Goal: Task Accomplishment & Management: Manage account settings

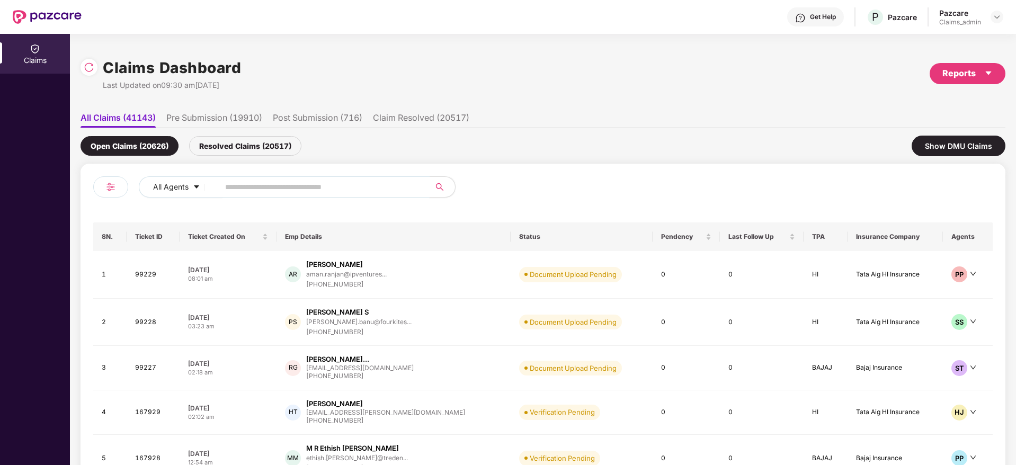
click at [277, 188] on input "text" at bounding box center [320, 187] width 190 height 16
paste input "******"
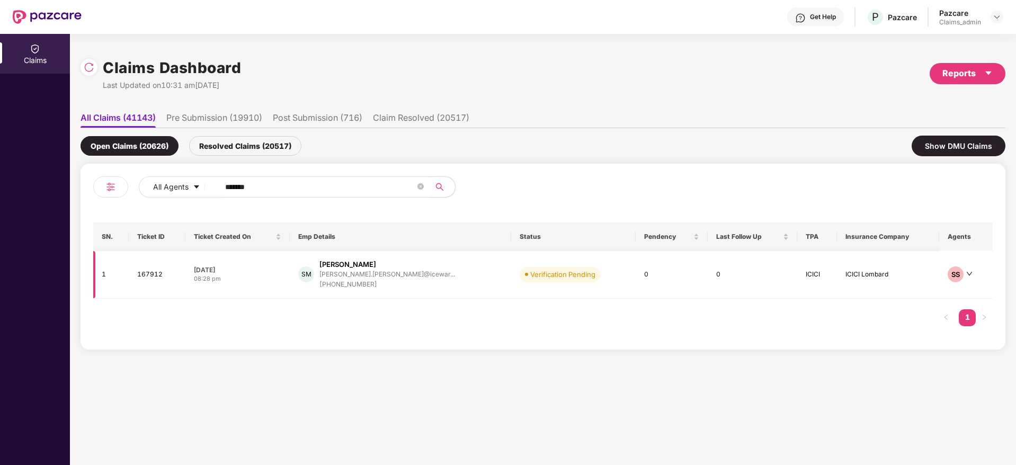
type input "******"
click at [440, 284] on div "SM [PERSON_NAME] [PERSON_NAME].[PERSON_NAME]@icewar... [PHONE_NUMBER]" at bounding box center [400, 275] width 204 height 30
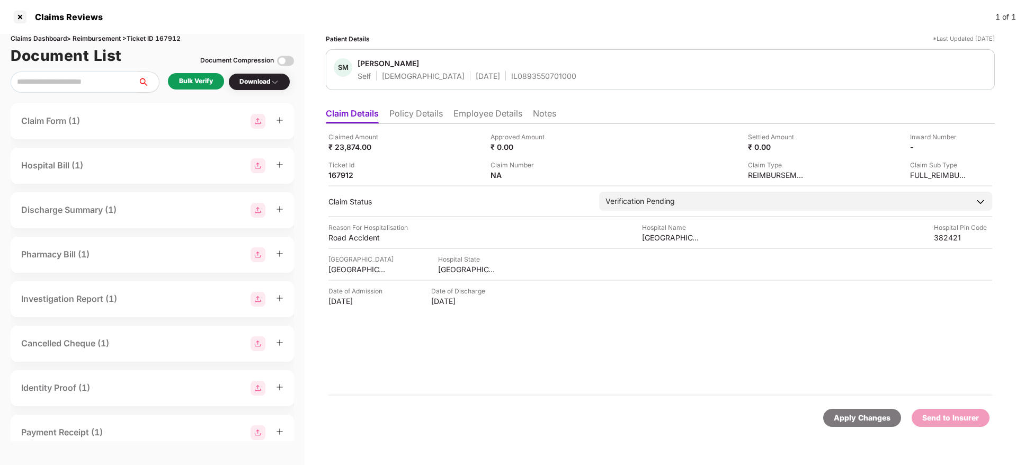
click at [431, 111] on li "Policy Details" at bounding box center [415, 115] width 53 height 15
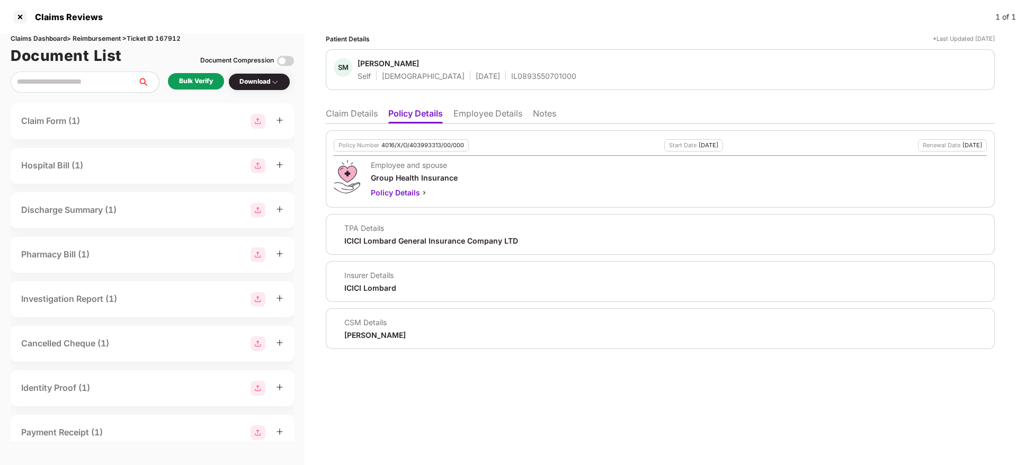
click at [409, 142] on div "4016/X/O/403993313/00/000" at bounding box center [422, 145] width 83 height 7
copy div "4016/X/O/403993313/00/000"
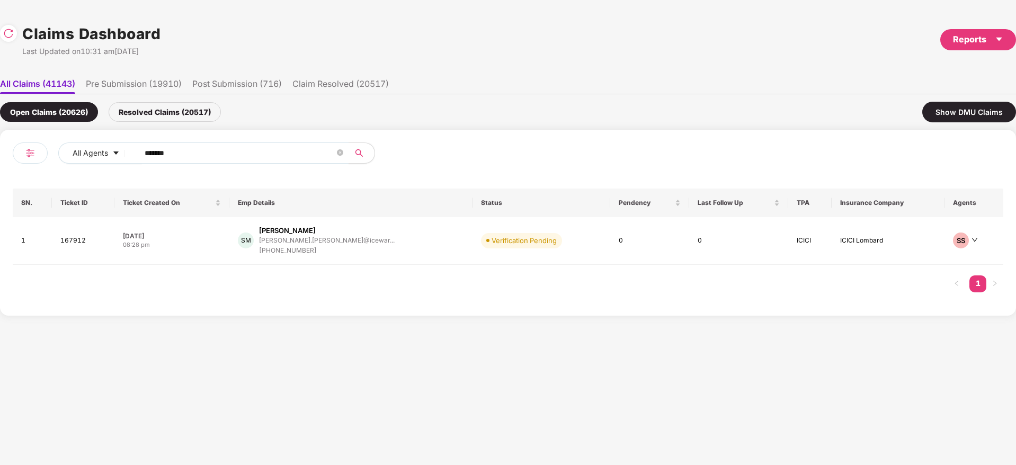
drag, startPoint x: 157, startPoint y: 159, endPoint x: 66, endPoint y: 204, distance: 101.6
click at [0, 205] on div "All Agents ****** SN. Ticket ID Ticket Created On Emp Details Status Pendency L…" at bounding box center [508, 223] width 1016 height 186
paste input "text"
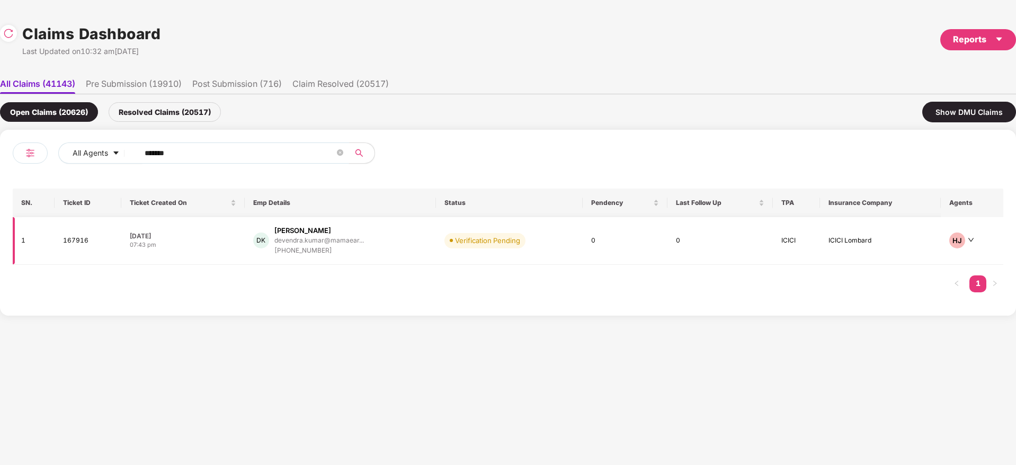
type input "******"
click at [387, 245] on div "DK [PERSON_NAME]... [PHONE_NUMBER]" at bounding box center [340, 241] width 174 height 30
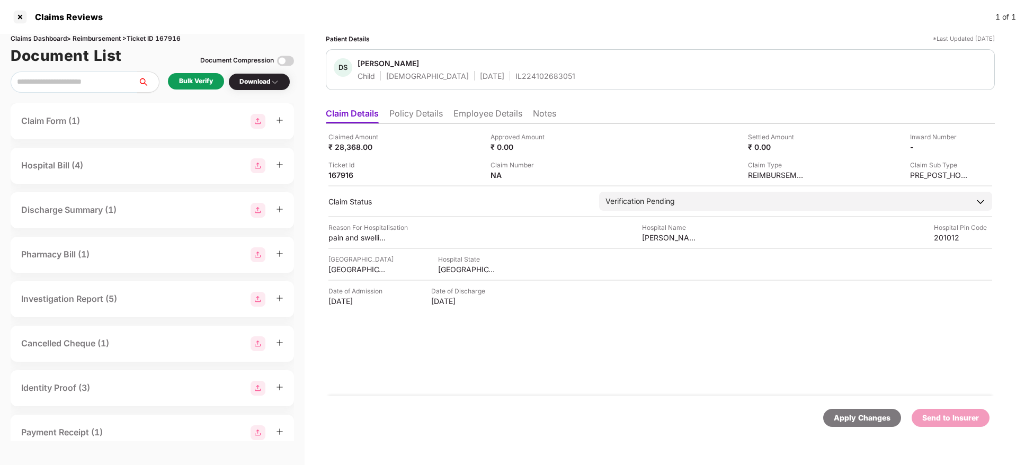
click at [425, 112] on li "Policy Details" at bounding box center [415, 115] width 53 height 15
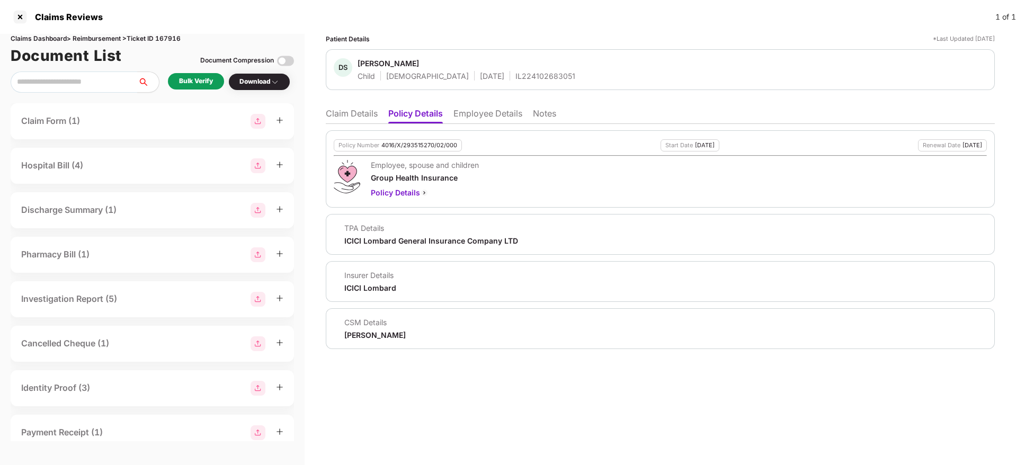
click at [425, 137] on div "Policy Number 4016/X/293515270/02/000 Start Date [DATE] Renewal Date [DATE] Emp…" at bounding box center [660, 168] width 669 height 77
click at [415, 147] on div "4016/X/293515270/02/000" at bounding box center [419, 145] width 76 height 7
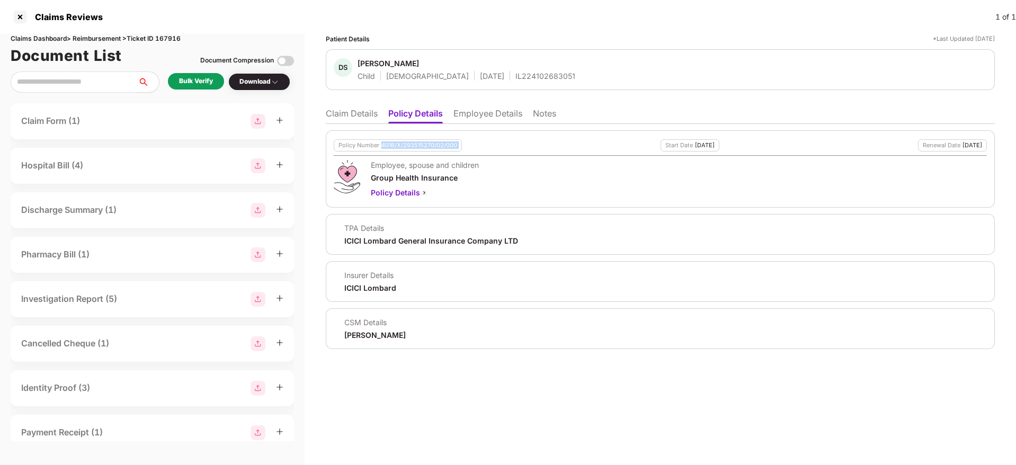
copy div "4016/X/293515270/02/000"
click at [351, 108] on li "Claim Details" at bounding box center [352, 115] width 52 height 15
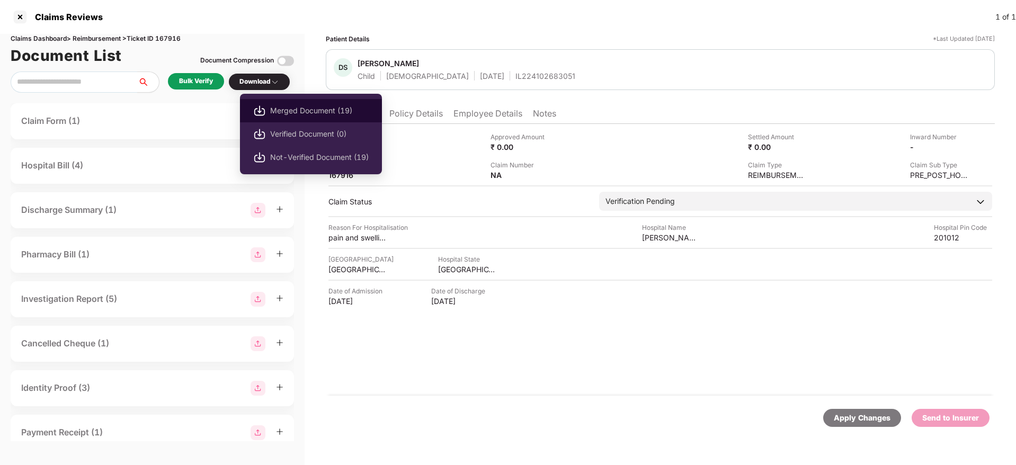
click at [308, 109] on span "Merged Document (19)" at bounding box center [319, 111] width 99 height 12
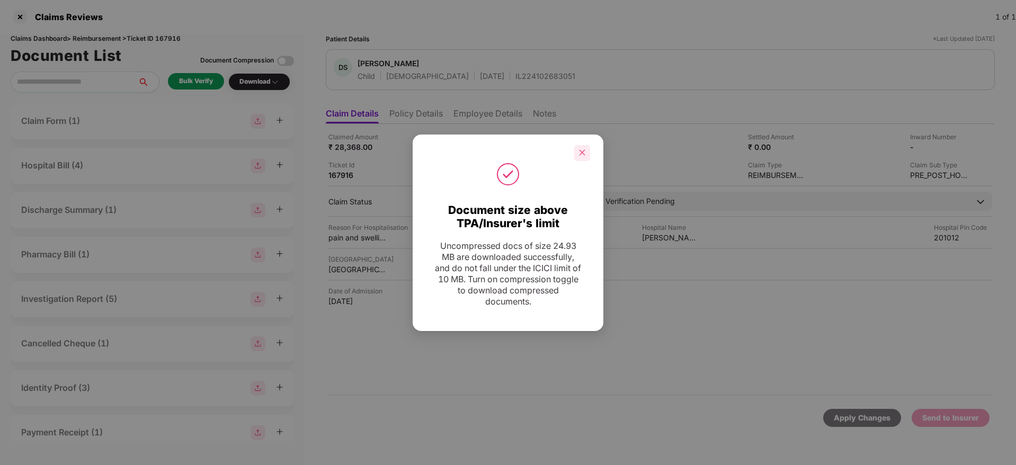
click at [583, 153] on icon "close" at bounding box center [582, 153] width 6 height 6
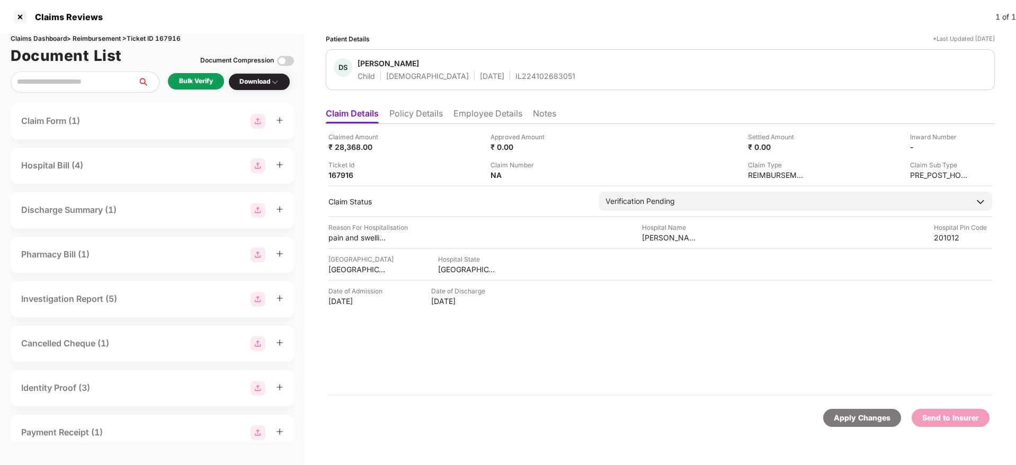
click at [515, 76] on div "IL224102683051" at bounding box center [545, 76] width 60 height 10
copy div "IL224102683051"
click at [492, 115] on li "Employee Details" at bounding box center [487, 115] width 69 height 15
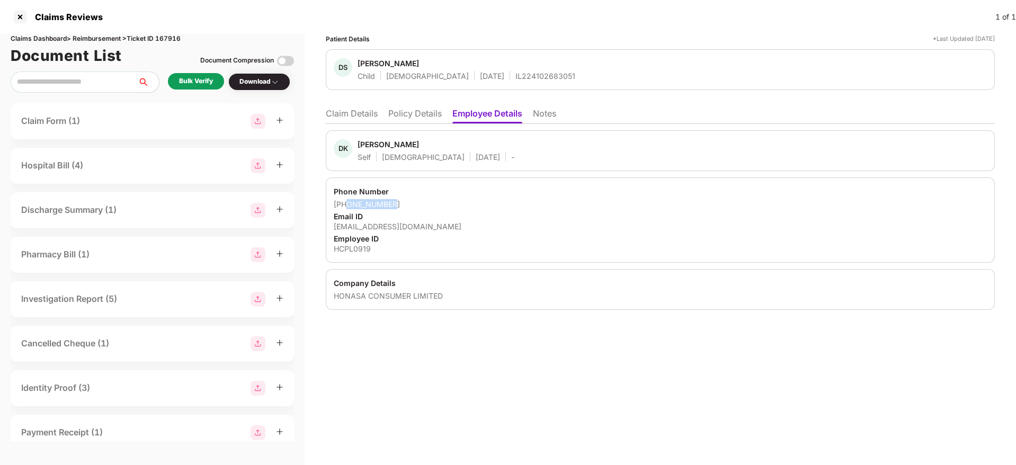
drag, startPoint x: 399, startPoint y: 204, endPoint x: 348, endPoint y: 202, distance: 51.4
click at [348, 202] on div "[PHONE_NUMBER]" at bounding box center [660, 204] width 653 height 10
copy div "9811890086"
click at [378, 232] on div "Phone Number [PHONE_NUMBER] Email ID [EMAIL_ADDRESS][DOMAIN_NAME] Employee ID H…" at bounding box center [660, 219] width 669 height 85
click at [378, 229] on div "[EMAIL_ADDRESS][DOMAIN_NAME]" at bounding box center [660, 226] width 653 height 10
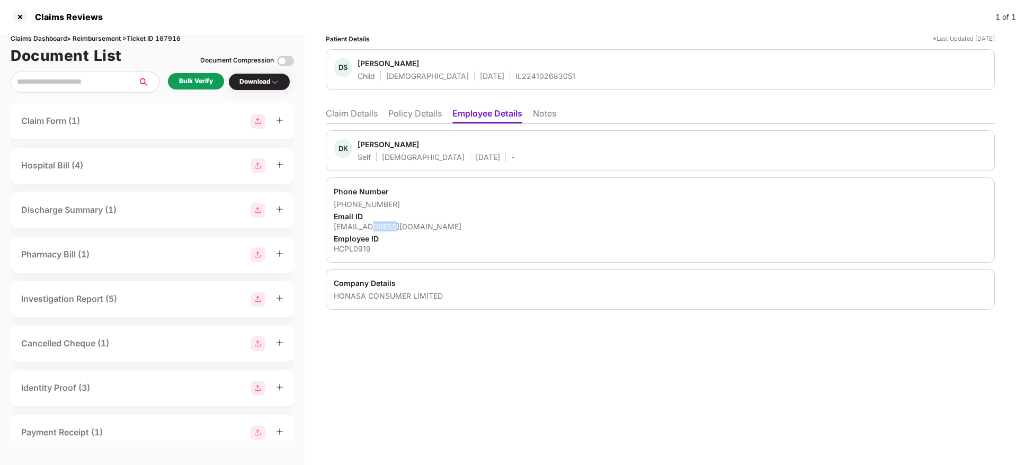
click at [378, 229] on div "[EMAIL_ADDRESS][DOMAIN_NAME]" at bounding box center [660, 226] width 653 height 10
copy div "[EMAIL_ADDRESS][DOMAIN_NAME]"
click at [362, 113] on li "Claim Details" at bounding box center [352, 115] width 52 height 15
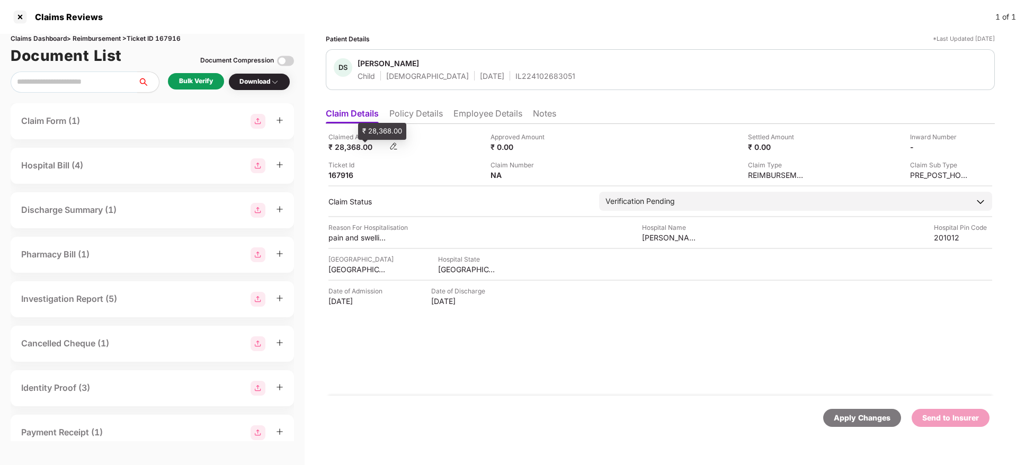
click at [350, 147] on div "₹ 28,368.00" at bounding box center [357, 147] width 58 height 10
copy div "28,368.00"
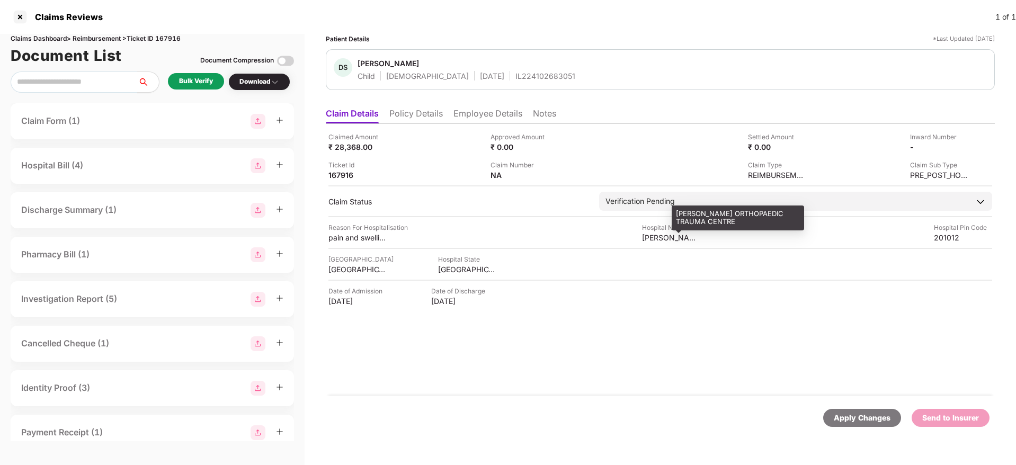
click at [654, 239] on div "[PERSON_NAME] ORTHOPAEDIC TRAUMA CENTRE" at bounding box center [671, 238] width 58 height 10
copy div "[PERSON_NAME] ORTHOPAEDIC TRAUMA CENTRE"
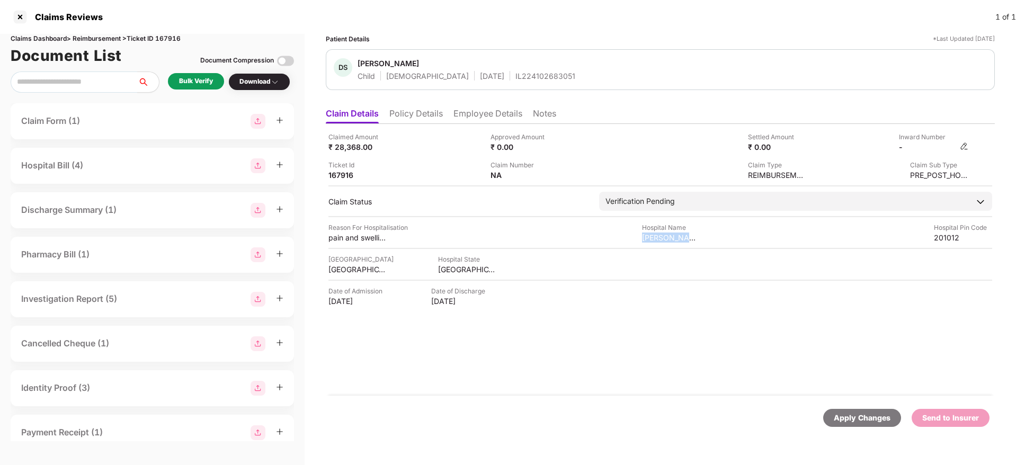
click at [964, 142] on img at bounding box center [964, 146] width 8 height 8
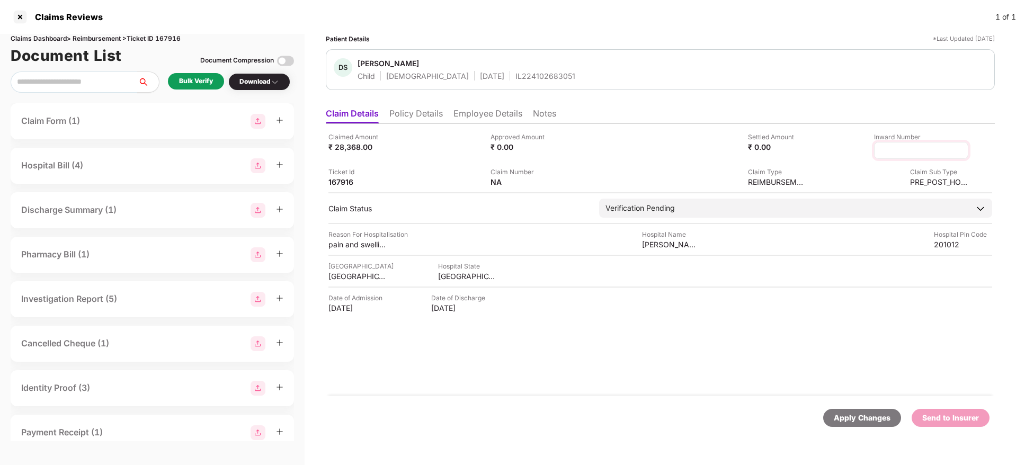
type input "**********"
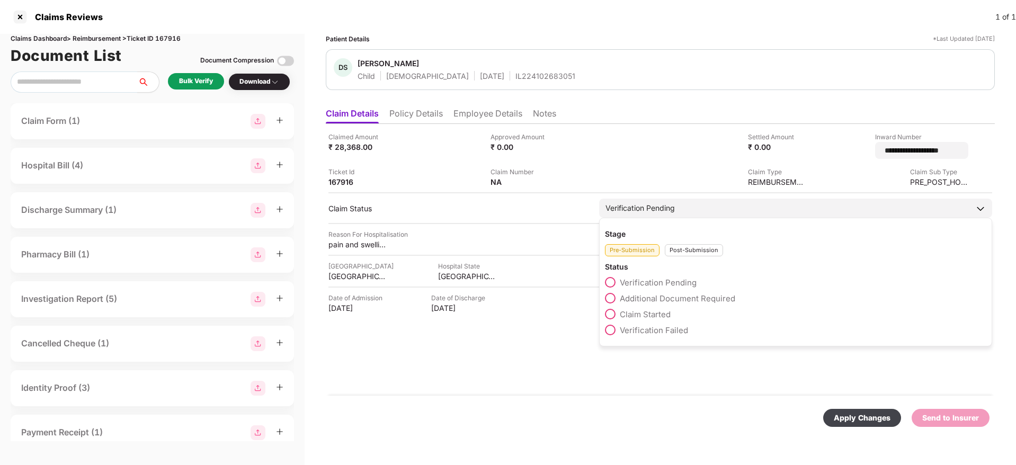
click at [691, 246] on div "Post-Submission" at bounding box center [694, 250] width 58 height 12
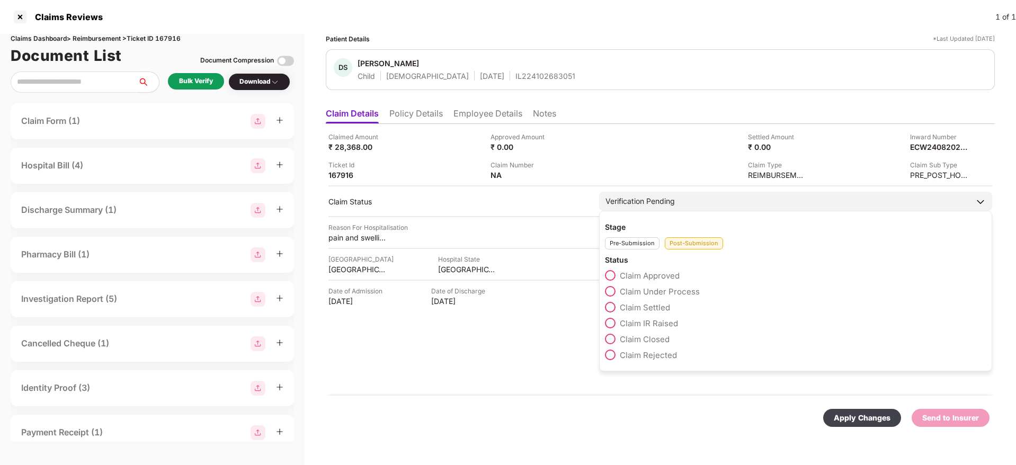
click at [641, 289] on span "Claim Under Process" at bounding box center [660, 292] width 80 height 10
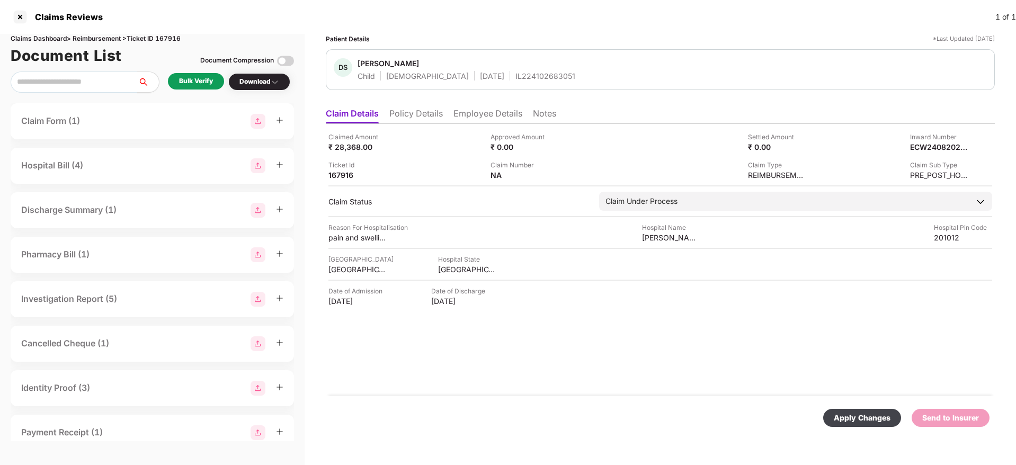
click at [855, 412] on div "Apply Changes" at bounding box center [862, 418] width 57 height 12
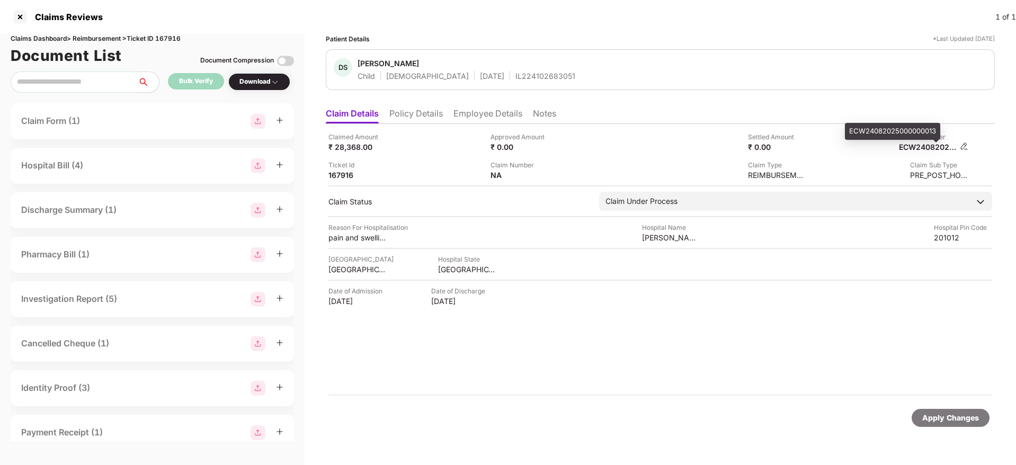
click at [919, 149] on div "ECW24082025000000013" at bounding box center [928, 147] width 58 height 10
copy div "ECW24082025000000013"
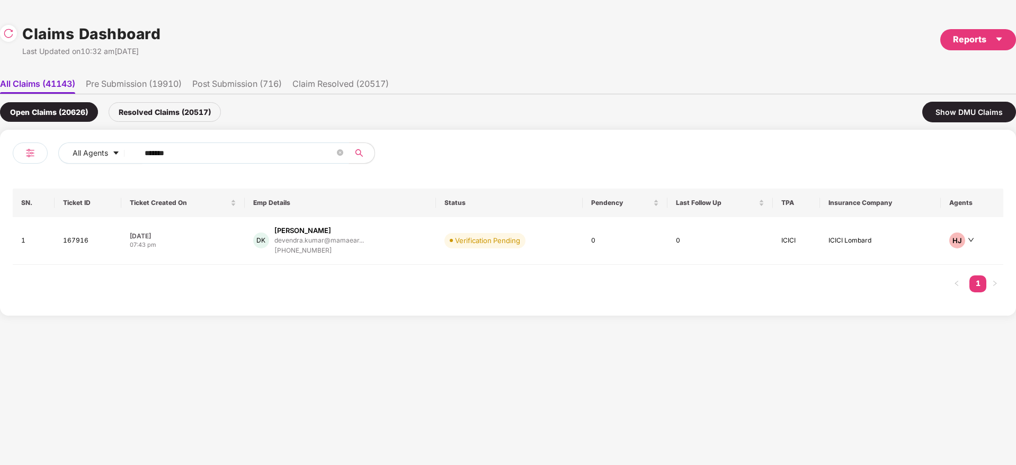
drag, startPoint x: 208, startPoint y: 158, endPoint x: 56, endPoint y: 173, distance: 152.7
click at [56, 173] on div "All Agents ****** SN. Ticket ID Ticket Created On Emp Details Status Pendency L…" at bounding box center [508, 222] width 990 height 160
paste input "text"
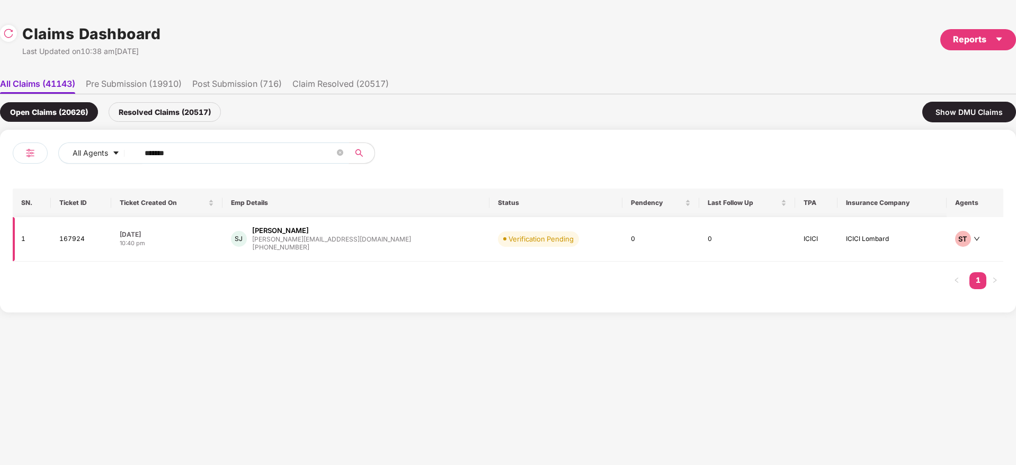
type input "******"
click at [394, 253] on td "SJ [PERSON_NAME] [PERSON_NAME][EMAIL_ADDRESS][DOMAIN_NAME] [PHONE_NUMBER]" at bounding box center [355, 239] width 267 height 44
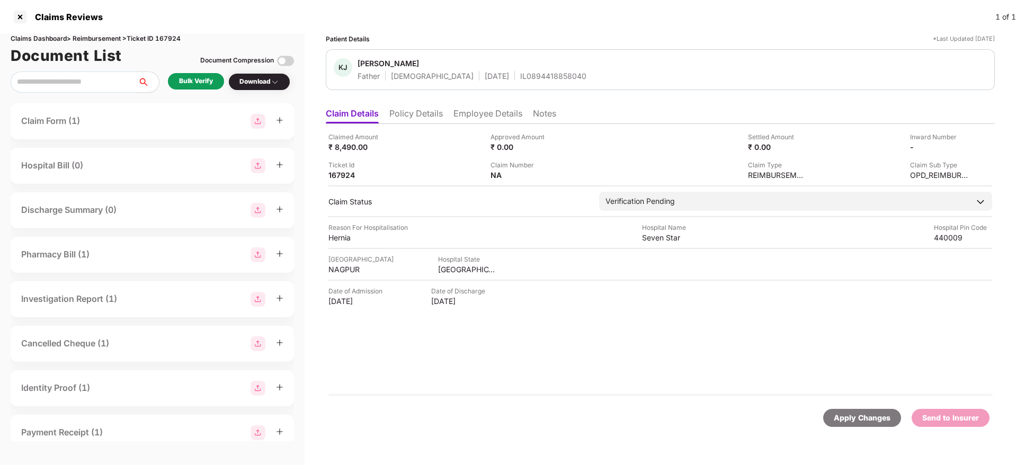
click at [415, 113] on li "Policy Details" at bounding box center [415, 115] width 53 height 15
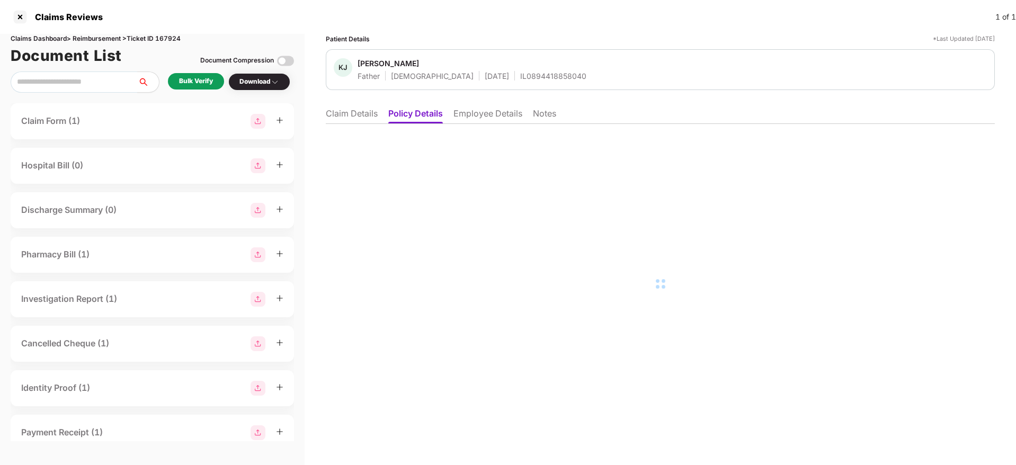
click at [471, 111] on li "Employee Details" at bounding box center [487, 115] width 69 height 15
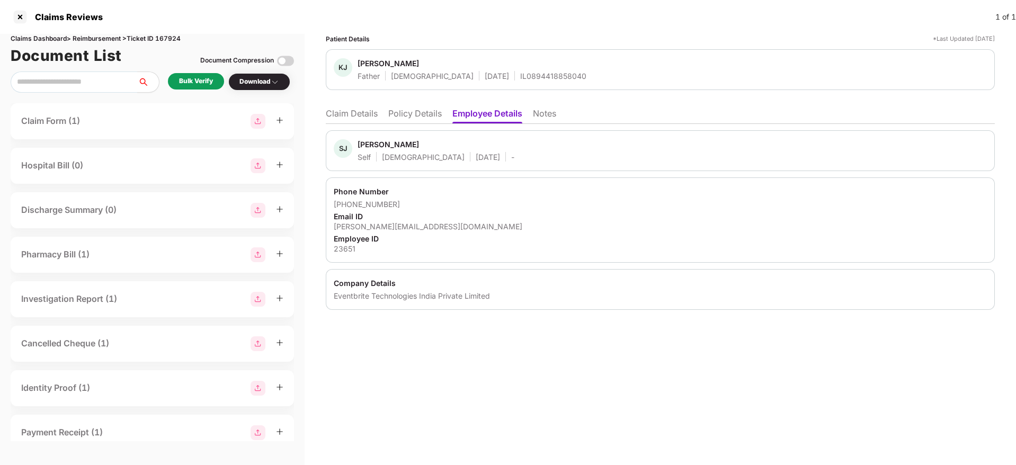
click at [427, 115] on li "Policy Details" at bounding box center [414, 115] width 53 height 15
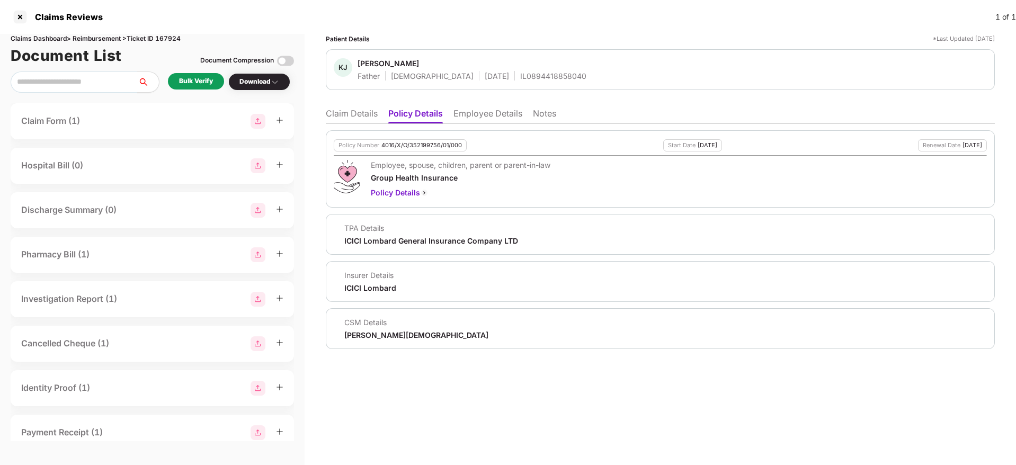
click at [430, 144] on div "4016/X/O/352199756/01/000" at bounding box center [421, 145] width 81 height 7
copy div "4016/X/O/352199756/01/000"
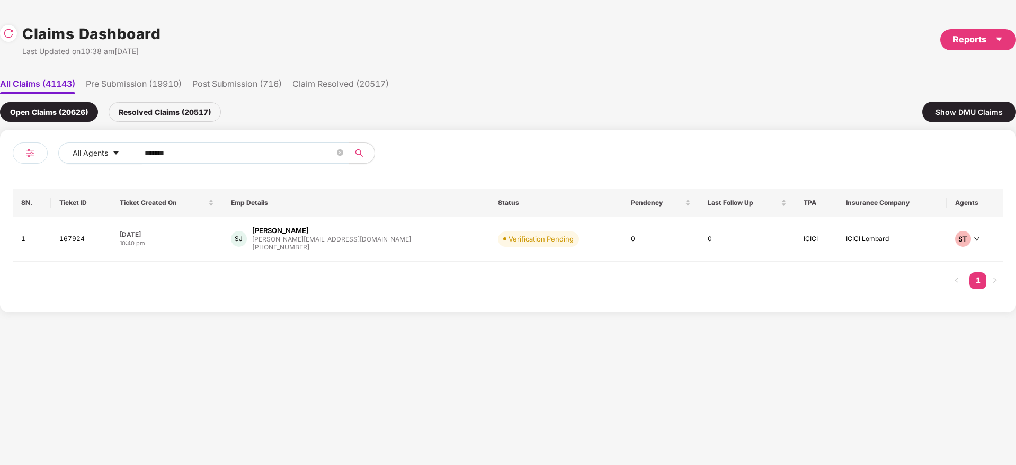
drag, startPoint x: 183, startPoint y: 148, endPoint x: 12, endPoint y: 171, distance: 172.0
click at [0, 172] on div "All Agents ****** SN. Ticket ID Ticket Created On Emp Details Status Pendency L…" at bounding box center [508, 221] width 1016 height 183
paste input "text"
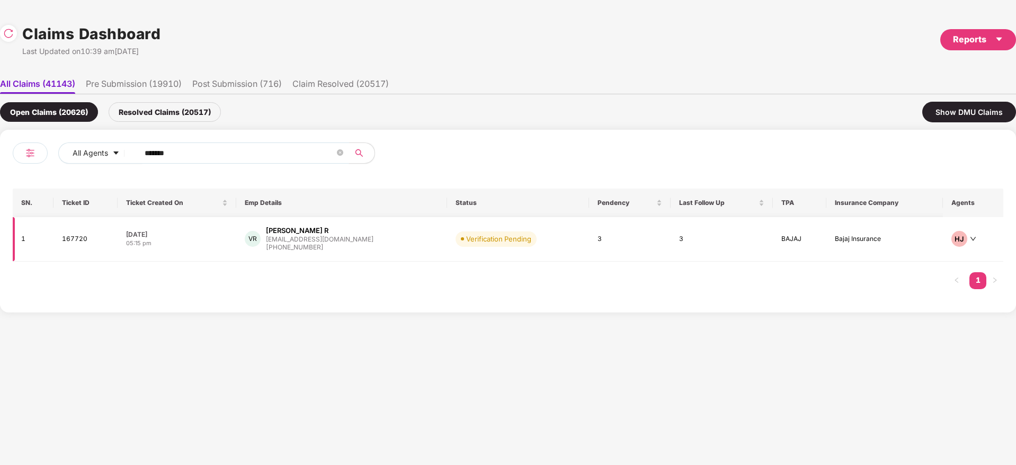
type input "******"
click at [389, 247] on div "[PERSON_NAME] R [PERSON_NAME][EMAIL_ADDRESS][DOMAIN_NAME] [PHONE_NUMBER]" at bounding box center [342, 239] width 194 height 27
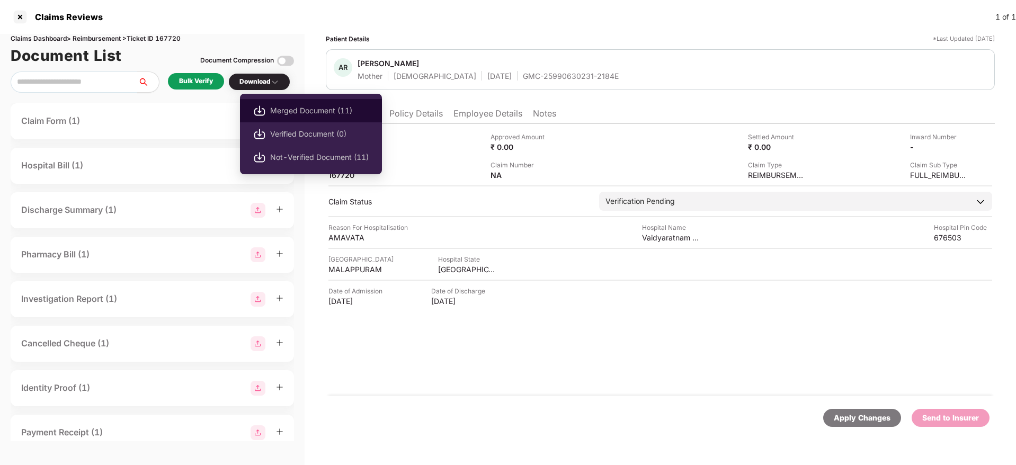
click at [305, 109] on span "Merged Document (11)" at bounding box center [319, 111] width 99 height 12
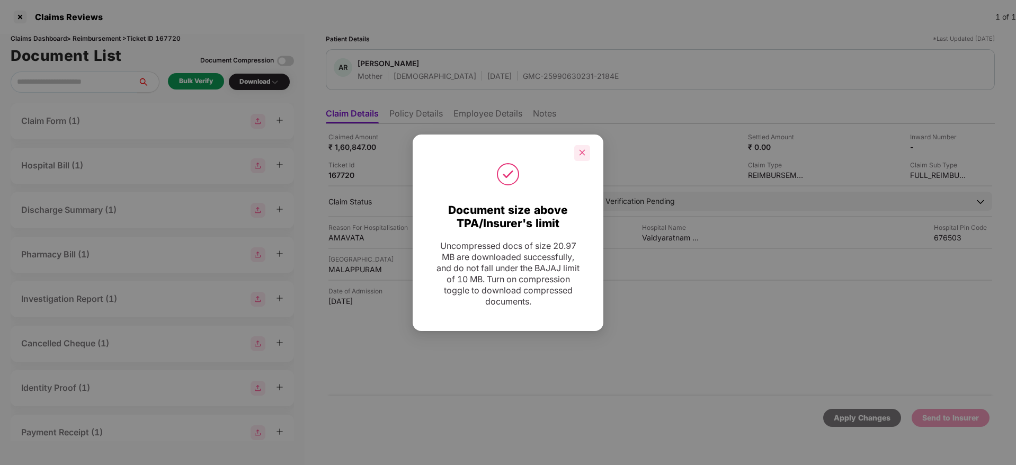
click at [579, 150] on icon "close" at bounding box center [581, 152] width 7 height 7
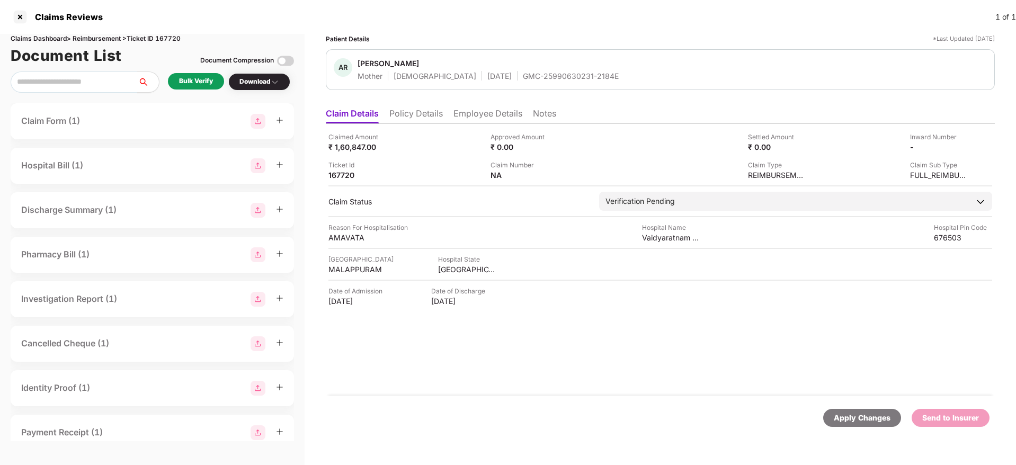
click at [523, 71] on div "GMC-25990630231-2184E" at bounding box center [571, 76] width 96 height 10
click at [451, 269] on div "[GEOGRAPHIC_DATA]" at bounding box center [467, 269] width 58 height 10
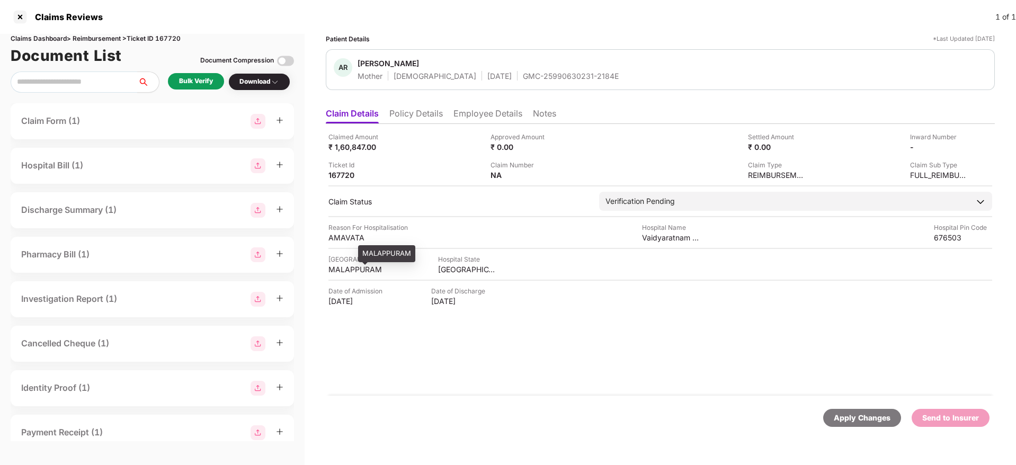
click at [343, 269] on div "MALAPPURAM" at bounding box center [357, 269] width 58 height 10
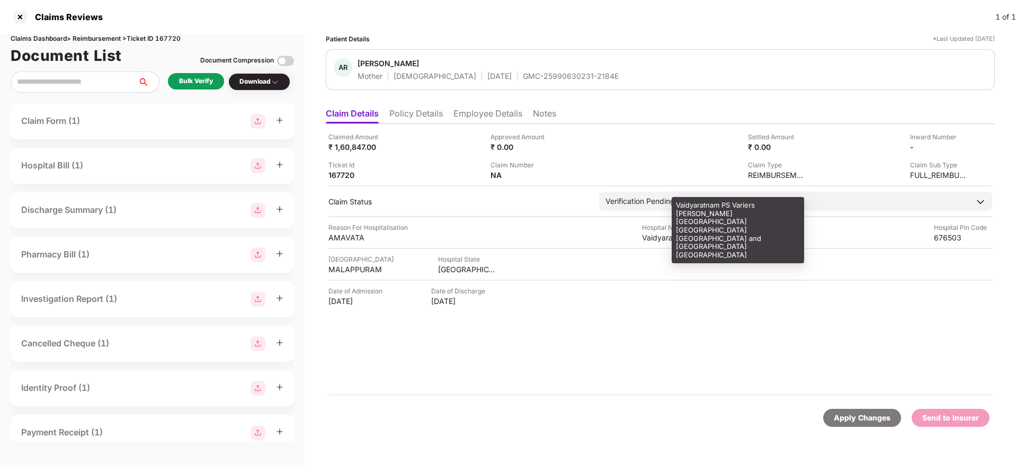
click at [655, 235] on div "Vaidyaratnam PS Variers [PERSON_NAME] [GEOGRAPHIC_DATA] [GEOGRAPHIC_DATA] [GEOG…" at bounding box center [671, 238] width 58 height 10
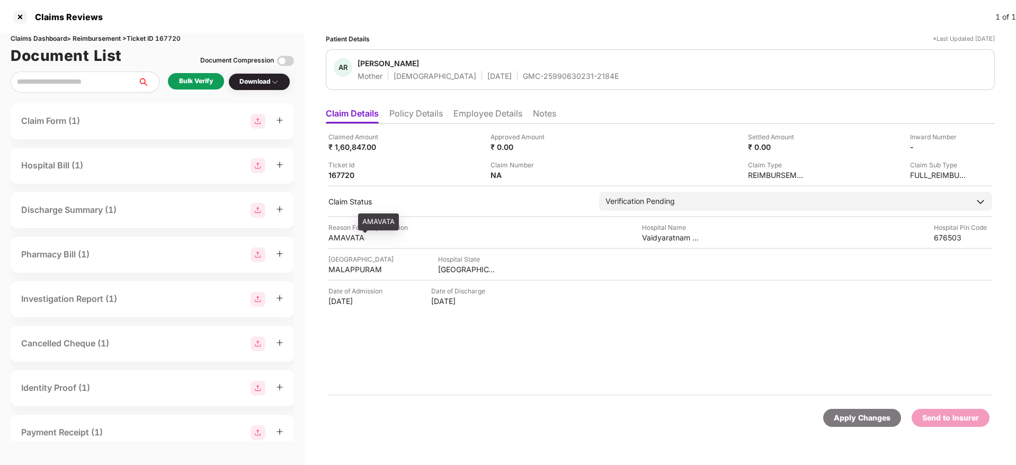
click at [344, 240] on div "AMAVATA" at bounding box center [357, 238] width 58 height 10
click at [476, 114] on li "Employee Details" at bounding box center [487, 115] width 69 height 15
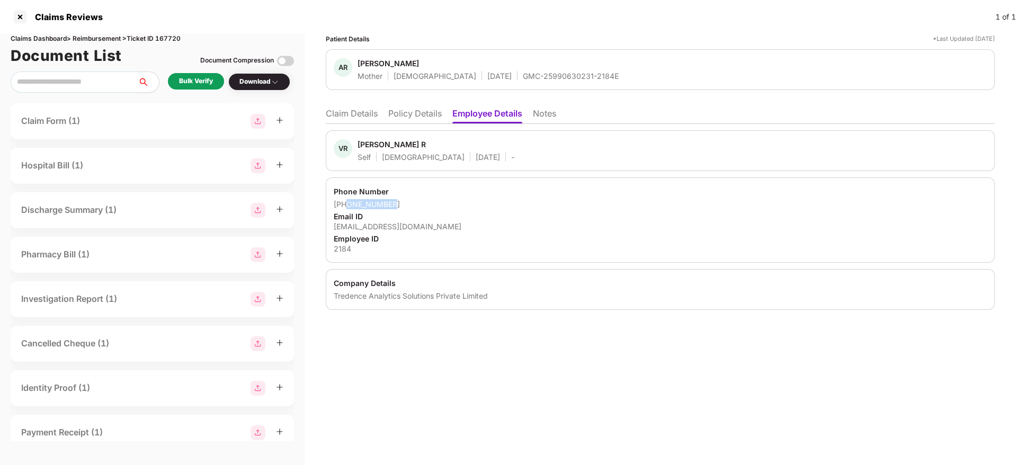
drag, startPoint x: 401, startPoint y: 203, endPoint x: 347, endPoint y: 203, distance: 54.0
click at [347, 203] on div "[PHONE_NUMBER]" at bounding box center [660, 204] width 653 height 10
click at [387, 225] on div "[EMAIL_ADDRESS][DOMAIN_NAME]" at bounding box center [660, 226] width 653 height 10
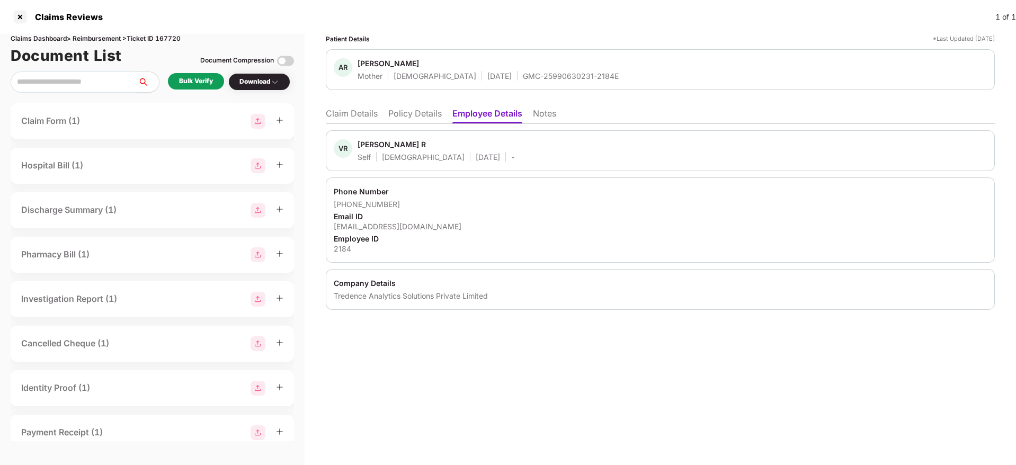
click at [373, 112] on li "Claim Details" at bounding box center [352, 115] width 52 height 15
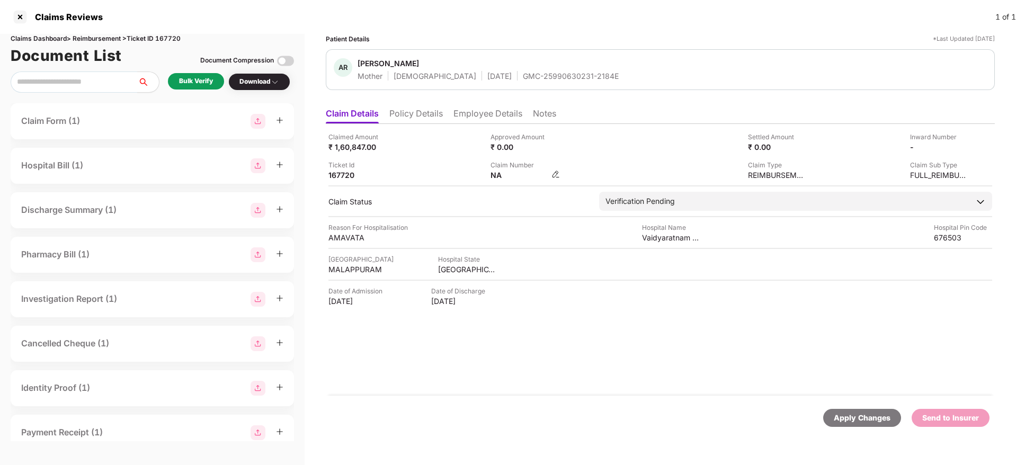
click at [554, 175] on img at bounding box center [555, 174] width 8 height 8
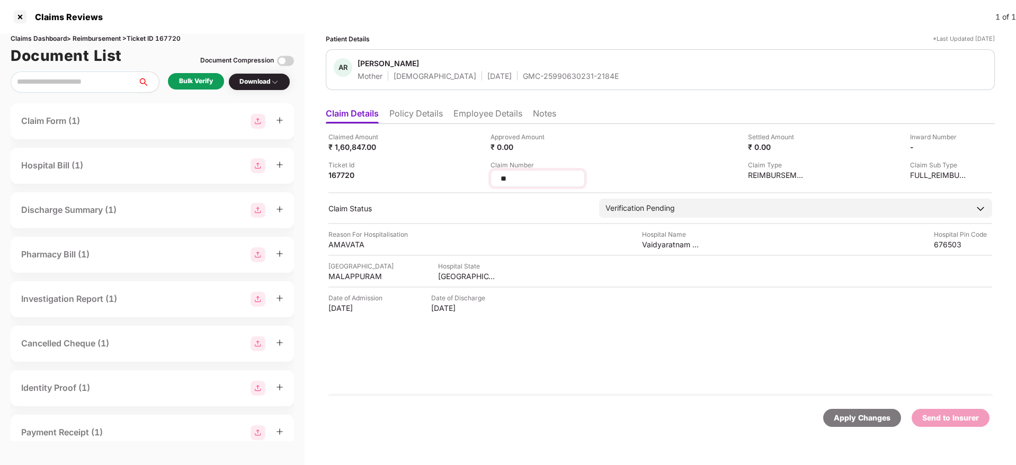
type input "*"
type input "**********"
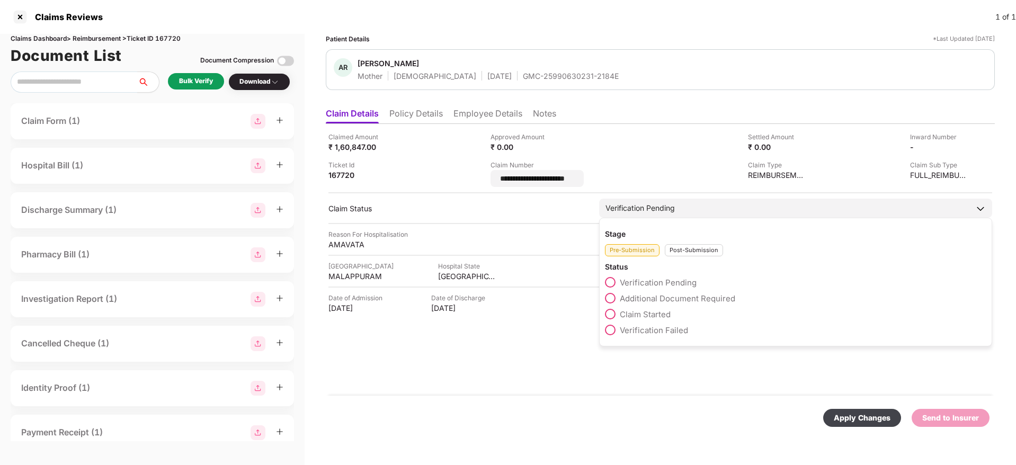
click at [682, 242] on div "Pre-Submission Post-Submission" at bounding box center [795, 247] width 381 height 17
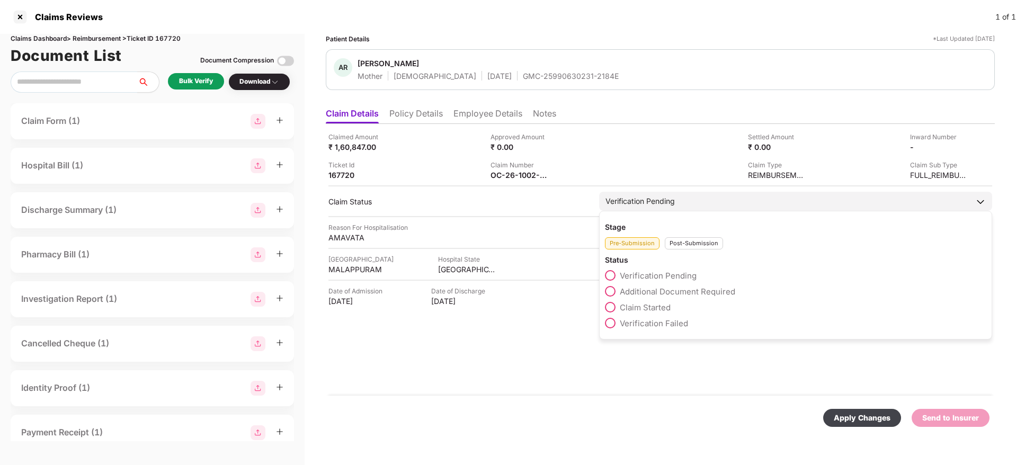
click at [682, 242] on div "Post-Submission" at bounding box center [694, 243] width 58 height 12
click at [678, 284] on div "Claim Approved" at bounding box center [795, 278] width 381 height 16
click at [680, 289] on span "Claim Under Process" at bounding box center [660, 292] width 80 height 10
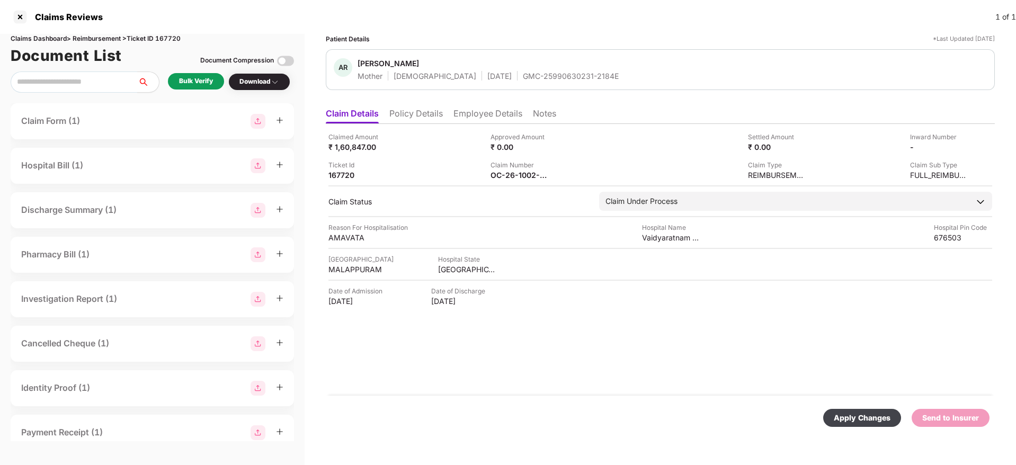
click at [860, 414] on div "Apply Changes" at bounding box center [862, 418] width 57 height 12
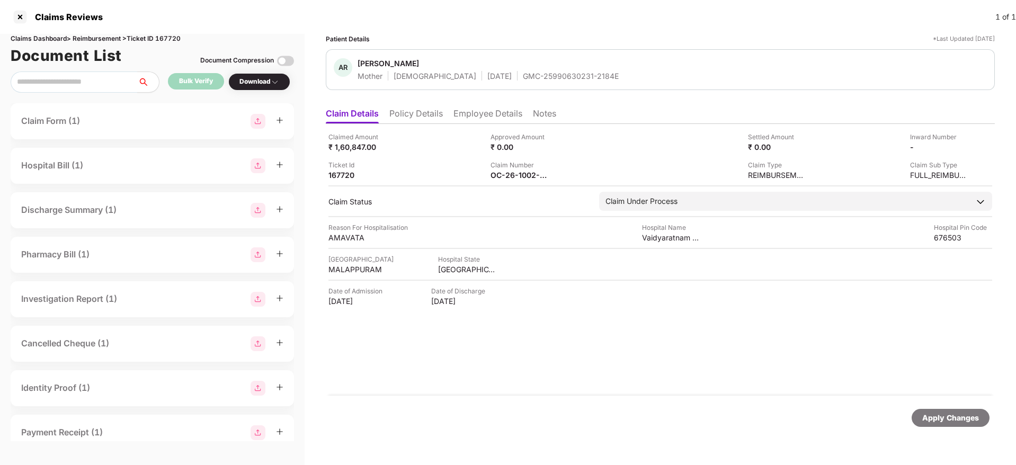
click at [476, 114] on li "Employee Details" at bounding box center [487, 115] width 69 height 15
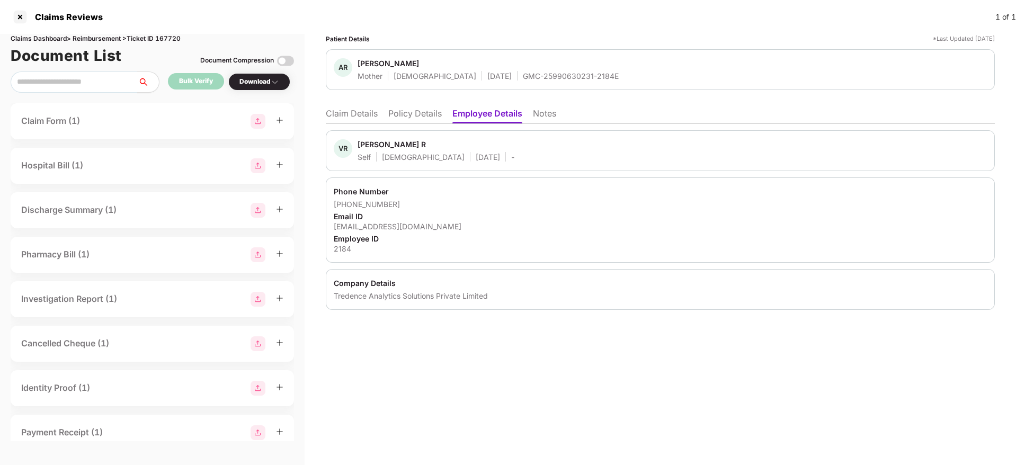
click at [367, 148] on div "[PERSON_NAME] R" at bounding box center [391, 144] width 68 height 10
click at [355, 113] on li "Claim Details" at bounding box center [352, 115] width 52 height 15
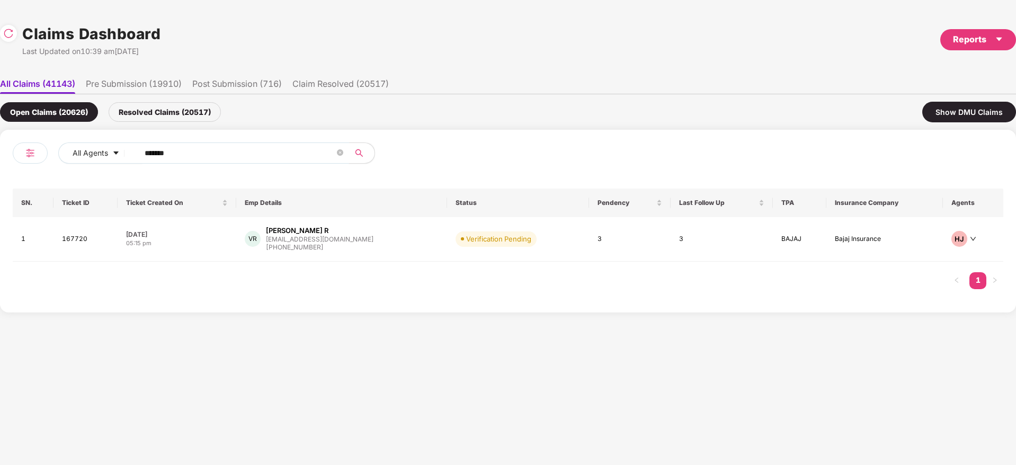
drag, startPoint x: 202, startPoint y: 155, endPoint x: 19, endPoint y: 154, distance: 183.8
click at [0, 156] on div "All Agents ****** SN. Ticket ID Ticket Created On Emp Details Status Pendency L…" at bounding box center [508, 221] width 1016 height 183
paste input "text"
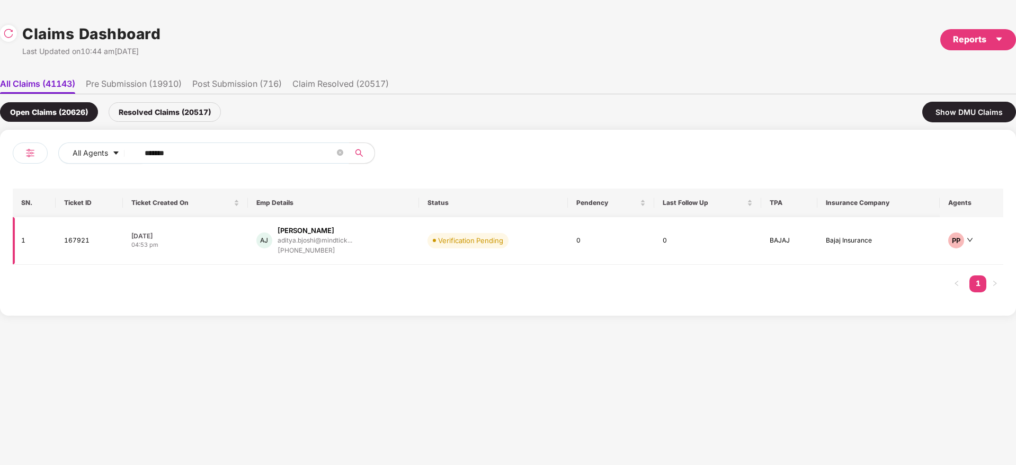
type input "******"
click at [394, 242] on div "AJ [PERSON_NAME]... [PHONE_NUMBER]" at bounding box center [333, 241] width 155 height 30
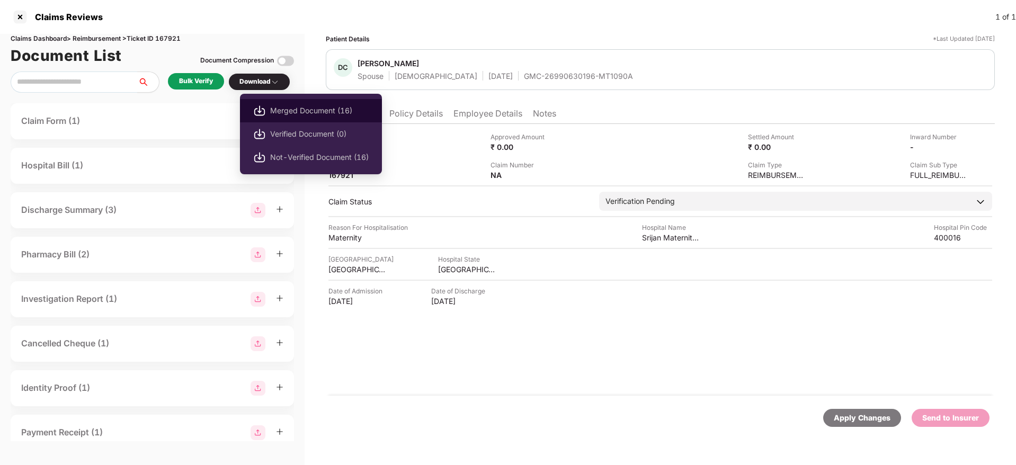
click at [298, 111] on span "Merged Document (16)" at bounding box center [319, 111] width 99 height 12
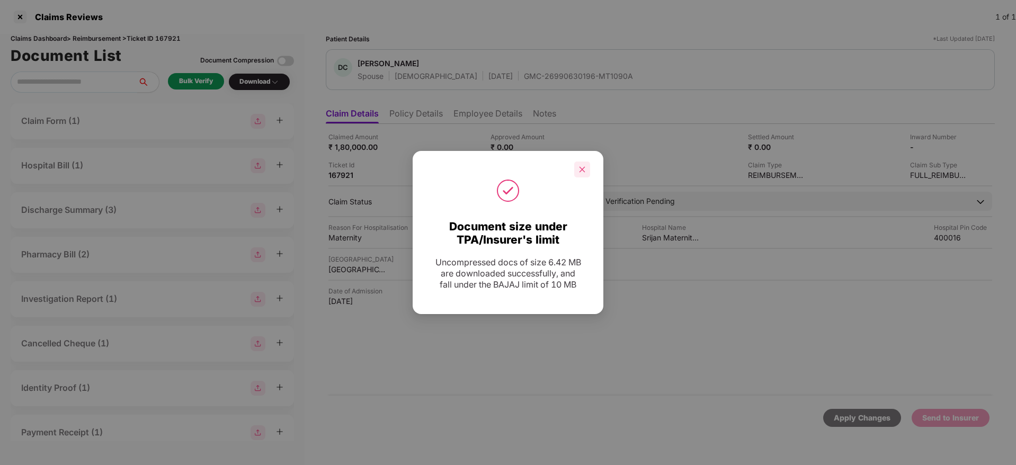
click at [584, 171] on icon "close" at bounding box center [582, 169] width 6 height 6
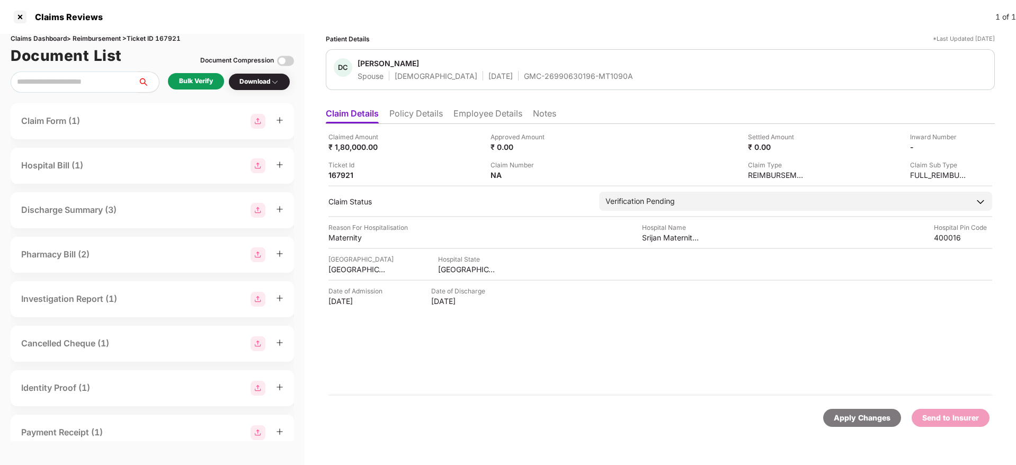
click at [518, 69] on span "[PERSON_NAME]" at bounding box center [494, 64] width 275 height 13
click at [524, 74] on div "GMC-26990630196-MT1090A" at bounding box center [578, 76] width 109 height 10
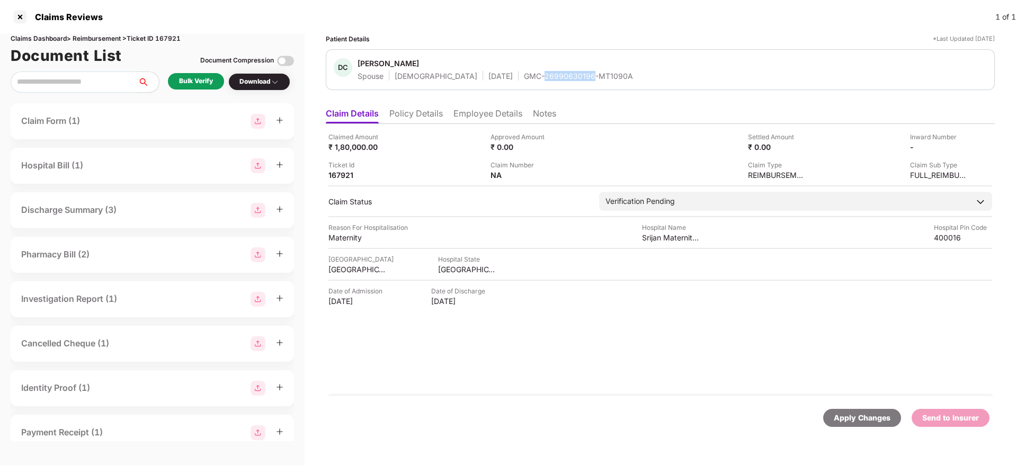
click at [524, 74] on div "GMC-26990630196-MT1090A" at bounding box center [578, 76] width 109 height 10
click at [451, 268] on div "[GEOGRAPHIC_DATA]" at bounding box center [467, 269] width 58 height 10
click at [350, 264] on div "[GEOGRAPHIC_DATA]" at bounding box center [357, 269] width 58 height 10
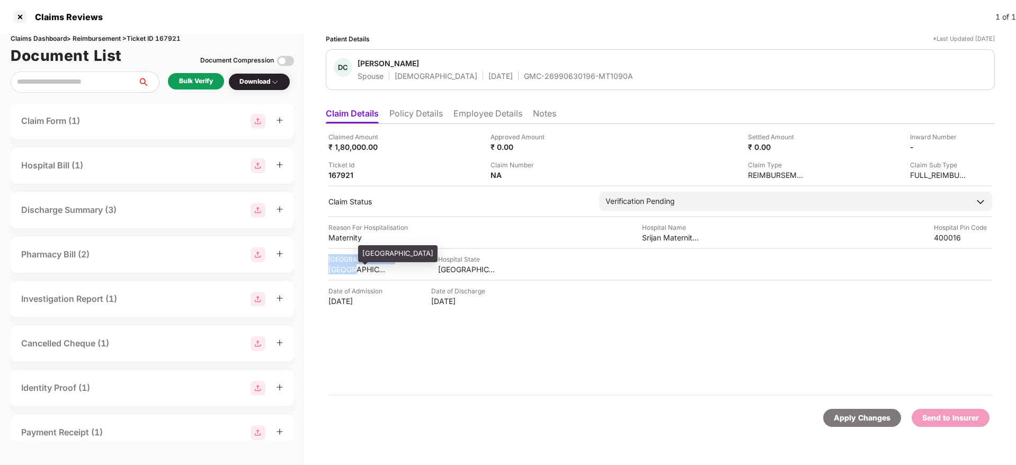
click at [350, 264] on div "[GEOGRAPHIC_DATA]" at bounding box center [357, 269] width 58 height 10
click at [346, 271] on div "[GEOGRAPHIC_DATA]" at bounding box center [357, 269] width 58 height 10
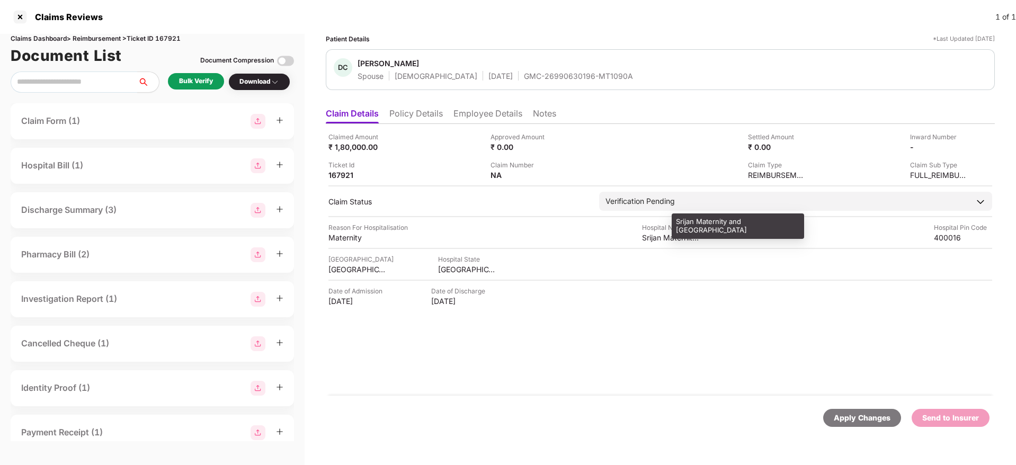
click at [653, 238] on div "Srijan Maternity and [GEOGRAPHIC_DATA]" at bounding box center [671, 238] width 58 height 10
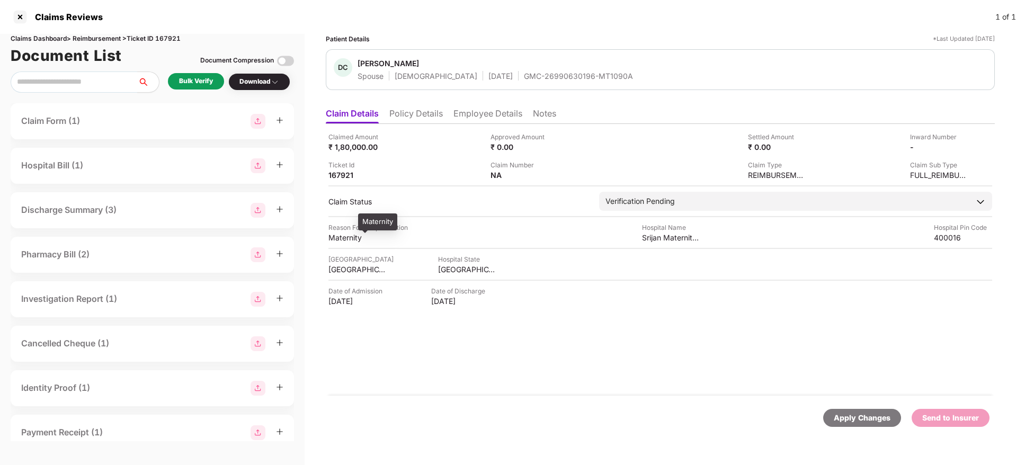
click at [356, 237] on div "Maternity" at bounding box center [357, 238] width 58 height 10
click at [464, 108] on li "Employee Details" at bounding box center [487, 115] width 69 height 15
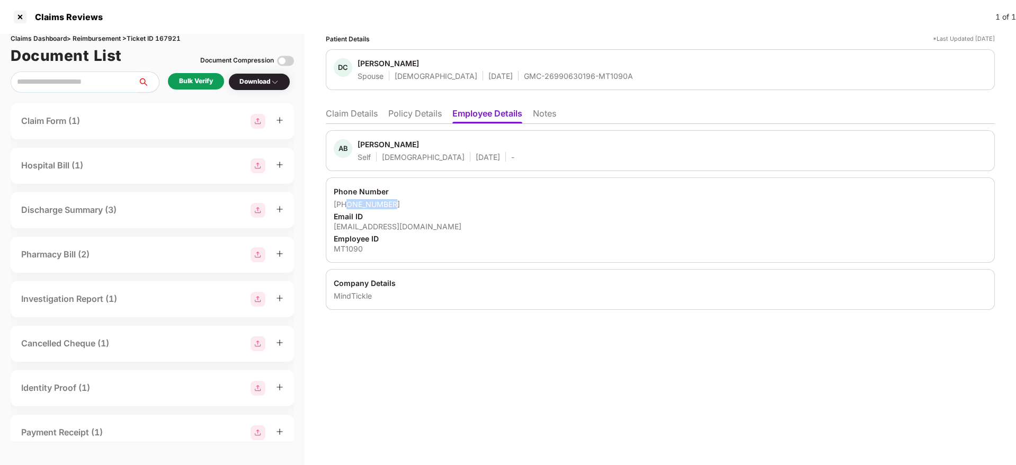
drag, startPoint x: 400, startPoint y: 205, endPoint x: 347, endPoint y: 205, distance: 53.0
click at [347, 205] on div "[PHONE_NUMBER]" at bounding box center [660, 204] width 653 height 10
click at [397, 222] on div "[EMAIL_ADDRESS][DOMAIN_NAME]" at bounding box center [660, 226] width 653 height 10
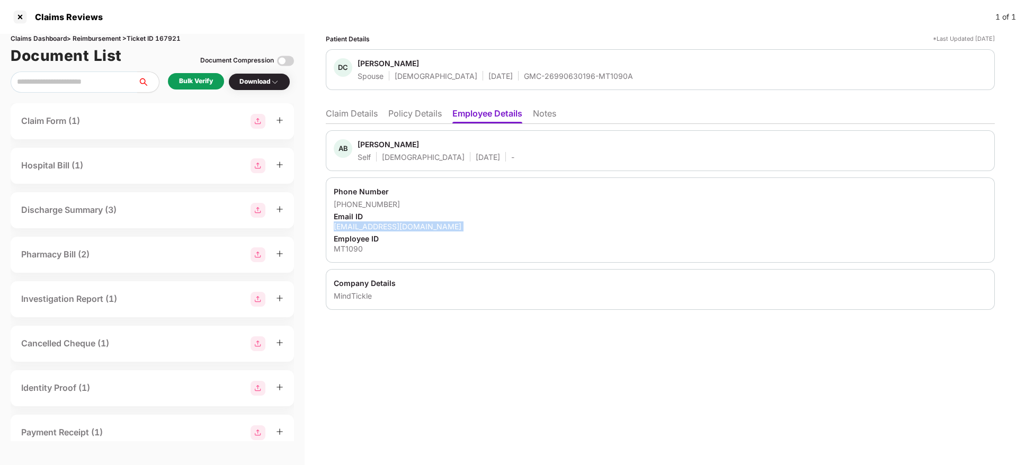
click at [397, 222] on div "[EMAIL_ADDRESS][DOMAIN_NAME]" at bounding box center [660, 226] width 653 height 10
click at [344, 109] on li "Claim Details" at bounding box center [352, 115] width 52 height 15
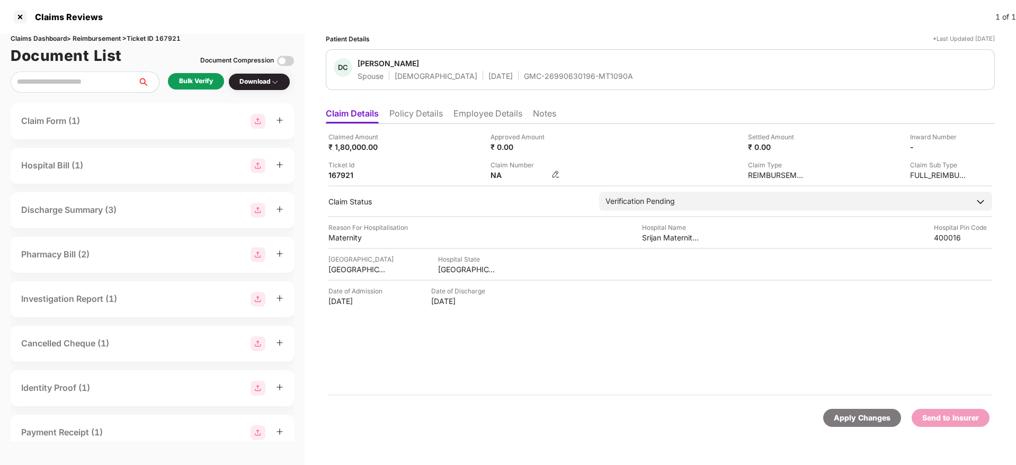
click at [556, 174] on img at bounding box center [555, 174] width 8 height 8
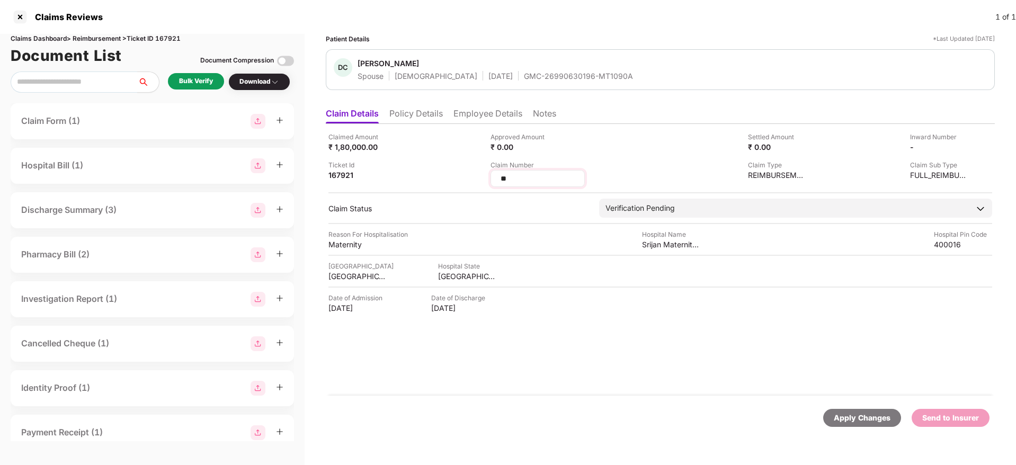
type input "*"
type input "**********"
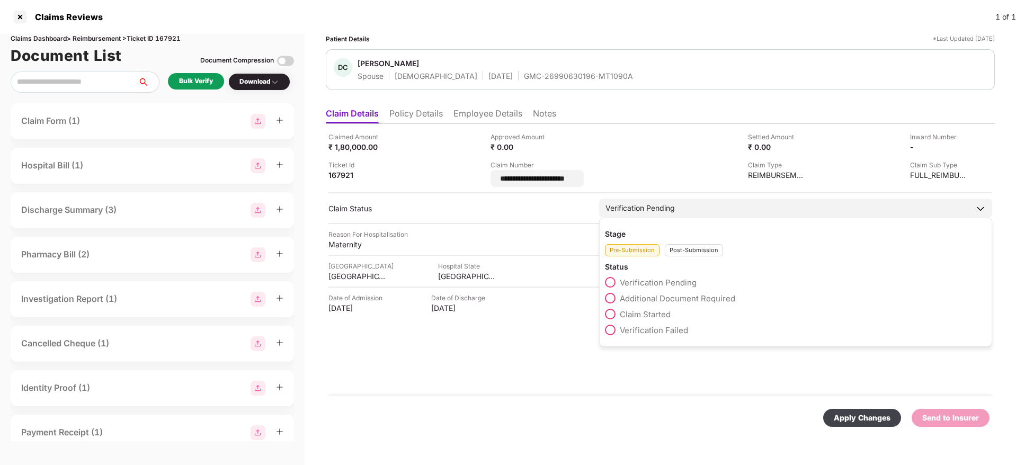
click at [702, 247] on div "Post-Submission" at bounding box center [694, 250] width 58 height 12
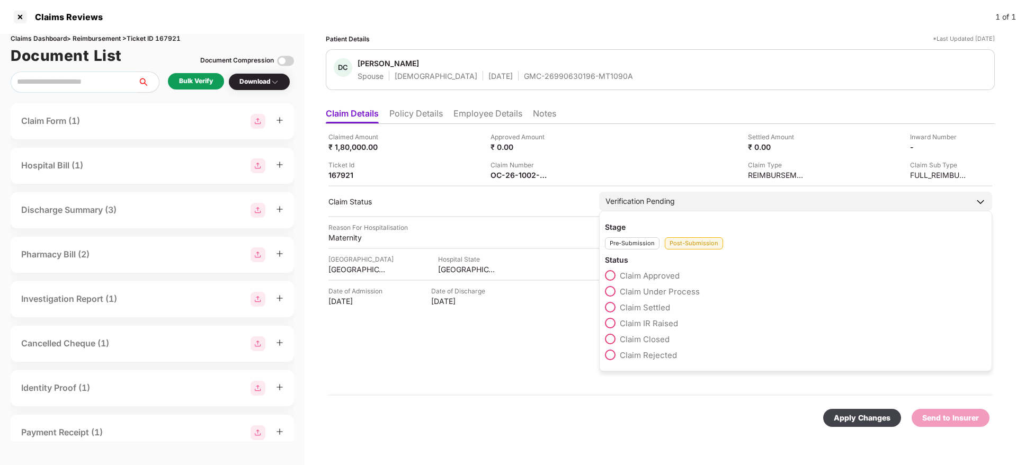
click at [658, 291] on span "Claim Under Process" at bounding box center [660, 292] width 80 height 10
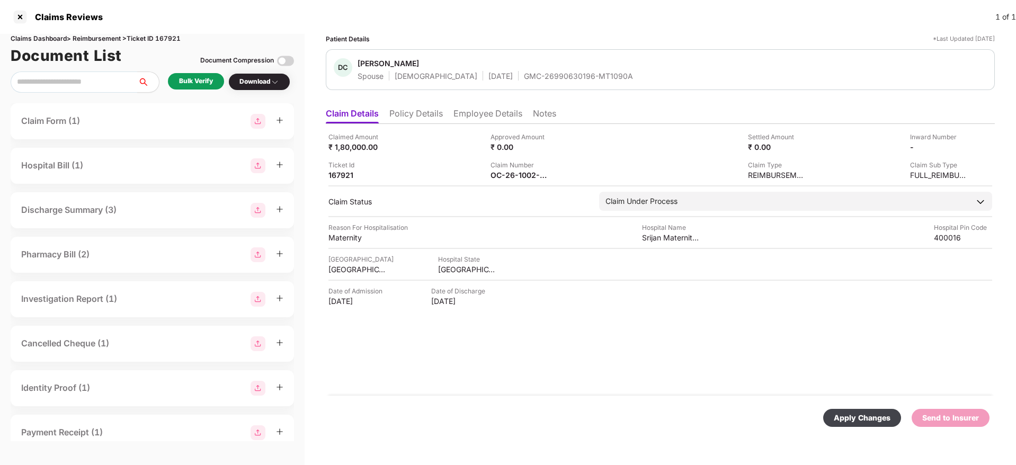
click at [886, 426] on div "Apply Changes" at bounding box center [862, 418] width 78 height 18
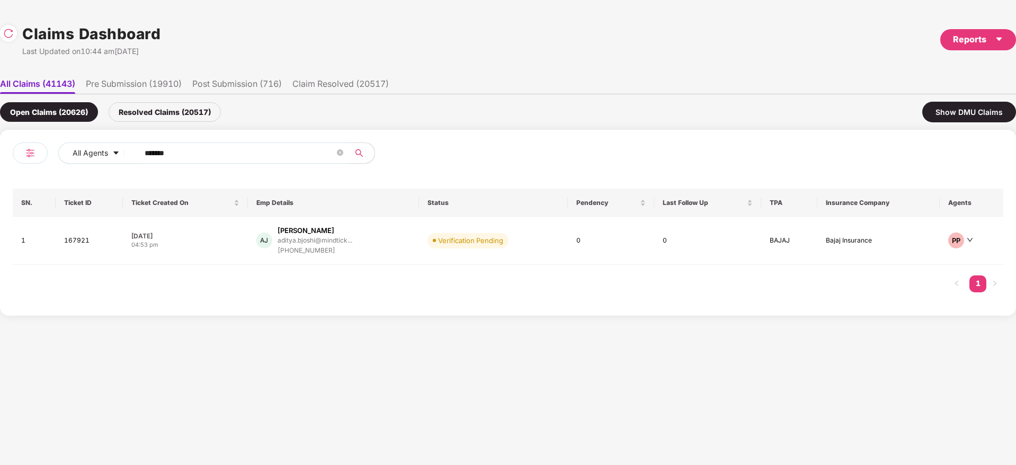
drag, startPoint x: 207, startPoint y: 154, endPoint x: 87, endPoint y: 195, distance: 126.6
click at [44, 197] on div "All Agents ****** SN. Ticket ID Ticket Created On Emp Details Status Pendency L…" at bounding box center [508, 222] width 990 height 160
paste input "text"
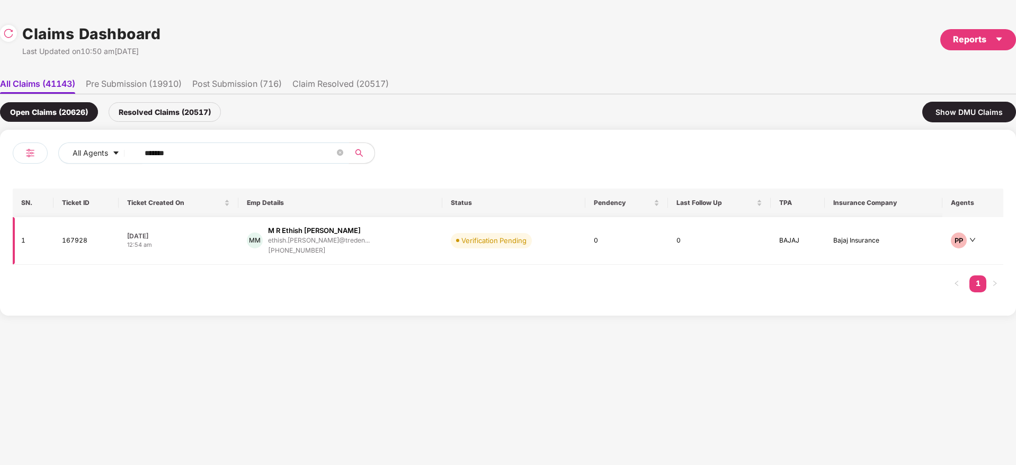
type input "******"
click at [395, 247] on div "MM M R Ethish [PERSON_NAME] ethish.[PERSON_NAME]@treden... [PHONE_NUMBER]" at bounding box center [340, 241] width 187 height 30
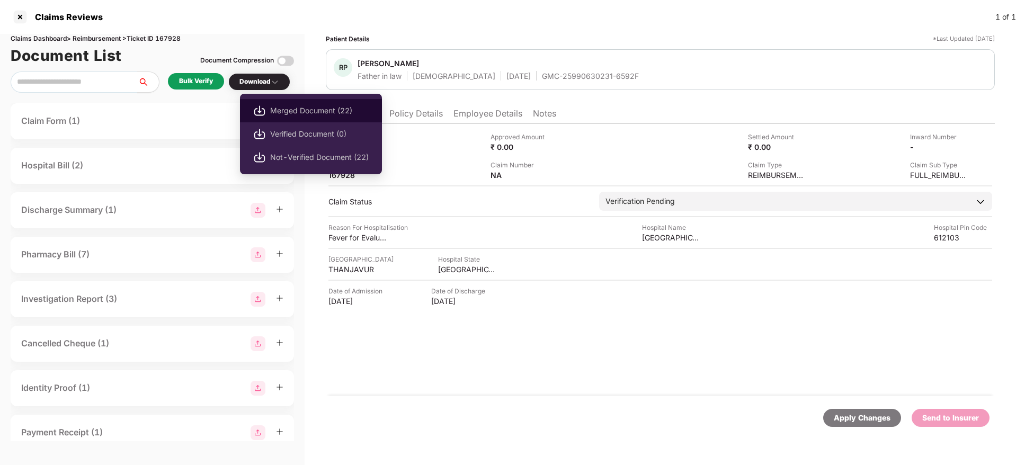
click at [316, 106] on span "Merged Document (22)" at bounding box center [319, 111] width 99 height 12
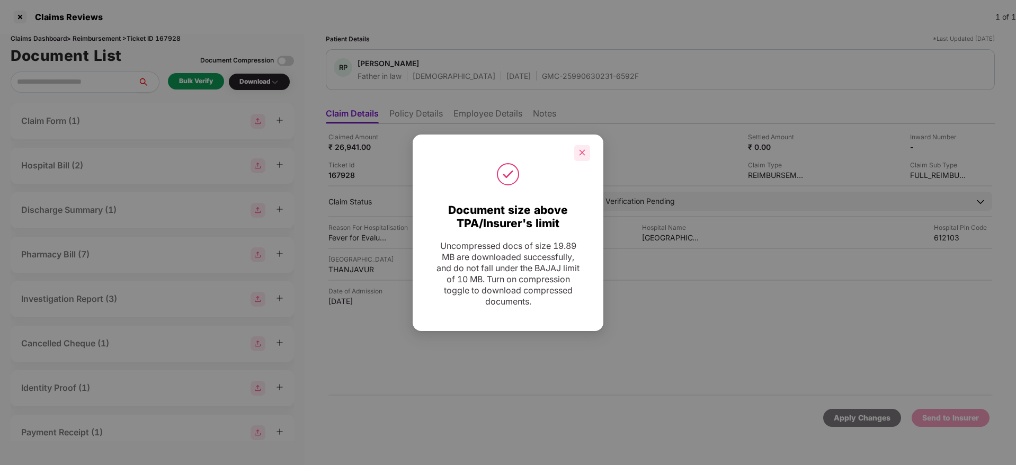
click at [585, 154] on icon "close" at bounding box center [581, 152] width 7 height 7
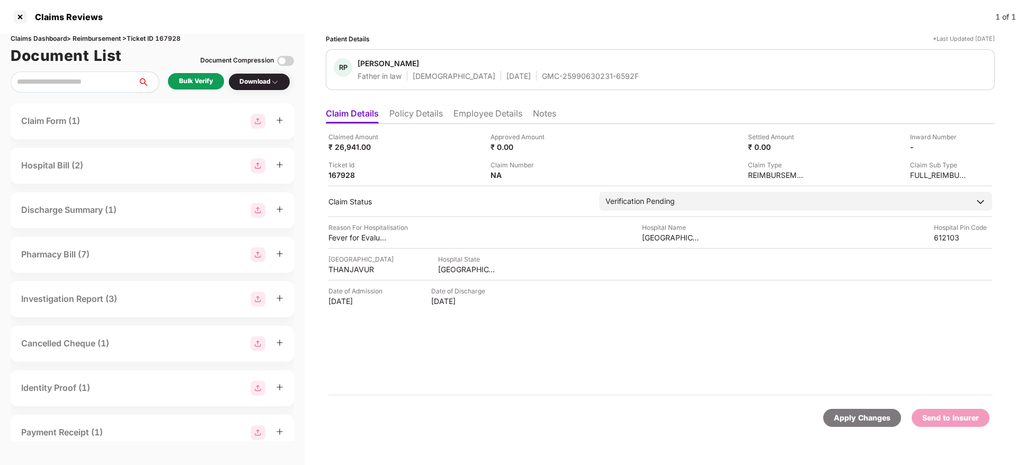
click at [542, 76] on div "GMC-25990630231-6592F" at bounding box center [590, 76] width 97 height 10
click at [442, 267] on div "[GEOGRAPHIC_DATA]" at bounding box center [467, 269] width 58 height 10
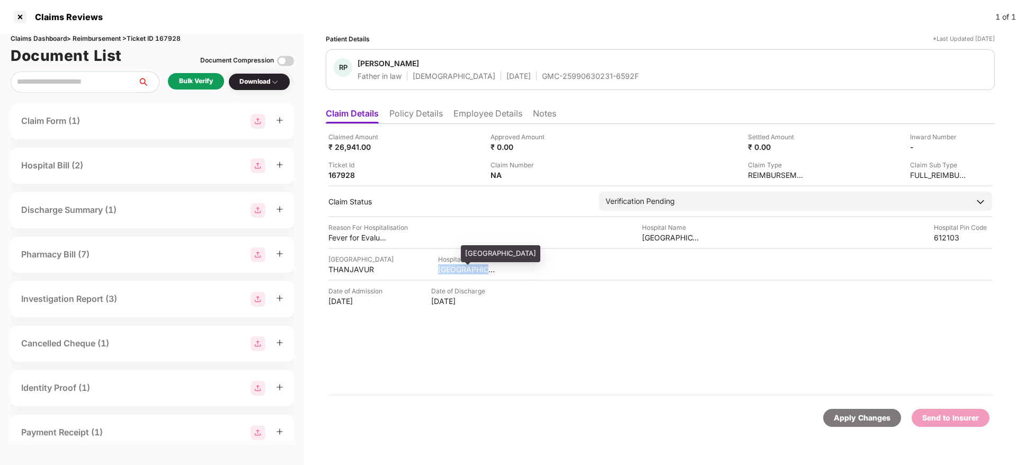
click at [442, 267] on div "[GEOGRAPHIC_DATA]" at bounding box center [467, 269] width 58 height 10
click at [352, 269] on div "THANJAVUR" at bounding box center [357, 269] width 58 height 10
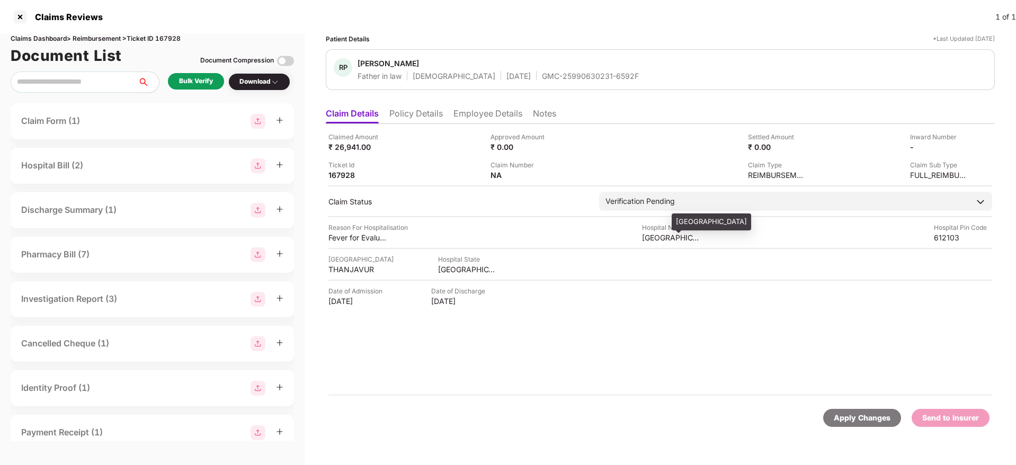
click at [667, 239] on div "[GEOGRAPHIC_DATA]" at bounding box center [671, 238] width 58 height 10
click at [666, 239] on div "[GEOGRAPHIC_DATA]" at bounding box center [671, 238] width 58 height 10
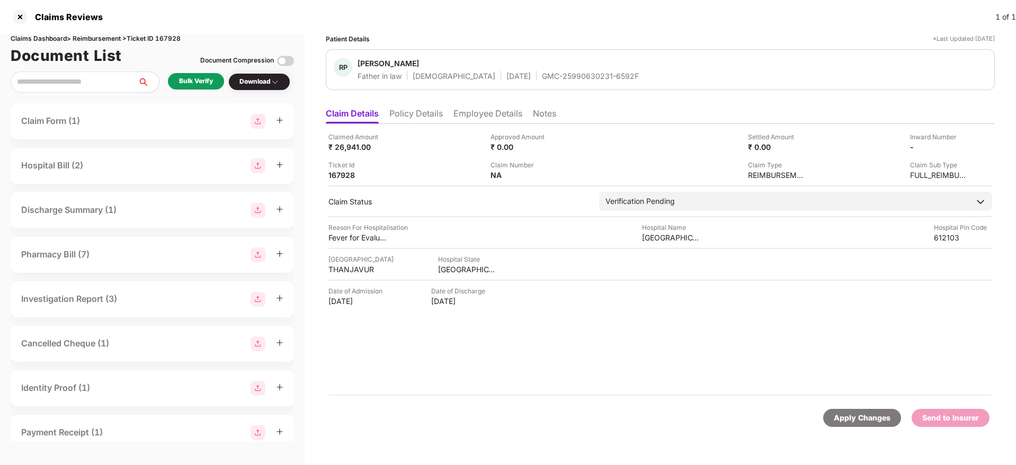
click at [463, 119] on li "Employee Details" at bounding box center [487, 115] width 69 height 15
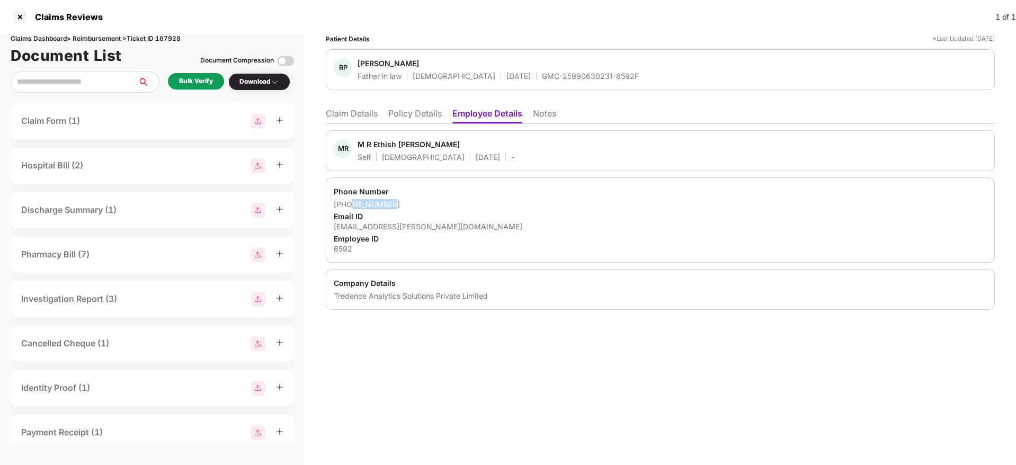
drag, startPoint x: 401, startPoint y: 204, endPoint x: 353, endPoint y: 202, distance: 48.8
click at [353, 202] on div "[PHONE_NUMBER]" at bounding box center [660, 204] width 653 height 10
click at [369, 117] on li "Claim Details" at bounding box center [352, 115] width 52 height 15
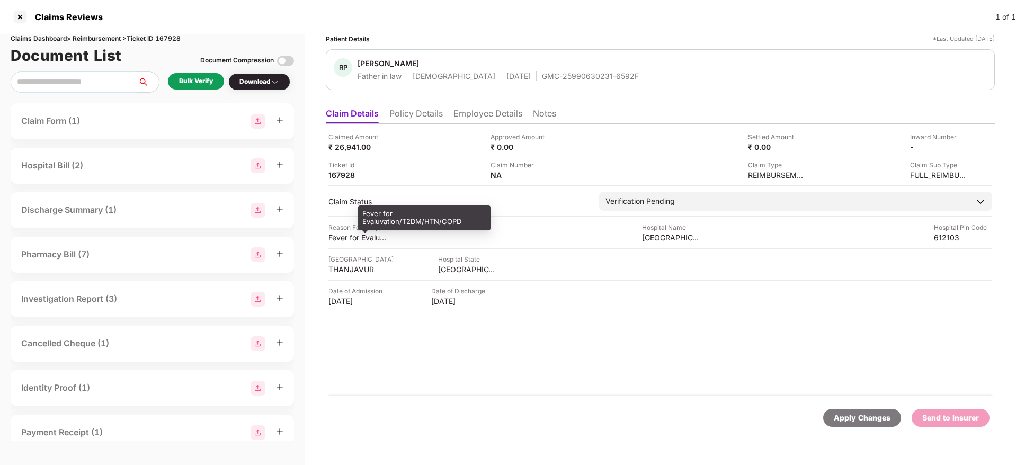
click at [356, 233] on div "Fever for Evaluvation/T2DM/HTN/COPD" at bounding box center [357, 238] width 58 height 10
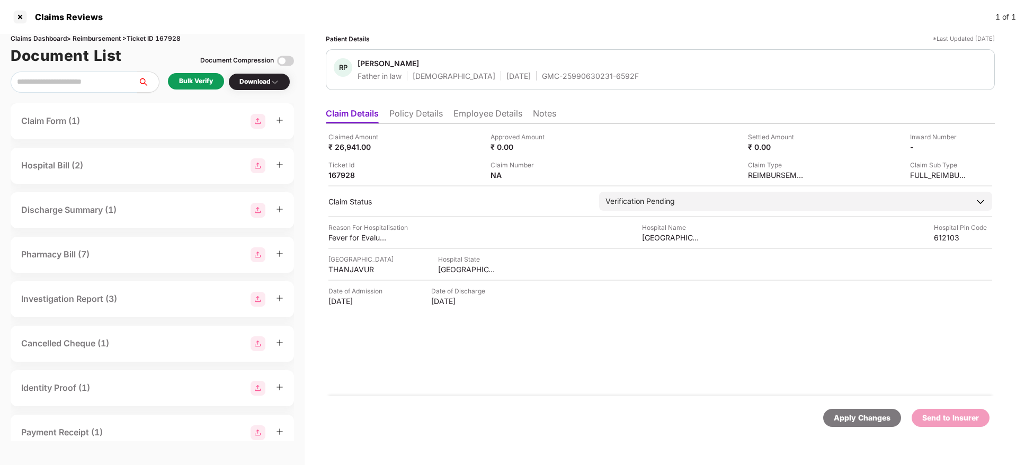
click at [489, 115] on li "Employee Details" at bounding box center [487, 115] width 69 height 15
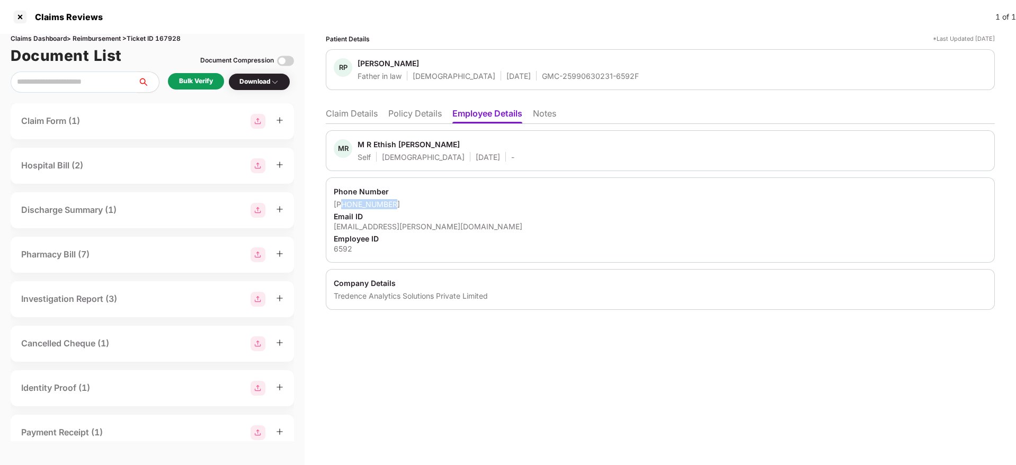
drag, startPoint x: 396, startPoint y: 202, endPoint x: 345, endPoint y: 203, distance: 51.4
click at [345, 203] on div "[PHONE_NUMBER]" at bounding box center [660, 204] width 653 height 10
click at [388, 228] on div "[EMAIL_ADDRESS][PERSON_NAME][DOMAIN_NAME]" at bounding box center [660, 226] width 653 height 10
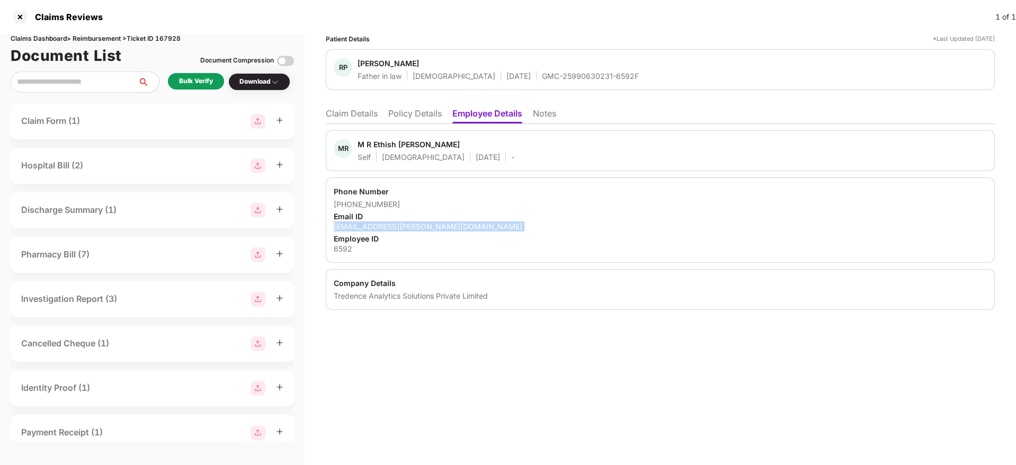
click at [388, 228] on div "[EMAIL_ADDRESS][PERSON_NAME][DOMAIN_NAME]" at bounding box center [660, 226] width 653 height 10
click at [350, 112] on li "Claim Details" at bounding box center [352, 115] width 52 height 15
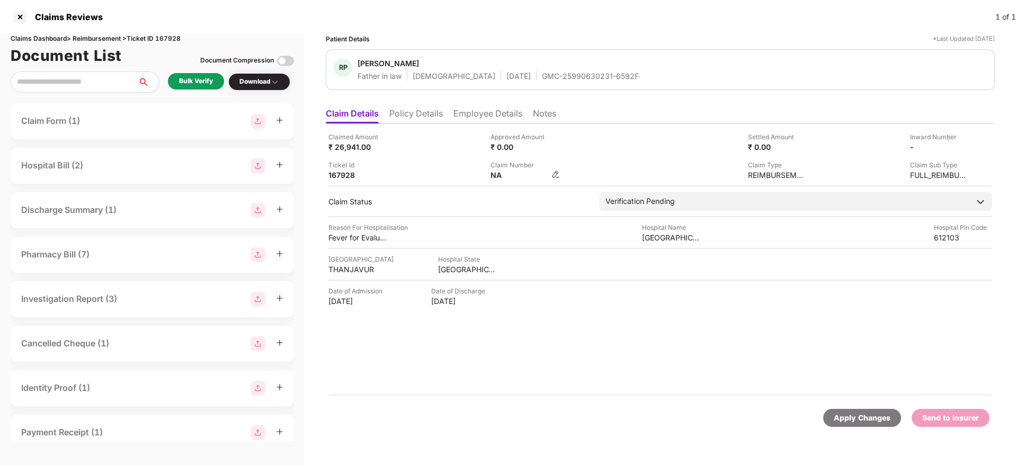
click at [556, 172] on img at bounding box center [555, 174] width 8 height 8
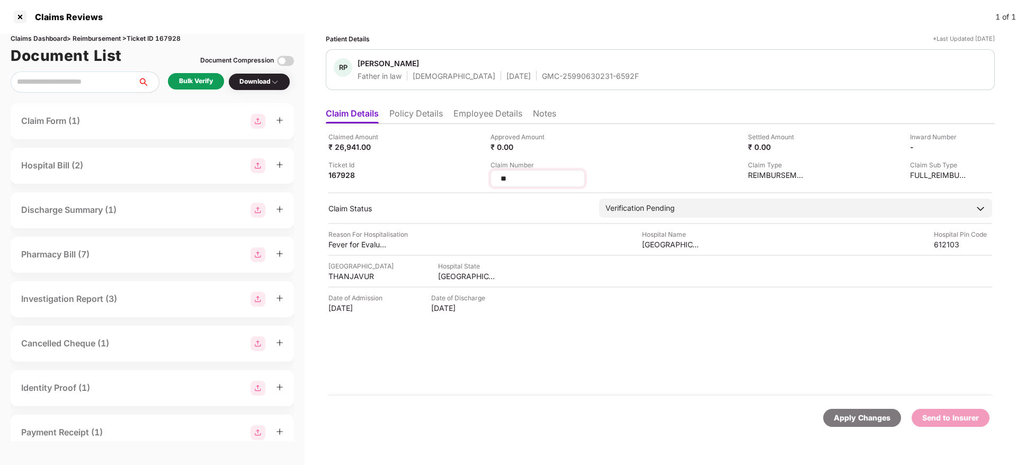
type input "*"
type input "**********"
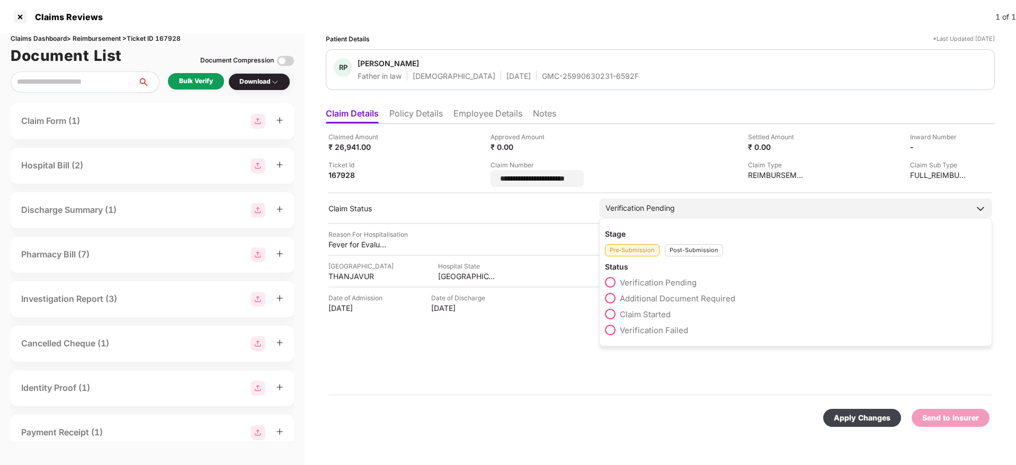
click at [696, 248] on div "Post-Submission" at bounding box center [694, 250] width 58 height 12
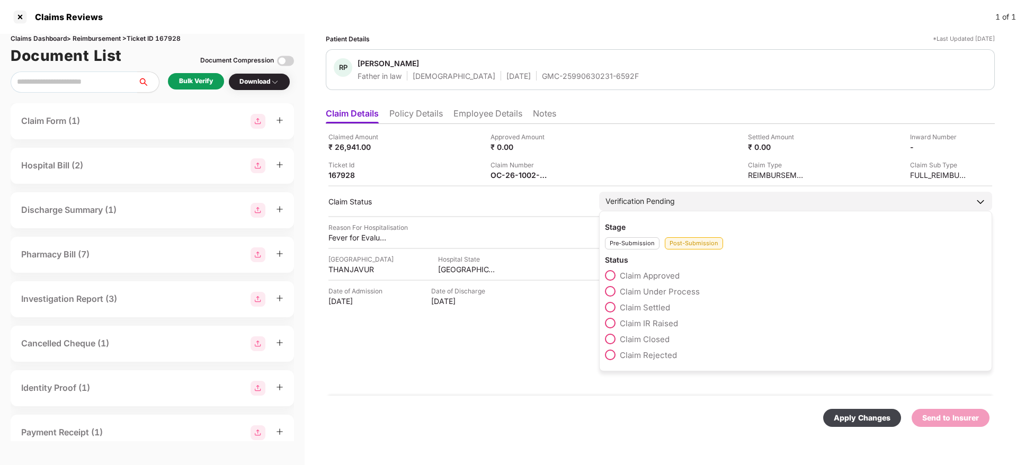
click at [672, 290] on span "Claim Under Process" at bounding box center [660, 292] width 80 height 10
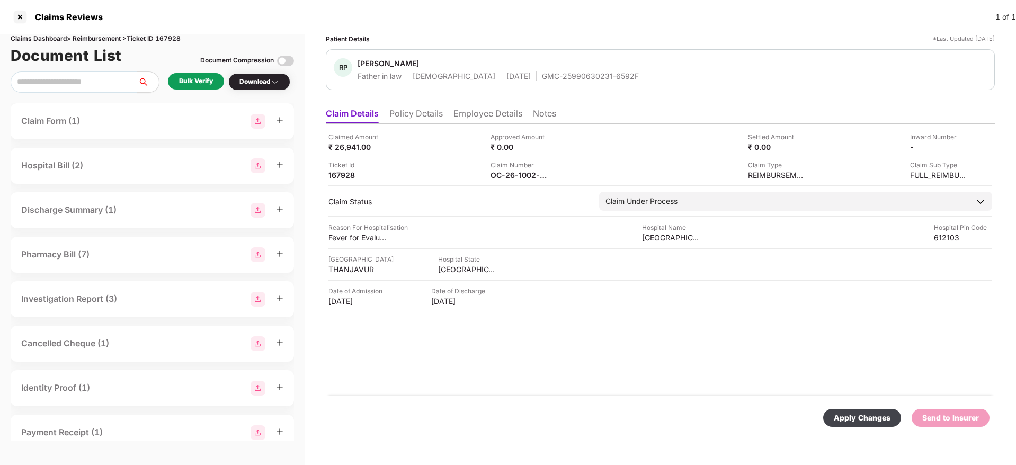
click at [866, 422] on div "Apply Changes" at bounding box center [862, 418] width 57 height 12
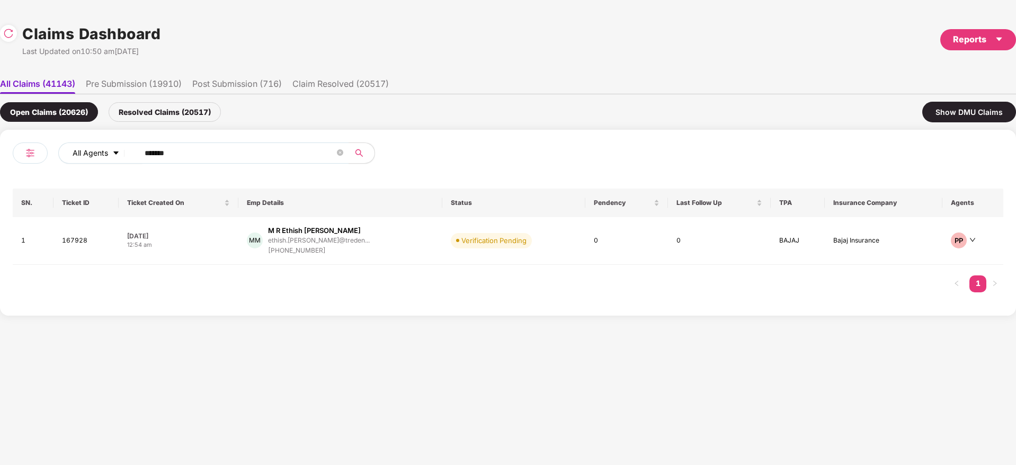
drag, startPoint x: 192, startPoint y: 161, endPoint x: 124, endPoint y: 162, distance: 68.3
click at [124, 159] on div "All Agents ******" at bounding box center [355, 152] width 594 height 21
drag, startPoint x: 193, startPoint y: 155, endPoint x: 3, endPoint y: 168, distance: 191.2
click at [0, 168] on div "All Agents ****** SN. Ticket ID Ticket Created On Emp Details Status Pendency L…" at bounding box center [508, 223] width 1016 height 186
paste input "text"
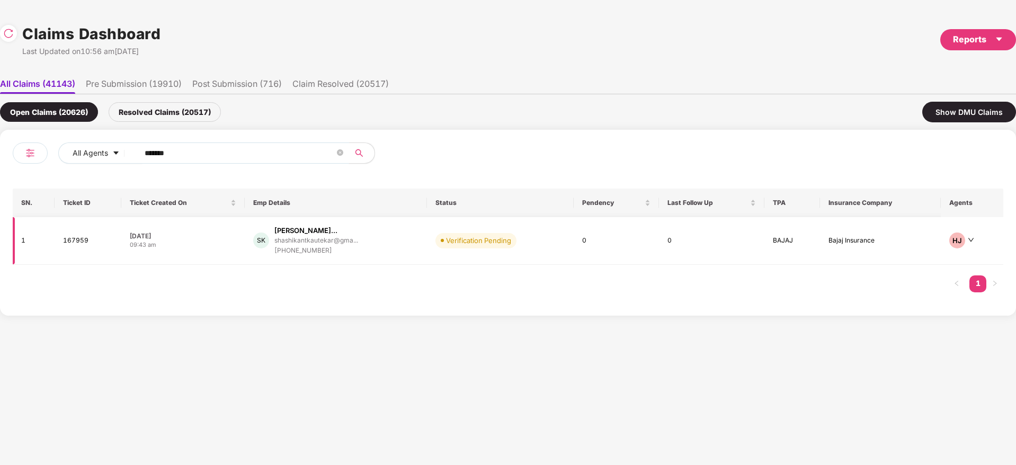
type input "******"
click at [403, 244] on div "[PERSON_NAME] [PERSON_NAME]... shashikantkautekar@gma... [PHONE_NUMBER]" at bounding box center [336, 241] width 166 height 30
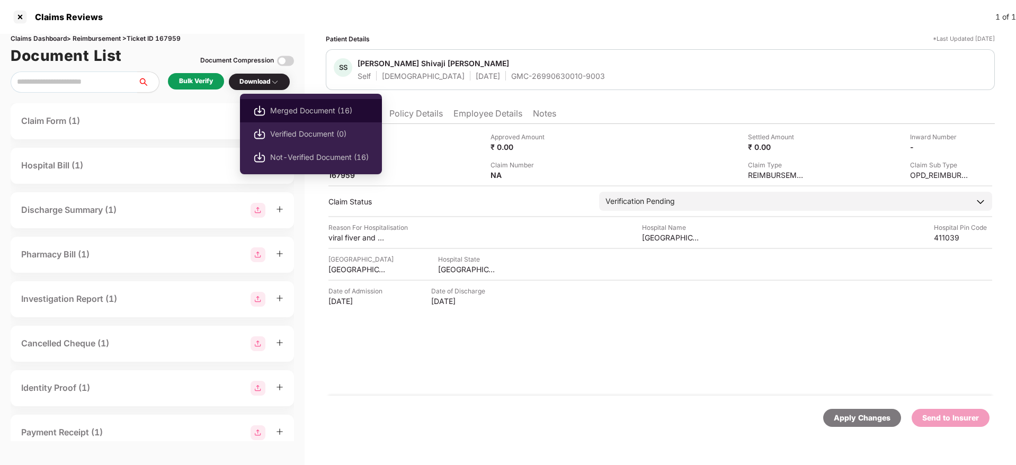
click at [309, 112] on span "Merged Document (16)" at bounding box center [319, 111] width 99 height 12
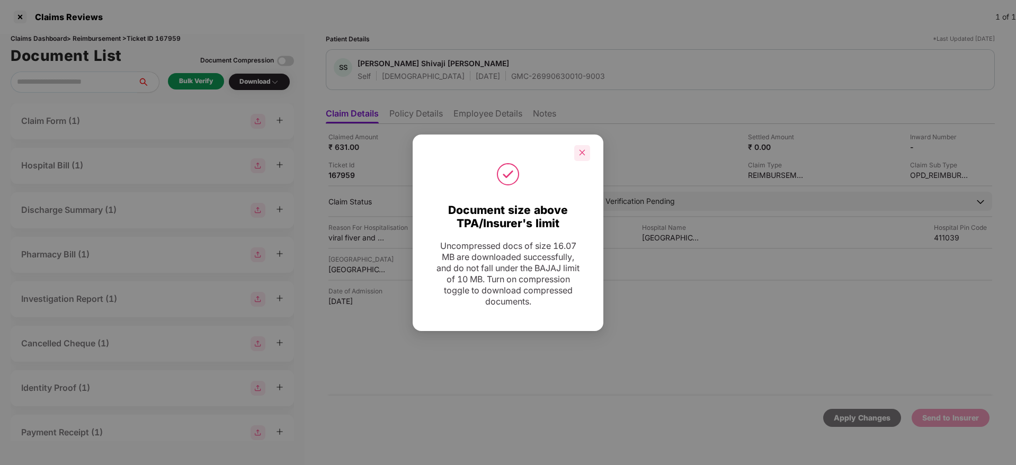
click at [584, 156] on div at bounding box center [582, 153] width 16 height 16
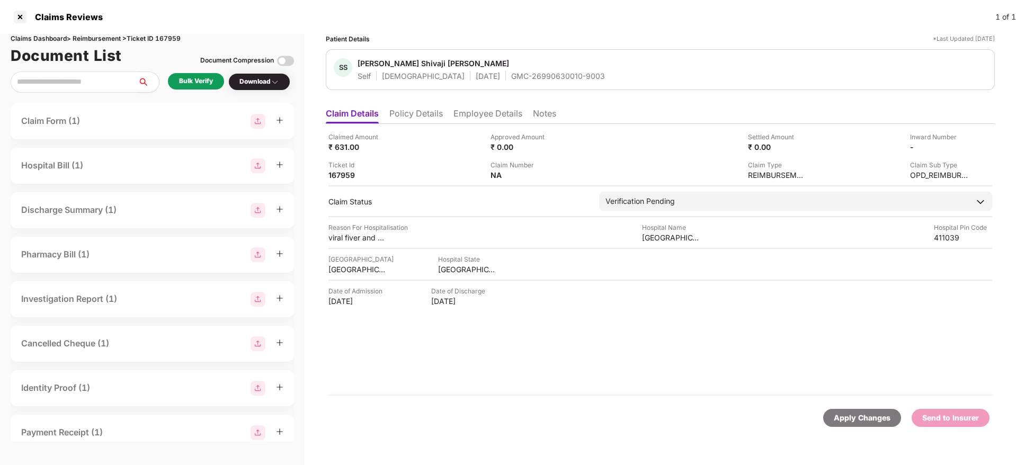
click at [511, 71] on div "GMC-26990630010-9003" at bounding box center [558, 76] width 94 height 10
click at [511, 73] on div "GMC-26990630010-9003" at bounding box center [558, 76] width 94 height 10
click at [466, 262] on div "Claims Reviews 1 of 1 Claims Dashboard > Reimbursement > Ticket ID 167959 Docum…" at bounding box center [508, 232] width 1016 height 465
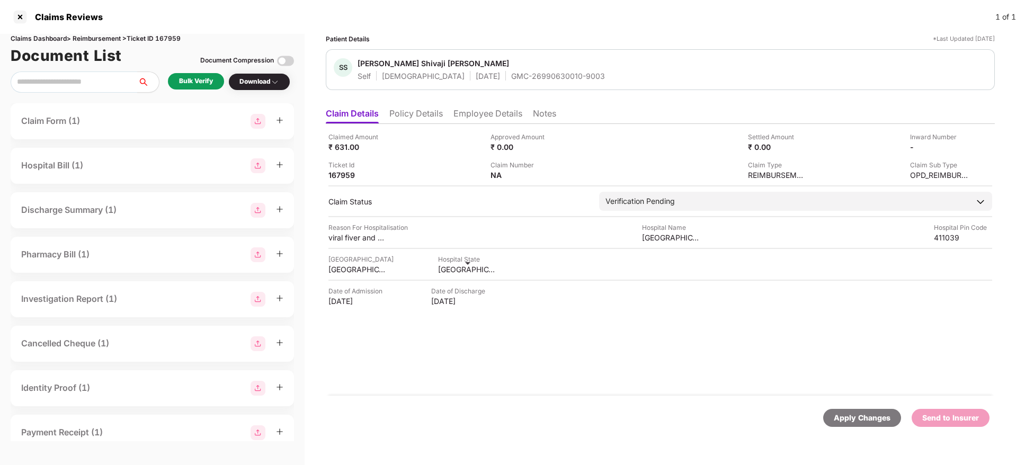
click at [467, 272] on div "[GEOGRAPHIC_DATA]" at bounding box center [467, 269] width 58 height 10
click at [658, 236] on div "[GEOGRAPHIC_DATA]" at bounding box center [671, 238] width 58 height 10
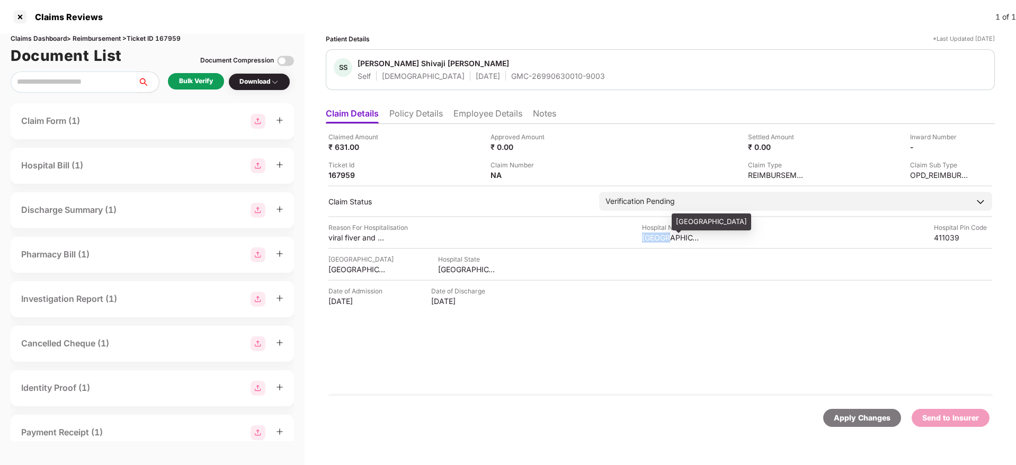
click at [658, 236] on div "[GEOGRAPHIC_DATA]" at bounding box center [671, 238] width 58 height 10
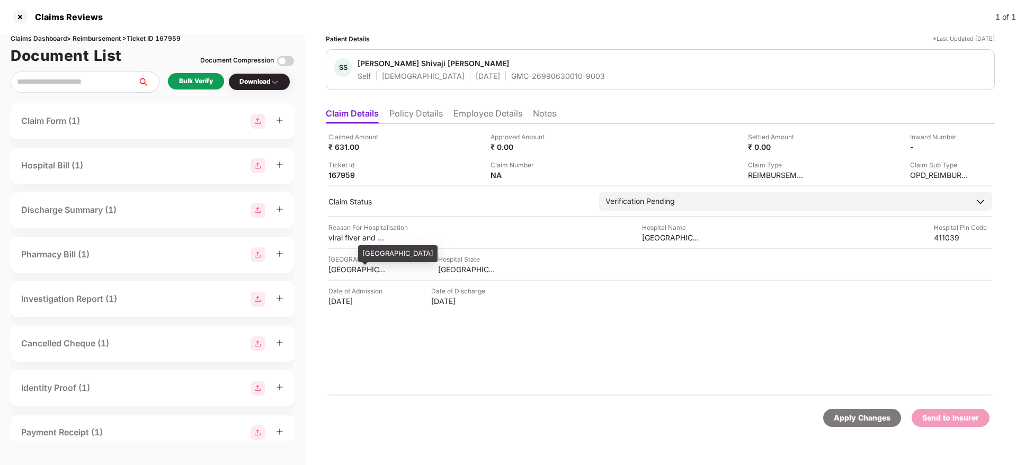
click at [357, 239] on div "viral fiver and body pain" at bounding box center [357, 238] width 58 height 10
click at [478, 120] on li "Employee Details" at bounding box center [487, 115] width 69 height 15
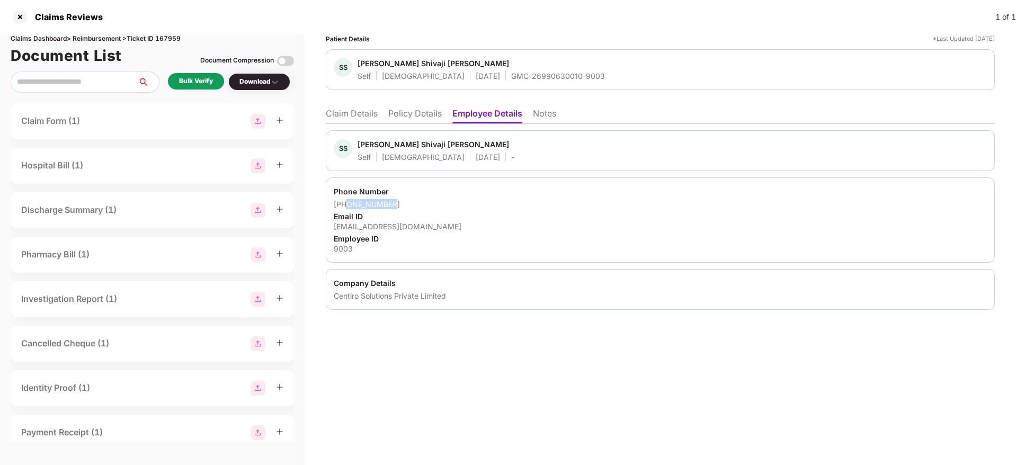
drag, startPoint x: 397, startPoint y: 203, endPoint x: 379, endPoint y: 205, distance: 18.1
click at [348, 205] on div "[PHONE_NUMBER]" at bounding box center [660, 204] width 653 height 10
click at [414, 220] on div "Email ID" at bounding box center [660, 216] width 653 height 10
drag, startPoint x: 414, startPoint y: 220, endPoint x: 415, endPoint y: 226, distance: 5.9
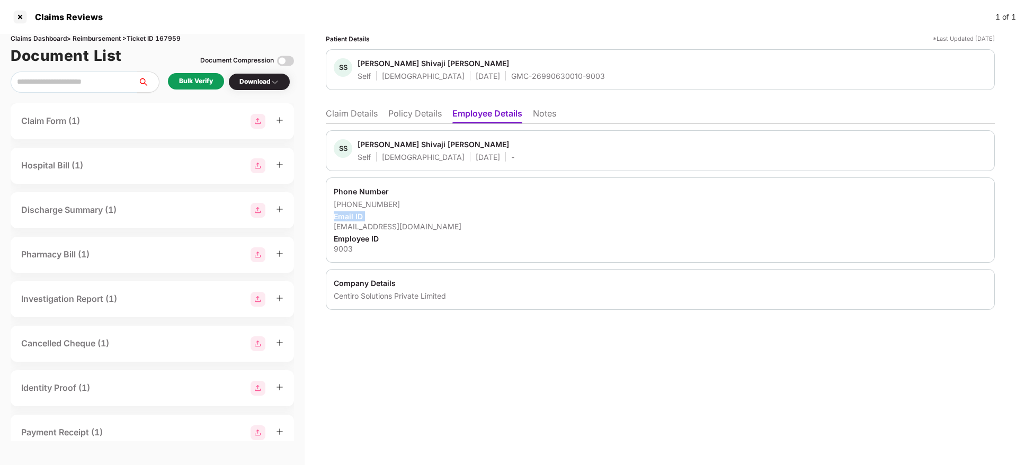
click at [415, 224] on div "Phone Number [PHONE_NUMBER] Email ID [EMAIL_ADDRESS][DOMAIN_NAME] Employee ID 9…" at bounding box center [660, 219] width 669 height 85
click at [415, 226] on div "[EMAIL_ADDRESS][DOMAIN_NAME]" at bounding box center [660, 226] width 653 height 10
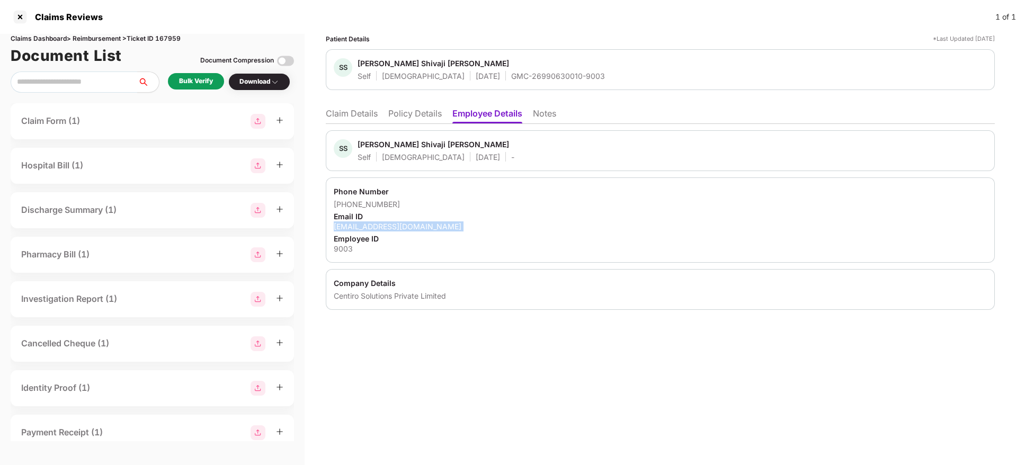
click at [415, 226] on div "[EMAIL_ADDRESS][DOMAIN_NAME]" at bounding box center [660, 226] width 653 height 10
click at [347, 112] on li "Claim Details" at bounding box center [352, 115] width 52 height 15
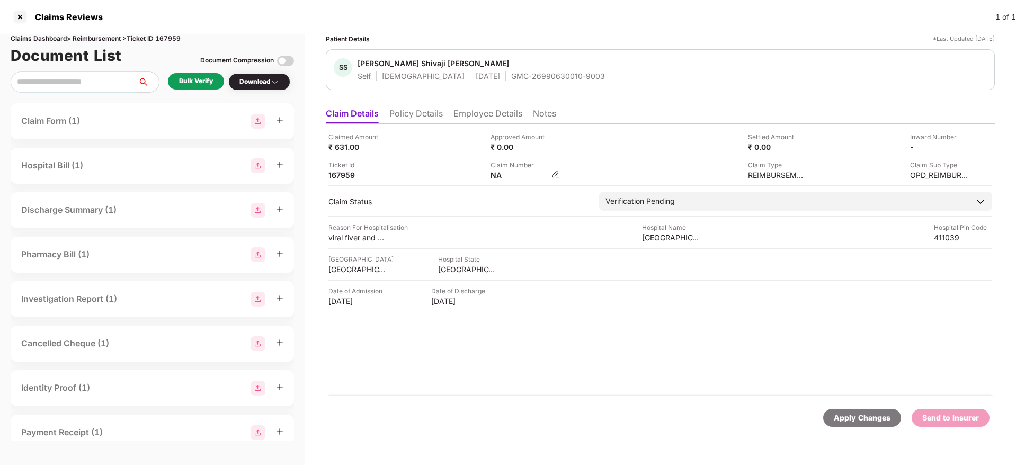
click at [557, 175] on img at bounding box center [555, 174] width 8 height 8
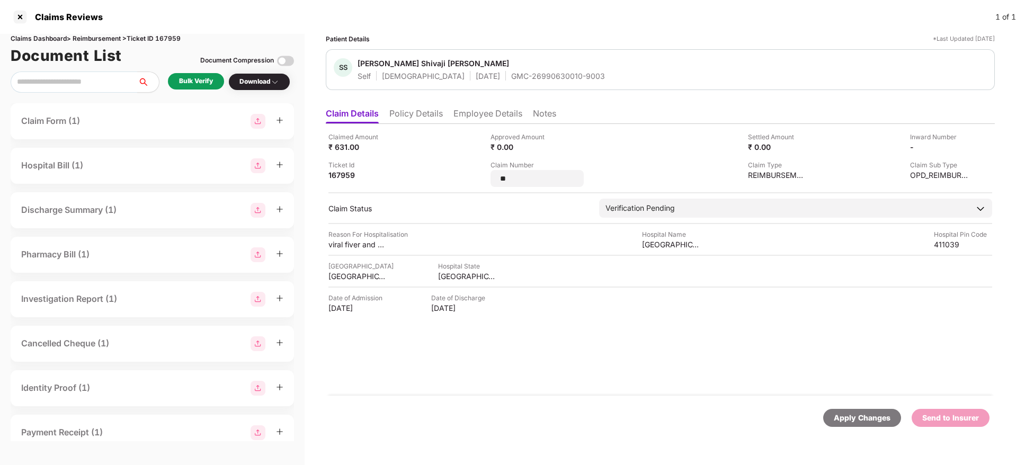
type input "*"
type input "**********"
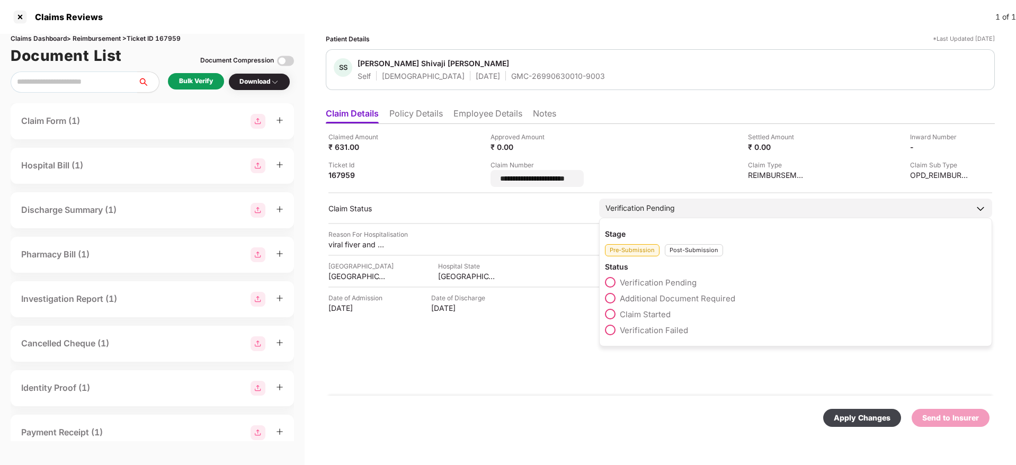
click at [690, 248] on div "Post-Submission" at bounding box center [694, 250] width 58 height 12
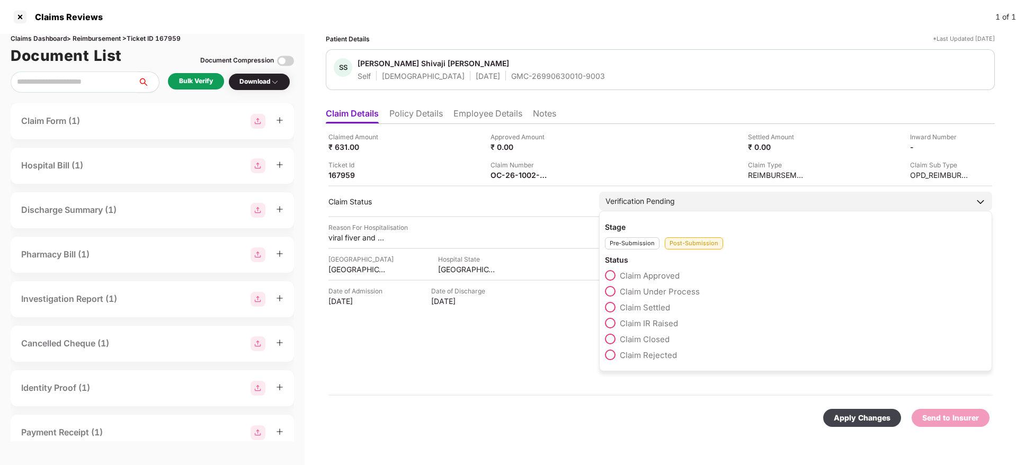
click at [665, 292] on span "Claim Under Process" at bounding box center [660, 292] width 80 height 10
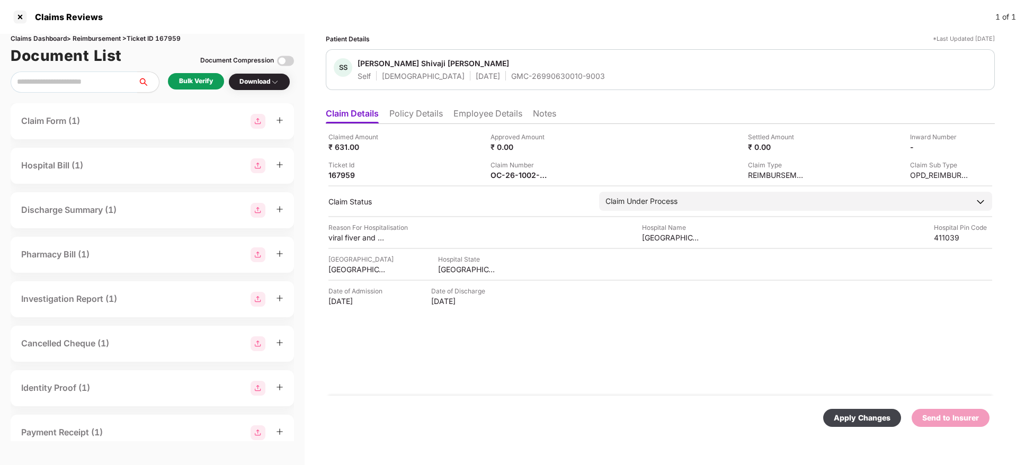
click at [845, 421] on div "Apply Changes" at bounding box center [862, 418] width 57 height 12
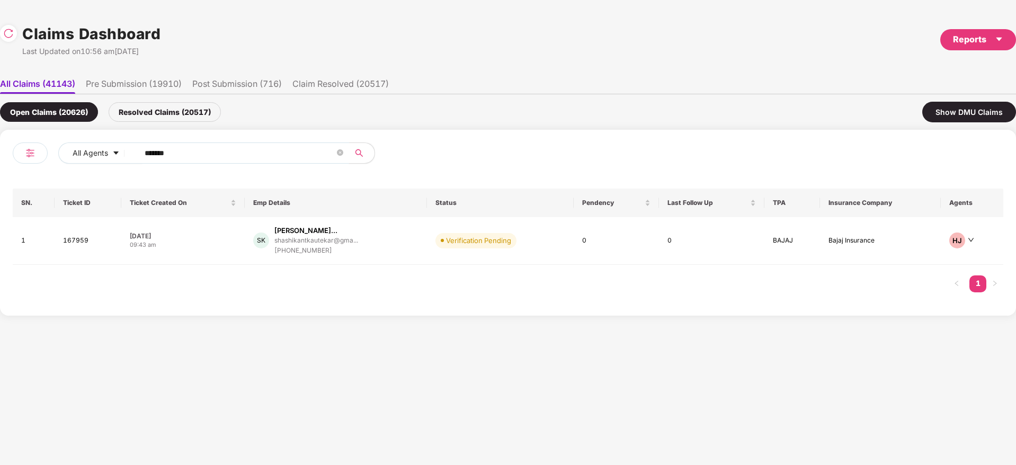
drag, startPoint x: 163, startPoint y: 151, endPoint x: 53, endPoint y: 146, distance: 110.3
click at [0, 153] on div "All Agents ****** SN. Ticket ID Ticket Created On Emp Details Status Pendency L…" at bounding box center [508, 223] width 1016 height 186
paste input "******"
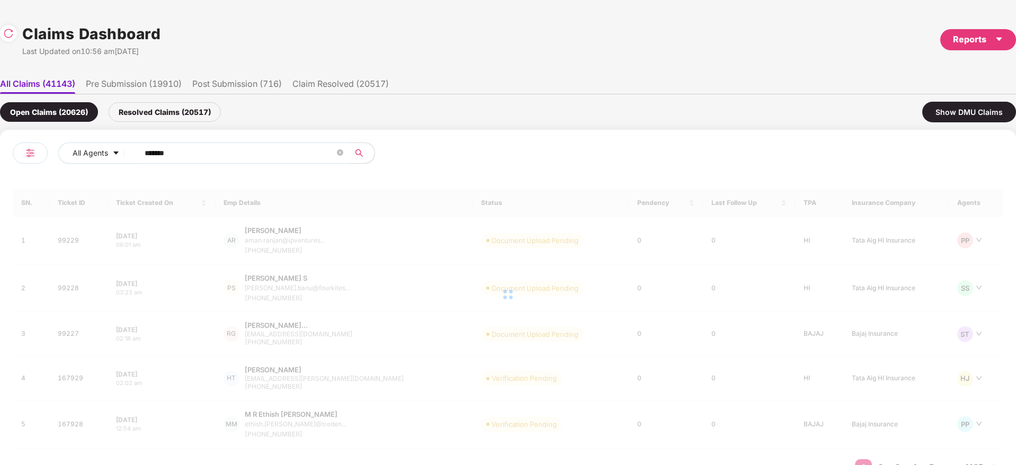
type input "******"
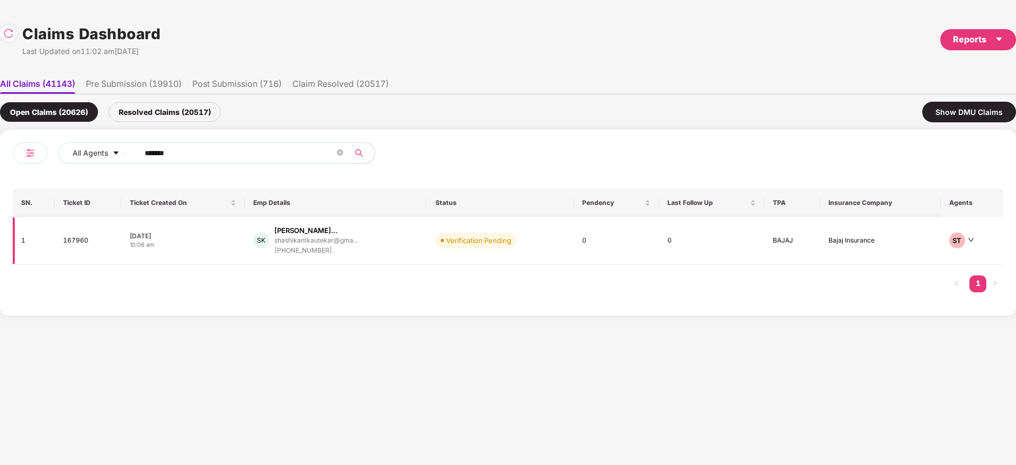
click at [398, 248] on div "[PERSON_NAME] [PERSON_NAME]... shashikantkautekar@gma... [PHONE_NUMBER]" at bounding box center [336, 241] width 166 height 30
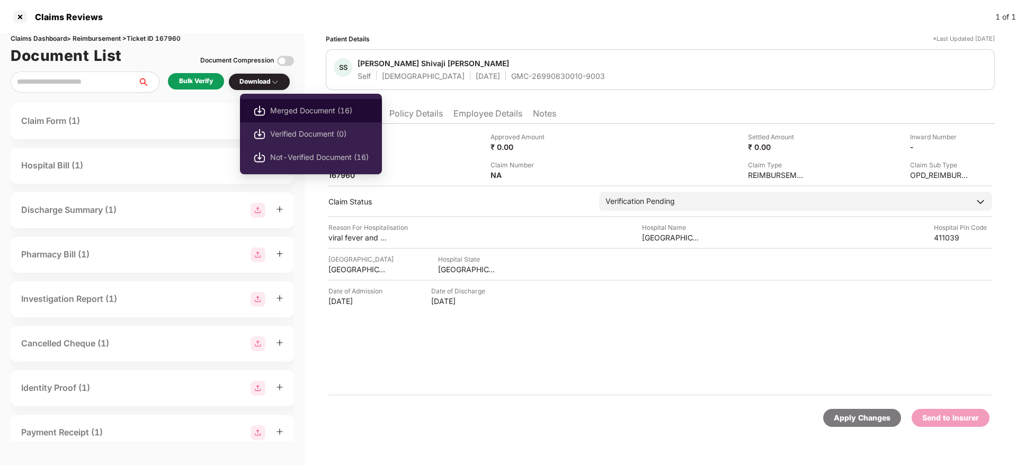
click at [295, 105] on span "Merged Document (16)" at bounding box center [319, 111] width 99 height 12
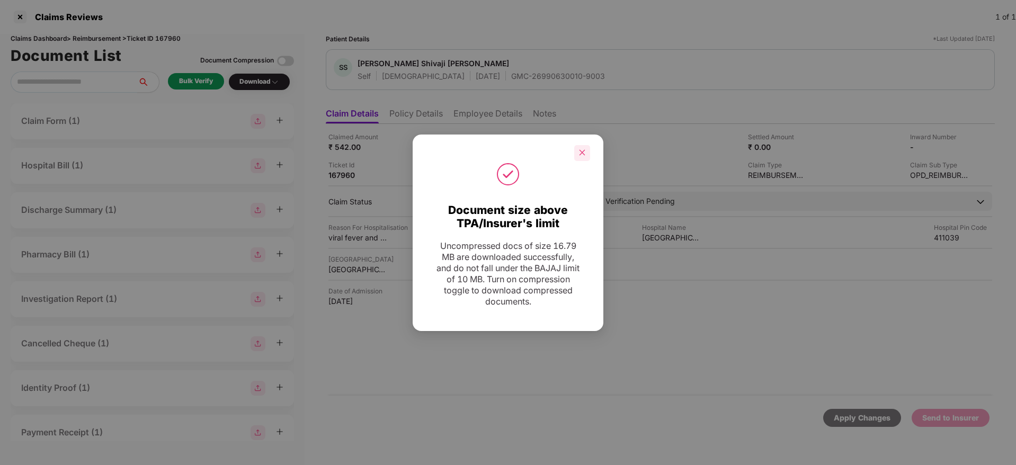
click at [582, 157] on div at bounding box center [582, 153] width 16 height 16
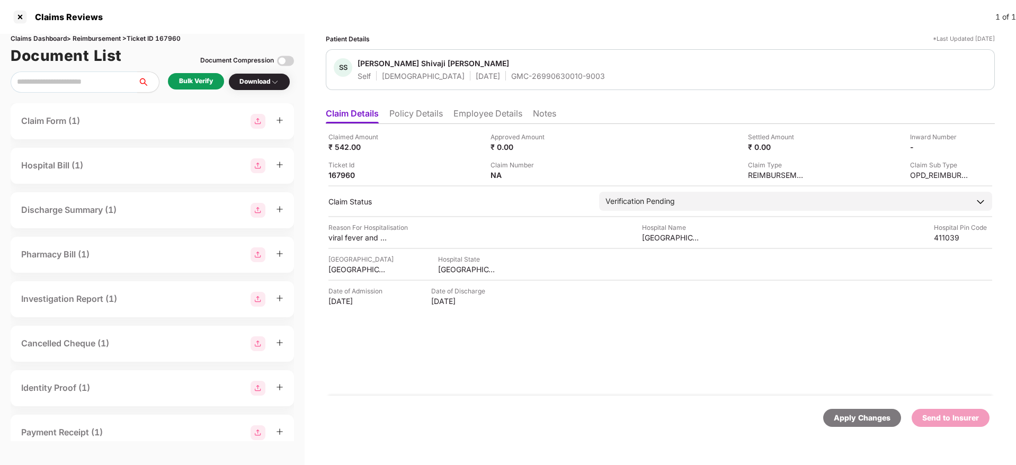
click at [516, 81] on div "GMC-26990630010-9003" at bounding box center [558, 76] width 94 height 10
click at [515, 81] on div "GMC-26990630010-9003" at bounding box center [558, 76] width 94 height 10
click at [450, 268] on div "[GEOGRAPHIC_DATA]" at bounding box center [467, 269] width 58 height 10
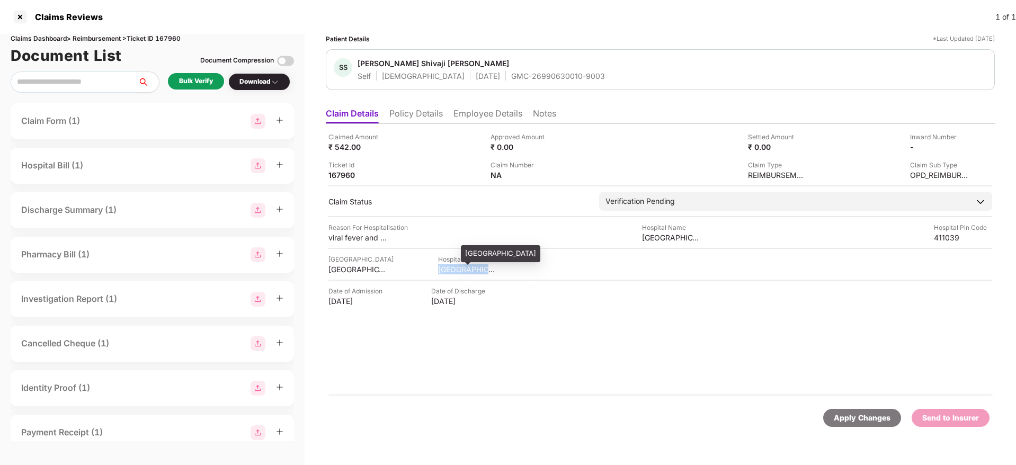
click at [450, 268] on div "[GEOGRAPHIC_DATA]" at bounding box center [467, 269] width 58 height 10
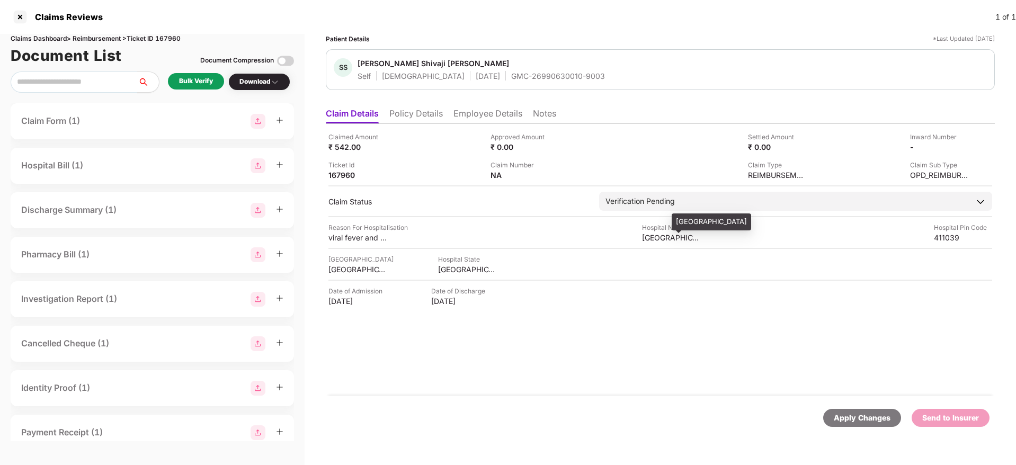
click at [656, 235] on div "[GEOGRAPHIC_DATA]" at bounding box center [671, 238] width 58 height 10
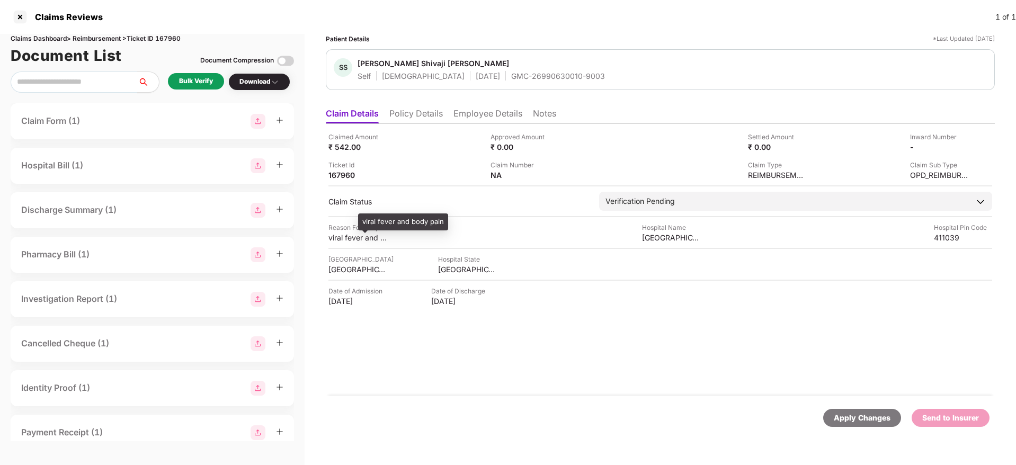
click at [346, 236] on div "viral fever and body pain" at bounding box center [357, 238] width 58 height 10
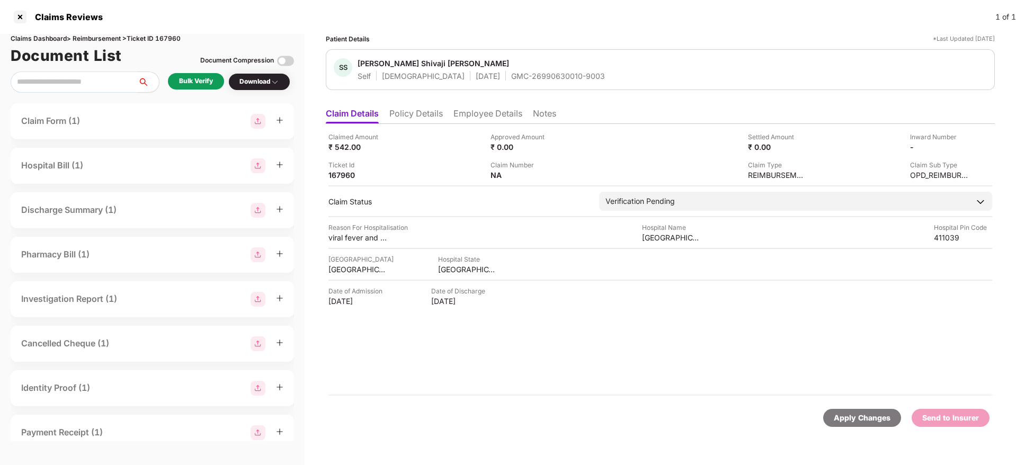
click at [488, 115] on li "Employee Details" at bounding box center [487, 115] width 69 height 15
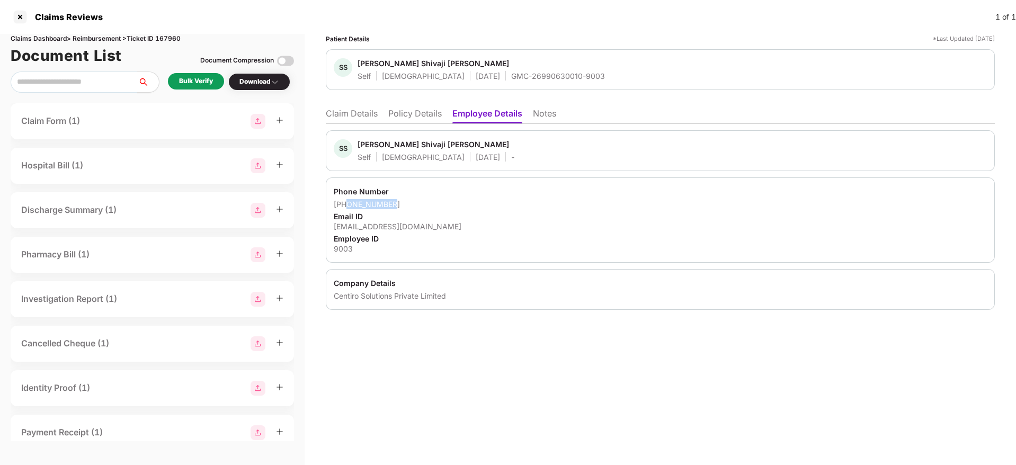
drag, startPoint x: 400, startPoint y: 205, endPoint x: 348, endPoint y: 206, distance: 51.9
click at [348, 206] on div "[PHONE_NUMBER]" at bounding box center [660, 204] width 653 height 10
click at [389, 227] on div "[EMAIL_ADDRESS][DOMAIN_NAME]" at bounding box center [660, 226] width 653 height 10
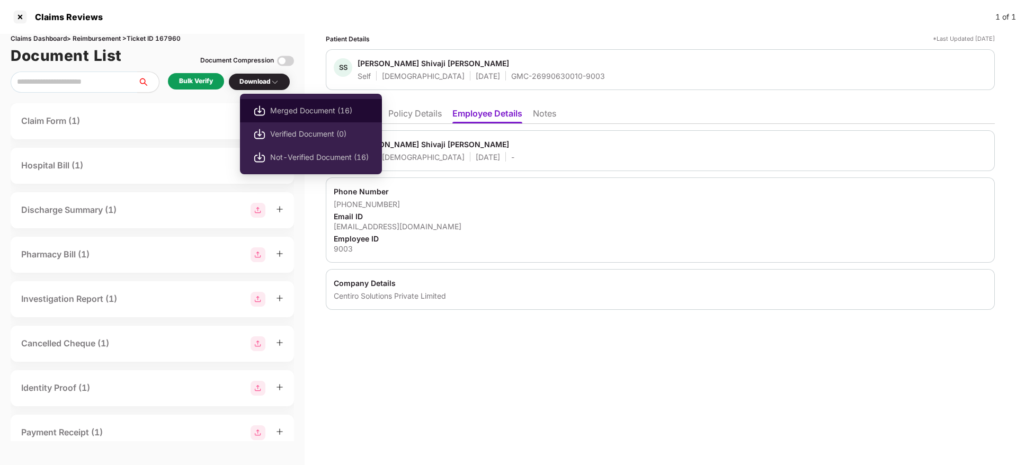
click at [306, 105] on span "Merged Document (16)" at bounding box center [319, 111] width 99 height 12
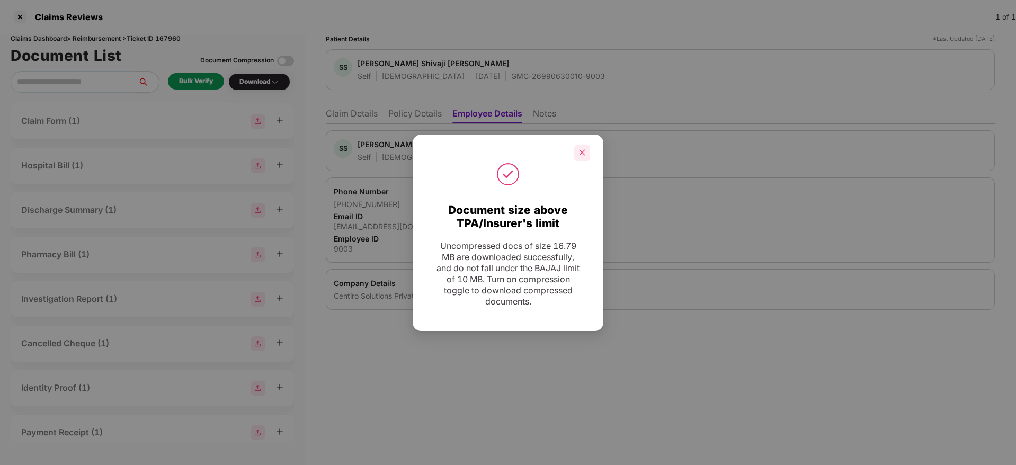
click at [580, 150] on icon "close" at bounding box center [582, 153] width 6 height 6
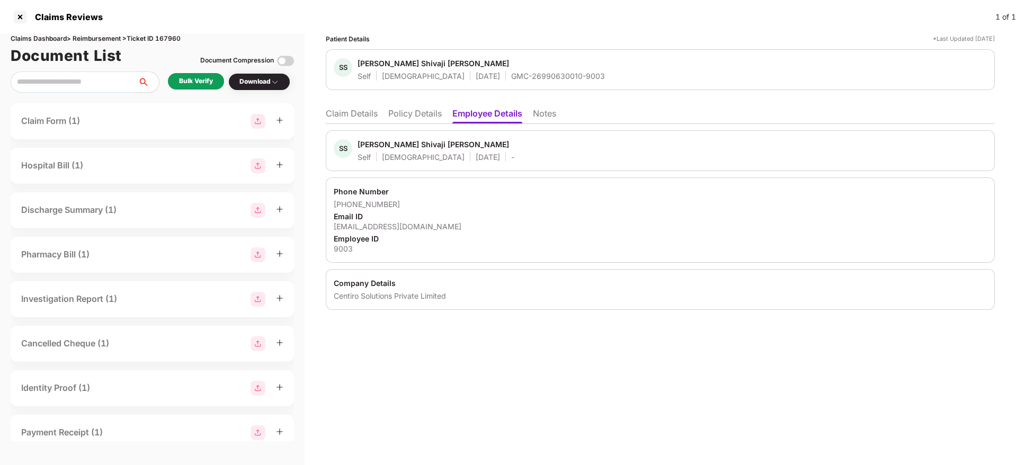
click at [471, 24] on div "Claims Reviews 1 of 1" at bounding box center [508, 17] width 1016 height 34
click at [376, 112] on li "Claim Details" at bounding box center [352, 115] width 52 height 15
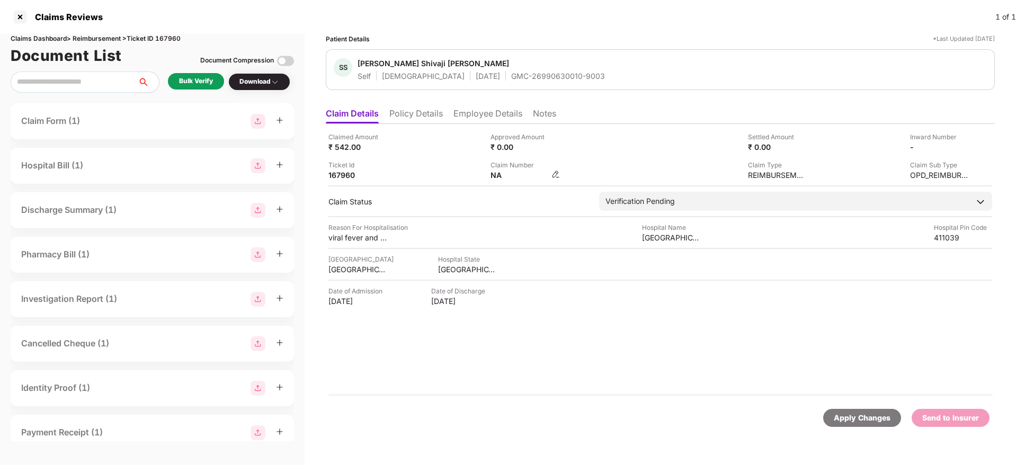
click at [557, 174] on img at bounding box center [555, 174] width 8 height 8
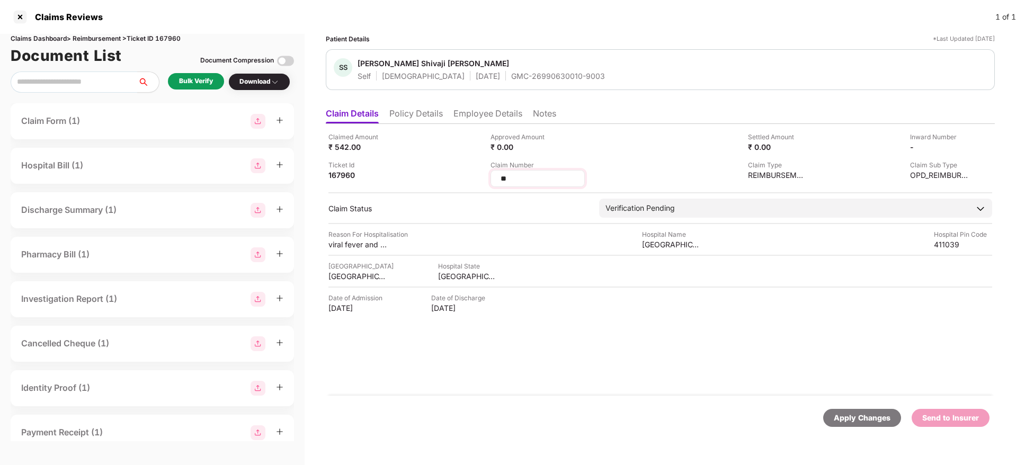
type input "*"
type input "**********"
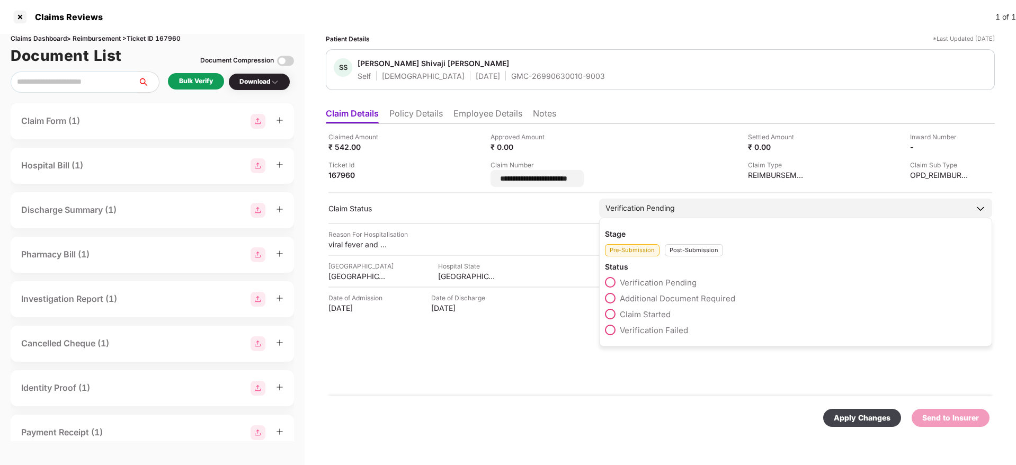
click at [690, 257] on div "Stage Pre-Submission Post-Submission Status Verification Pending Additional Doc…" at bounding box center [795, 282] width 393 height 129
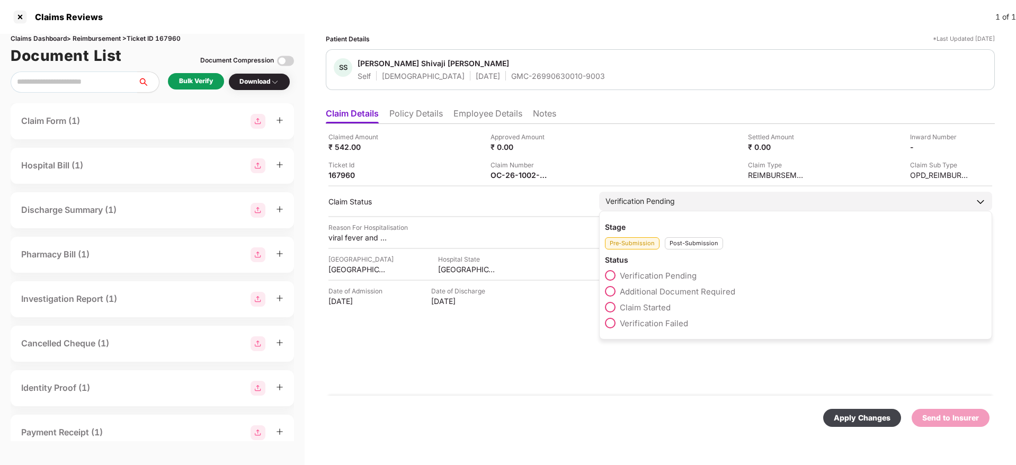
click at [689, 245] on div "Post-Submission" at bounding box center [694, 243] width 58 height 12
click at [685, 287] on span "Claim Under Process" at bounding box center [660, 292] width 80 height 10
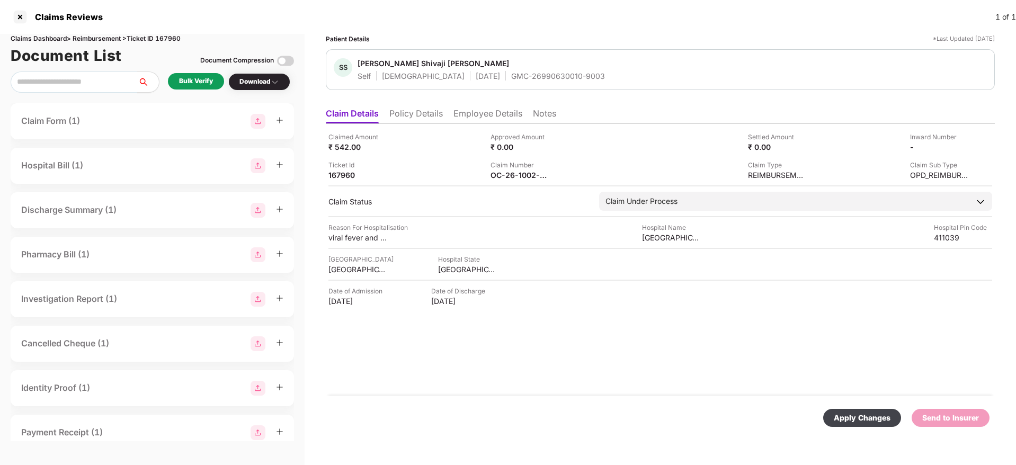
click at [843, 415] on div "Apply Changes" at bounding box center [862, 418] width 57 height 12
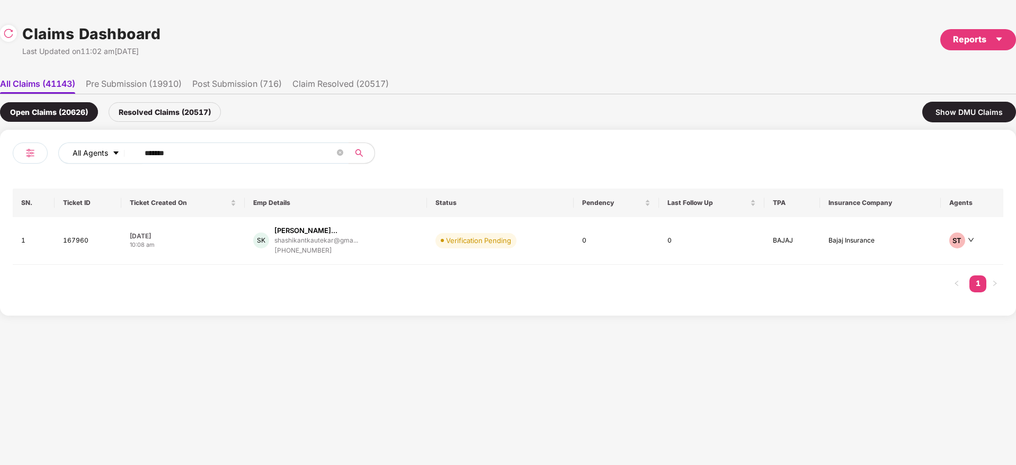
drag, startPoint x: 115, startPoint y: 154, endPoint x: 87, endPoint y: 159, distance: 28.6
click at [87, 159] on div "All Agents ******" at bounding box center [355, 152] width 594 height 21
paste input "text"
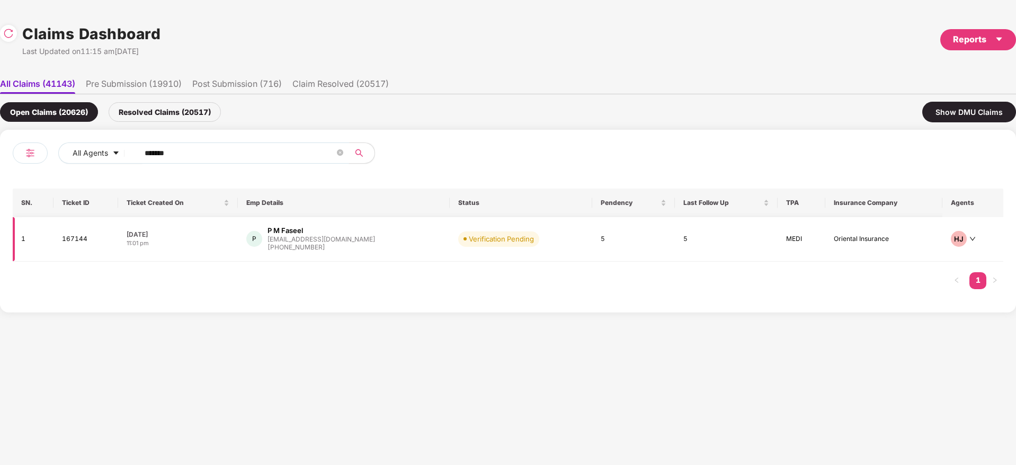
type input "******"
click at [395, 253] on td "P P M Faseel [EMAIL_ADDRESS][DOMAIN_NAME] [PHONE_NUMBER]" at bounding box center [344, 239] width 212 height 44
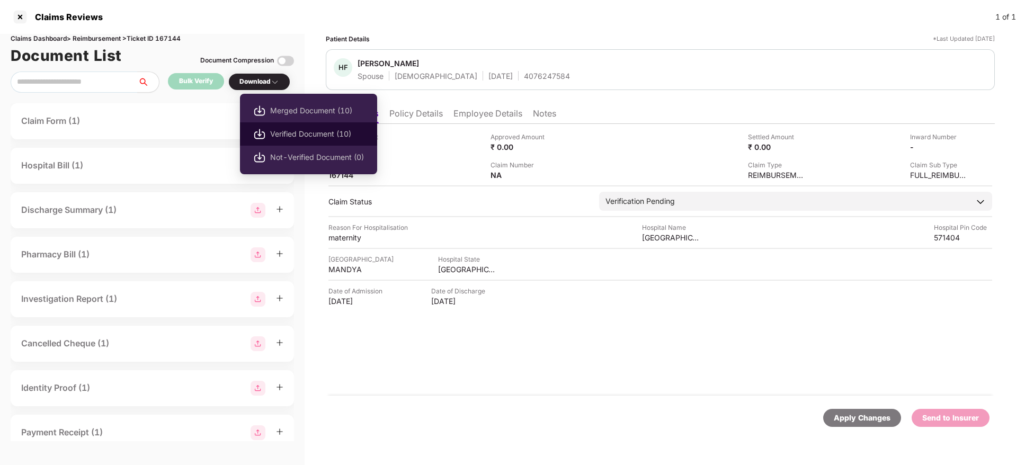
click at [328, 130] on span "Verified Document (10)" at bounding box center [317, 134] width 94 height 12
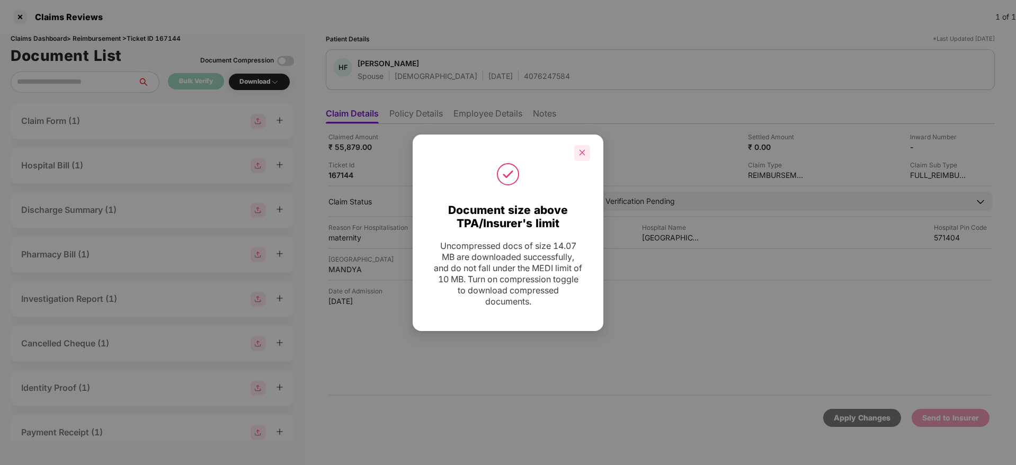
click at [582, 155] on icon "close" at bounding box center [581, 152] width 7 height 7
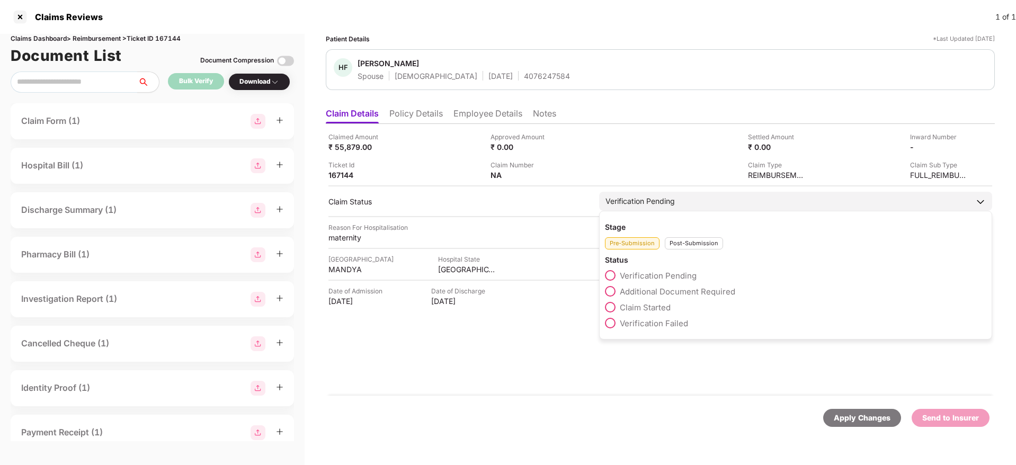
click at [663, 308] on span "Claim Started" at bounding box center [645, 307] width 51 height 10
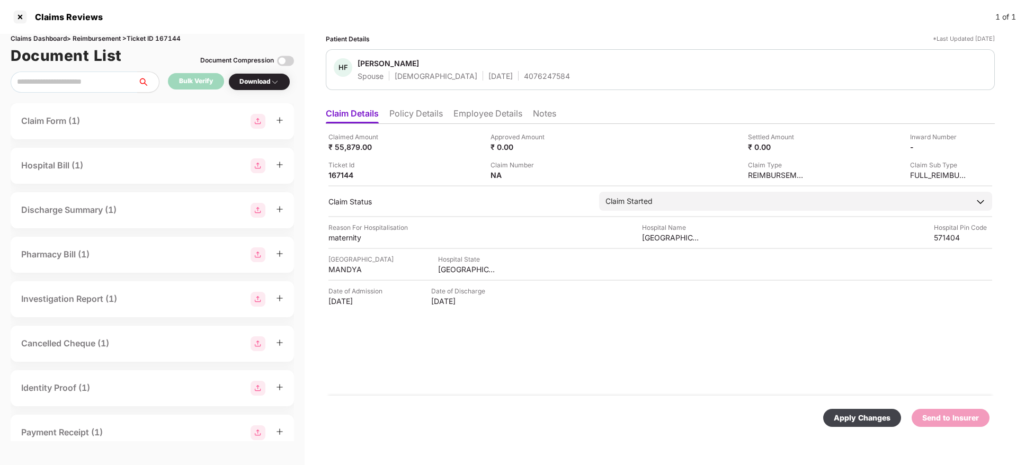
click at [865, 410] on div "Apply Changes" at bounding box center [862, 418] width 78 height 18
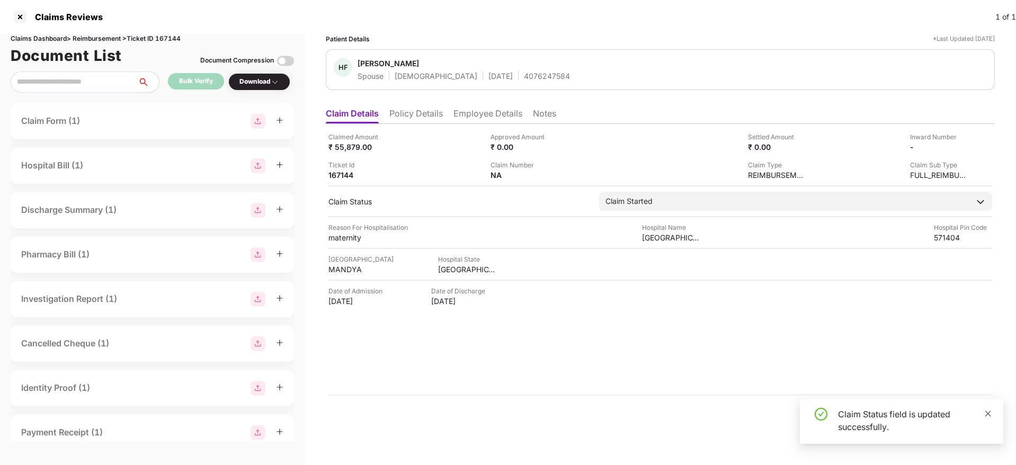
click at [988, 417] on span at bounding box center [987, 413] width 7 height 9
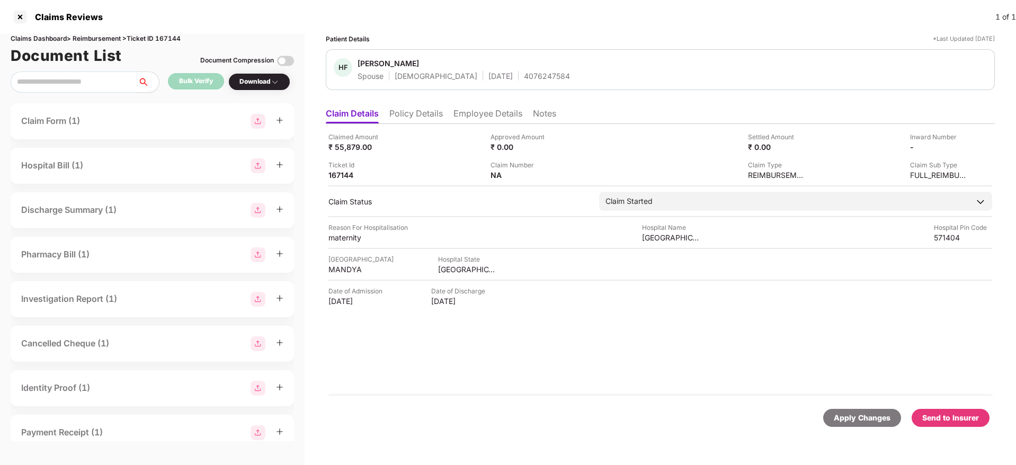
click at [956, 410] on div "Send to Insurer" at bounding box center [950, 418] width 78 height 18
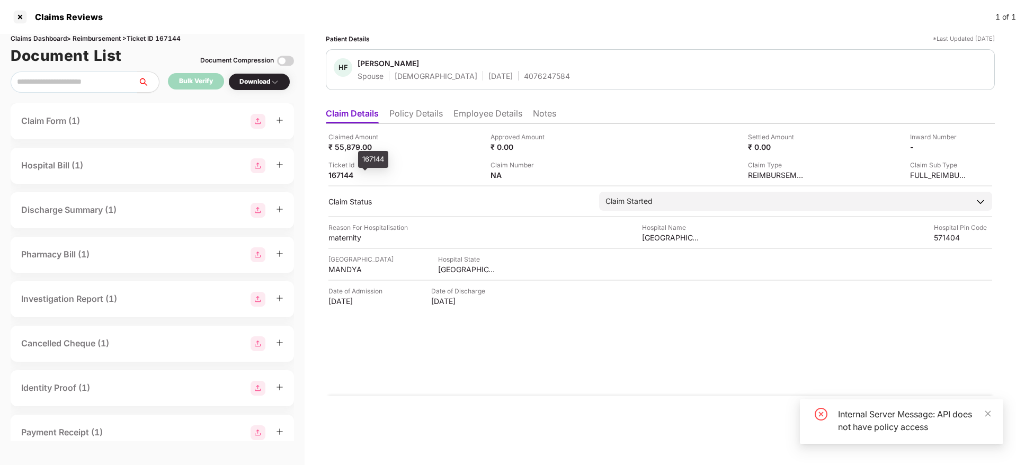
click at [341, 175] on div "167144" at bounding box center [357, 175] width 58 height 10
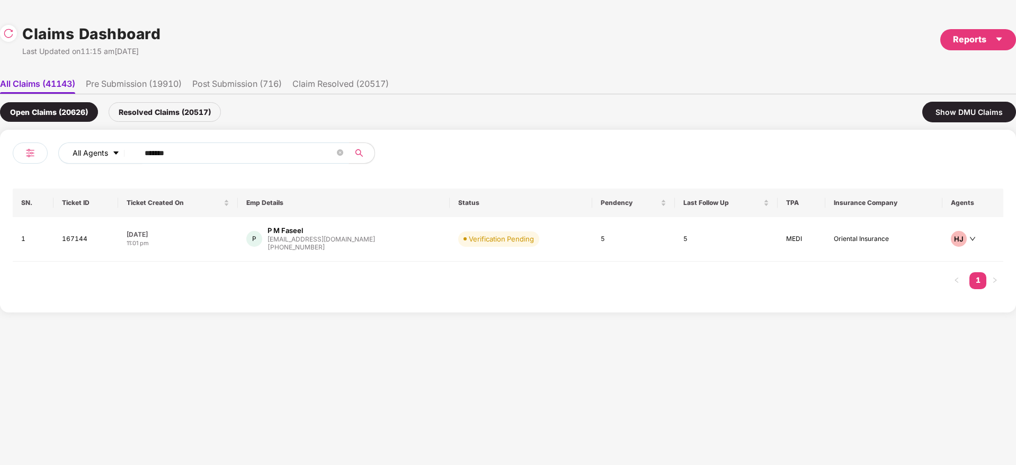
drag, startPoint x: 187, startPoint y: 148, endPoint x: 126, endPoint y: 164, distance: 64.0
click at [112, 157] on div "All Agents ******" at bounding box center [355, 152] width 594 height 21
paste input "text"
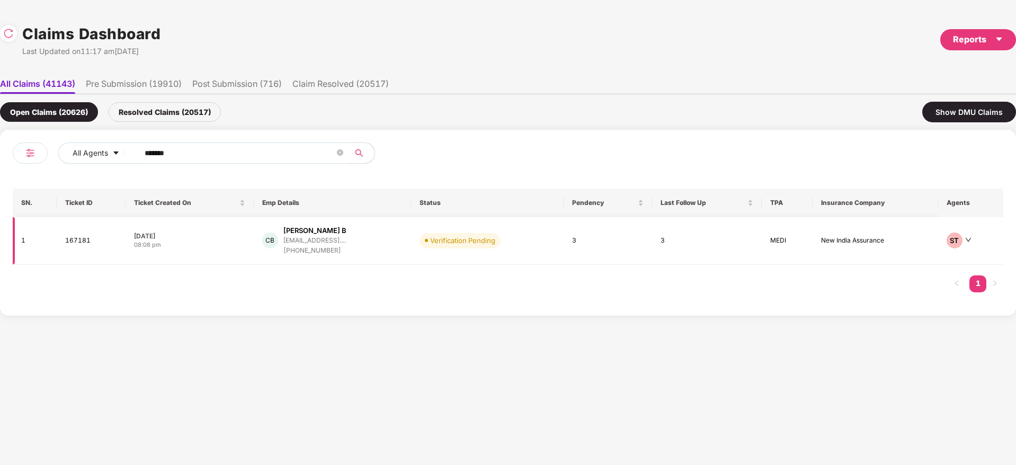
type input "******"
click at [400, 240] on div "[PERSON_NAME] B [EMAIL_ADDRESS].... [PHONE_NUMBER]" at bounding box center [332, 241] width 140 height 30
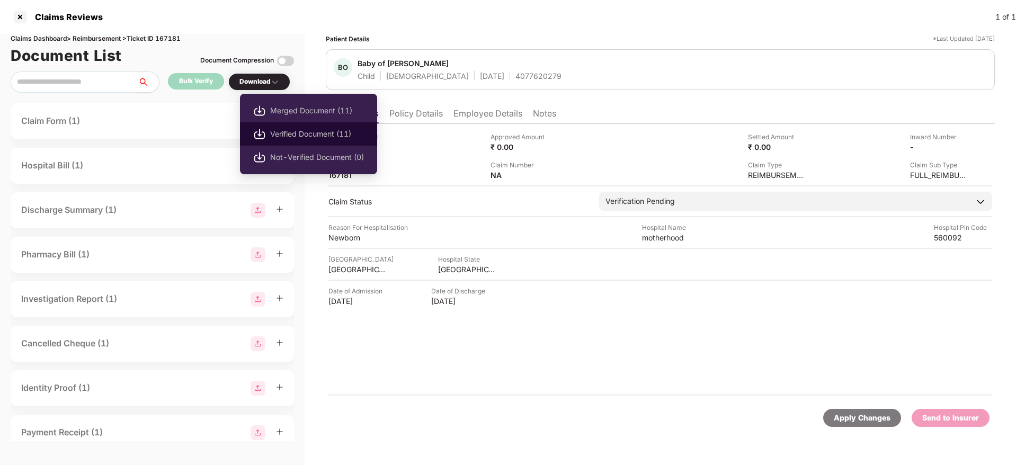
click at [315, 132] on span "Verified Document (11)" at bounding box center [317, 134] width 94 height 12
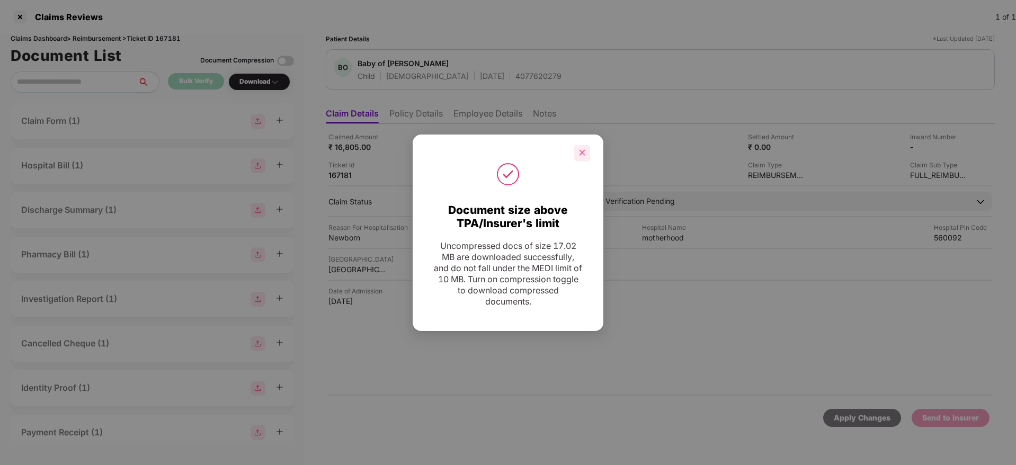
click at [580, 150] on icon "close" at bounding box center [582, 153] width 6 height 6
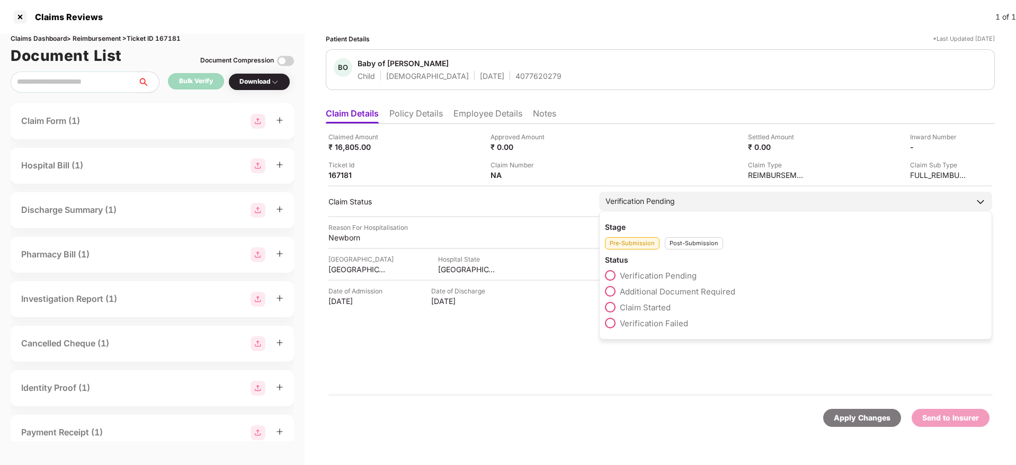
click at [666, 307] on span "Claim Started" at bounding box center [645, 307] width 51 height 10
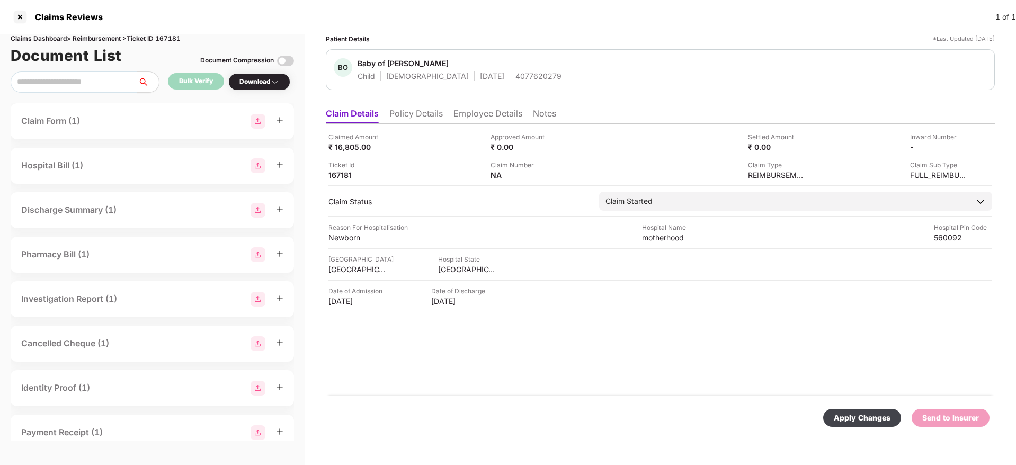
click at [888, 426] on div "Apply Changes" at bounding box center [862, 418] width 78 height 18
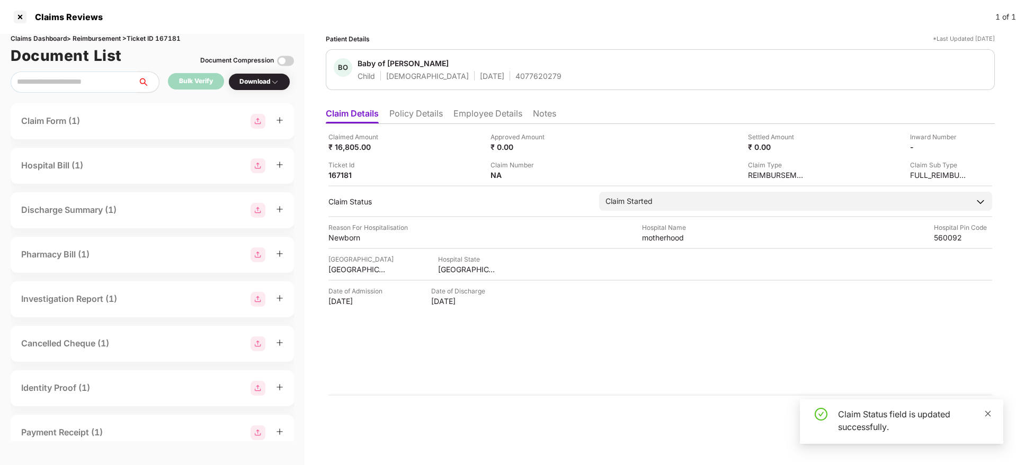
click at [987, 414] on icon "close" at bounding box center [987, 413] width 7 height 7
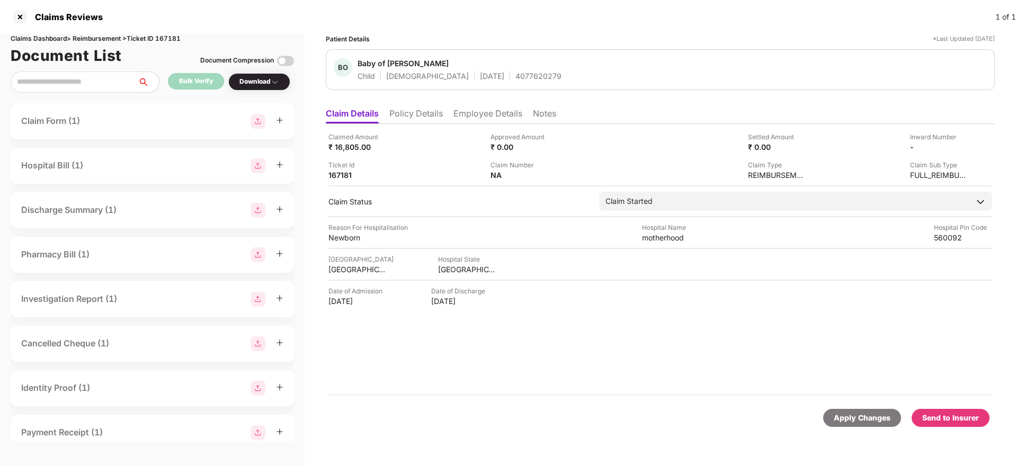
click at [946, 419] on div "Send to Insurer" at bounding box center [950, 418] width 57 height 12
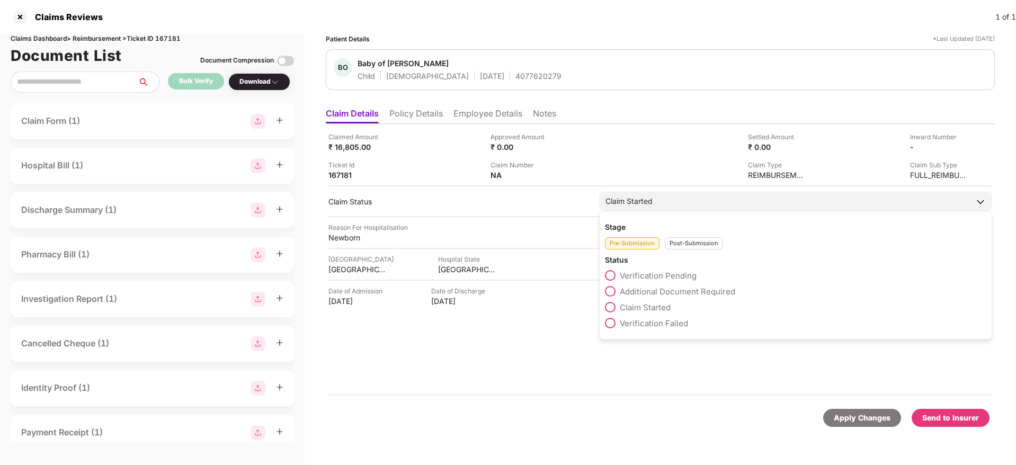
click at [654, 275] on span "Verification Pending" at bounding box center [658, 276] width 77 height 10
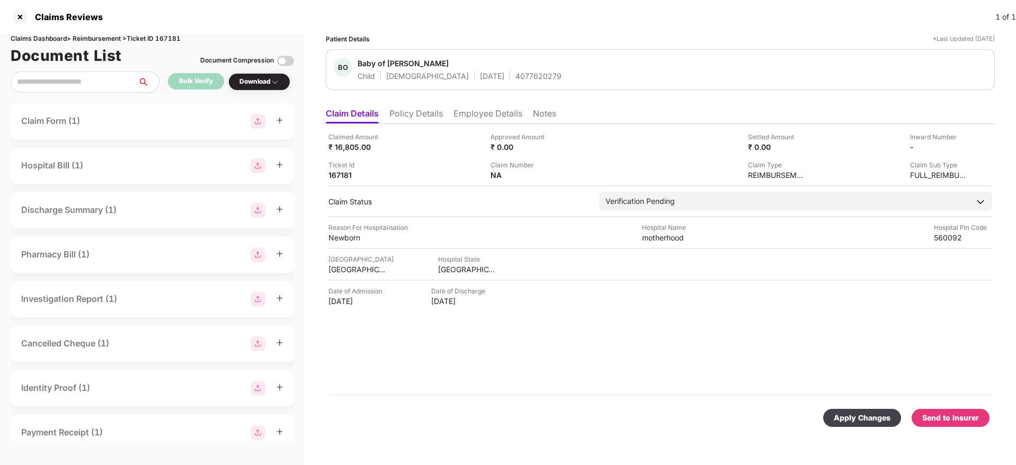
click at [886, 419] on div "Apply Changes" at bounding box center [862, 418] width 57 height 12
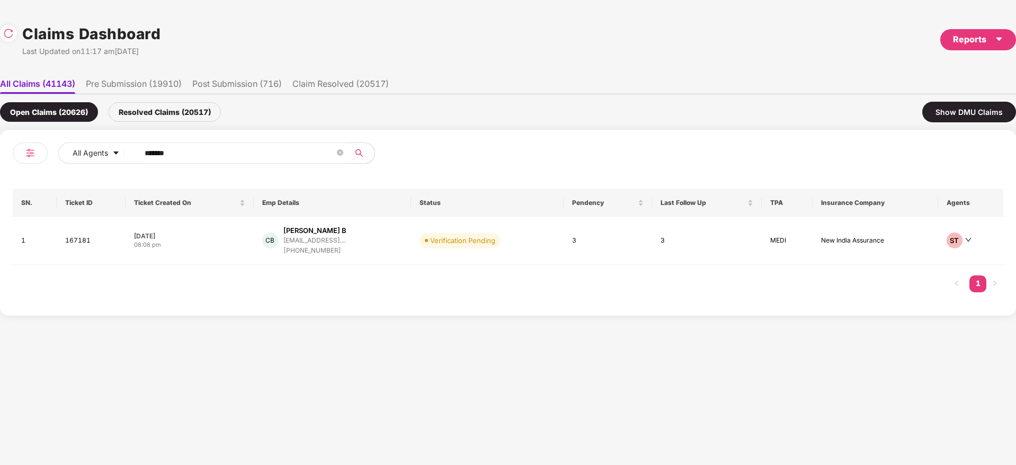
click at [9, 161] on div "All Agents ****** SN. Ticket ID Ticket Created On Emp Details Status Pendency L…" at bounding box center [508, 223] width 1016 height 186
paste input "text"
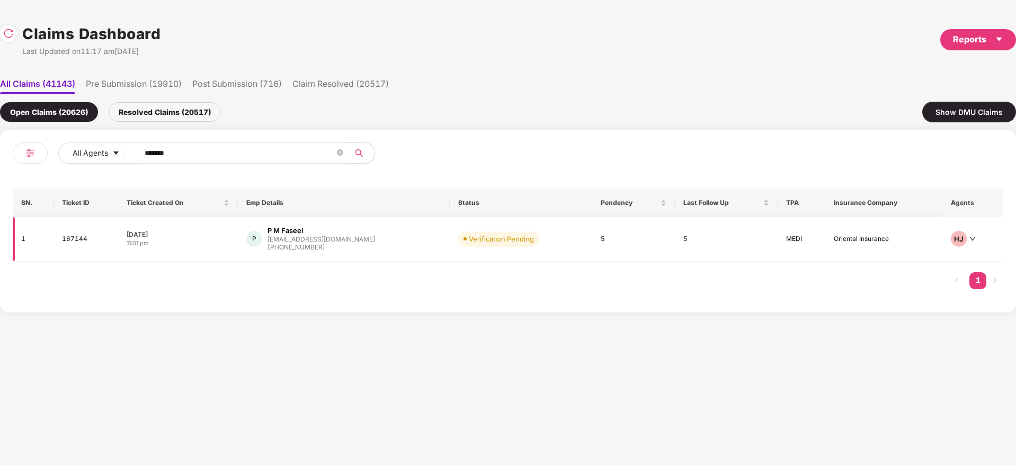
type input "******"
click at [407, 244] on div "P P M Faseel [EMAIL_ADDRESS][DOMAIN_NAME] [PHONE_NUMBER]" at bounding box center [343, 239] width 195 height 27
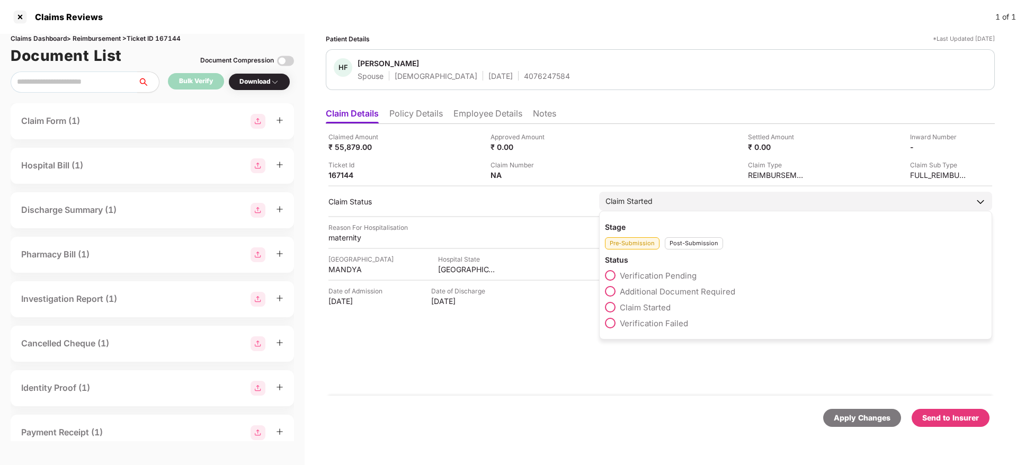
click at [665, 278] on span "Verification Pending" at bounding box center [658, 276] width 77 height 10
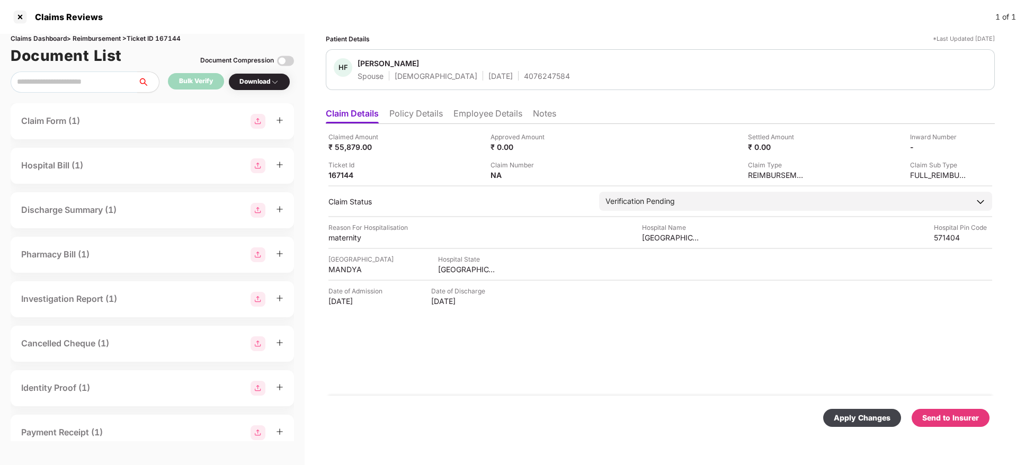
click at [869, 413] on div "Apply Changes" at bounding box center [862, 418] width 57 height 12
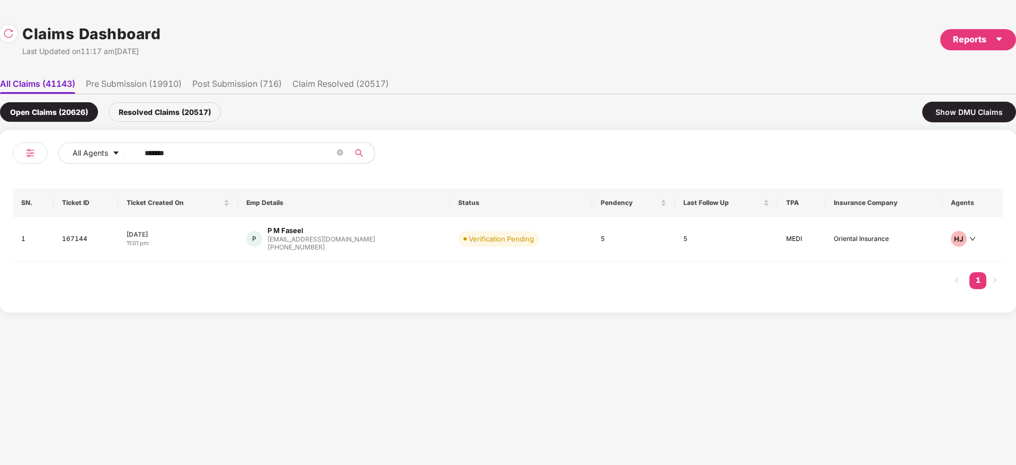
drag, startPoint x: 91, startPoint y: 141, endPoint x: 73, endPoint y: 140, distance: 18.0
click at [3, 138] on div "All Agents ****** SN. Ticket ID Ticket Created On Emp Details Status Pendency L…" at bounding box center [508, 221] width 1016 height 183
paste input "text"
type input "******"
click at [386, 243] on div "SJ [PERSON_NAME] [DOMAIN_NAME][EMAIL_ADDRESS].... [PHONE_NUMBER]" at bounding box center [337, 241] width 197 height 30
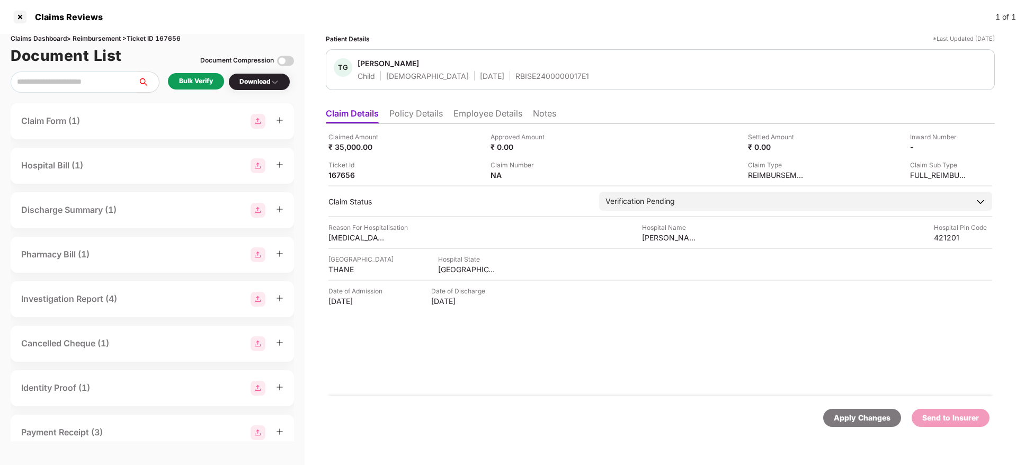
click at [420, 119] on li "Policy Details" at bounding box center [415, 115] width 53 height 15
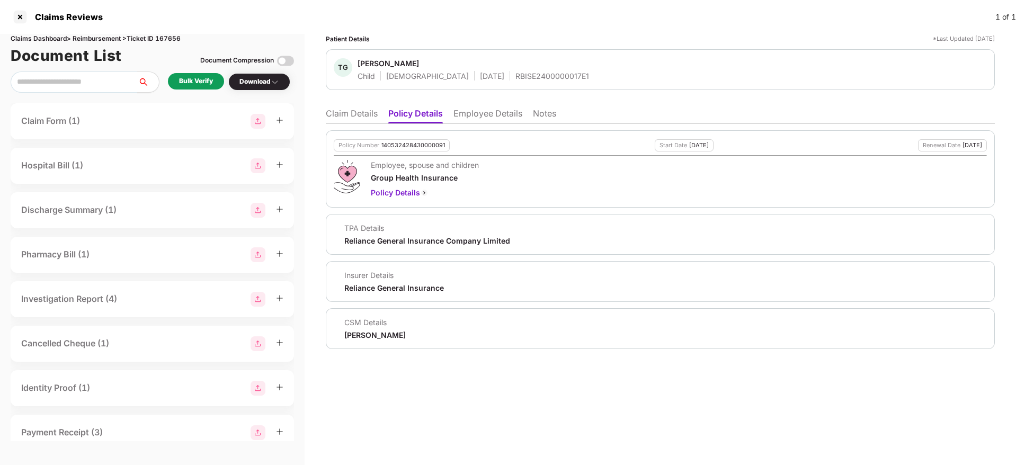
click at [488, 113] on li "Employee Details" at bounding box center [487, 115] width 69 height 15
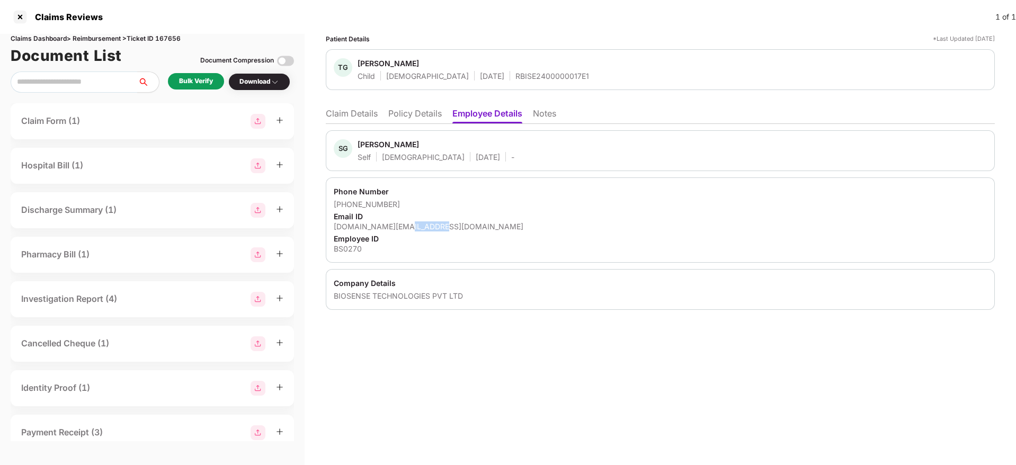
drag, startPoint x: 437, startPoint y: 226, endPoint x: 483, endPoint y: 226, distance: 46.1
click at [404, 230] on div "[DOMAIN_NAME][EMAIL_ADDRESS][DOMAIN_NAME]" at bounding box center [660, 226] width 653 height 10
click at [485, 225] on div "[DOMAIN_NAME][EMAIL_ADDRESS][DOMAIN_NAME]" at bounding box center [660, 226] width 653 height 10
click at [469, 234] on div "Employee ID" at bounding box center [660, 239] width 653 height 10
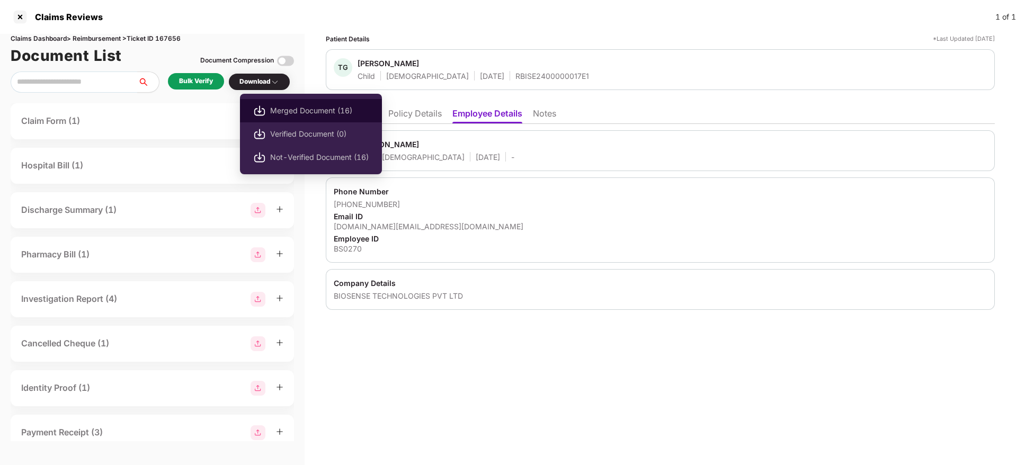
click at [308, 110] on span "Merged Document (16)" at bounding box center [319, 111] width 99 height 12
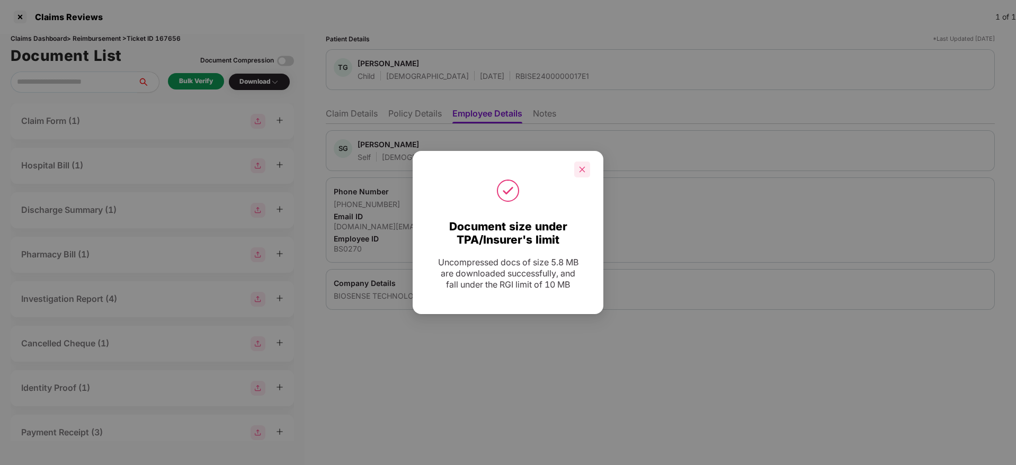
click at [583, 175] on div at bounding box center [582, 170] width 16 height 16
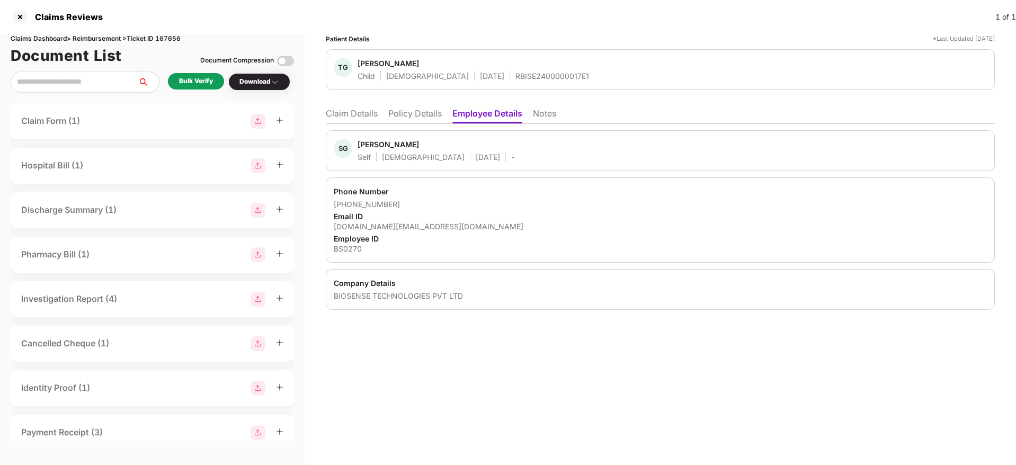
click at [928, 378] on div "Patient Details *Last Updated [DATE] TG [PERSON_NAME] Child [DEMOGRAPHIC_DATA] …" at bounding box center [660, 249] width 711 height 431
click at [363, 113] on li "Claim Details" at bounding box center [352, 115] width 52 height 15
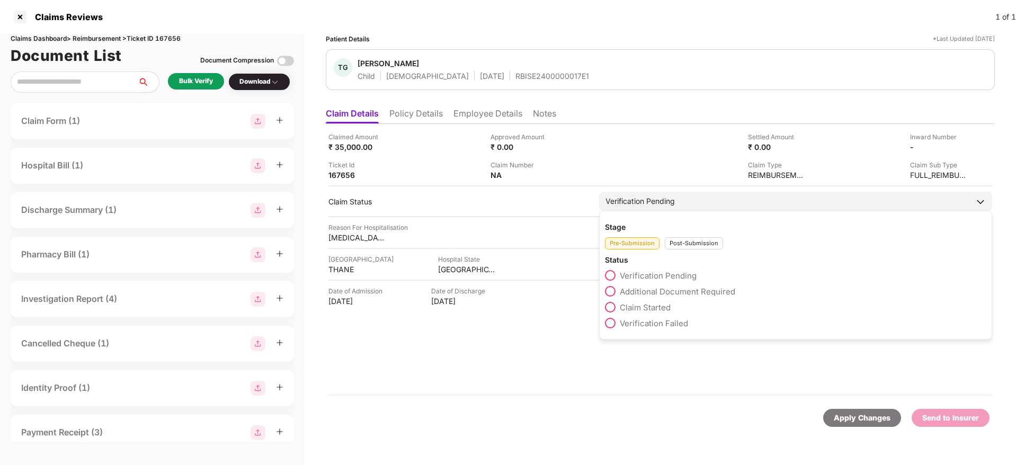
click at [668, 300] on div "Additional Document Required" at bounding box center [795, 294] width 381 height 16
click at [665, 308] on span "Claim Started" at bounding box center [645, 307] width 51 height 10
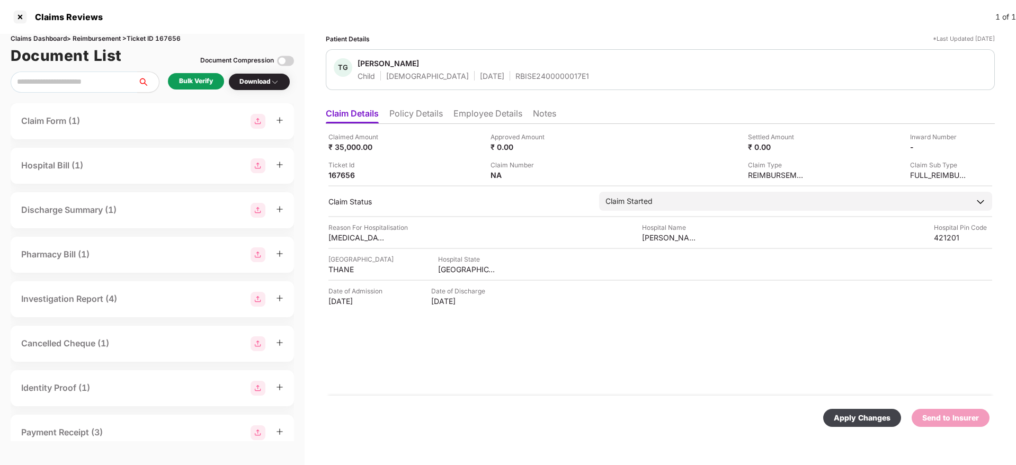
click at [851, 417] on div "Apply Changes" at bounding box center [862, 418] width 57 height 12
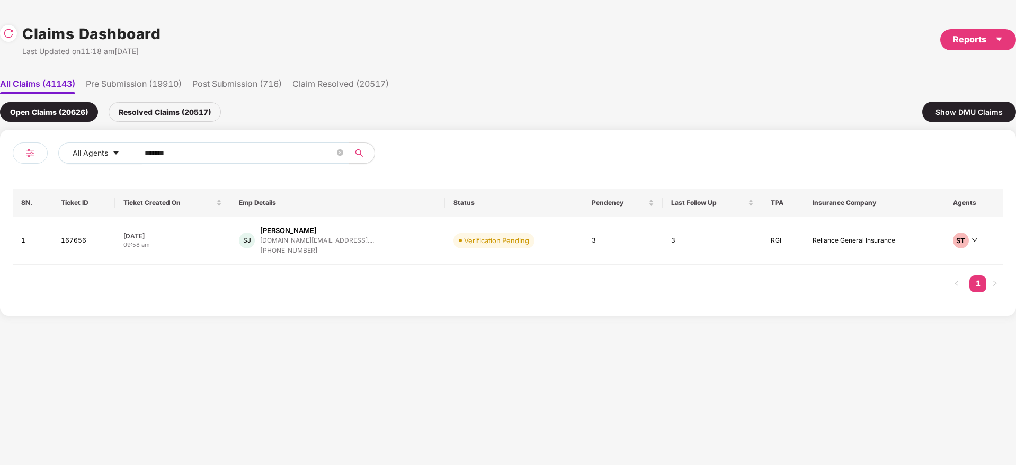
drag, startPoint x: 186, startPoint y: 154, endPoint x: 160, endPoint y: 184, distance: 40.2
click at [99, 171] on div "All Agents ******" at bounding box center [260, 157] width 495 height 30
paste input "text"
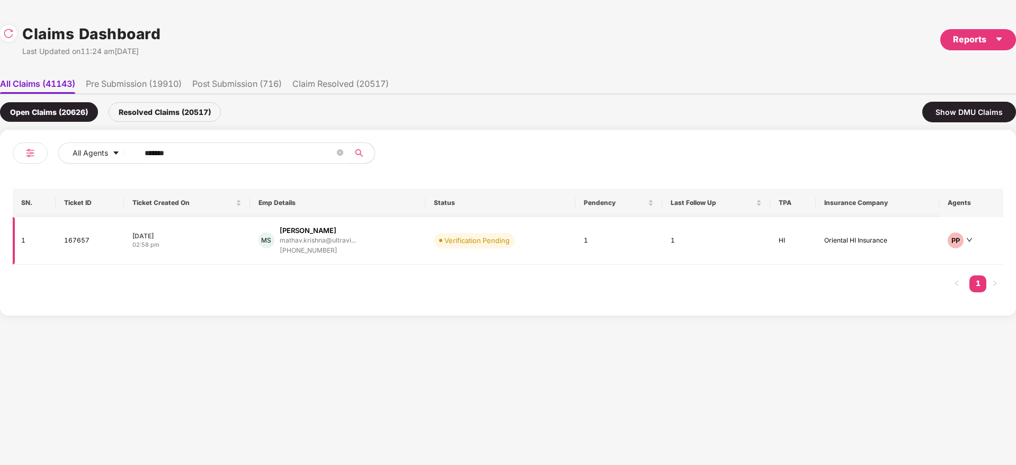
type input "******"
click at [387, 245] on div "[PERSON_NAME] S [PERSON_NAME].krishna@ultravi... [PHONE_NUMBER]" at bounding box center [337, 241] width 158 height 30
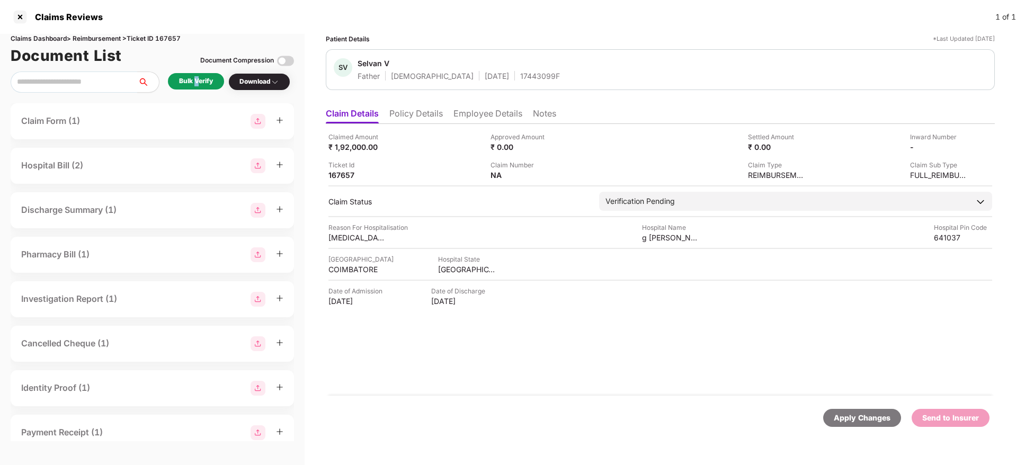
click at [197, 79] on div "Bulk Verify" at bounding box center [196, 81] width 34 height 10
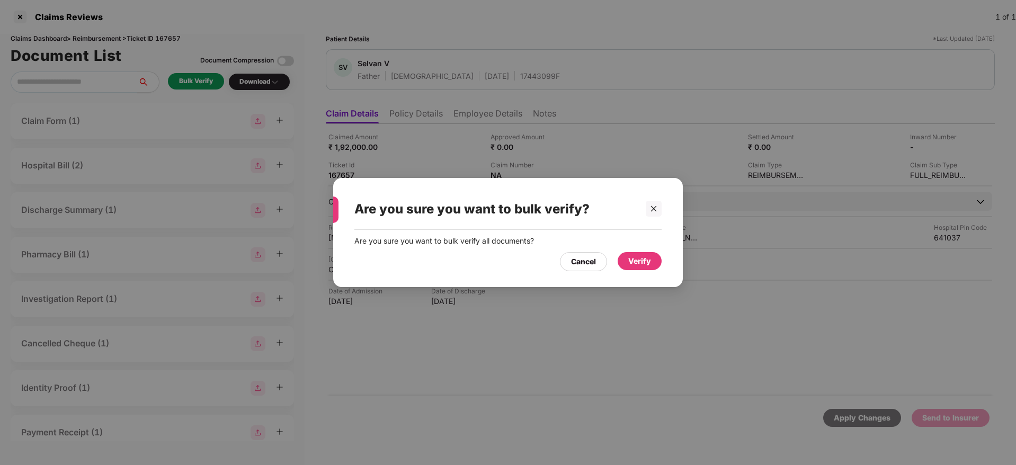
click at [632, 255] on div "Verify" at bounding box center [639, 261] width 23 height 12
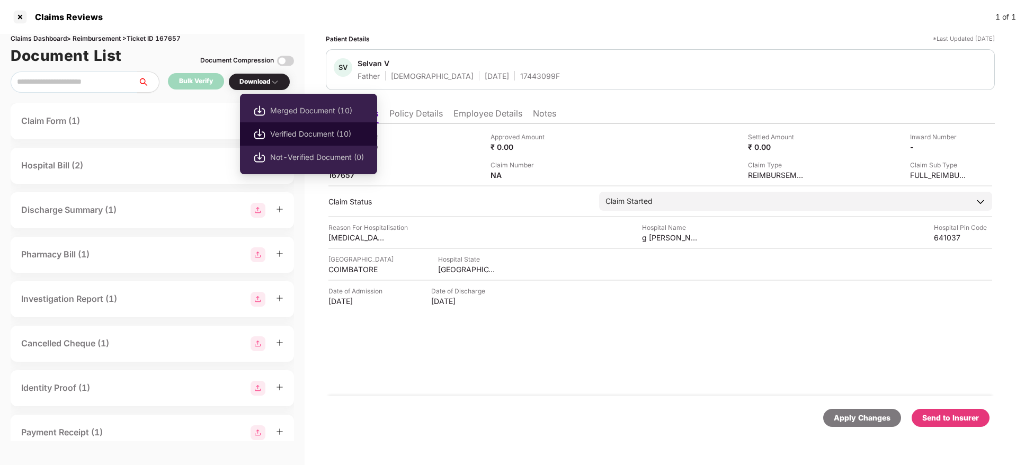
click at [287, 136] on span "Verified Document (10)" at bounding box center [317, 134] width 94 height 12
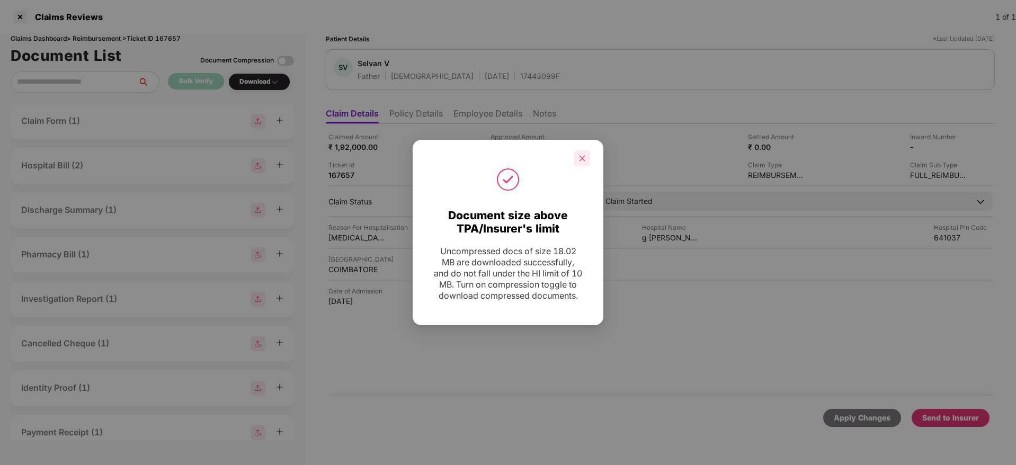
click at [578, 150] on div at bounding box center [582, 158] width 16 height 16
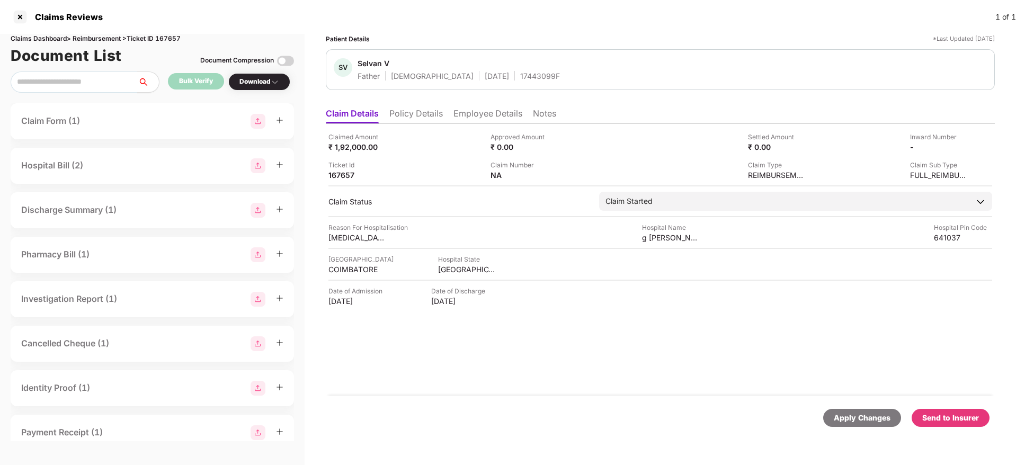
click at [968, 409] on div "Send to Insurer" at bounding box center [950, 418] width 78 height 18
click at [440, 359] on div "Claimed Amount ₹ 1,92,000.00 Approved Amount ₹ 0.00 Settled Amount ₹ 0.00 Inwar…" at bounding box center [660, 260] width 669 height 272
click at [432, 113] on li "Policy Details" at bounding box center [415, 115] width 53 height 15
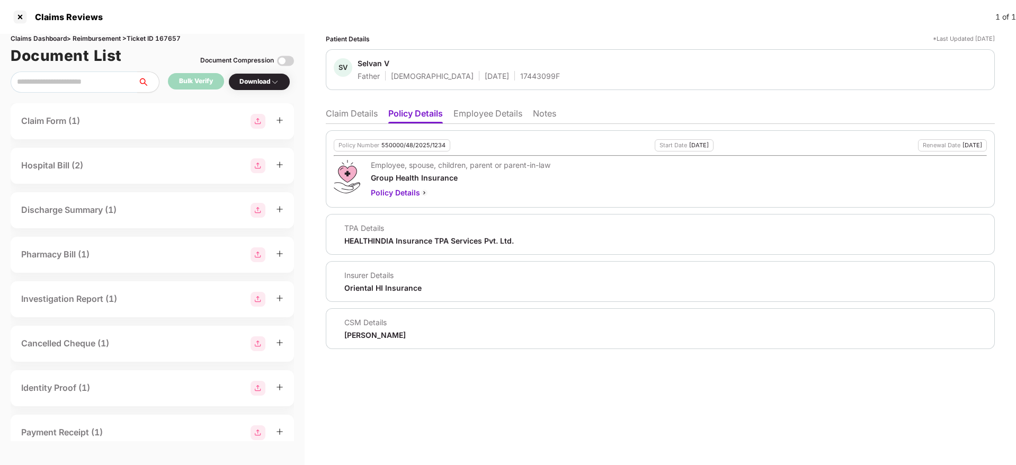
click at [360, 120] on li "Claim Details" at bounding box center [352, 115] width 52 height 15
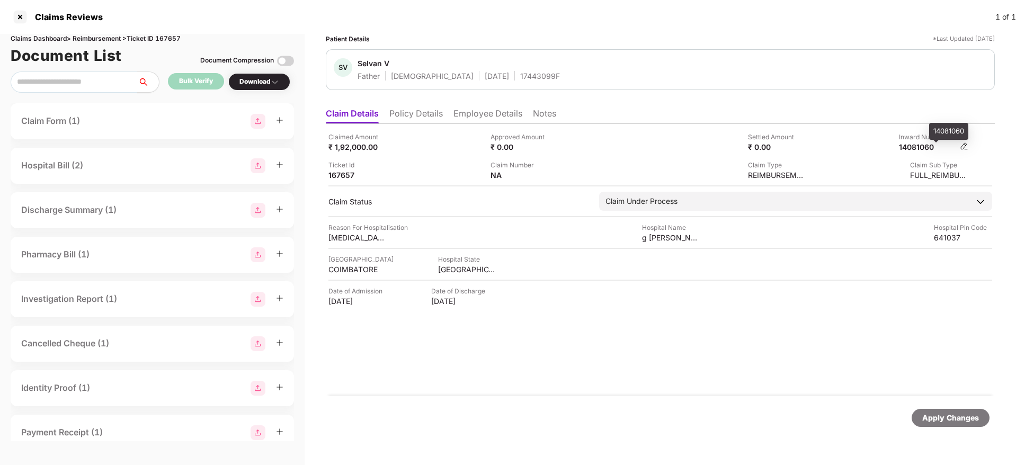
click at [915, 147] on div "14081060" at bounding box center [928, 147] width 58 height 10
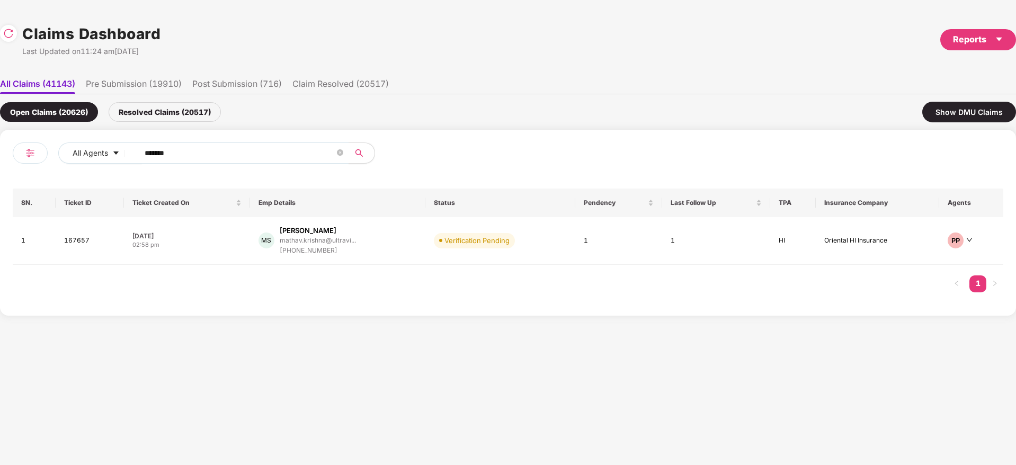
click at [79, 156] on div "All Agents ******" at bounding box center [355, 152] width 594 height 21
paste input "text"
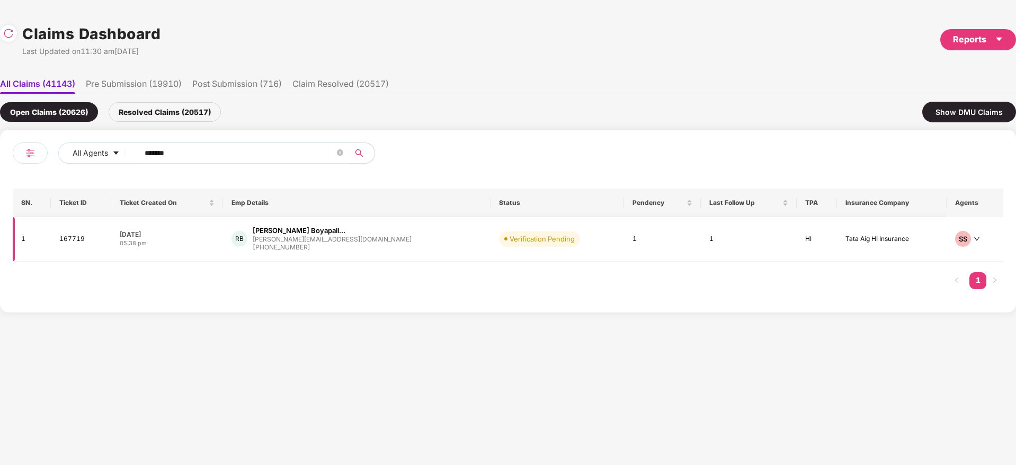
type input "******"
click at [391, 248] on div "RB [PERSON_NAME] Boyapall... [PERSON_NAME][EMAIL_ADDRESS][DOMAIN_NAME] [PHONE_N…" at bounding box center [356, 239] width 251 height 27
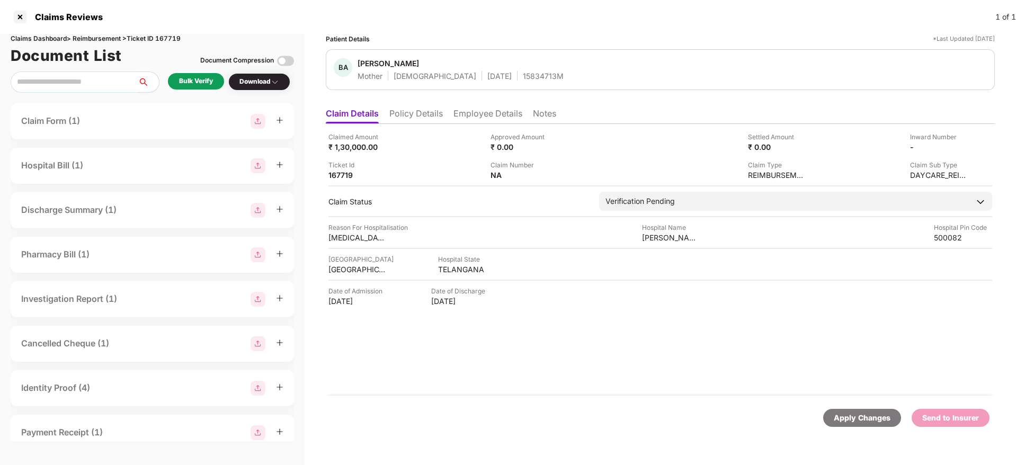
click at [203, 83] on div "Bulk Verify" at bounding box center [196, 81] width 34 height 10
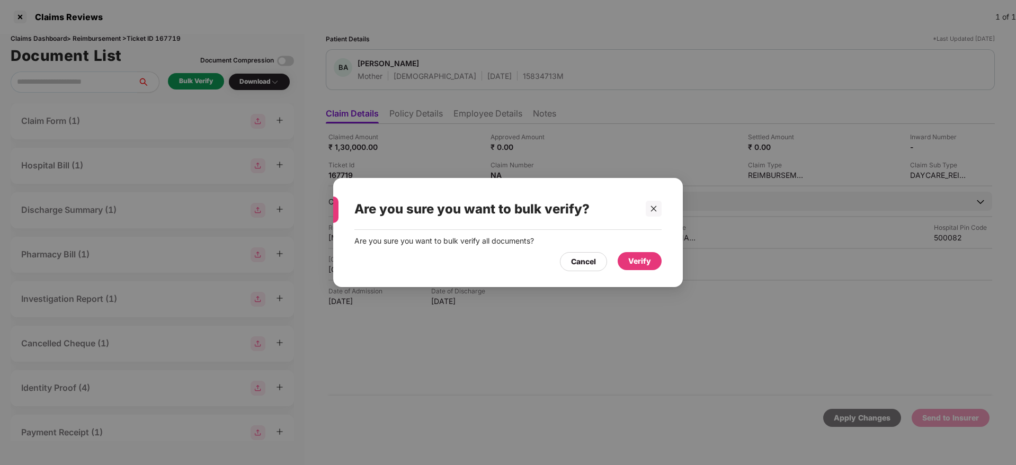
click at [643, 255] on div "Verify" at bounding box center [639, 261] width 23 height 12
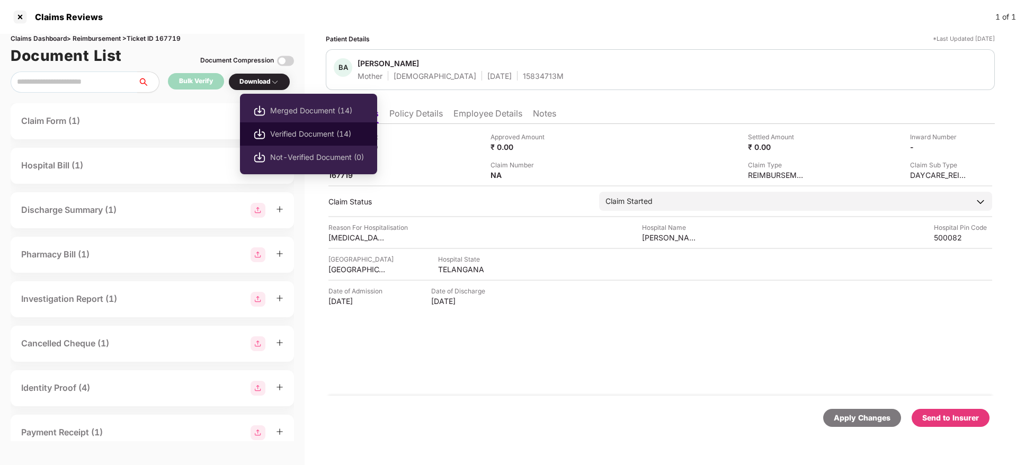
click at [325, 132] on span "Verified Document (14)" at bounding box center [317, 134] width 94 height 12
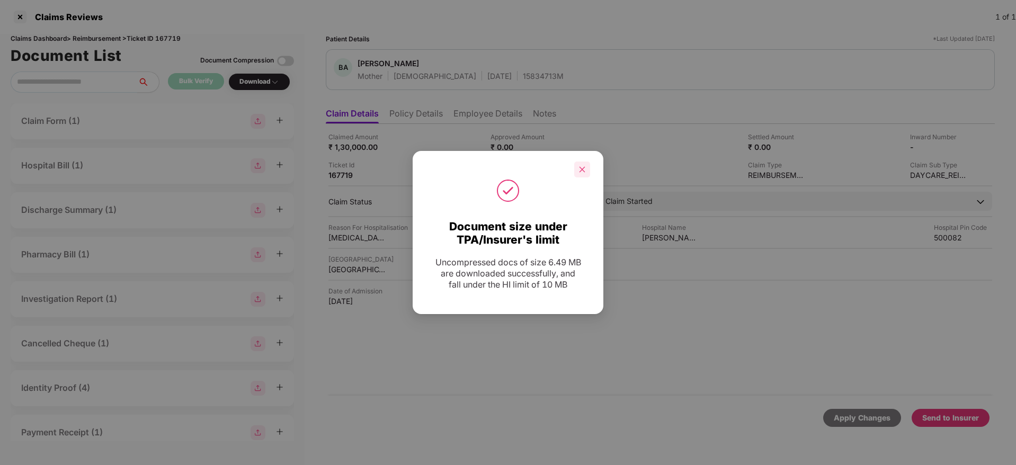
click at [580, 168] on icon "close" at bounding box center [581, 169] width 7 height 7
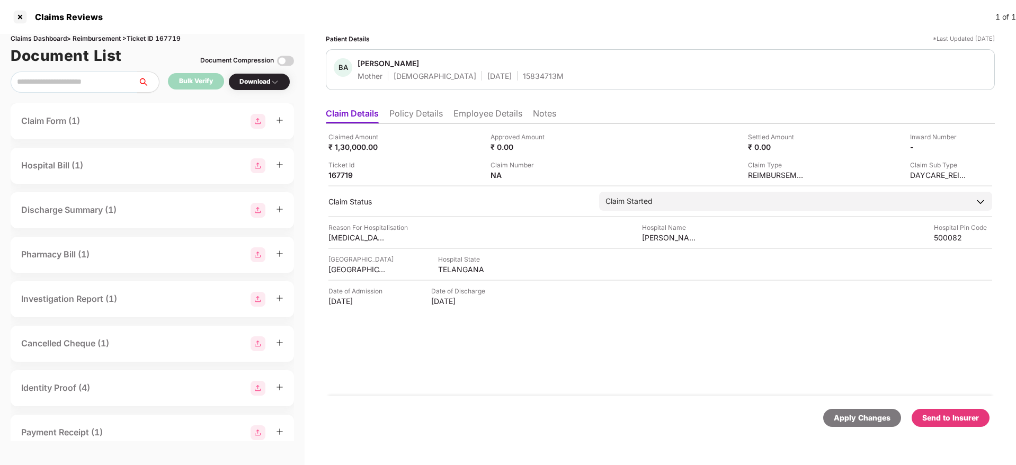
click at [948, 415] on div "Send to Insurer" at bounding box center [950, 418] width 57 height 12
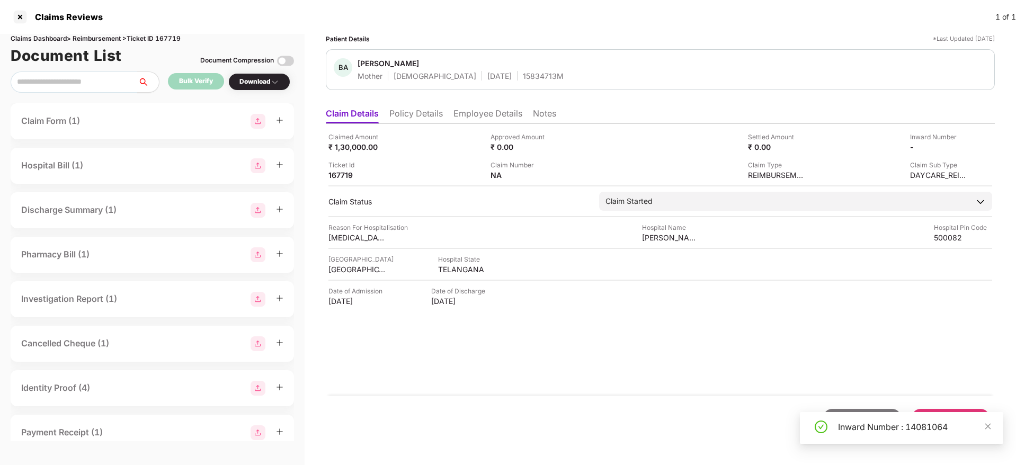
click at [632, 363] on div "Claimed Amount ₹ 1,30,000.00 Approved Amount ₹ 0.00 Settled Amount ₹ 0.00 Inwar…" at bounding box center [660, 260] width 669 height 272
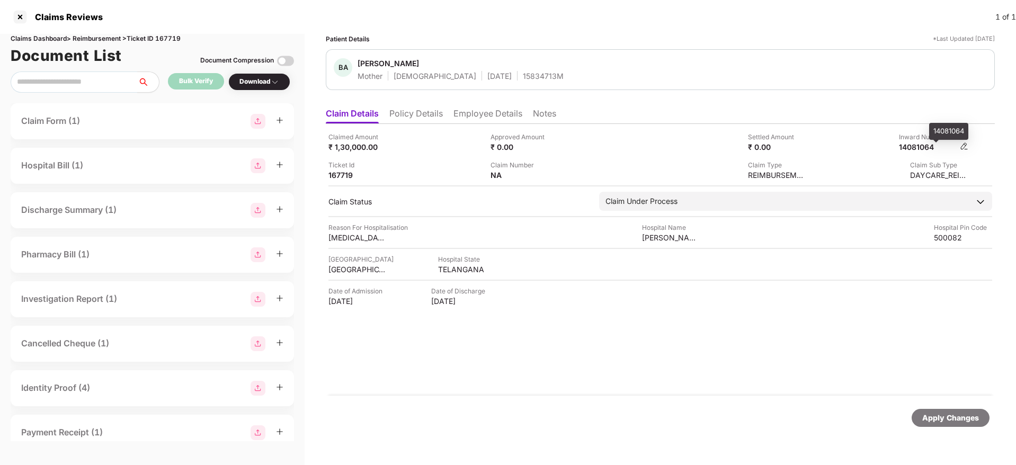
click at [917, 144] on div "14081064" at bounding box center [928, 147] width 58 height 10
click at [440, 111] on li "Policy Details" at bounding box center [415, 115] width 53 height 15
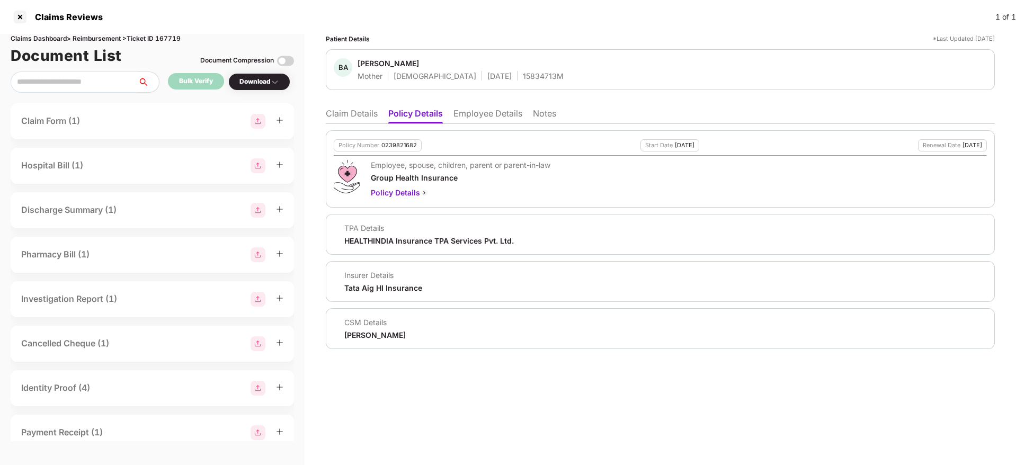
click at [362, 116] on li "Claim Details" at bounding box center [352, 115] width 52 height 15
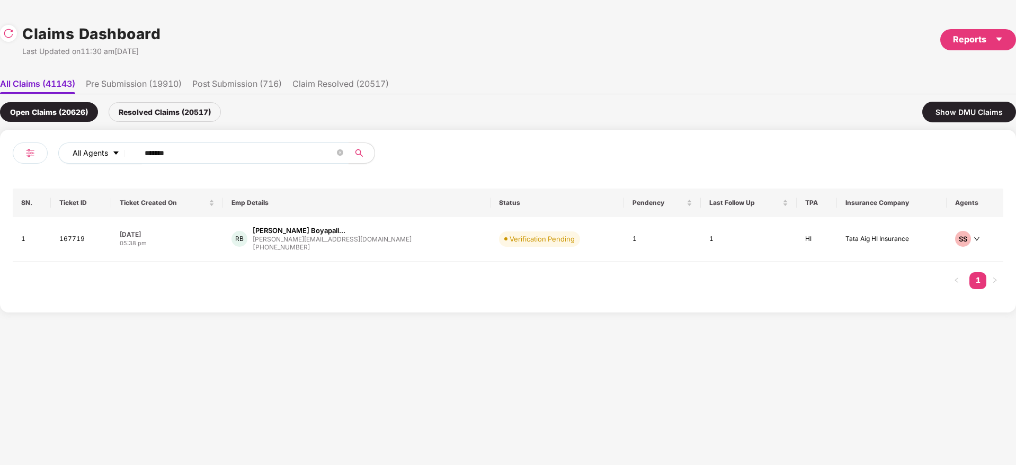
click at [96, 157] on div "All Agents ******" at bounding box center [355, 152] width 594 height 21
paste input "text"
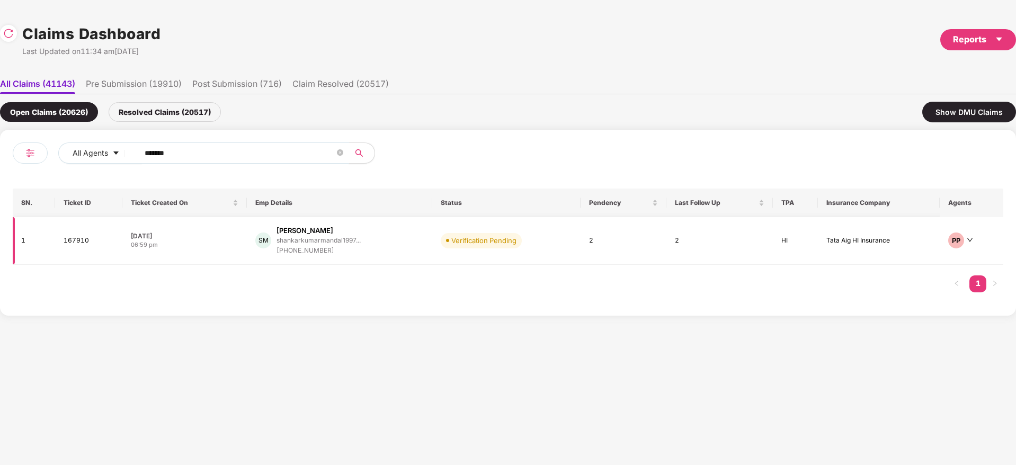
type input "******"
click at [395, 246] on div "[PERSON_NAME] Mandal shankarkumarmandal1997... [PHONE_NUMBER]" at bounding box center [339, 241] width 168 height 30
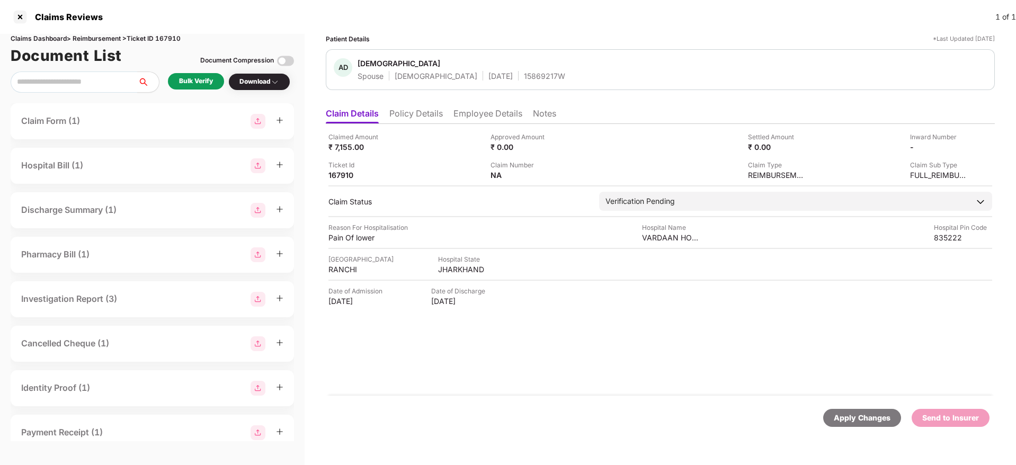
click at [200, 82] on div "Bulk Verify" at bounding box center [196, 81] width 34 height 10
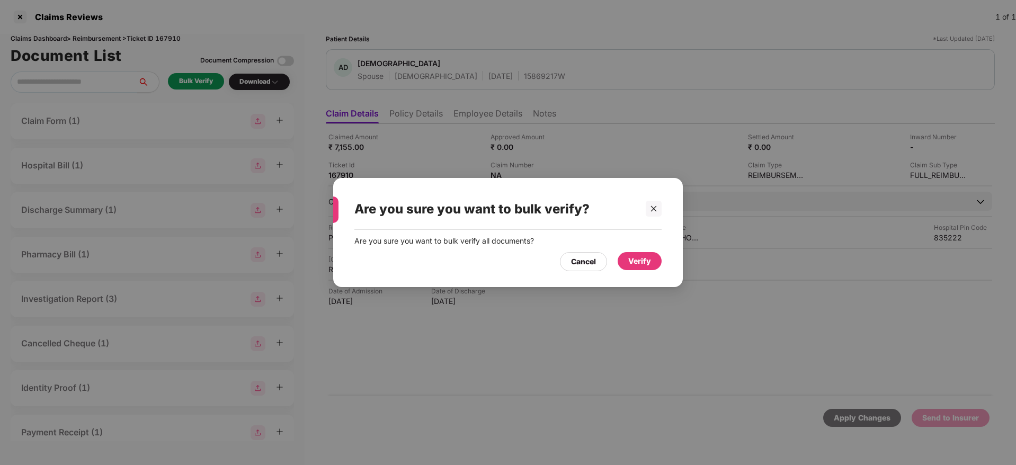
click at [639, 261] on div "Verify" at bounding box center [639, 261] width 23 height 12
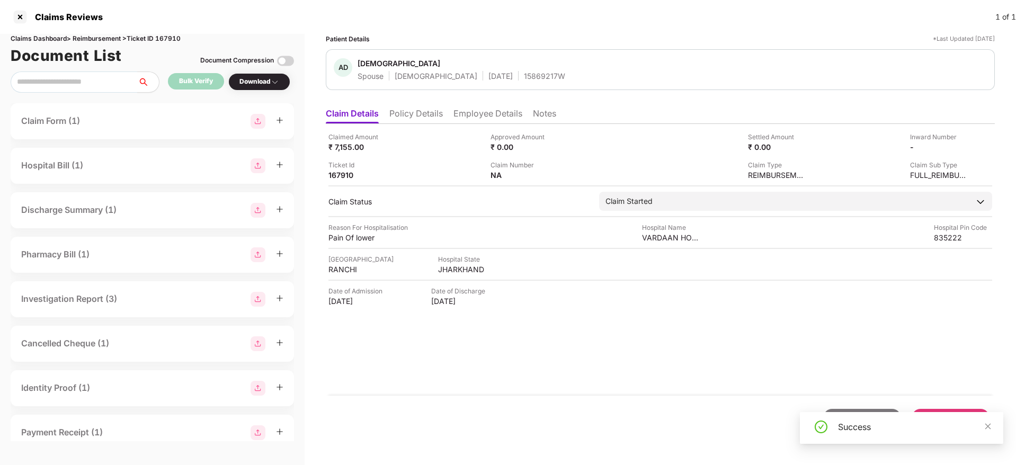
click at [268, 77] on div "Download" at bounding box center [259, 82] width 40 height 10
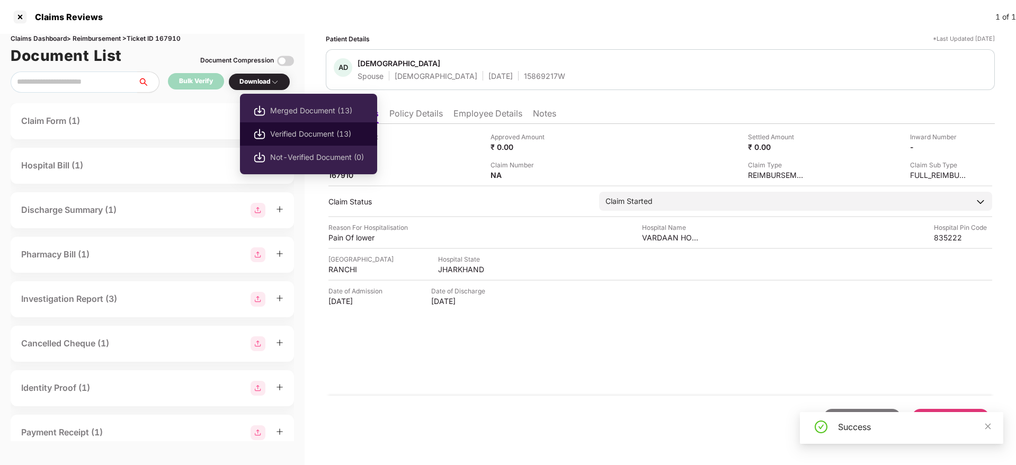
click at [317, 132] on span "Verified Document (13)" at bounding box center [317, 134] width 94 height 12
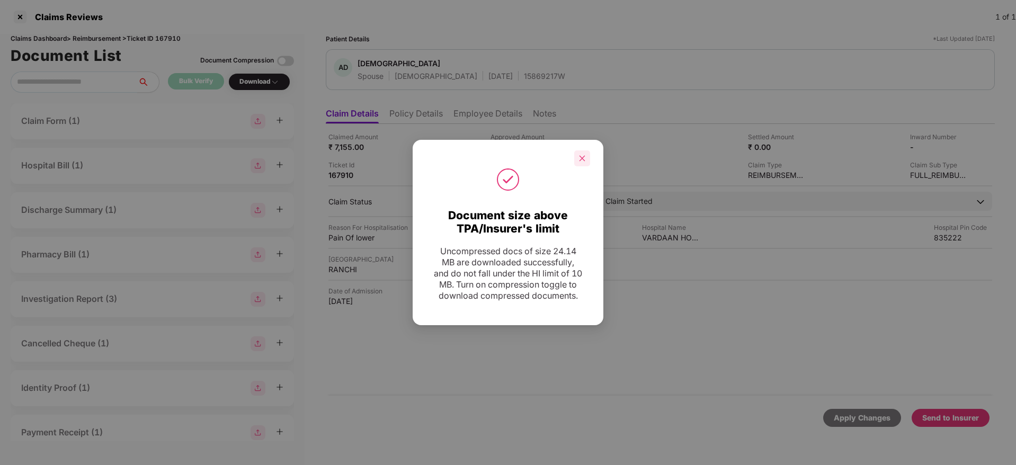
click at [581, 150] on div at bounding box center [582, 158] width 16 height 16
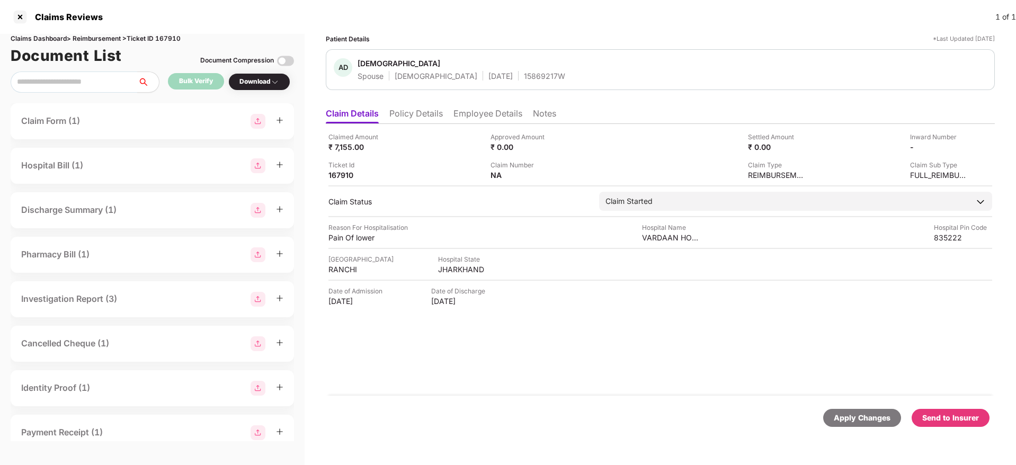
click at [557, 346] on div "Claimed Amount ₹ 7,155.00 Approved Amount ₹ 0.00 Settled Amount ₹ 0.00 Inward N…" at bounding box center [660, 260] width 669 height 272
click at [978, 421] on div "Send to Insurer" at bounding box center [950, 418] width 57 height 12
click at [419, 113] on li "Policy Details" at bounding box center [415, 115] width 53 height 15
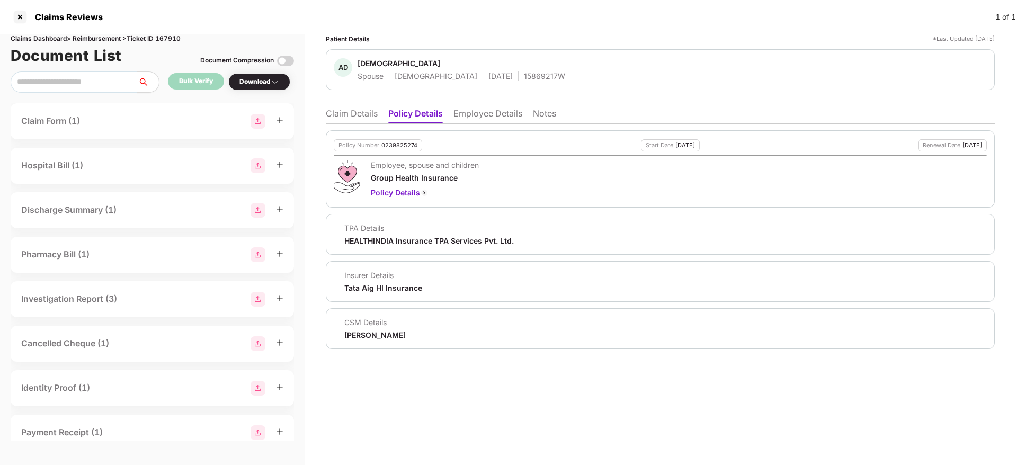
click at [352, 117] on li "Claim Details" at bounding box center [352, 115] width 52 height 15
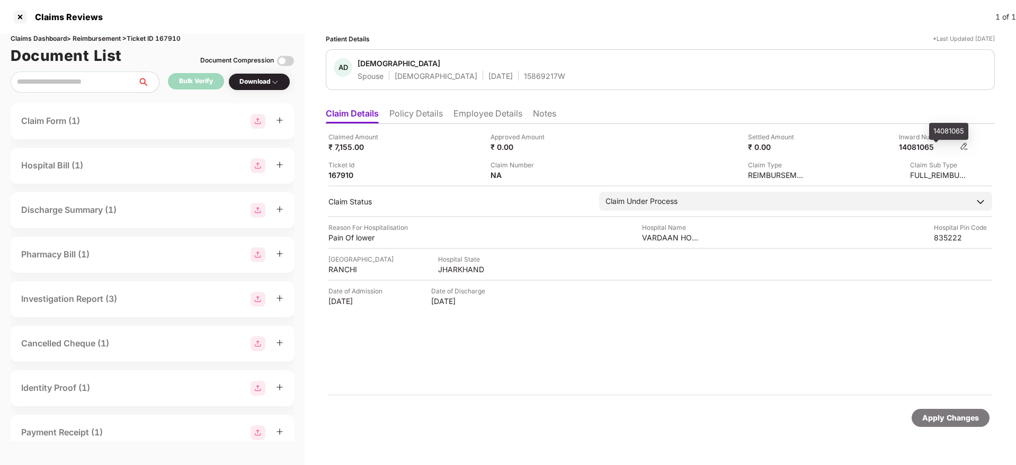
click at [917, 148] on div "14081065" at bounding box center [928, 147] width 58 height 10
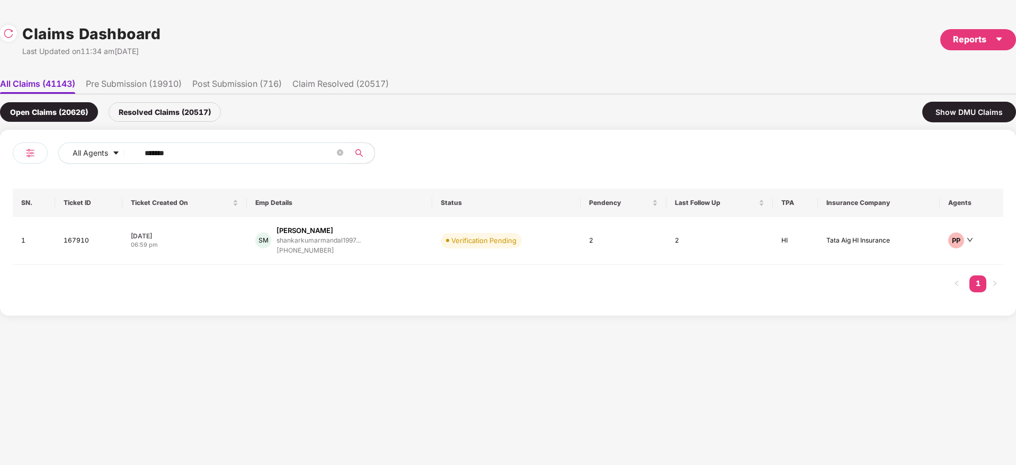
drag, startPoint x: 221, startPoint y: 149, endPoint x: 49, endPoint y: 173, distance: 173.7
click at [0, 173] on div "All Agents ****** SN. Ticket ID Ticket Created On Emp Details Status Pendency L…" at bounding box center [508, 223] width 1016 height 186
paste input "text"
type input "******"
click at [418, 251] on div "[PERSON_NAME] Mandal shankarkumarmandal1997... [PHONE_NUMBER]" at bounding box center [339, 241] width 168 height 30
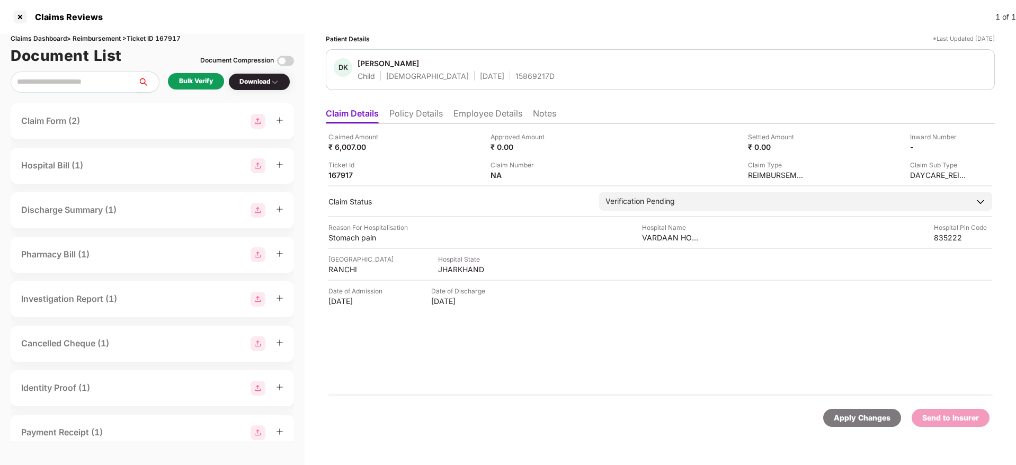
click at [199, 81] on div "Bulk Verify" at bounding box center [196, 81] width 34 height 10
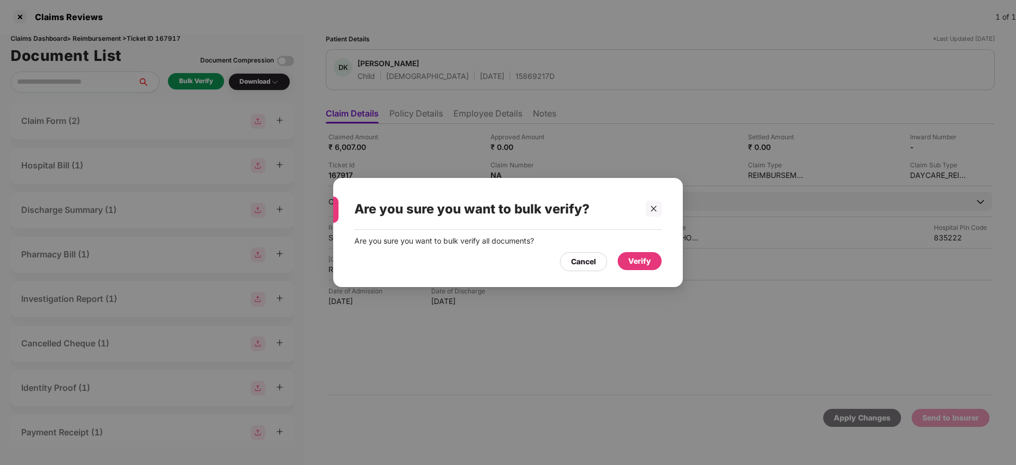
click at [638, 261] on div "Verify" at bounding box center [639, 261] width 23 height 12
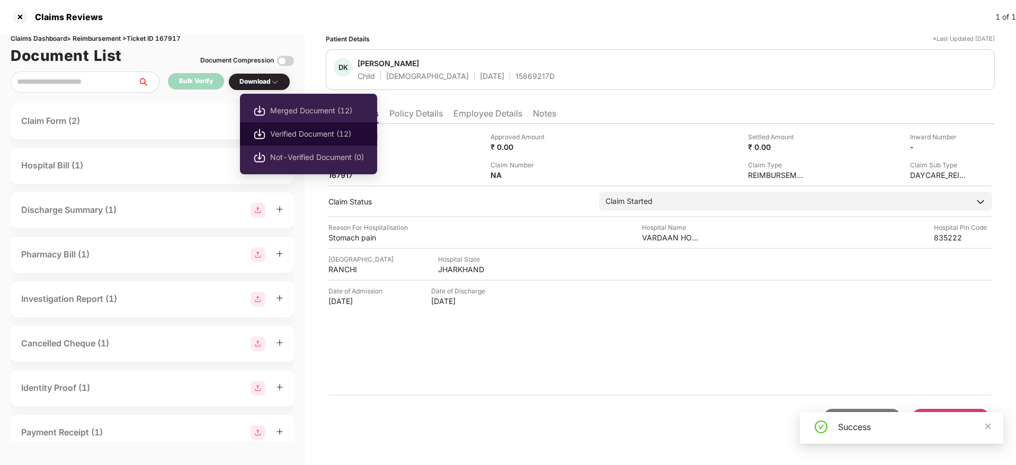
click at [307, 130] on span "Verified Document (12)" at bounding box center [317, 134] width 94 height 12
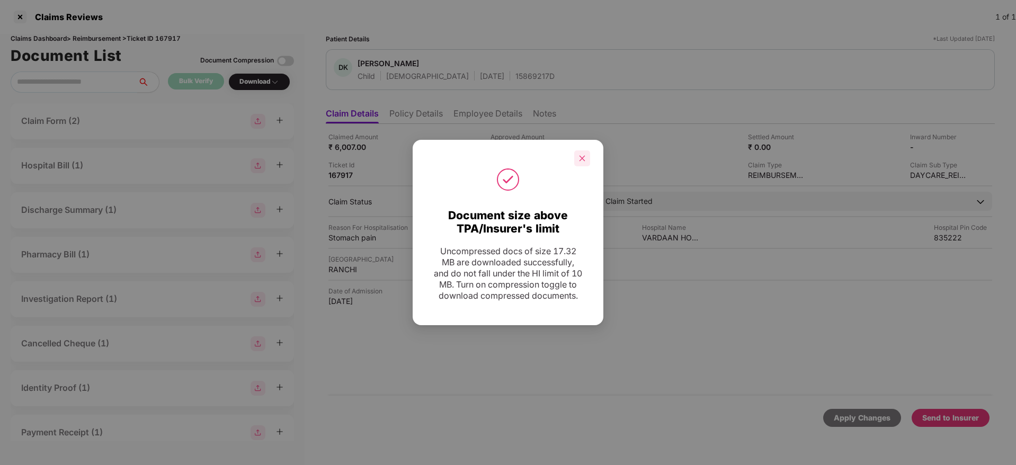
click at [586, 150] on div at bounding box center [582, 158] width 16 height 16
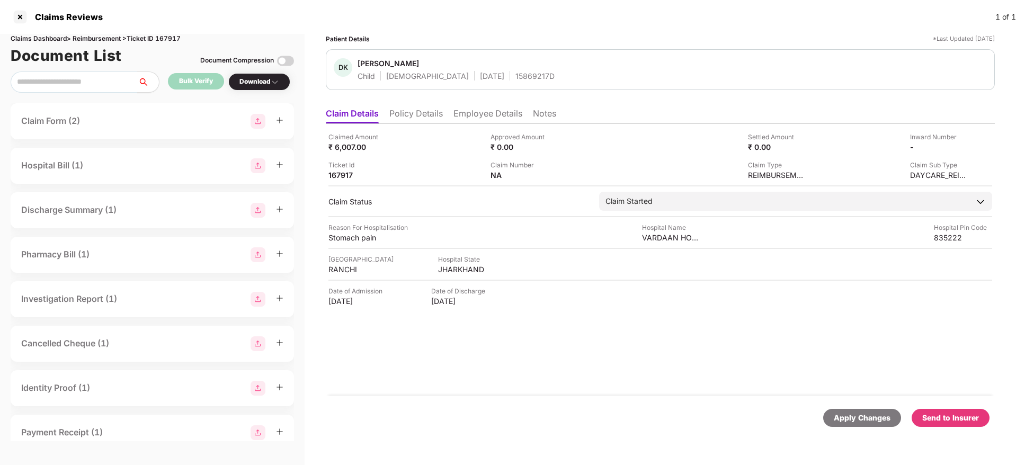
click at [575, 357] on div "Claimed Amount ₹ 6,007.00 Approved Amount ₹ 0.00 Settled Amount ₹ 0.00 Inward N…" at bounding box center [660, 260] width 669 height 272
click at [959, 417] on div "Send to Insurer" at bounding box center [950, 418] width 57 height 12
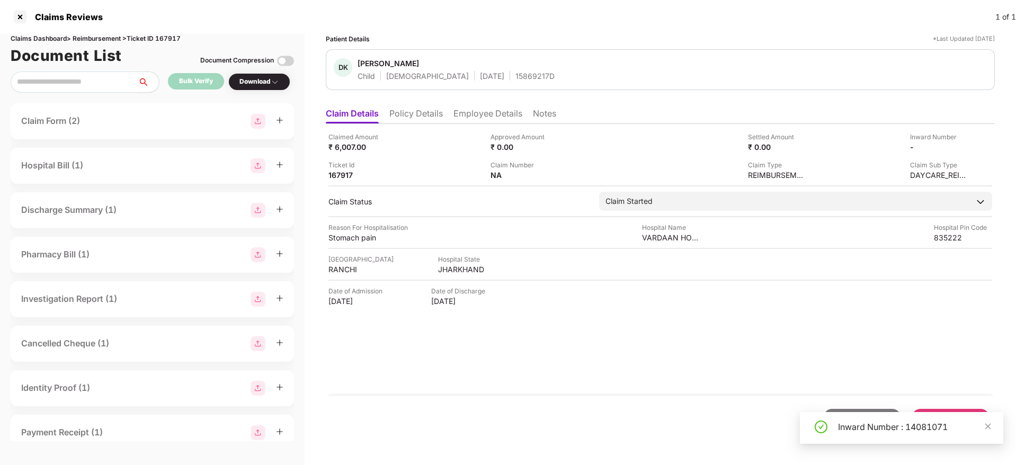
click at [682, 378] on div "Claimed Amount ₹ 6,007.00 Approved Amount ₹ 0.00 Settled Amount ₹ 0.00 Inward N…" at bounding box center [660, 260] width 669 height 272
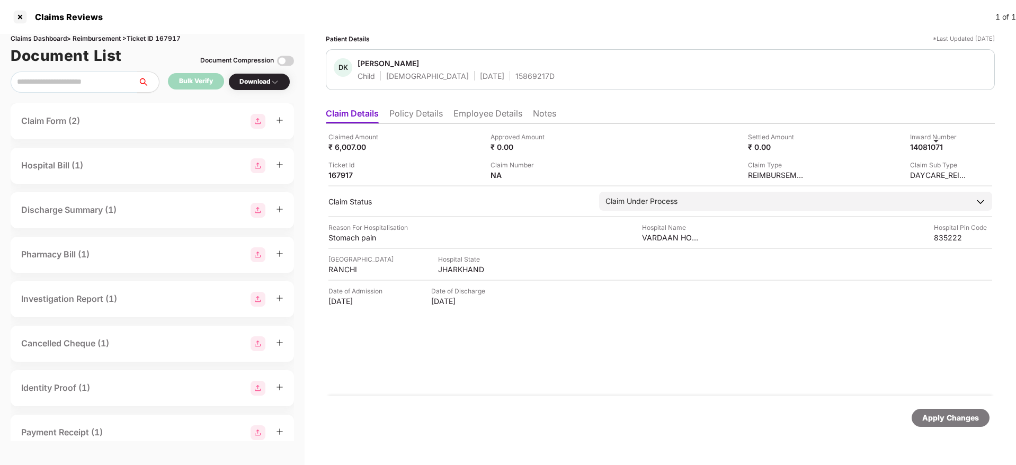
click at [426, 113] on li "Policy Details" at bounding box center [415, 115] width 53 height 15
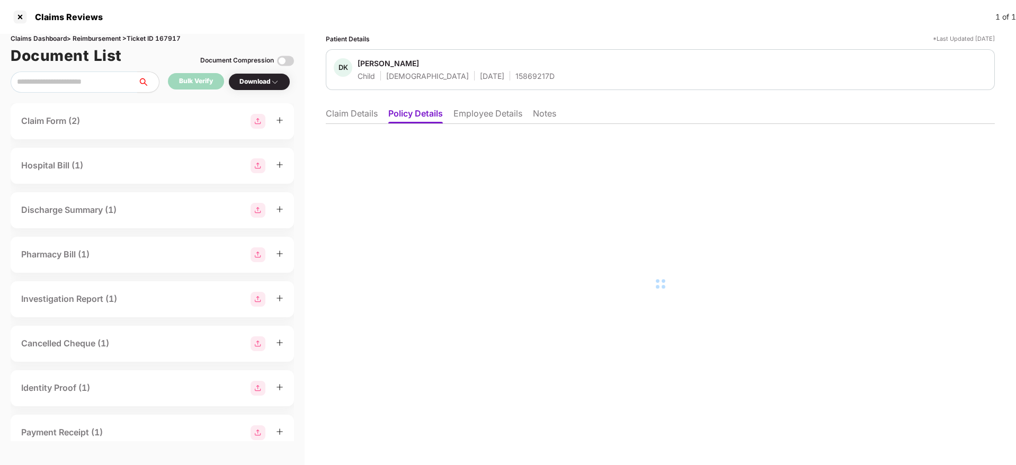
click at [468, 112] on li "Employee Details" at bounding box center [487, 115] width 69 height 15
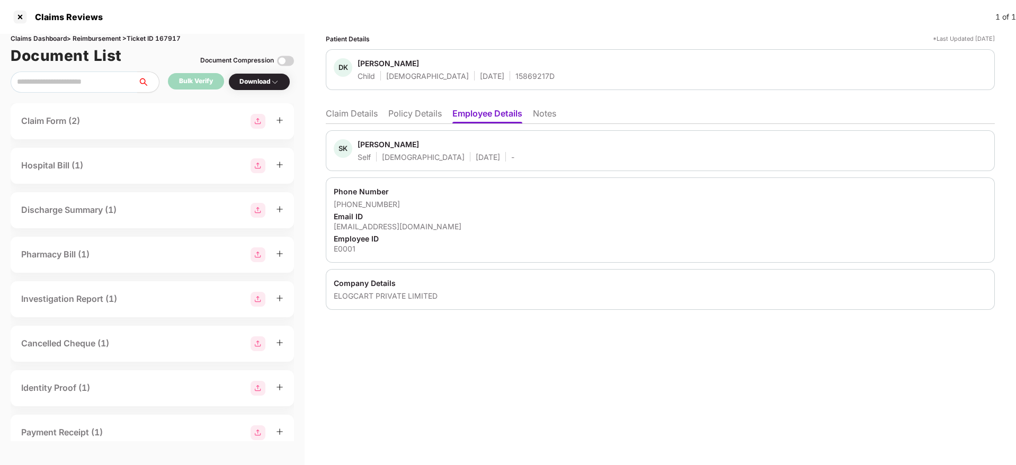
click at [414, 118] on li "Policy Details" at bounding box center [414, 115] width 53 height 15
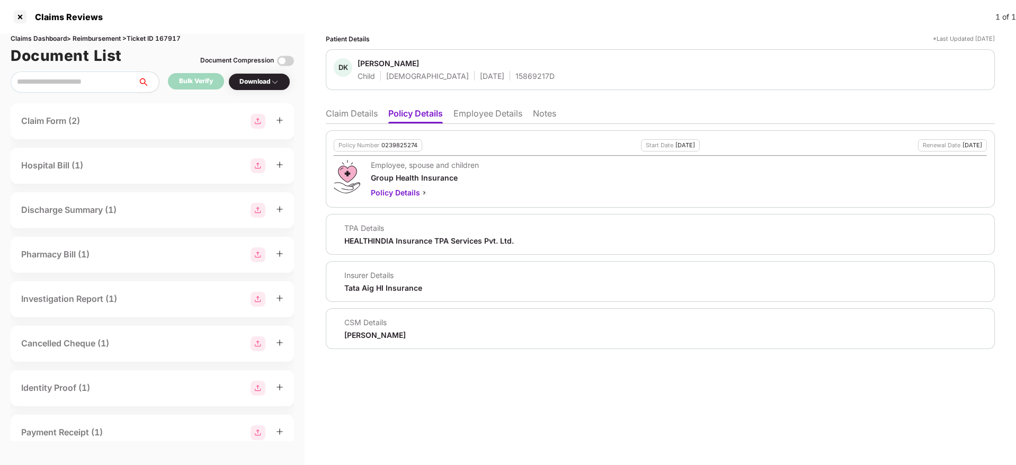
drag, startPoint x: 354, startPoint y: 117, endPoint x: 346, endPoint y: 95, distance: 23.3
click at [355, 117] on li "Claim Details" at bounding box center [352, 115] width 52 height 15
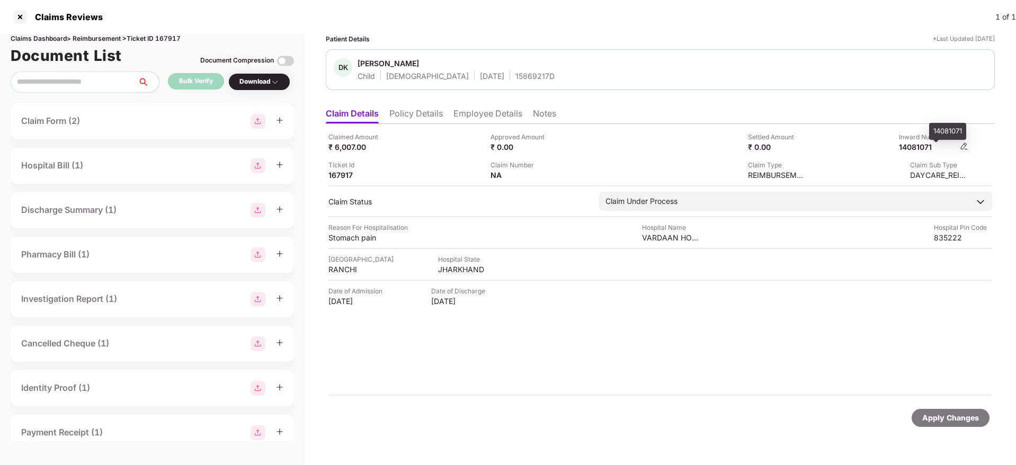
click at [918, 148] on div "14081071" at bounding box center [928, 147] width 58 height 10
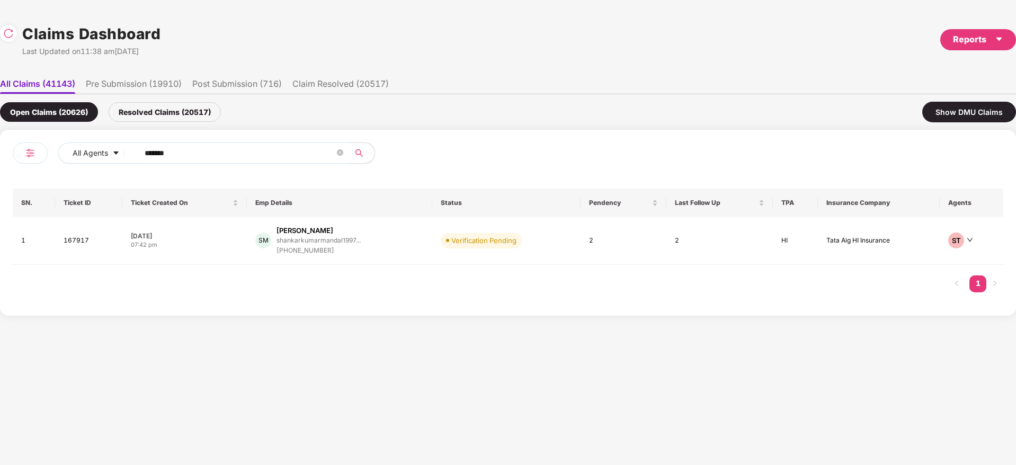
drag, startPoint x: 195, startPoint y: 154, endPoint x: 0, endPoint y: 149, distance: 195.5
click at [0, 149] on div "All Agents ****** SN. Ticket ID Ticket Created On Emp Details Status Pendency L…" at bounding box center [508, 223] width 1016 height 186
paste input "text"
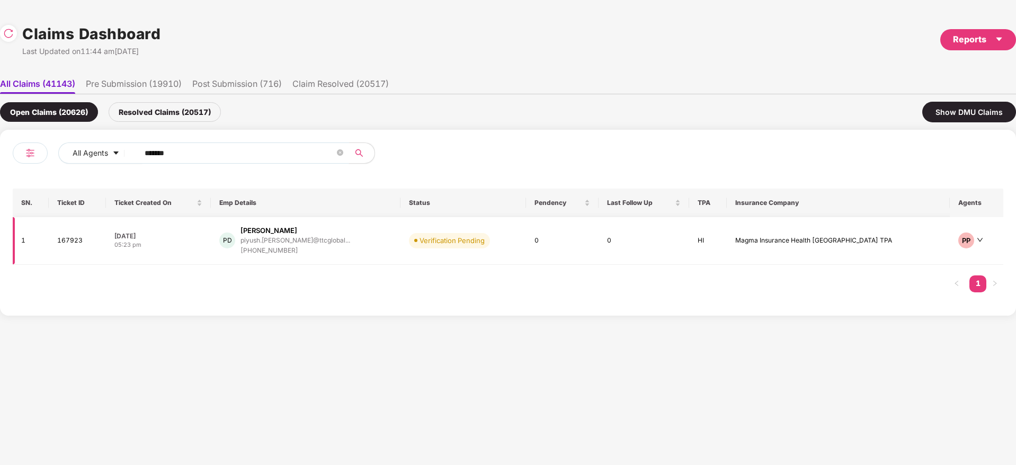
type input "******"
click at [352, 248] on div "PD [PERSON_NAME] [PERSON_NAME].[PERSON_NAME]@ttcglobal... [PHONE_NUMBER]" at bounding box center [305, 241] width 173 height 30
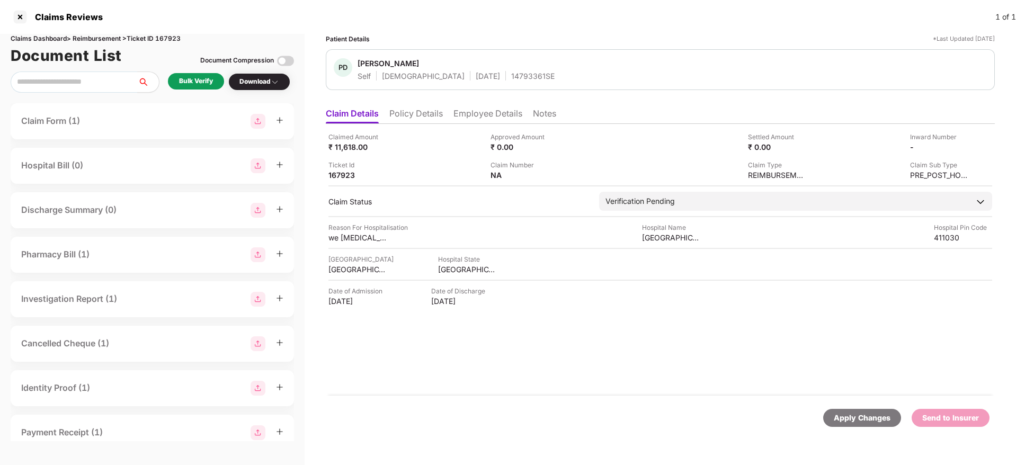
click at [185, 77] on div "Bulk Verify" at bounding box center [196, 81] width 34 height 10
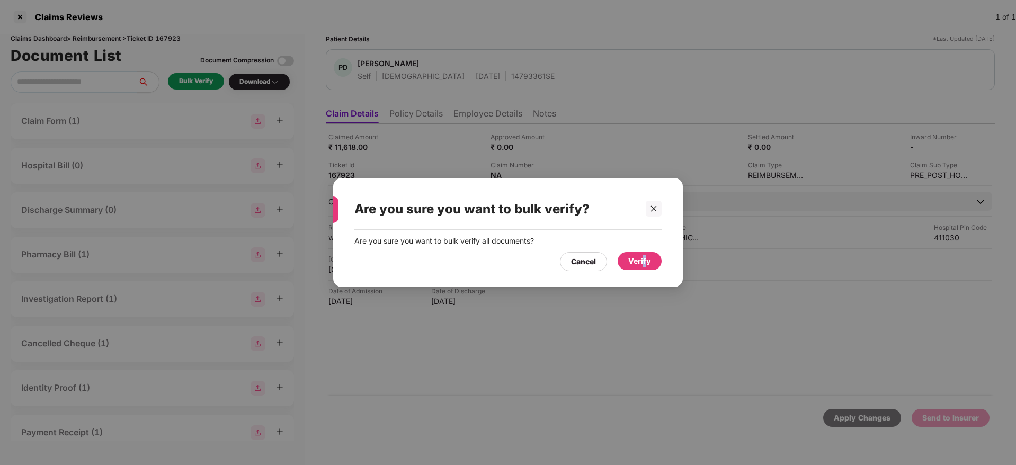
click at [645, 256] on div "Verify" at bounding box center [639, 261] width 23 height 12
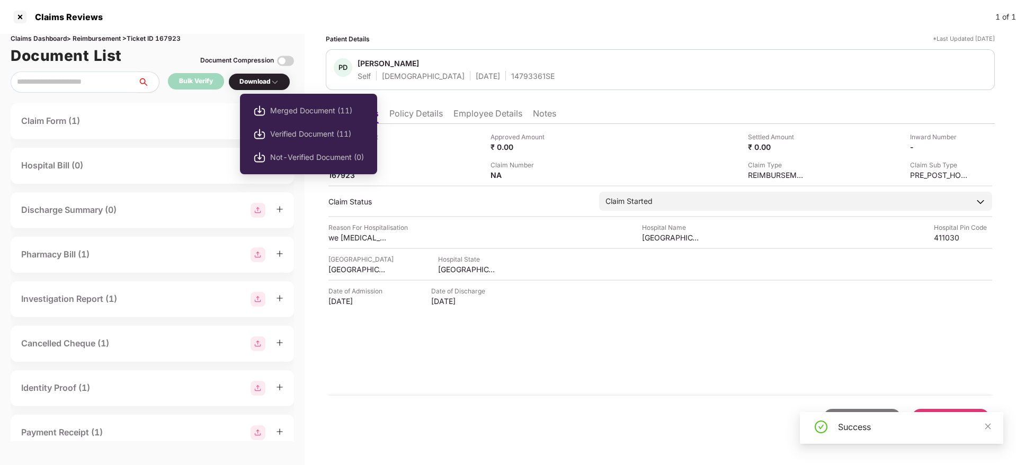
click at [312, 131] on span "Verified Document (11)" at bounding box center [317, 134] width 94 height 12
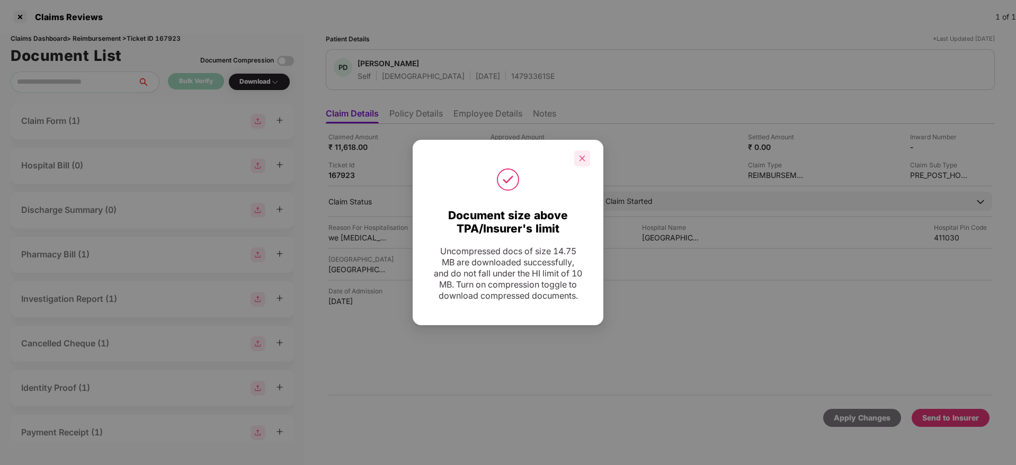
click at [585, 155] on icon "close" at bounding box center [581, 158] width 7 height 7
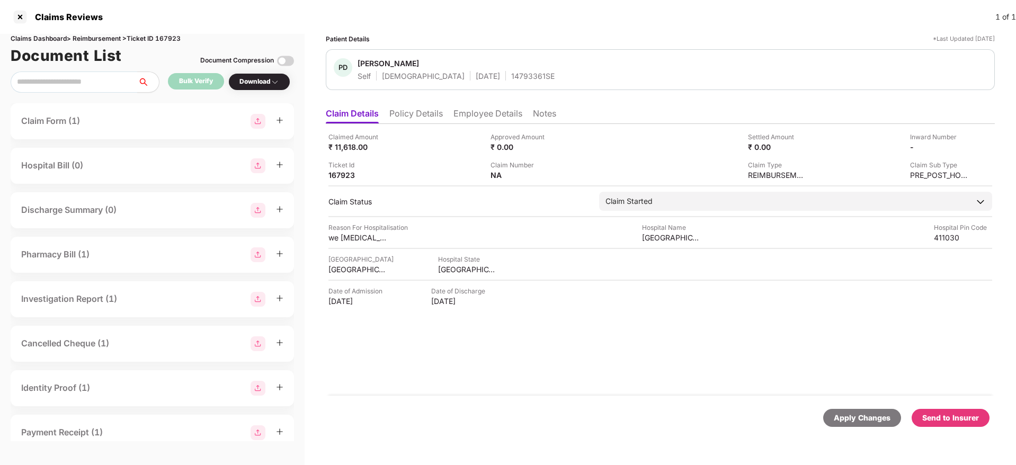
click at [940, 420] on div "Send to Insurer" at bounding box center [950, 418] width 57 height 12
click at [432, 109] on li "Policy Details" at bounding box center [415, 115] width 53 height 15
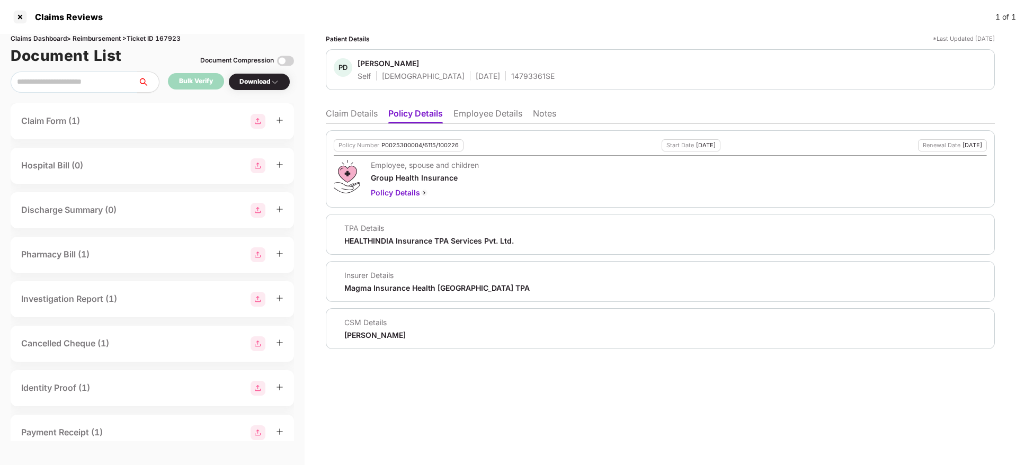
click at [344, 109] on li "Claim Details" at bounding box center [352, 115] width 52 height 15
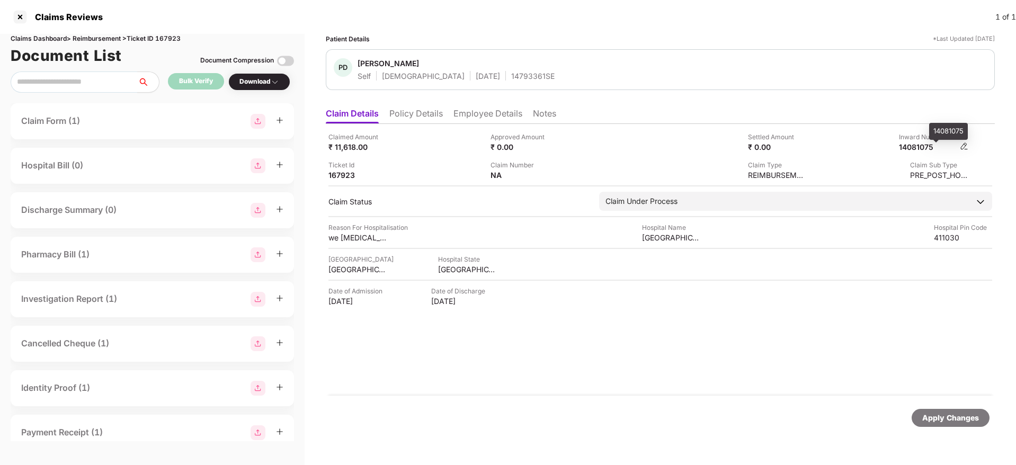
click at [926, 145] on div "14081075" at bounding box center [928, 147] width 58 height 10
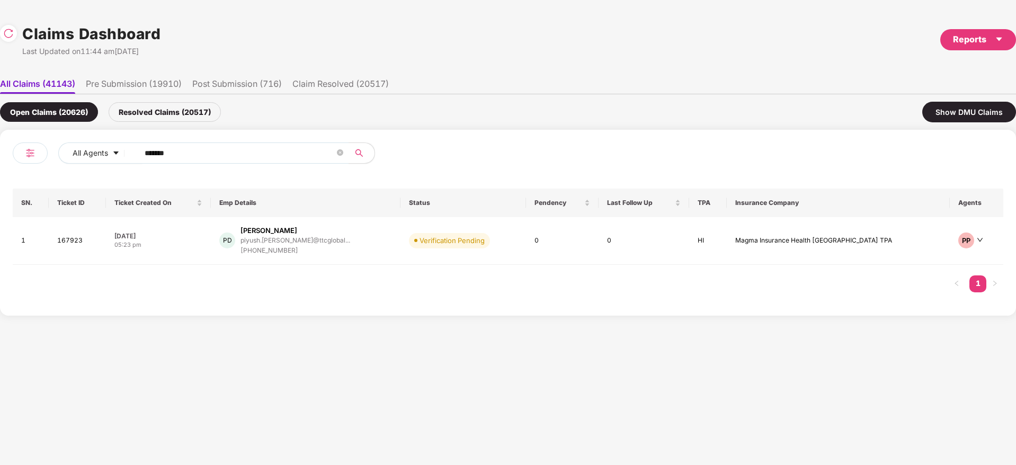
drag, startPoint x: 194, startPoint y: 152, endPoint x: 148, endPoint y: 167, distance: 48.9
click at [34, 165] on div "All Agents ******" at bounding box center [260, 157] width 495 height 30
paste input "text"
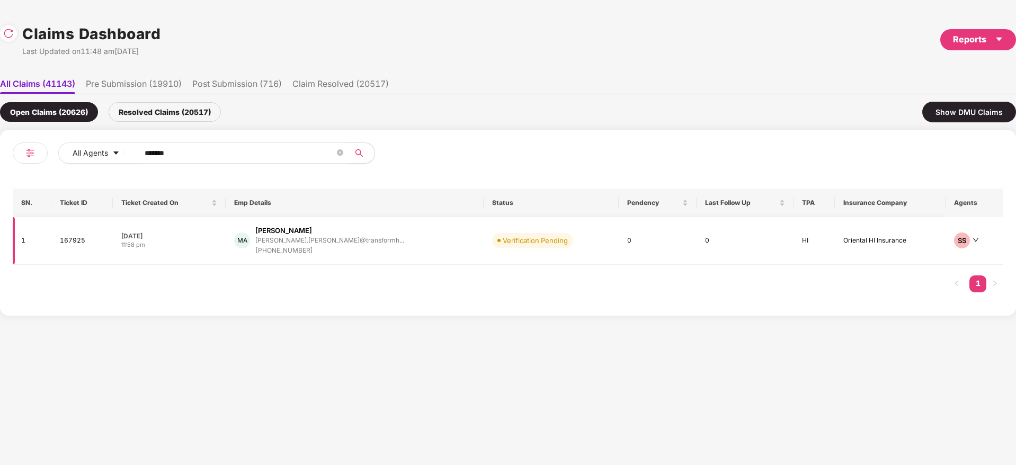
type input "******"
click at [379, 230] on div "MA [PERSON_NAME] [PERSON_NAME].[PERSON_NAME]@transformh... [PHONE_NUMBER]" at bounding box center [354, 241] width 240 height 30
drag, startPoint x: 225, startPoint y: 155, endPoint x: 74, endPoint y: 160, distance: 151.1
click at [76, 159] on div "All Agents ******" at bounding box center [355, 152] width 594 height 21
paste input "text"
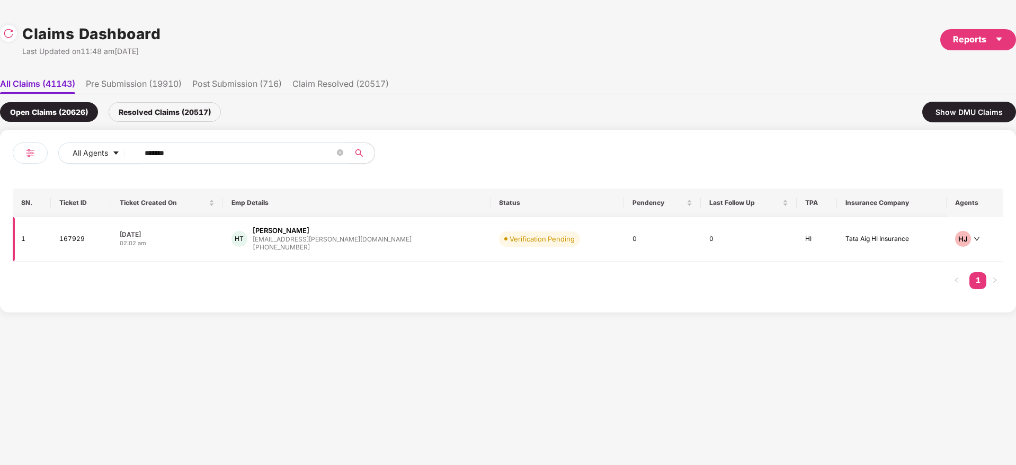
type input "******"
click at [397, 247] on div "HT [PERSON_NAME] [EMAIL_ADDRESS][PERSON_NAME][DOMAIN_NAME] [PHONE_NUMBER]" at bounding box center [356, 239] width 251 height 27
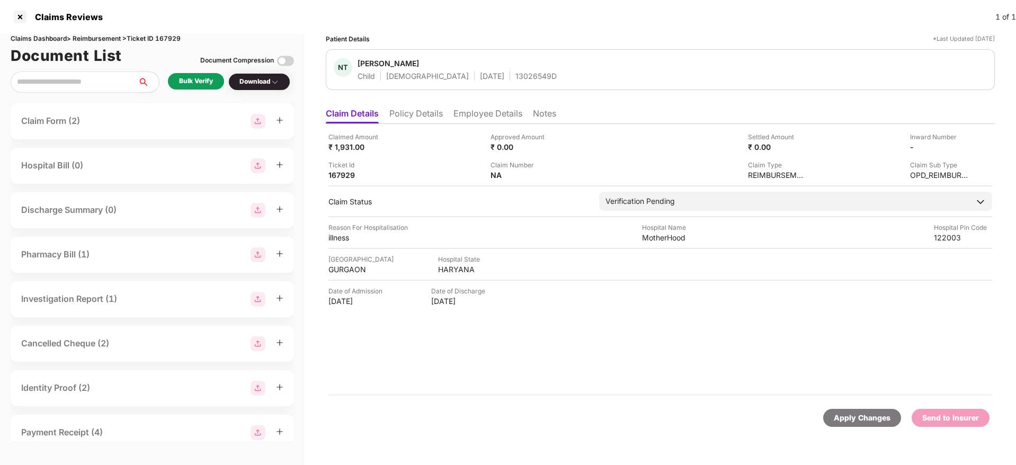
click at [201, 82] on div "Bulk Verify" at bounding box center [196, 81] width 34 height 10
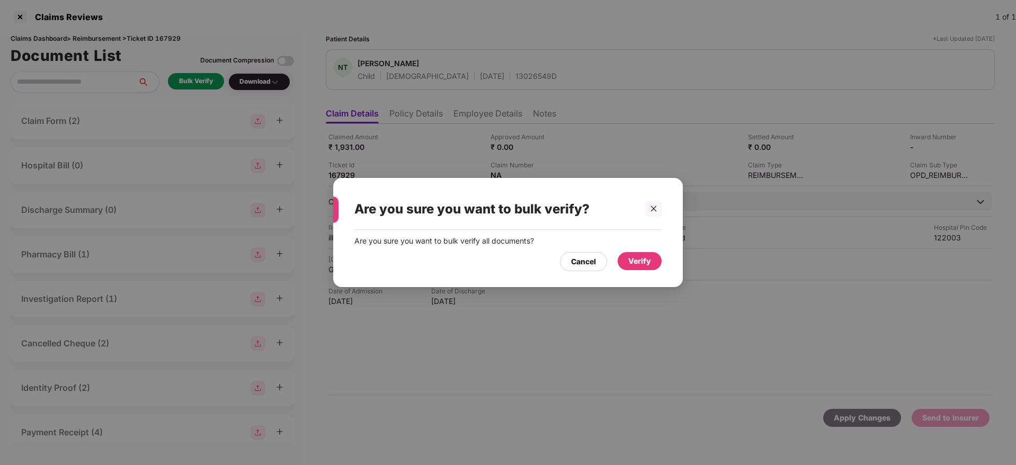
click at [653, 261] on div "Verify" at bounding box center [640, 261] width 44 height 18
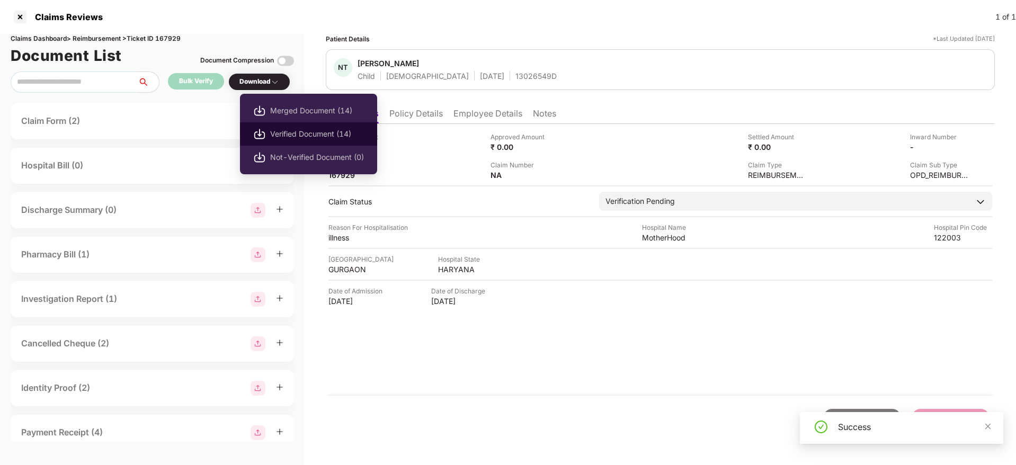
click at [310, 131] on span "Verified Document (14)" at bounding box center [317, 134] width 94 height 12
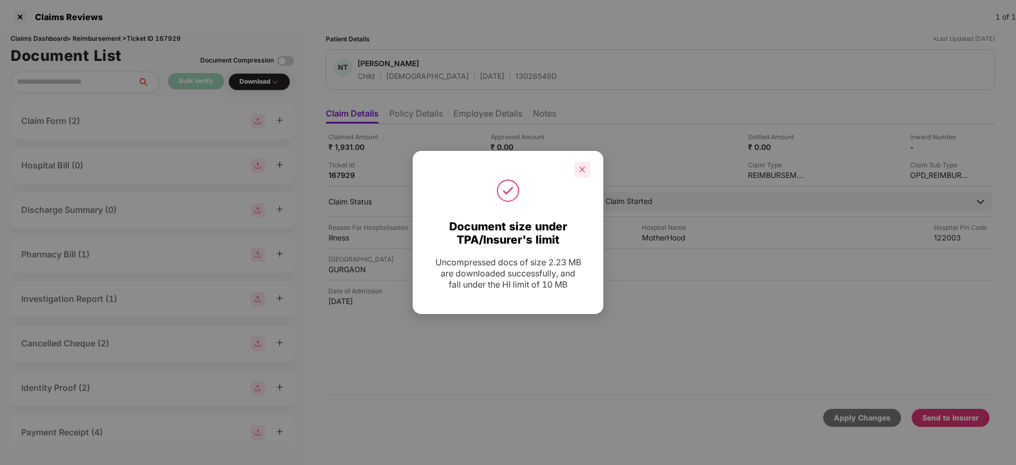
click at [581, 168] on icon "close" at bounding box center [582, 169] width 6 height 6
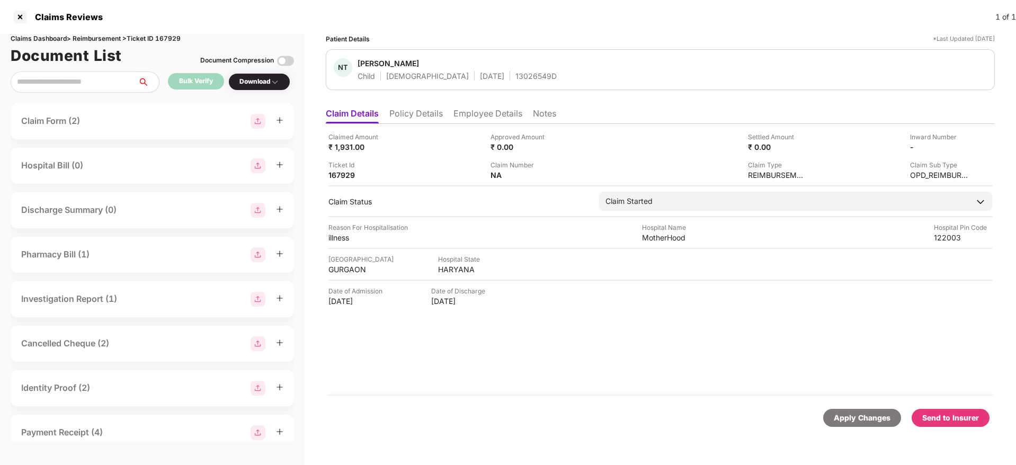
click at [948, 418] on div "Send to Insurer" at bounding box center [950, 418] width 57 height 12
click at [425, 112] on li "Policy Details" at bounding box center [415, 115] width 53 height 15
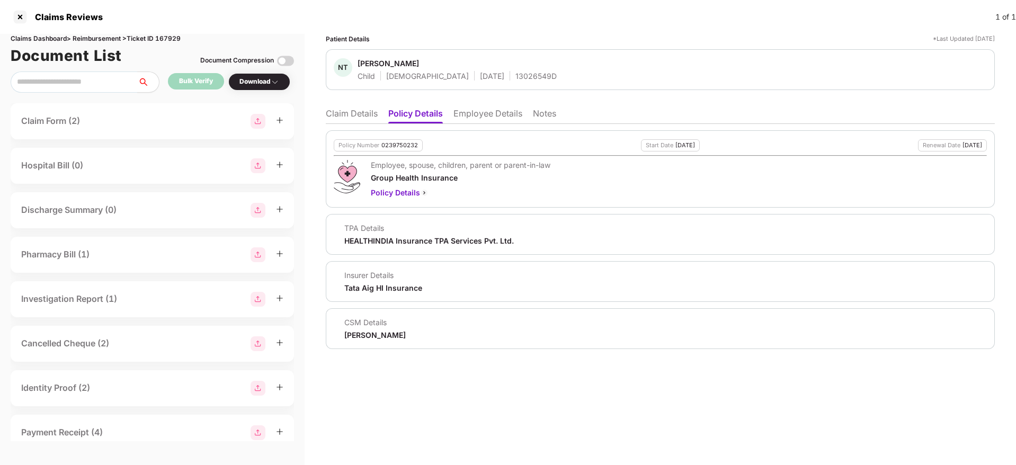
click at [368, 117] on li "Claim Details" at bounding box center [352, 115] width 52 height 15
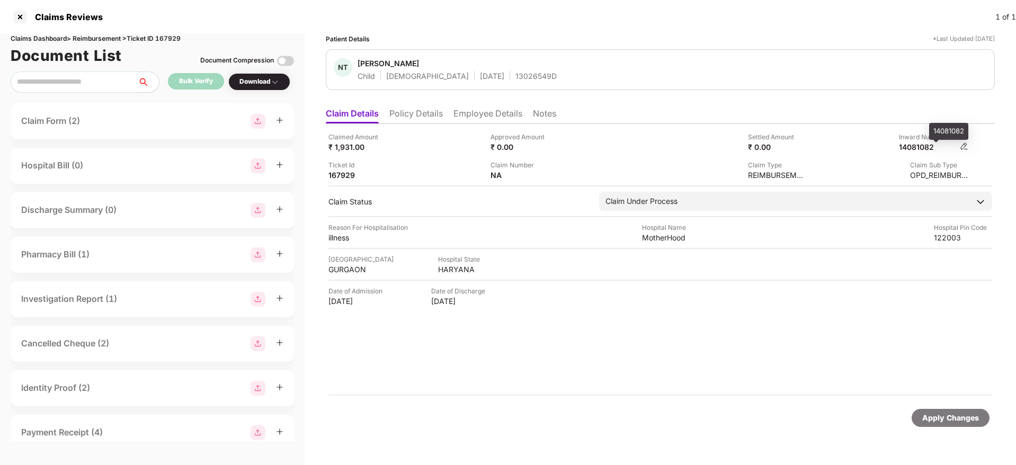
click at [913, 145] on div "14081082" at bounding box center [928, 147] width 58 height 10
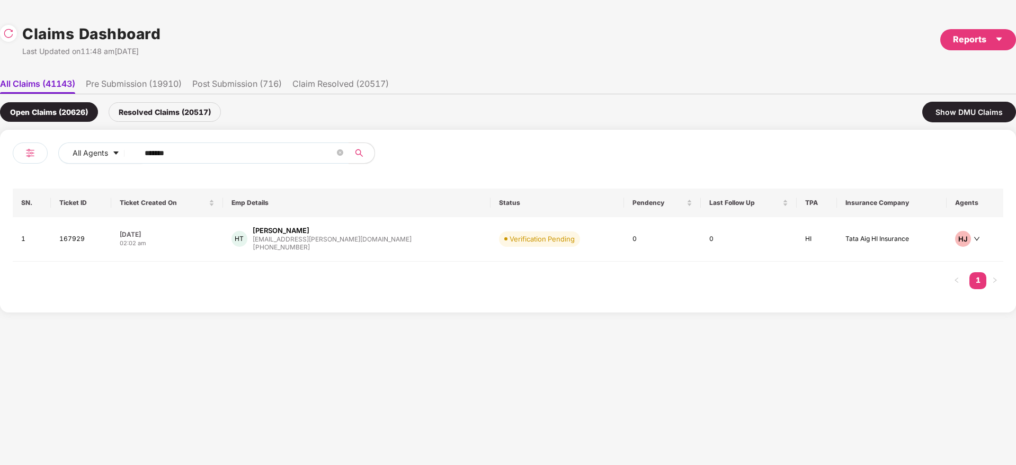
drag, startPoint x: 105, startPoint y: 162, endPoint x: 132, endPoint y: 168, distance: 27.6
click at [20, 182] on div "All Agents ****** SN. Ticket ID Ticket Created On Emp Details Status Pendency L…" at bounding box center [508, 220] width 990 height 157
paste input "text"
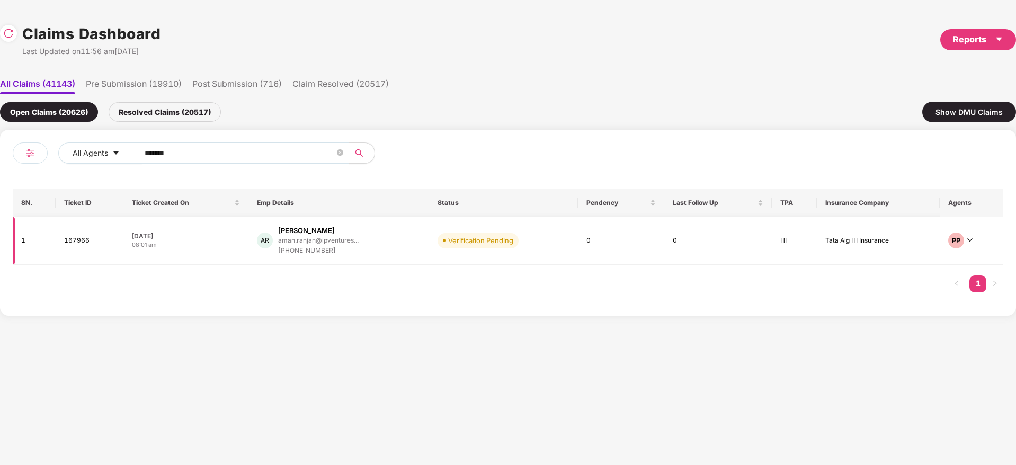
type input "******"
click at [377, 250] on div "AR [PERSON_NAME] [PERSON_NAME].ranjan@ipventures... [PHONE_NUMBER]" at bounding box center [339, 241] width 164 height 30
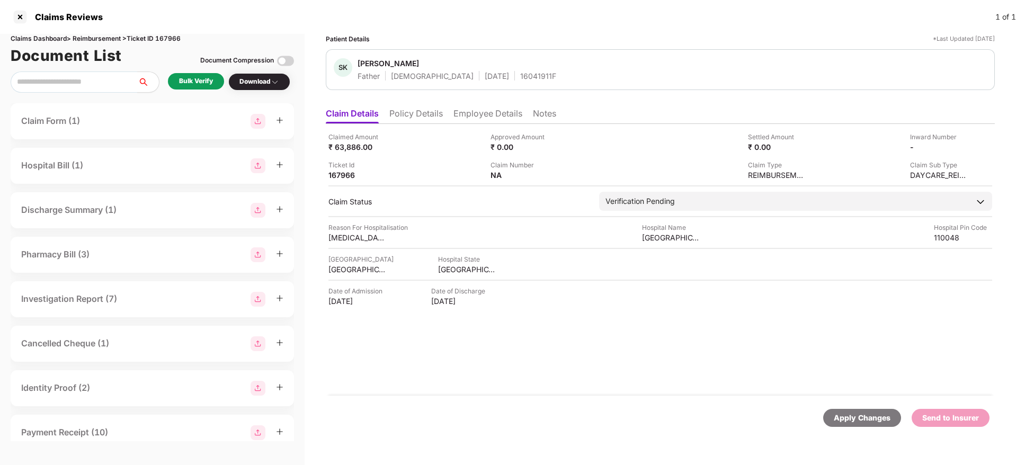
click at [184, 83] on div "Bulk Verify" at bounding box center [196, 81] width 34 height 10
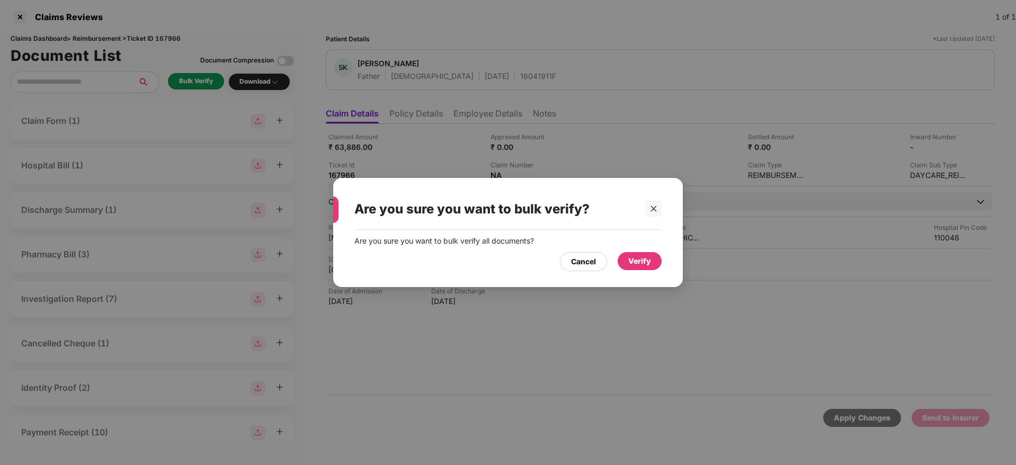
click at [633, 262] on div "Verify" at bounding box center [639, 261] width 23 height 12
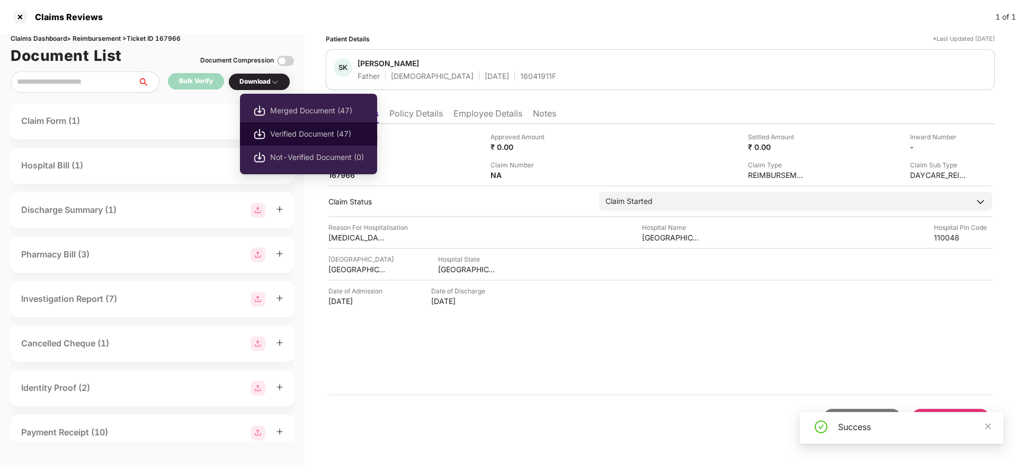
click at [320, 138] on span "Verified Document (47)" at bounding box center [317, 134] width 94 height 12
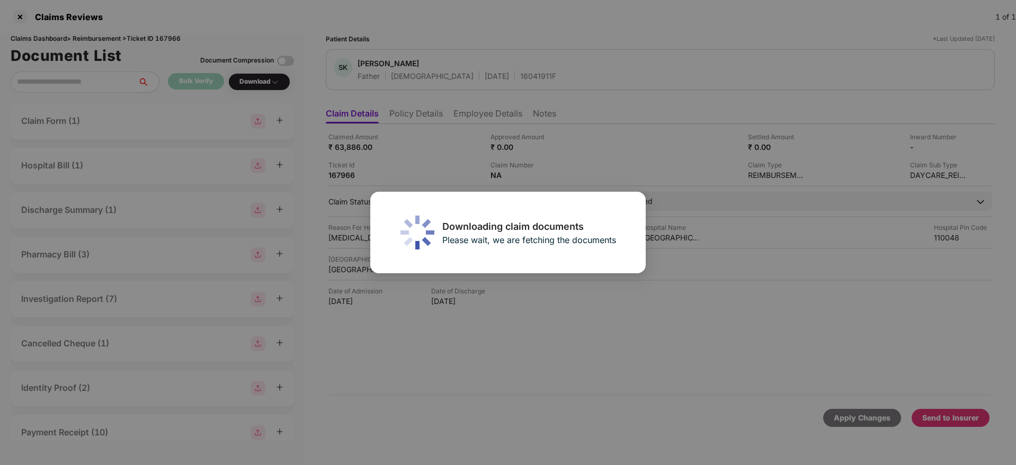
click at [642, 150] on body "Claims Reviews 1 of 1 Claims Dashboard > Reimbursement > Ticket ID 167966 Docum…" at bounding box center [508, 232] width 1016 height 465
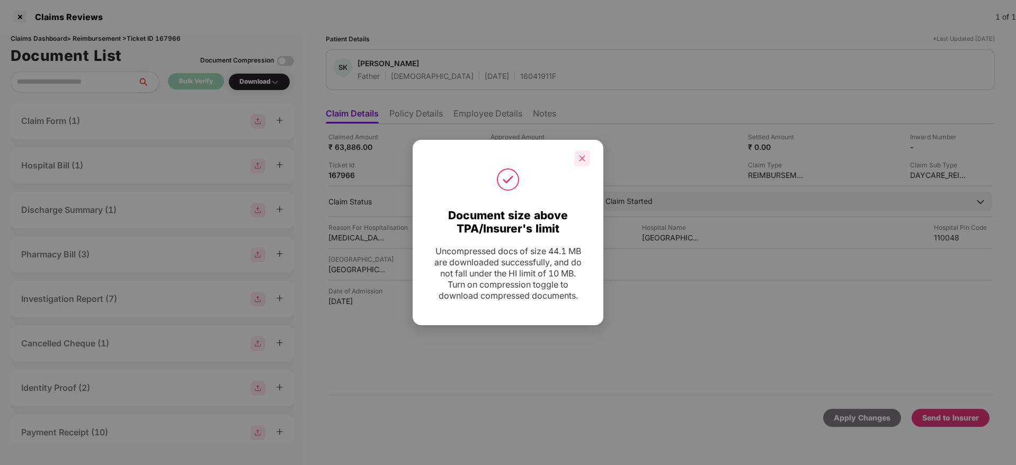
click at [580, 158] on icon "close" at bounding box center [581, 158] width 7 height 7
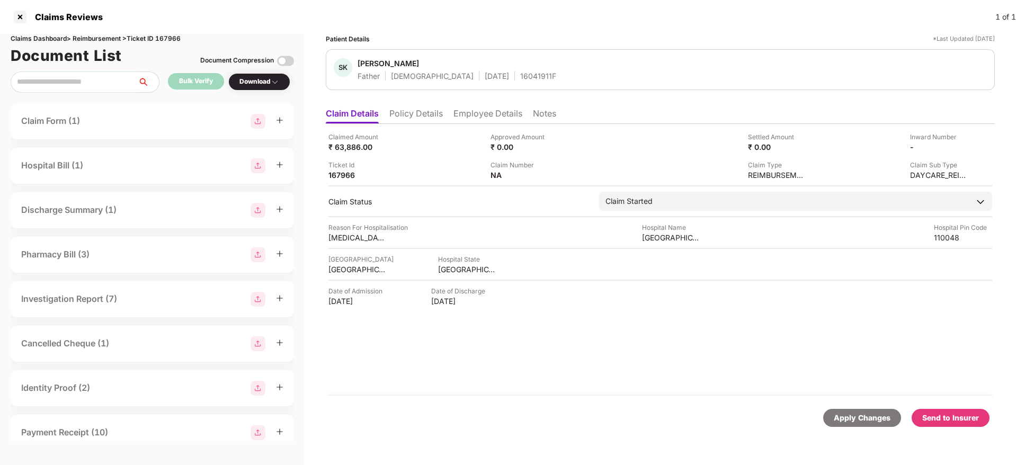
click at [433, 109] on li "Policy Details" at bounding box center [415, 115] width 53 height 15
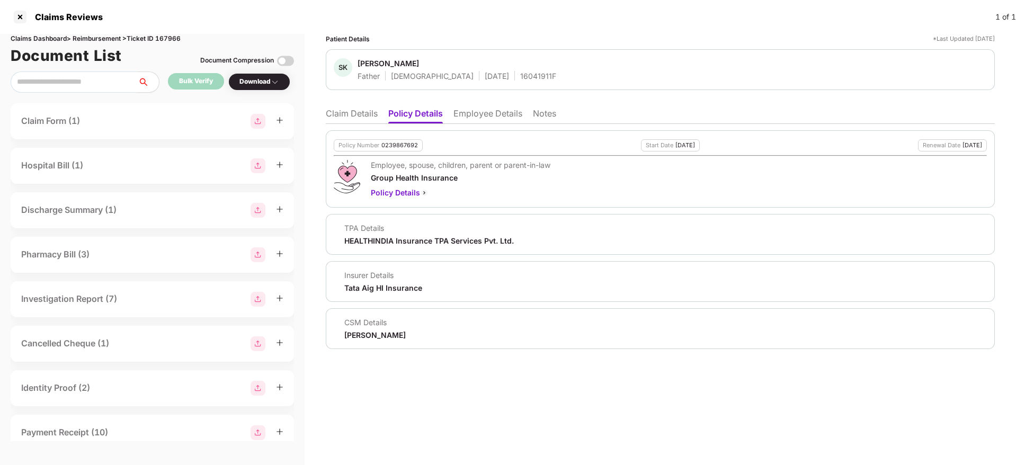
click at [352, 121] on li "Claim Details" at bounding box center [352, 115] width 52 height 15
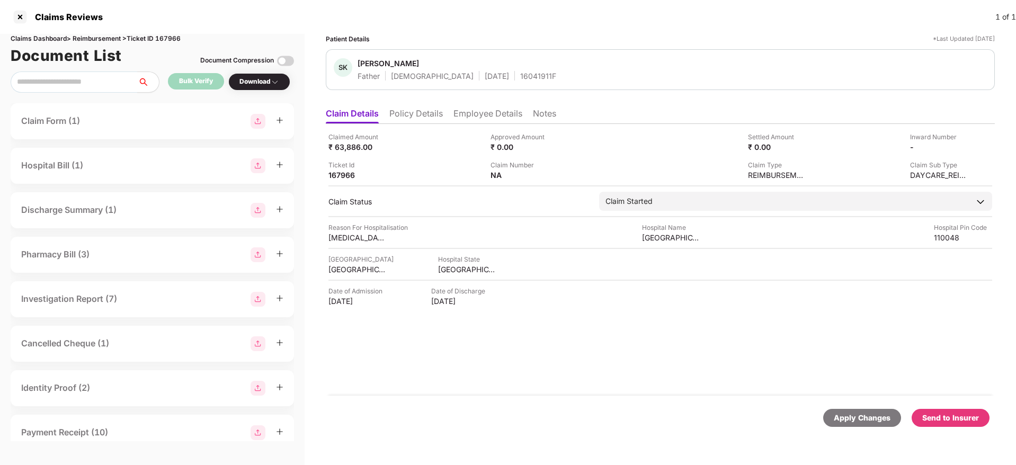
click at [952, 410] on div "Send to Insurer" at bounding box center [950, 418] width 78 height 18
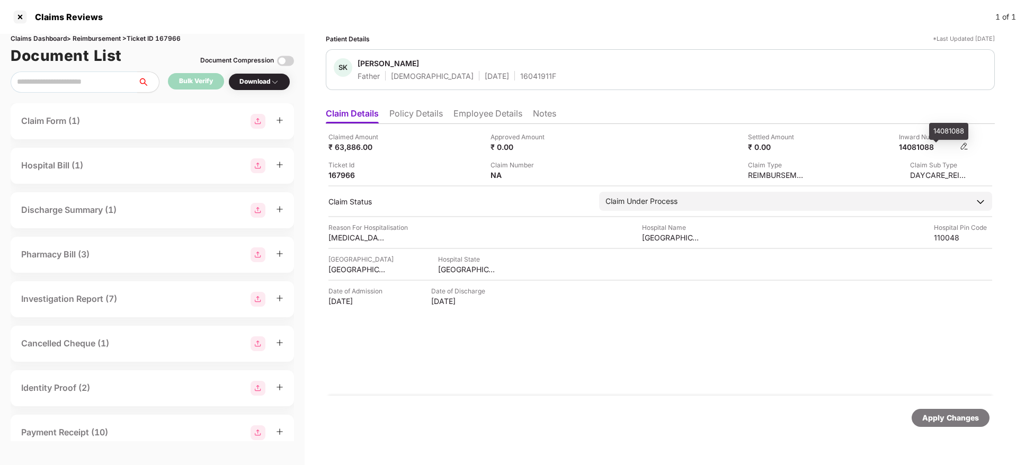
click at [919, 142] on div "14081088" at bounding box center [928, 147] width 58 height 10
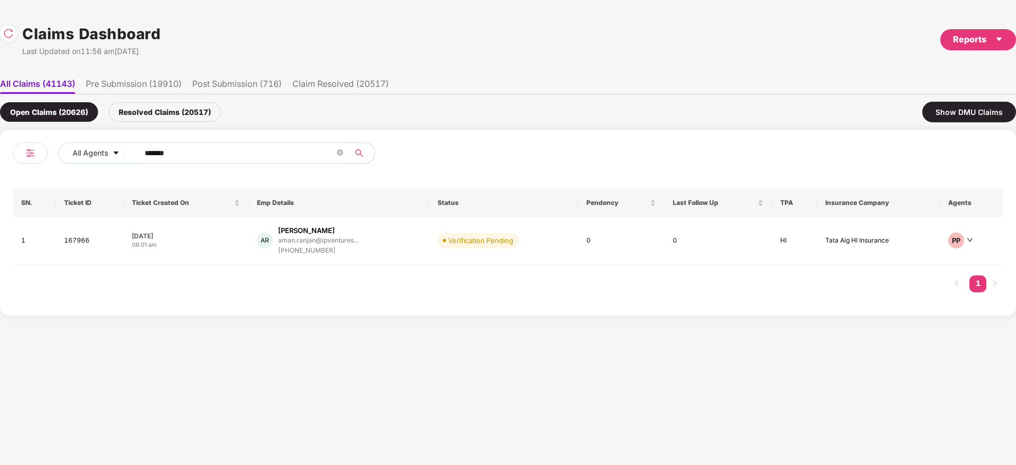
drag, startPoint x: 111, startPoint y: 181, endPoint x: 100, endPoint y: 185, distance: 12.4
click at [100, 185] on div "All Agents ****** SN. Ticket ID Ticket Created On Emp Details Status Pendency L…" at bounding box center [508, 222] width 990 height 160
paste input "text"
type input "******"
click at [391, 239] on div "AK [PERSON_NAME] [PERSON_NAME].kumar@fourkites... [PHONE_NUMBER]" at bounding box center [337, 241] width 160 height 30
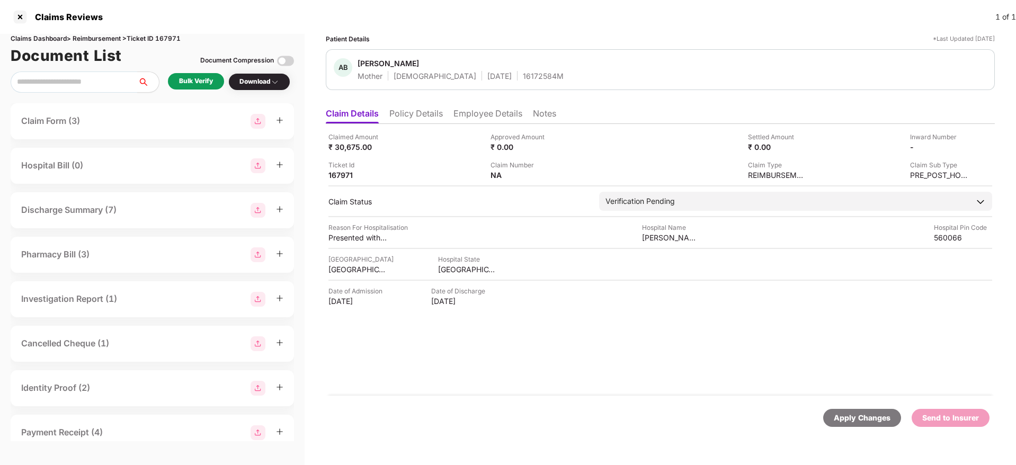
click at [202, 83] on div "Bulk Verify" at bounding box center [196, 81] width 34 height 10
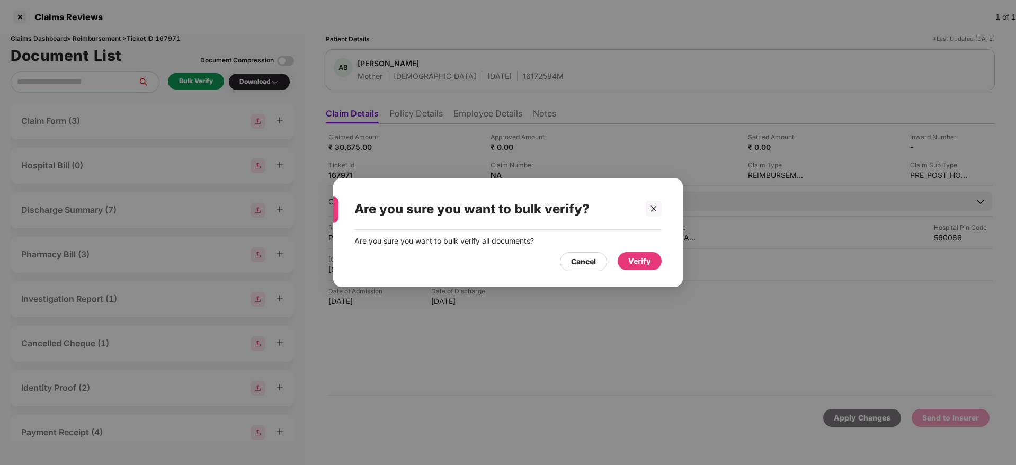
click at [637, 259] on div "Verify" at bounding box center [639, 261] width 23 height 12
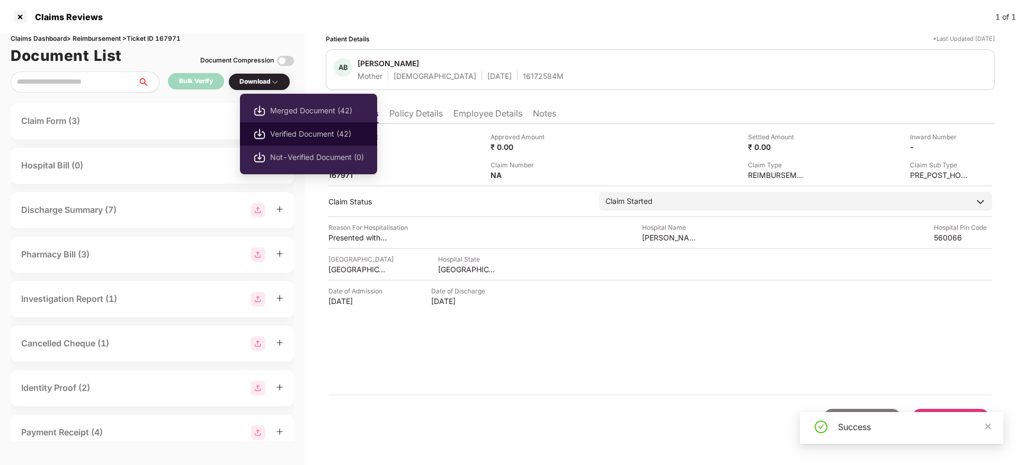
click at [330, 130] on span "Verified Document (42)" at bounding box center [317, 134] width 94 height 12
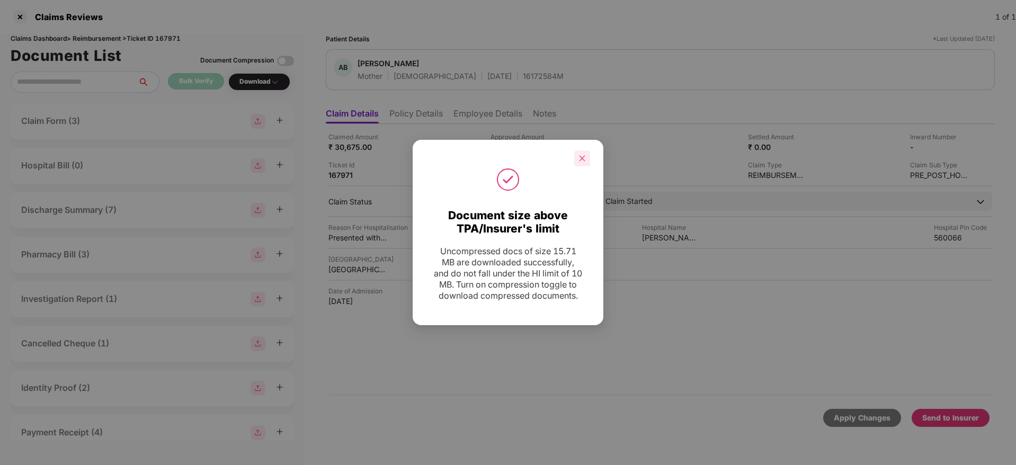
click at [583, 150] on div at bounding box center [582, 158] width 16 height 16
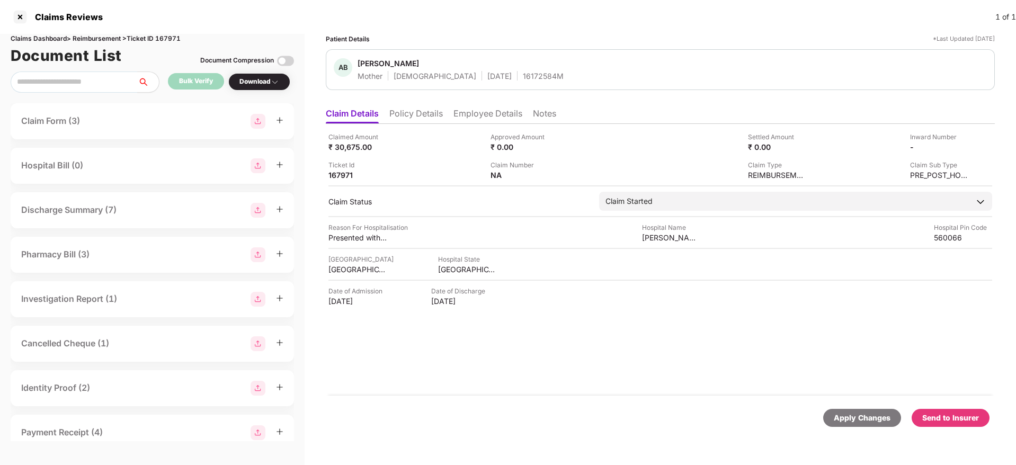
click at [963, 415] on div "Send to Insurer" at bounding box center [950, 418] width 57 height 12
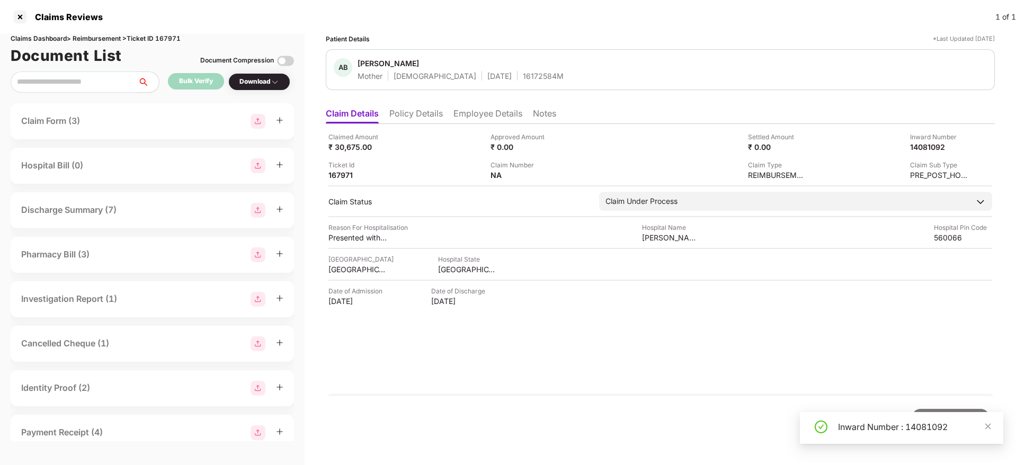
click at [637, 30] on div "Claims Reviews 1 of 1" at bounding box center [508, 17] width 1016 height 34
click at [421, 116] on li "Policy Details" at bounding box center [415, 115] width 53 height 15
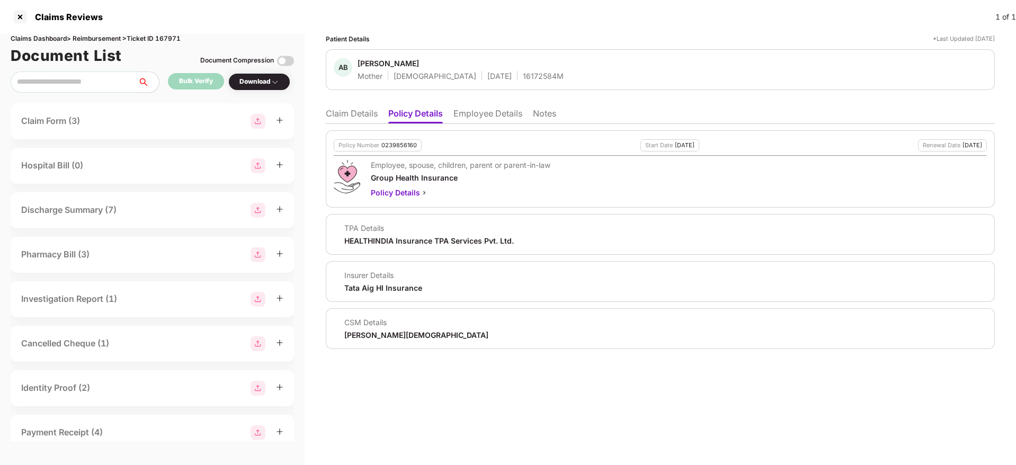
click at [351, 113] on li "Claim Details" at bounding box center [352, 115] width 52 height 15
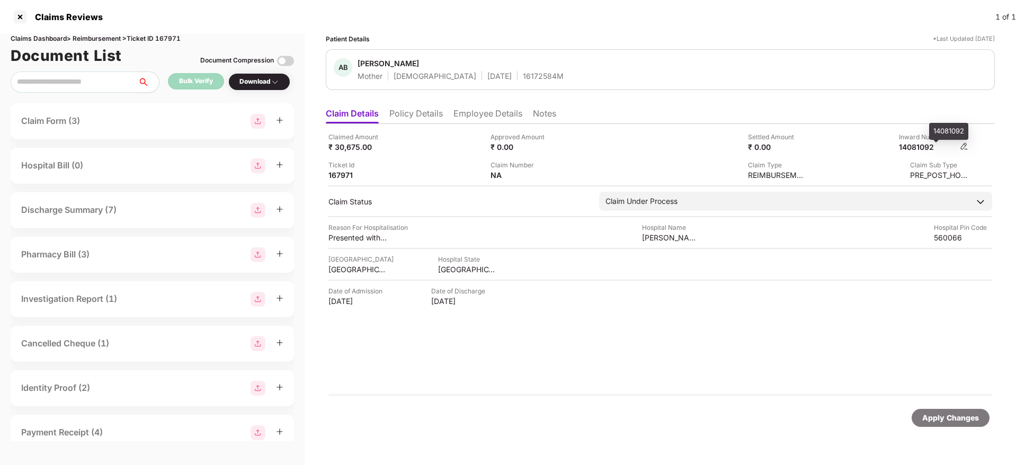
click at [916, 147] on div "14081092" at bounding box center [928, 147] width 58 height 10
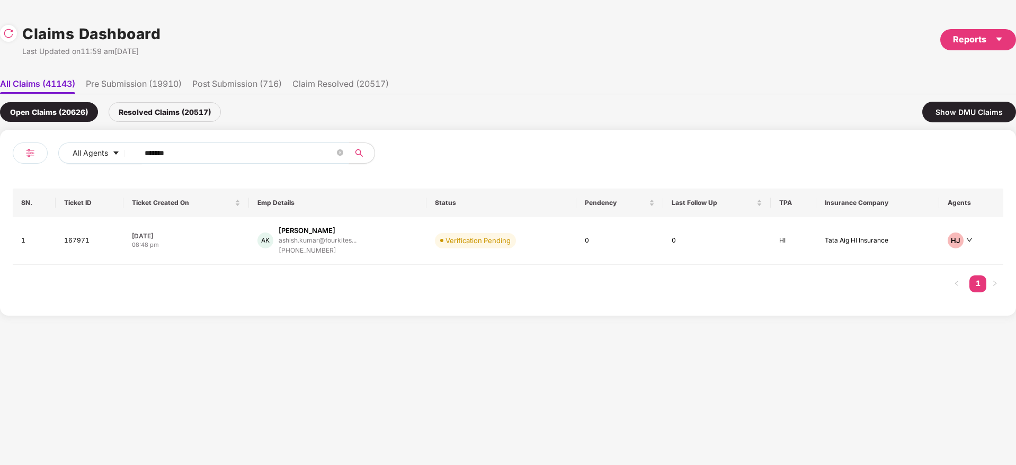
drag, startPoint x: 105, startPoint y: 158, endPoint x: 173, endPoint y: 169, distance: 68.2
click at [75, 170] on div "All Agents ******" at bounding box center [260, 157] width 495 height 30
paste input "text"
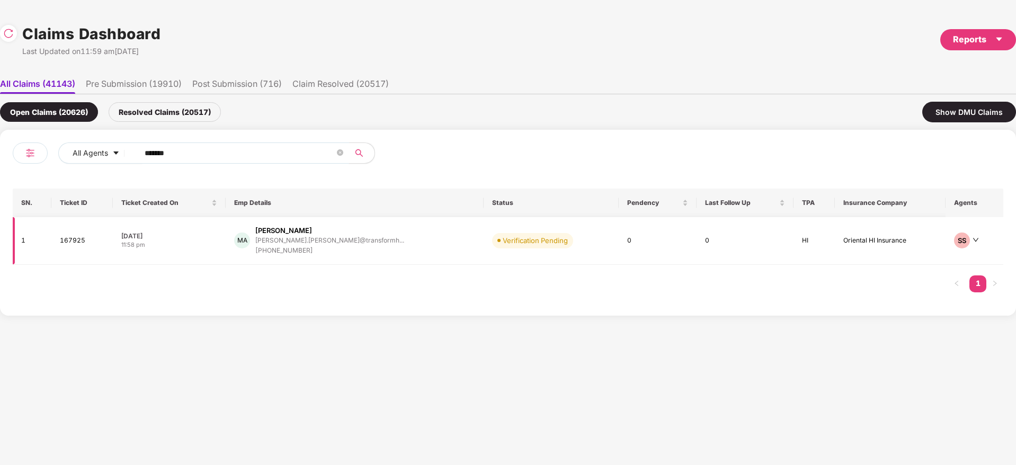
type input "******"
click at [409, 253] on div "MA [PERSON_NAME] [PERSON_NAME].[PERSON_NAME]@transformh... [PHONE_NUMBER]" at bounding box center [354, 241] width 240 height 30
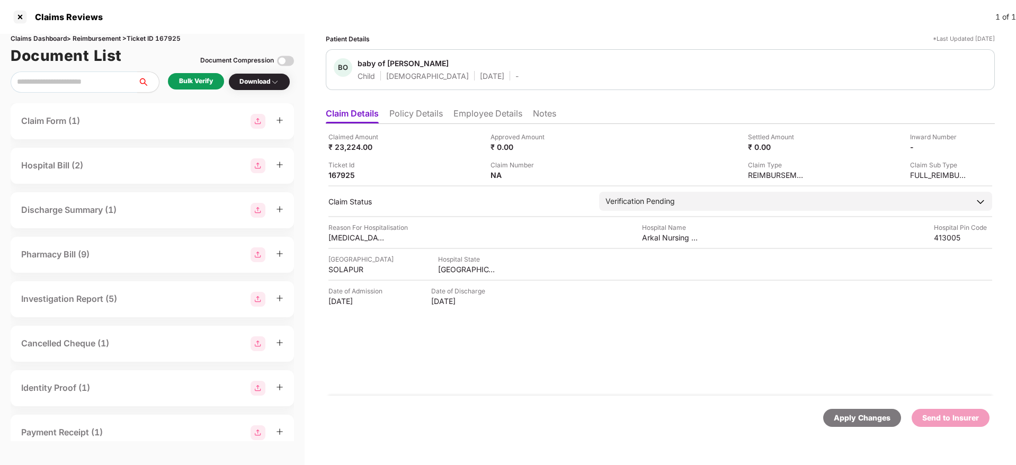
click at [216, 79] on div "Bulk Verify" at bounding box center [196, 81] width 56 height 16
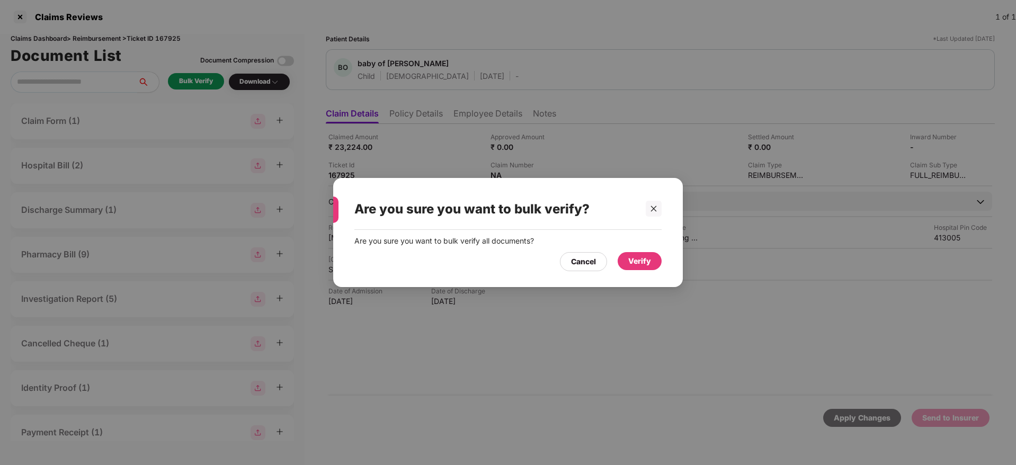
click at [648, 258] on div "Verify" at bounding box center [639, 261] width 23 height 12
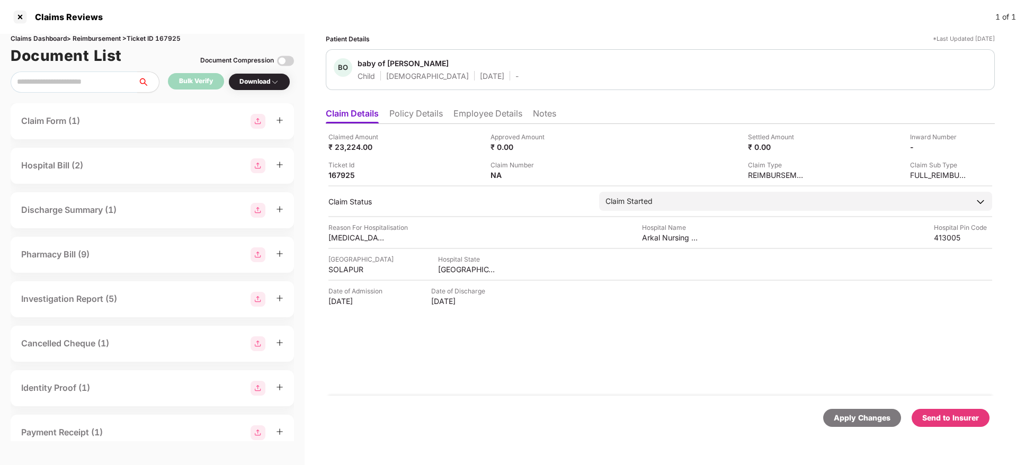
click at [423, 117] on li "Policy Details" at bounding box center [415, 115] width 53 height 15
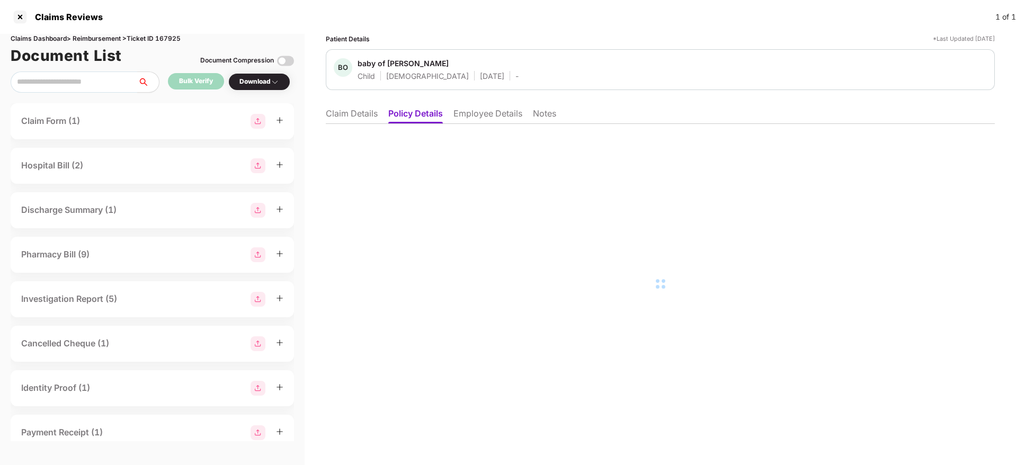
click at [476, 113] on li "Employee Details" at bounding box center [487, 115] width 69 height 15
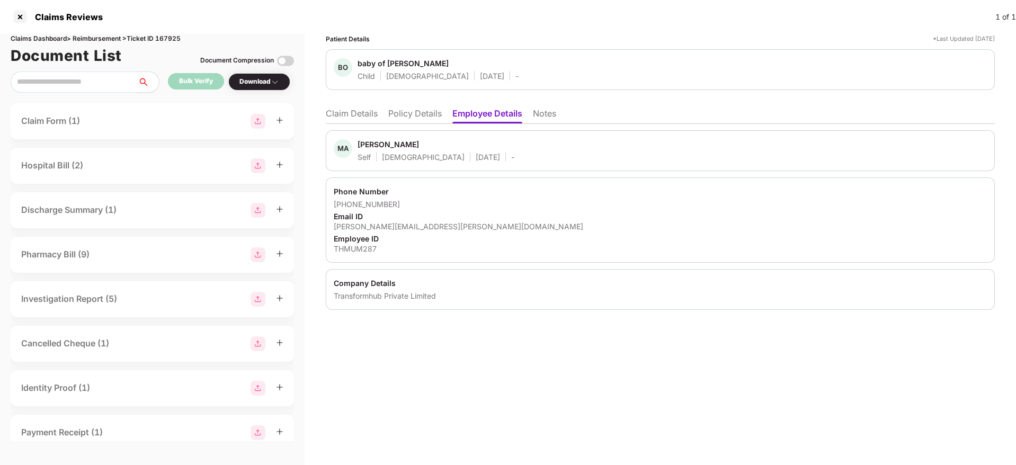
click at [405, 115] on li "Policy Details" at bounding box center [414, 115] width 53 height 15
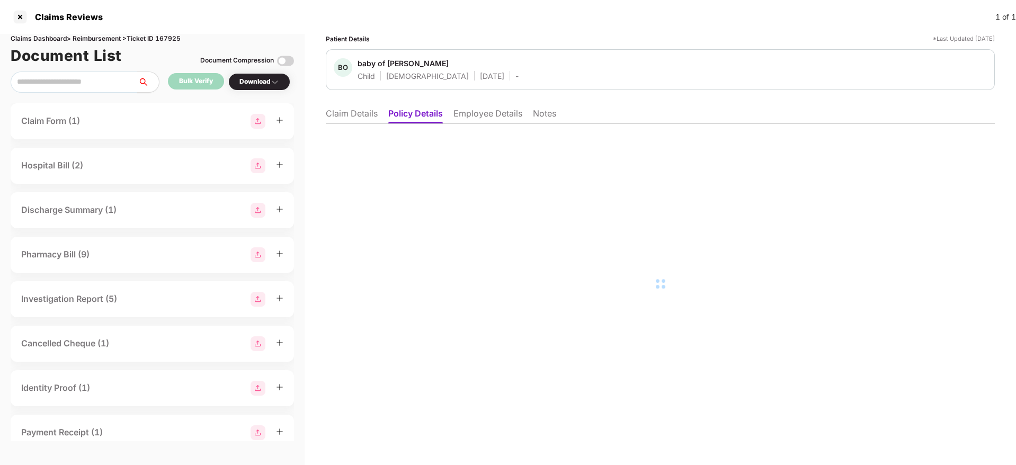
click at [489, 118] on li "Employee Details" at bounding box center [487, 115] width 69 height 15
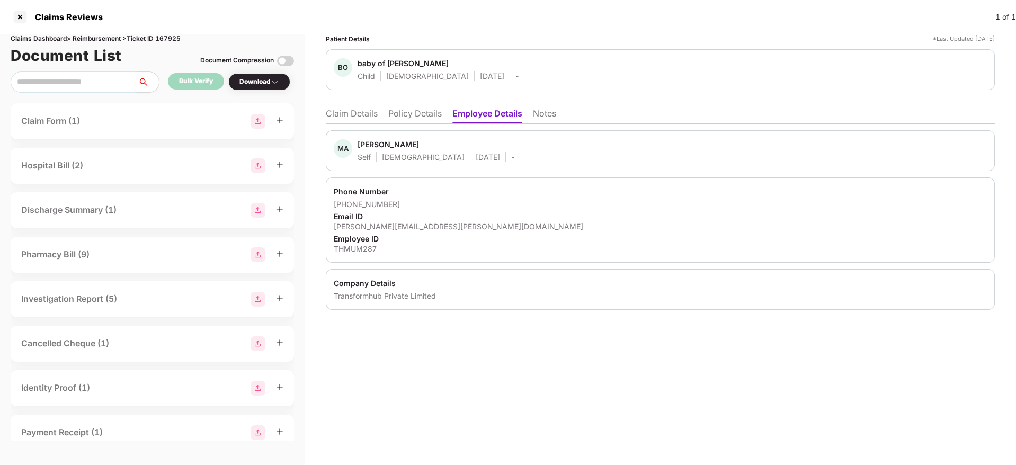
click at [412, 121] on li "Policy Details" at bounding box center [414, 115] width 53 height 15
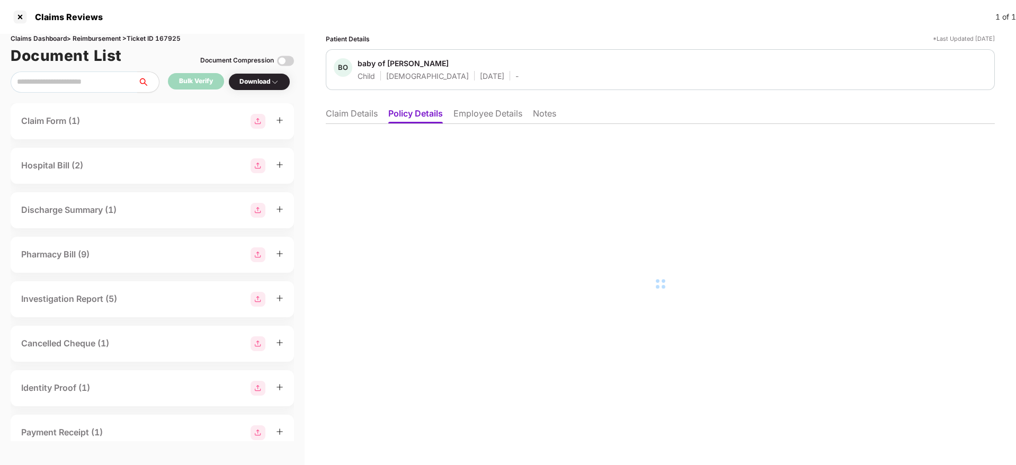
click at [493, 120] on li "Employee Details" at bounding box center [487, 115] width 69 height 15
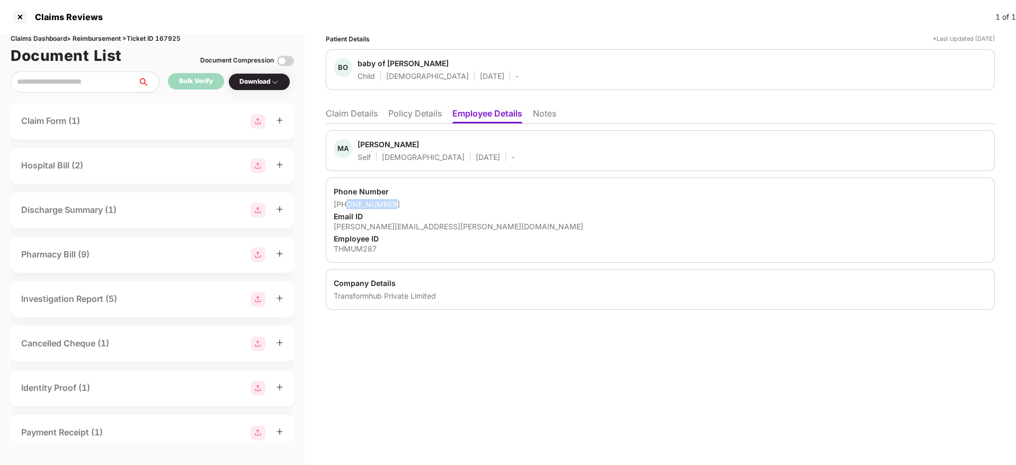
drag, startPoint x: 401, startPoint y: 204, endPoint x: 347, endPoint y: 204, distance: 54.6
click at [347, 204] on div "[PHONE_NUMBER]" at bounding box center [660, 204] width 653 height 10
click at [355, 114] on li "Claim Details" at bounding box center [352, 115] width 52 height 15
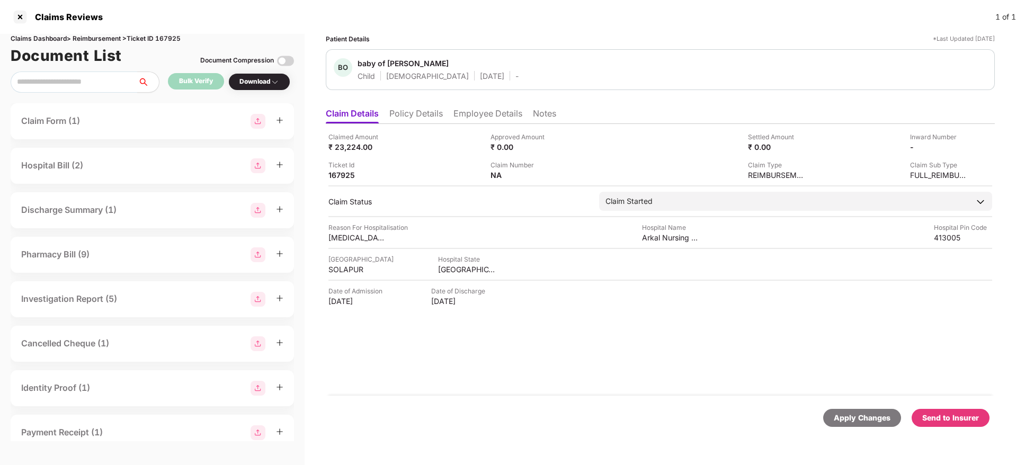
click at [497, 108] on li "Employee Details" at bounding box center [487, 115] width 69 height 15
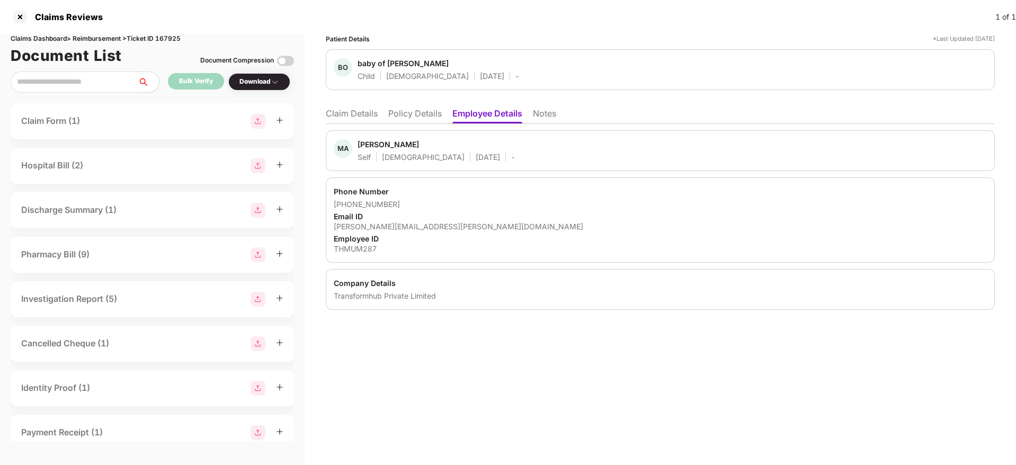
click at [906, 192] on div "Phone Number" at bounding box center [660, 191] width 653 height 10
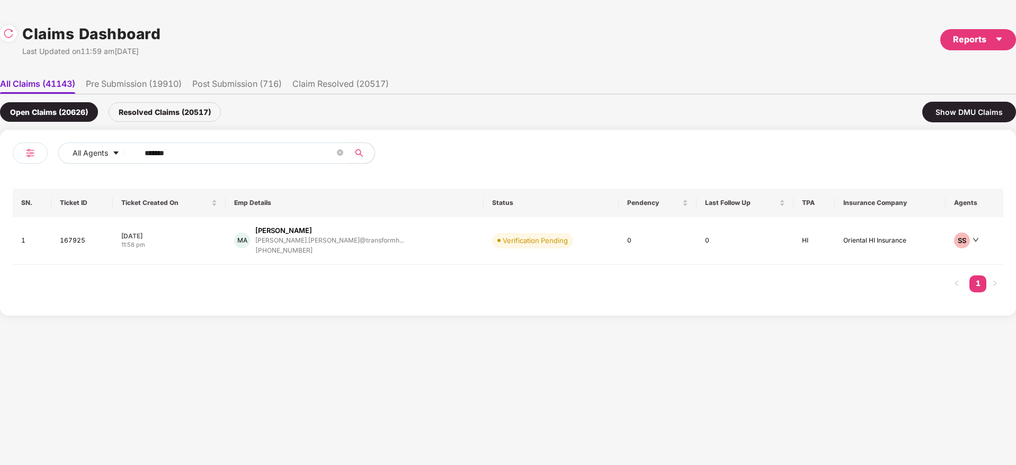
drag, startPoint x: 208, startPoint y: 151, endPoint x: 81, endPoint y: 171, distance: 128.6
click at [81, 169] on div "All Agents ******" at bounding box center [260, 157] width 495 height 30
paste input "text"
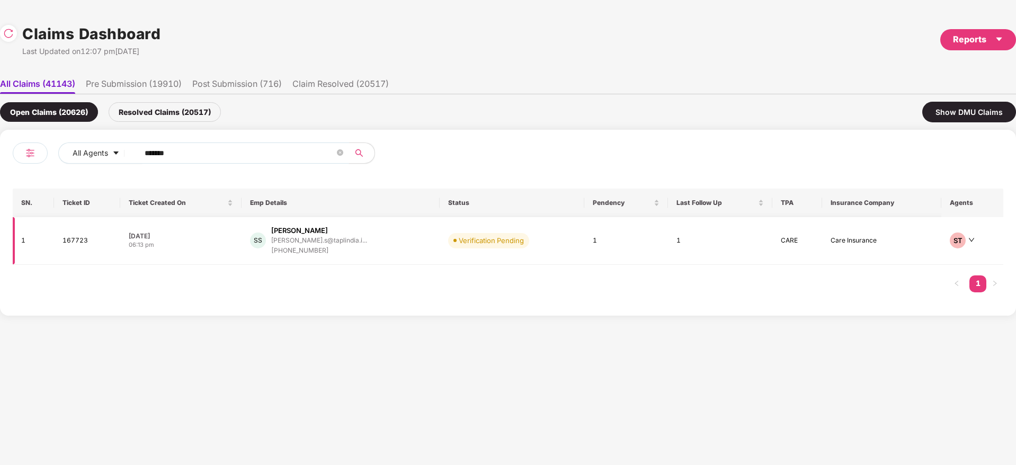
type input "******"
click at [374, 244] on div "SS [PERSON_NAME] [PERSON_NAME].s@taplindia.i... [PHONE_NUMBER]" at bounding box center [340, 241] width 181 height 30
drag, startPoint x: 117, startPoint y: 146, endPoint x: 31, endPoint y: 150, distance: 85.9
click at [31, 148] on div "All Agents ******" at bounding box center [260, 157] width 495 height 30
paste input "text"
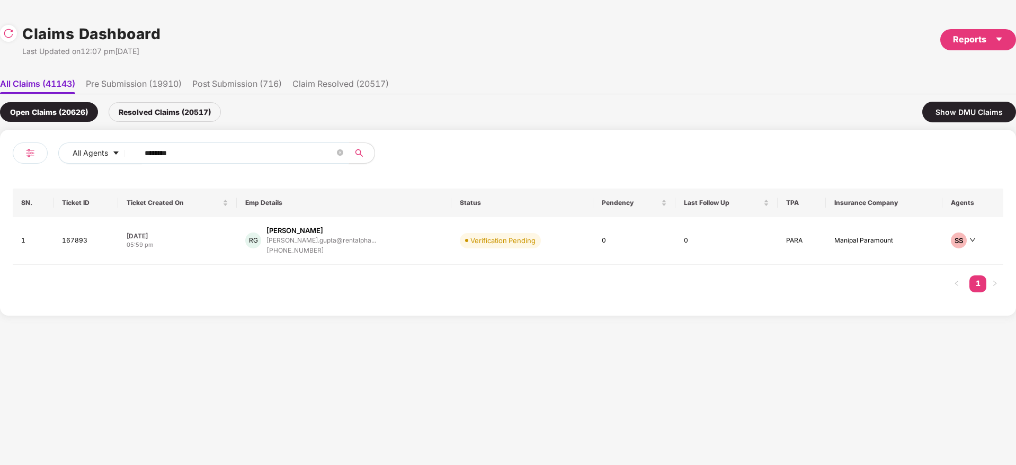
drag, startPoint x: 201, startPoint y: 147, endPoint x: 11, endPoint y: 169, distance: 191.4
click at [9, 169] on div "All Agents ****** SN. Ticket ID Ticket Created On Emp Details Status Pendency L…" at bounding box center [508, 223] width 1016 height 186
paste input "text"
type input "******"
click at [365, 255] on div "SS [PERSON_NAME] [PERSON_NAME].s@taplindia.i... [PHONE_NUMBER]" at bounding box center [340, 241] width 181 height 30
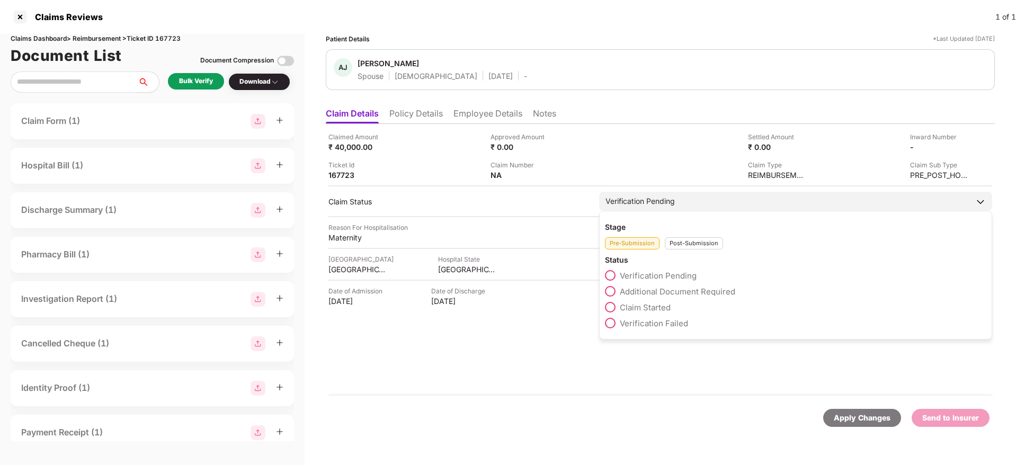
click at [662, 303] on span "Claim Started" at bounding box center [645, 307] width 51 height 10
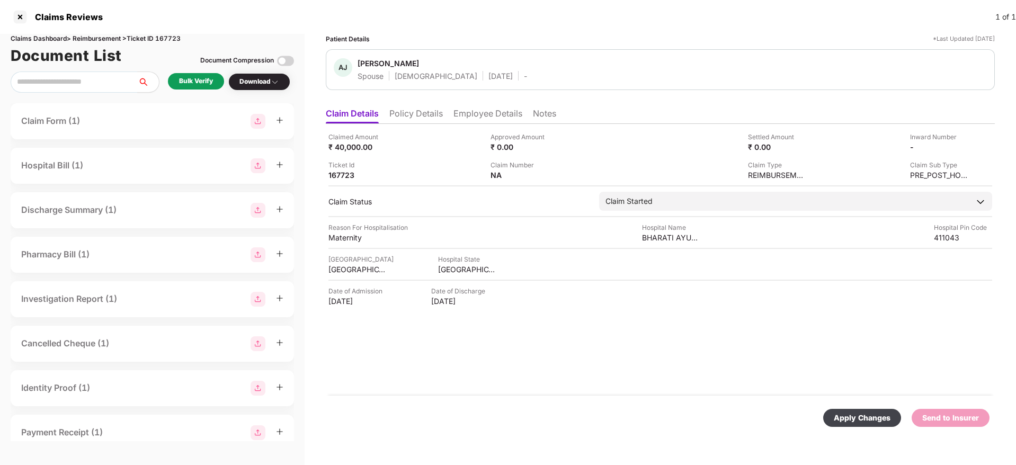
click at [847, 419] on div "Apply Changes" at bounding box center [862, 418] width 57 height 12
click at [418, 114] on li "Policy Details" at bounding box center [415, 115] width 53 height 15
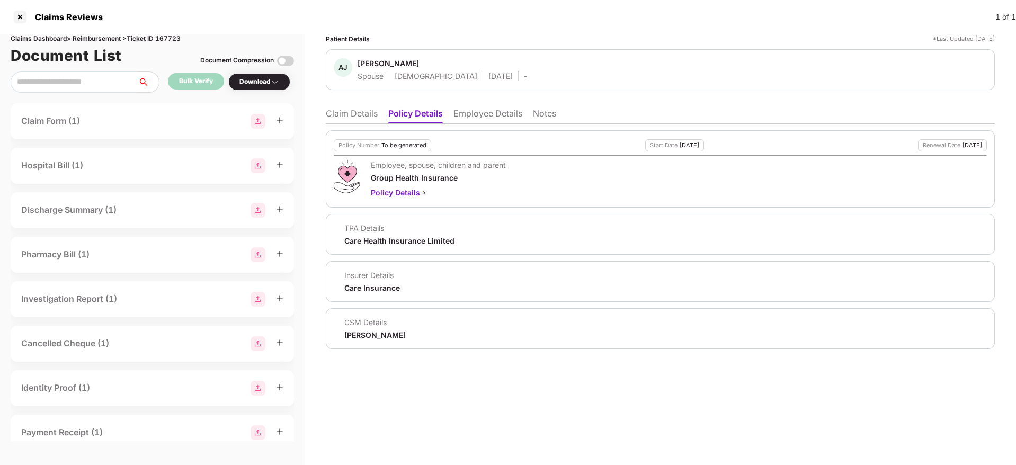
click at [363, 337] on div "[PERSON_NAME]" at bounding box center [374, 335] width 61 height 10
click at [363, 113] on li "Claim Details" at bounding box center [352, 115] width 52 height 15
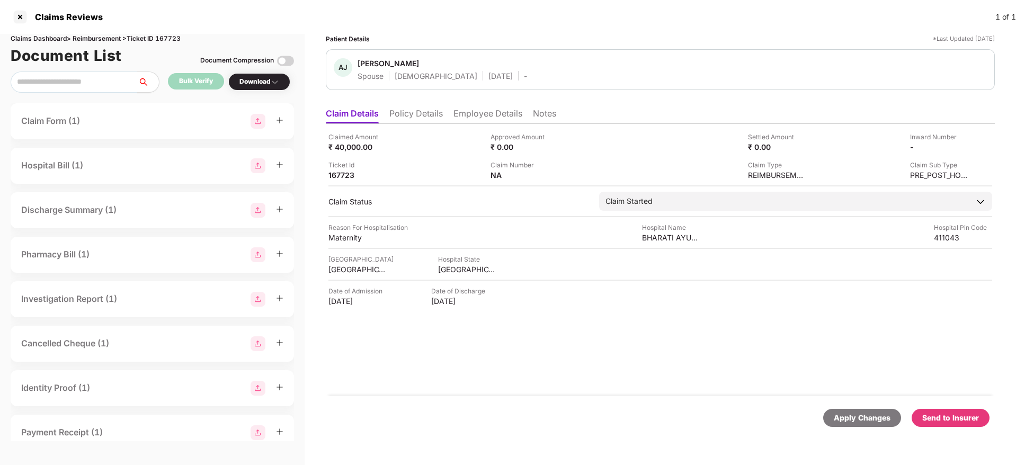
click at [506, 118] on li "Employee Details" at bounding box center [487, 115] width 69 height 15
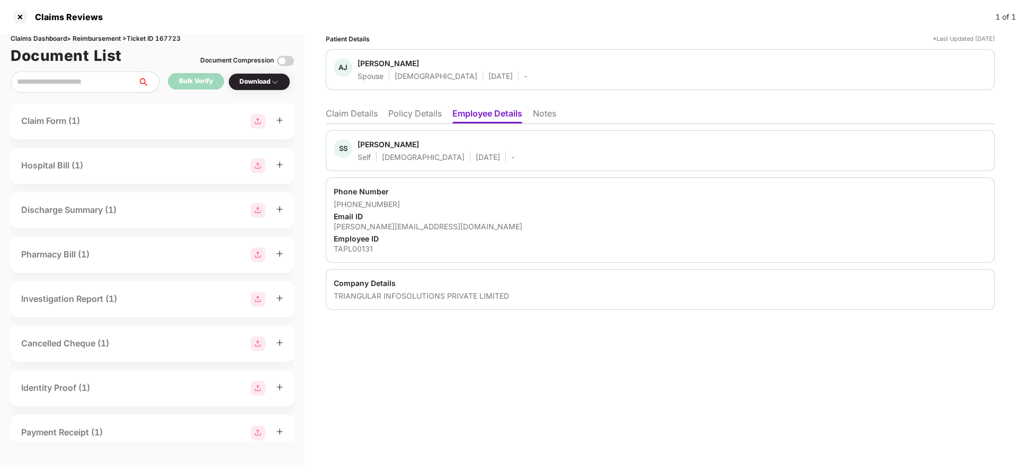
click at [855, 214] on div "Email ID" at bounding box center [660, 216] width 653 height 10
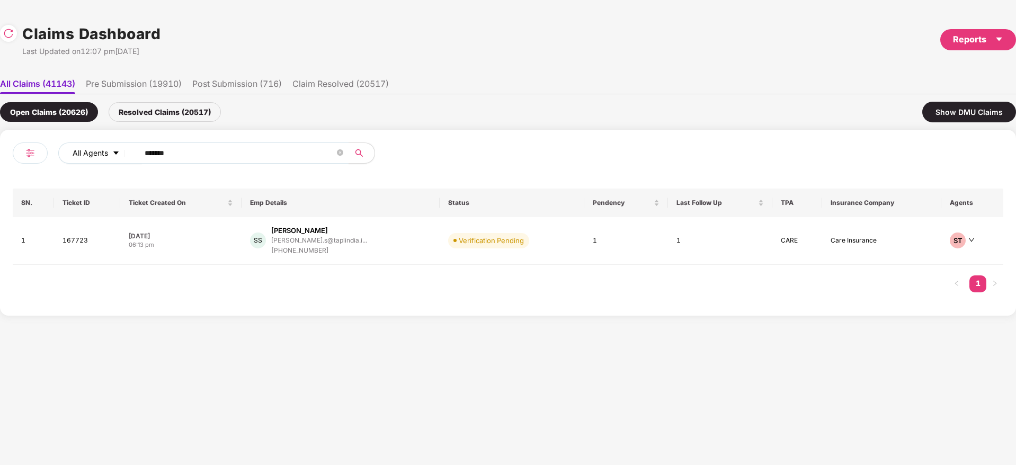
drag, startPoint x: 189, startPoint y: 154, endPoint x: 121, endPoint y: 159, distance: 68.0
click at [90, 149] on div "All Agents ******" at bounding box center [355, 152] width 594 height 21
paste input "text"
type input "******"
click at [388, 247] on div "[PERSON_NAME] [PERSON_NAME].gupta@rentalpha... [PHONE_NUMBER]" at bounding box center [343, 241] width 197 height 30
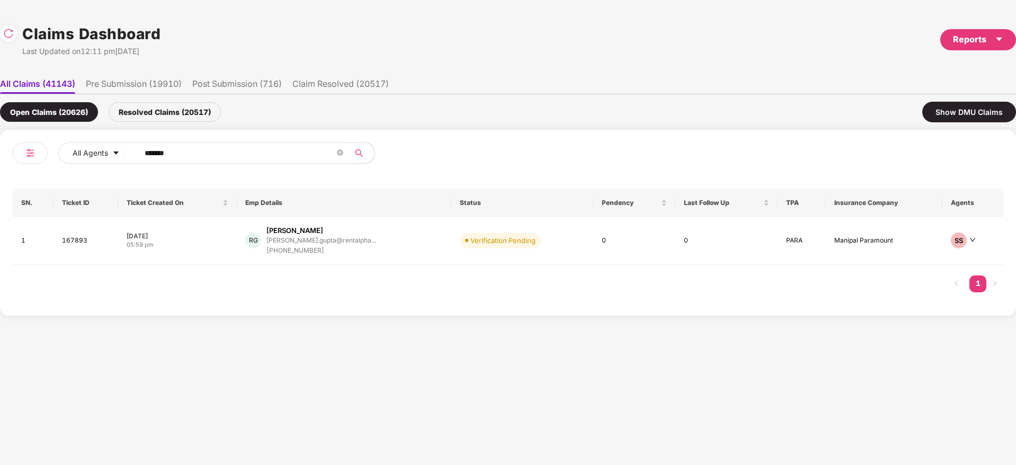
drag, startPoint x: 164, startPoint y: 154, endPoint x: 96, endPoint y: 181, distance: 73.2
click at [73, 175] on div "All Agents ****** SN. Ticket ID Ticket Created On Emp Details Status Pendency L…" at bounding box center [508, 222] width 990 height 160
paste input "text"
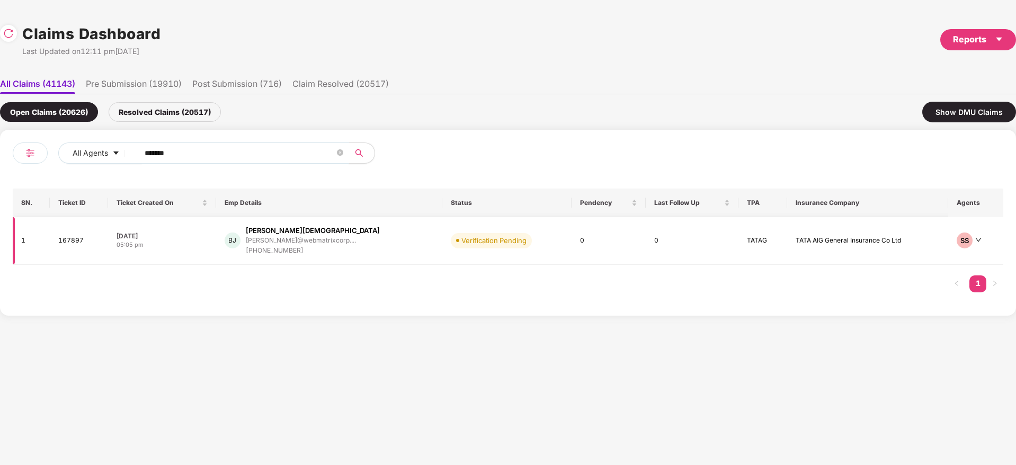
type input "******"
click at [358, 249] on div "[PERSON_NAME] [PERSON_NAME]@webmatrixcorp.... [PHONE_NUMBER]" at bounding box center [329, 241] width 209 height 30
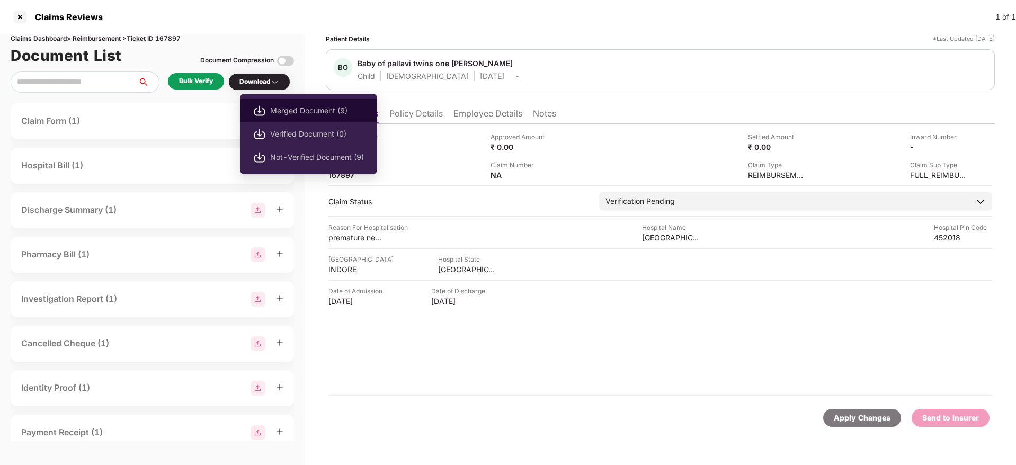
click at [297, 108] on span "Merged Document (9)" at bounding box center [317, 111] width 94 height 12
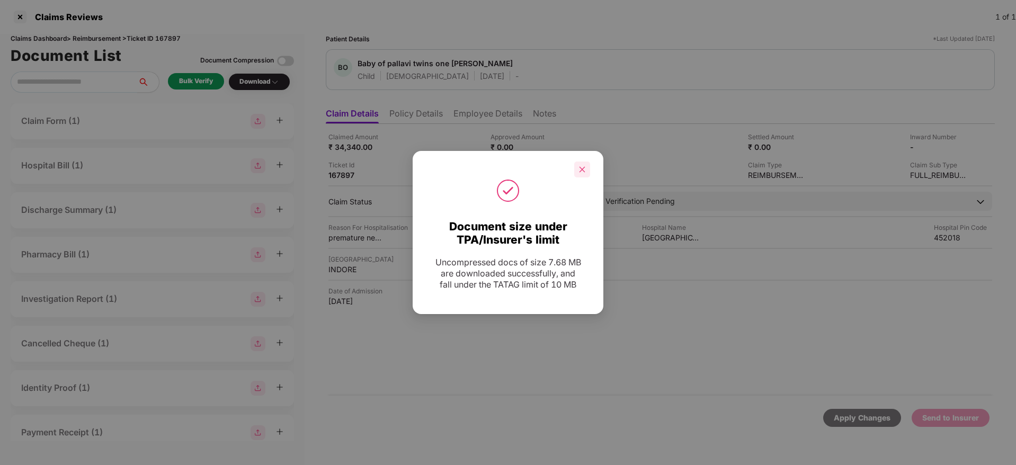
click at [586, 168] on div at bounding box center [582, 170] width 16 height 16
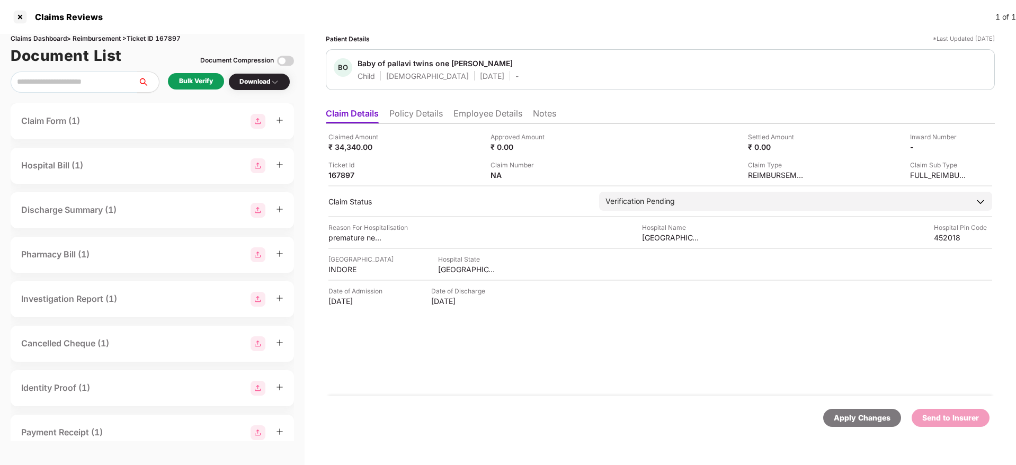
click at [414, 109] on li "Policy Details" at bounding box center [415, 115] width 53 height 15
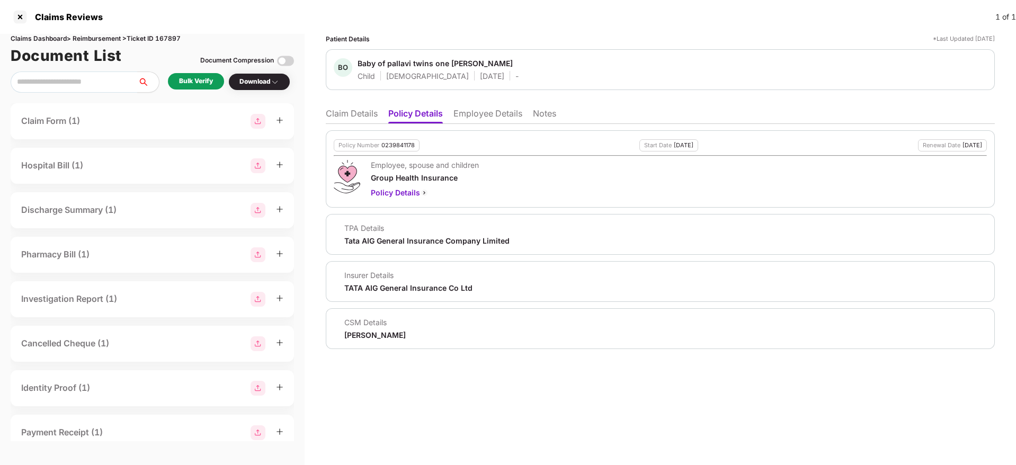
click at [393, 59] on div "Baby of pallavi twins one [PERSON_NAME]" at bounding box center [434, 63] width 155 height 10
click at [365, 115] on li "Claim Details" at bounding box center [352, 115] width 52 height 15
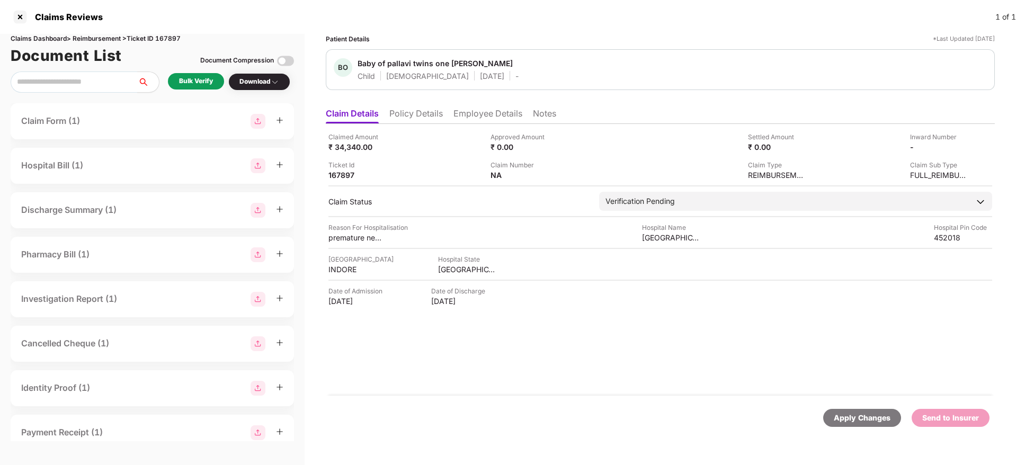
click at [461, 112] on li "Employee Details" at bounding box center [487, 115] width 69 height 15
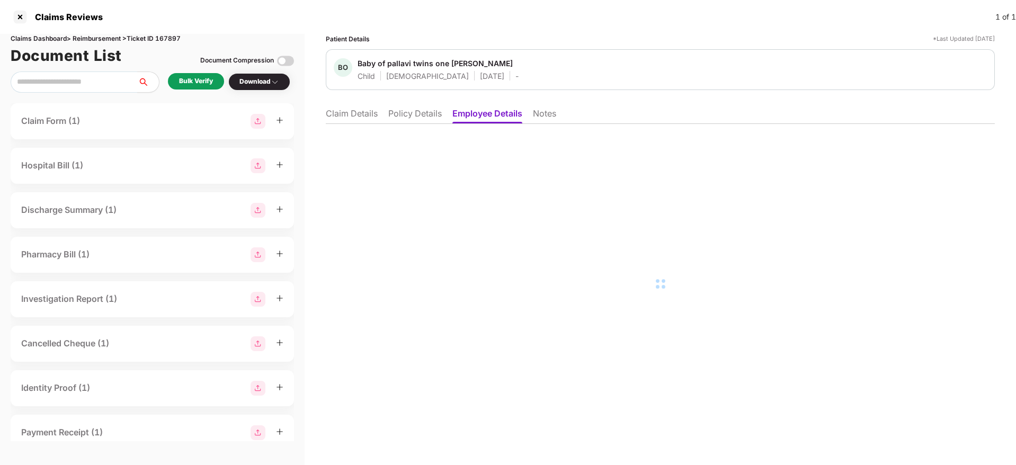
click at [410, 120] on li "Policy Details" at bounding box center [414, 115] width 53 height 15
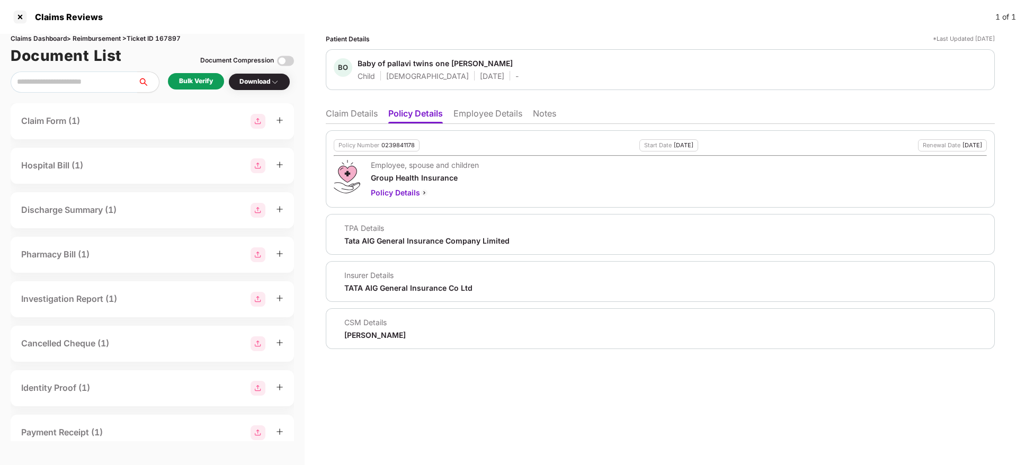
click at [399, 146] on div "0239841178" at bounding box center [397, 145] width 33 height 7
click at [481, 111] on li "Employee Details" at bounding box center [487, 115] width 69 height 15
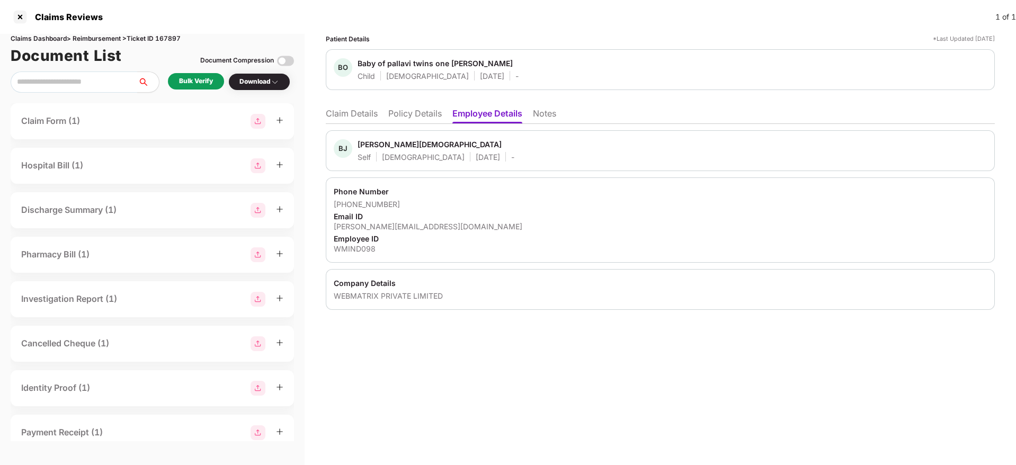
click at [400, 295] on div "WEBMATRIX PRIVATE LIMITED" at bounding box center [660, 296] width 653 height 10
click at [400, 105] on ul "Claim Details Policy Details Employee Details Notes" at bounding box center [660, 113] width 669 height 21
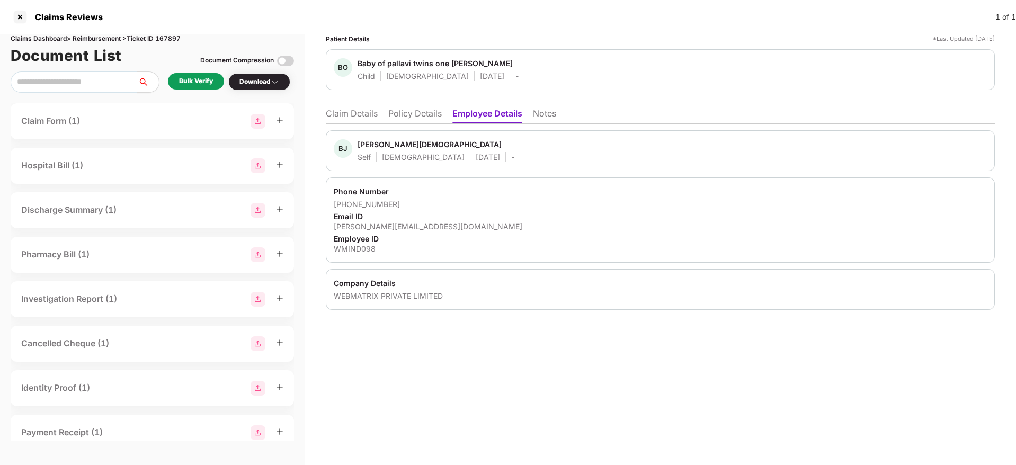
click at [403, 109] on li "Policy Details" at bounding box center [414, 115] width 53 height 15
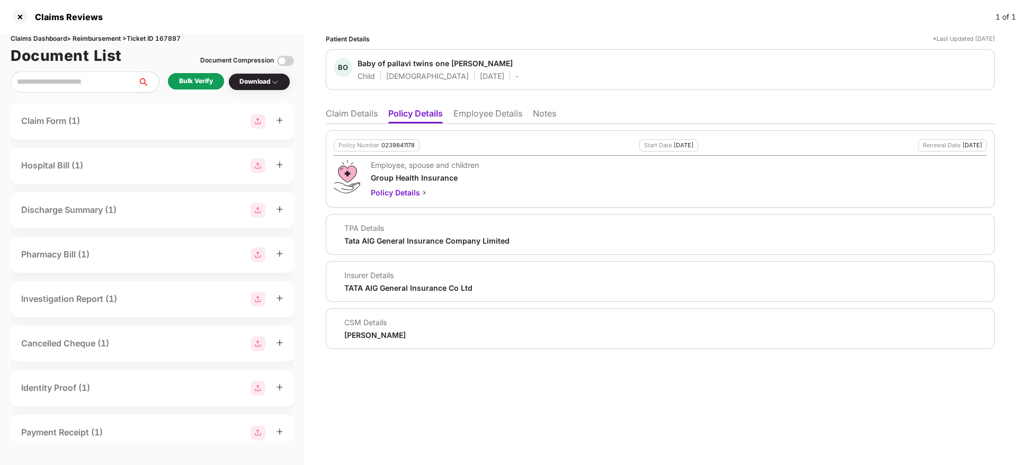
click at [346, 334] on div "[PERSON_NAME]" at bounding box center [374, 335] width 61 height 10
click at [363, 117] on li "Claim Details" at bounding box center [352, 115] width 52 height 15
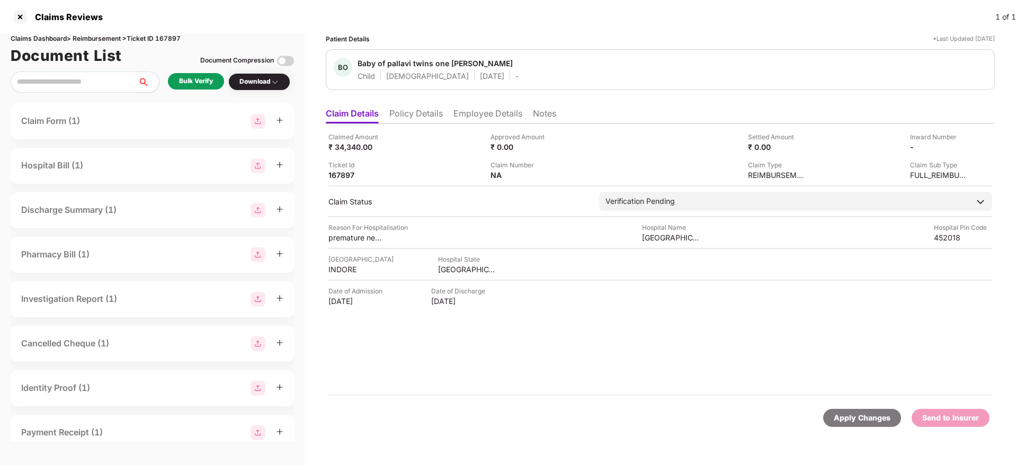
drag, startPoint x: 504, startPoint y: 112, endPoint x: 521, endPoint y: 123, distance: 20.3
click at [505, 112] on li "Employee Details" at bounding box center [487, 115] width 69 height 15
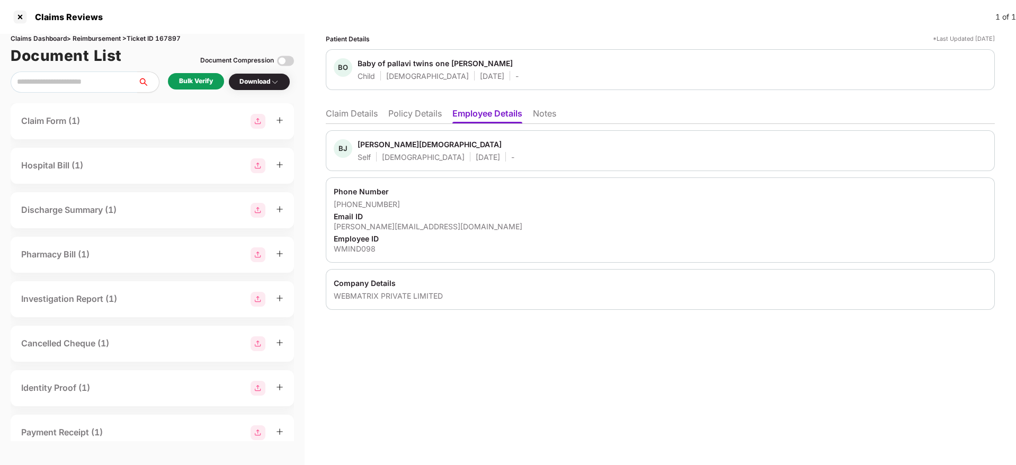
click at [497, 316] on div "Patient Details *Last Updated [DATE] BO Baby of pallavi twins one [DEMOGRAPHIC_…" at bounding box center [660, 249] width 711 height 431
click at [494, 351] on div "Patient Details *Last Updated [DATE] BO Baby of pallavi twins one [DEMOGRAPHIC_…" at bounding box center [660, 249] width 711 height 431
click at [699, 377] on div "Patient Details *Last Updated [DATE] BO Baby of pallavi twins one [DEMOGRAPHIC_…" at bounding box center [660, 249] width 711 height 431
click at [366, 111] on li "Claim Details" at bounding box center [352, 115] width 52 height 15
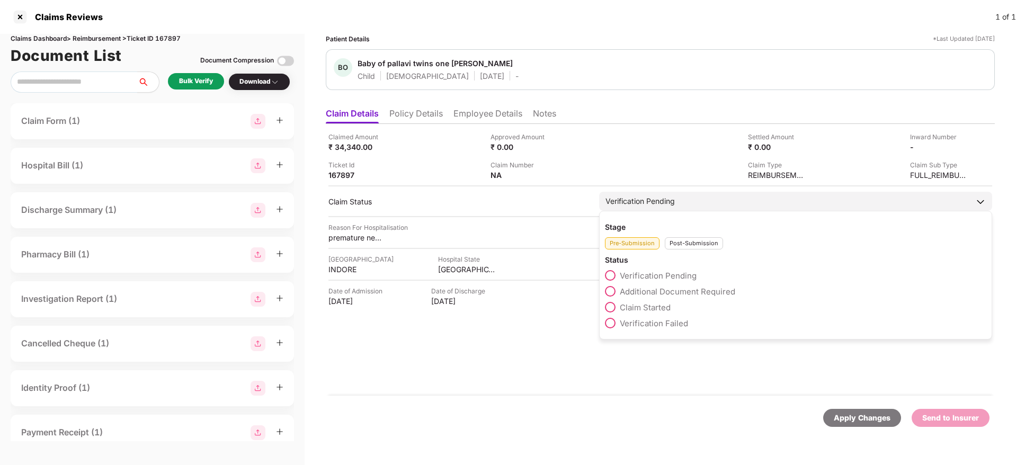
click at [660, 306] on span "Claim Started" at bounding box center [645, 307] width 51 height 10
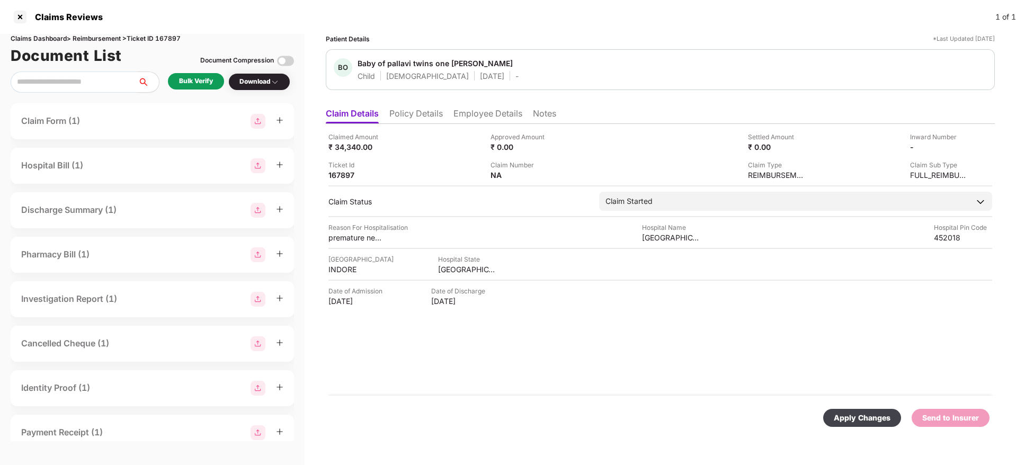
click at [853, 413] on div "Apply Changes" at bounding box center [862, 418] width 57 height 12
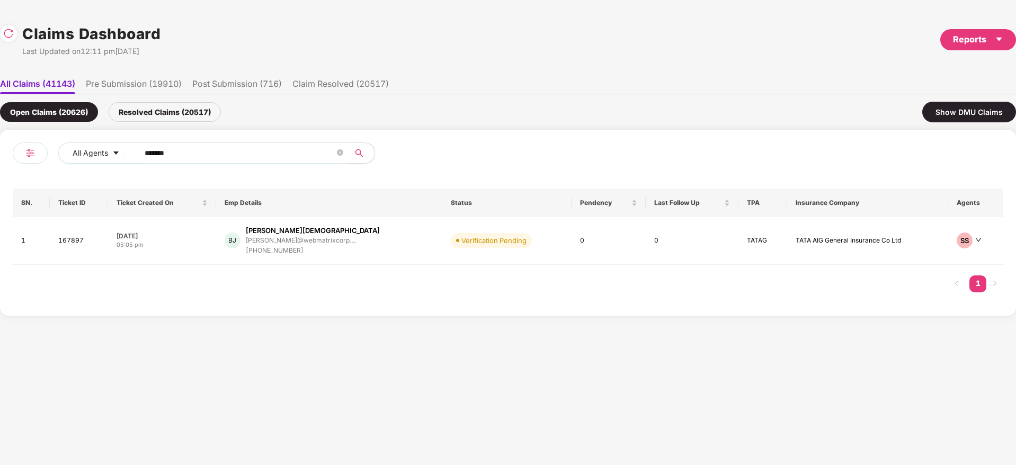
drag, startPoint x: 215, startPoint y: 147, endPoint x: 11, endPoint y: 158, distance: 204.2
click at [0, 157] on div "All Agents ****** SN. Ticket ID Ticket Created On Emp Details Status Pendency L…" at bounding box center [508, 223] width 1016 height 186
paste input "text"
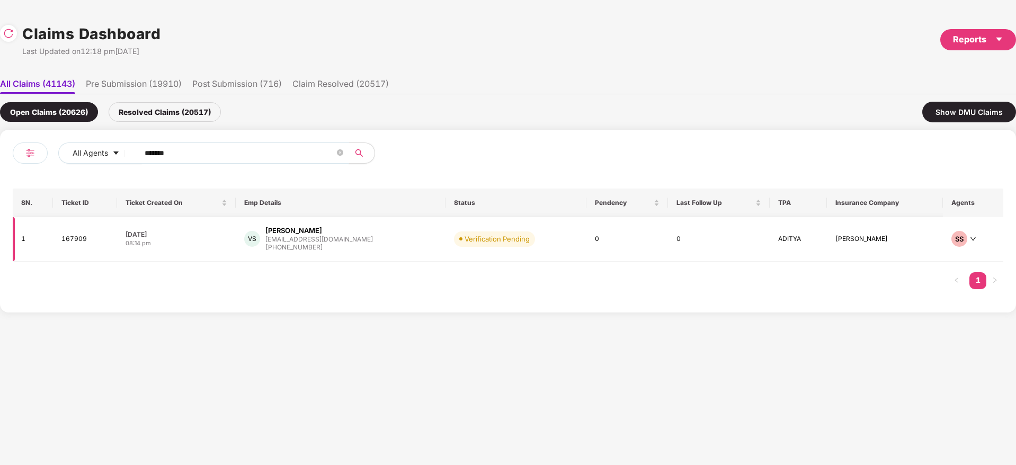
type input "******"
click at [356, 236] on div "VS [PERSON_NAME] [PERSON_NAME][EMAIL_ADDRESS][DOMAIN_NAME] [PHONE_NUMBER]" at bounding box center [340, 239] width 193 height 27
drag, startPoint x: 189, startPoint y: 152, endPoint x: 112, endPoint y: 152, distance: 76.3
click at [0, 157] on div "All Agents ****** SN. Ticket ID Ticket Created On Emp Details Status Pendency L…" at bounding box center [508, 221] width 1016 height 183
paste input "text"
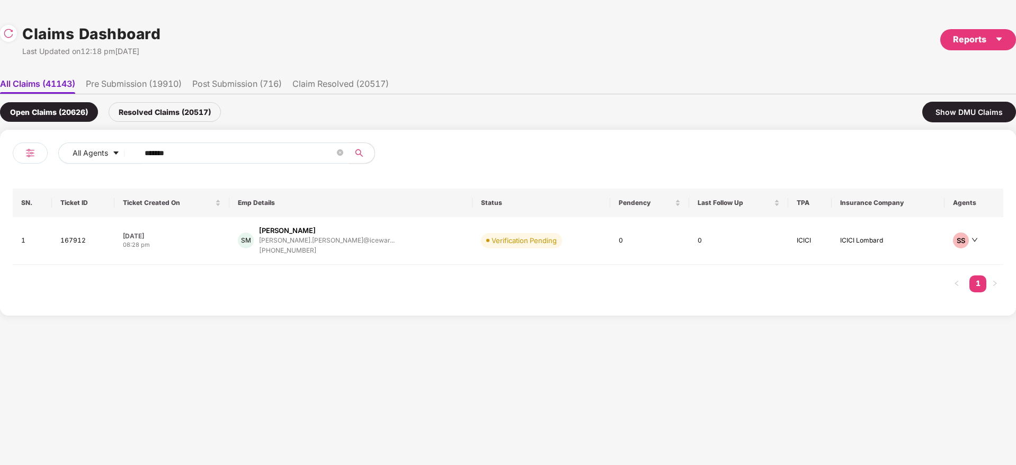
drag, startPoint x: 204, startPoint y: 158, endPoint x: 11, endPoint y: 225, distance: 204.3
click at [0, 215] on div "All Agents ****** SN. Ticket ID Ticket Created On Emp Details Status Pendency L…" at bounding box center [508, 223] width 1016 height 186
paste input "text"
click at [0, 165] on div "All Agents ****** SN. Ticket ID Ticket Created On Emp Details Status Pendency L…" at bounding box center [508, 221] width 1016 height 183
paste input "text"
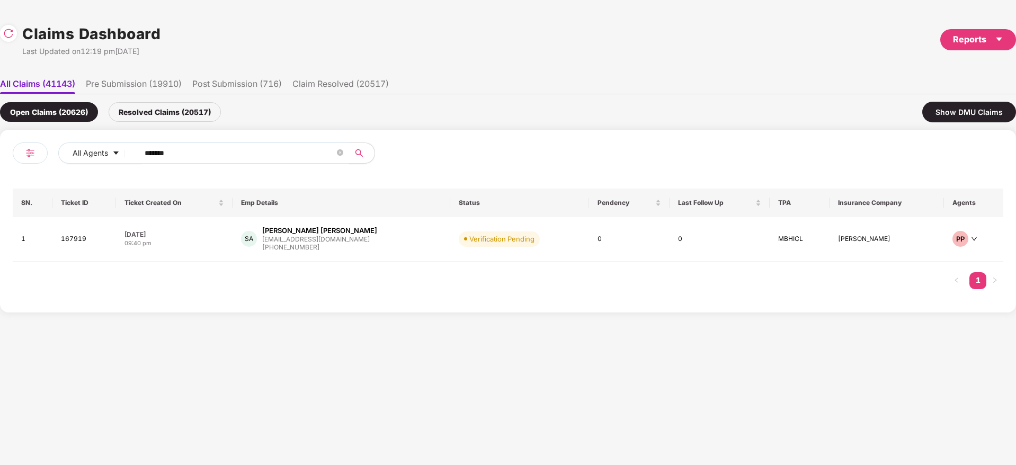
type input "******"
click at [394, 248] on div "[PERSON_NAME] Mahesh [PERSON_NAME].nayak@tigeranaly... [PHONE_NUMBER]" at bounding box center [345, 241] width 203 height 30
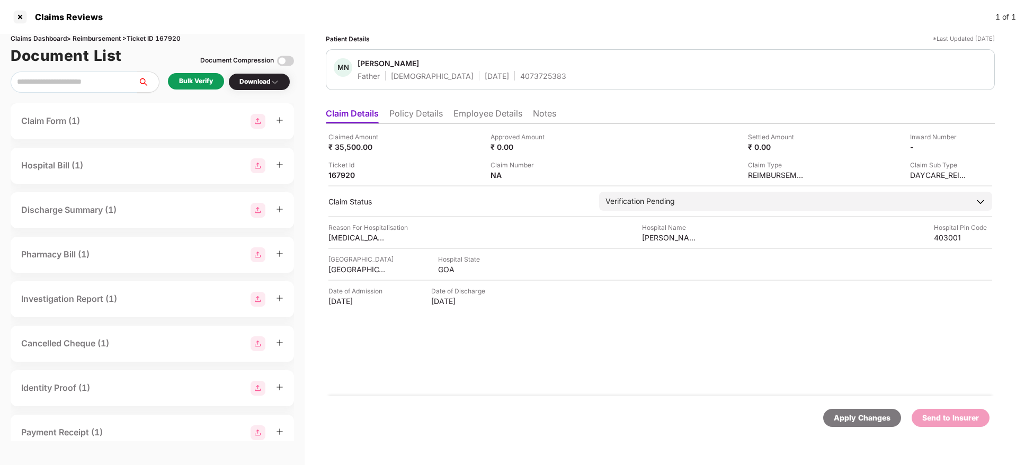
click at [495, 111] on li "Employee Details" at bounding box center [487, 115] width 69 height 15
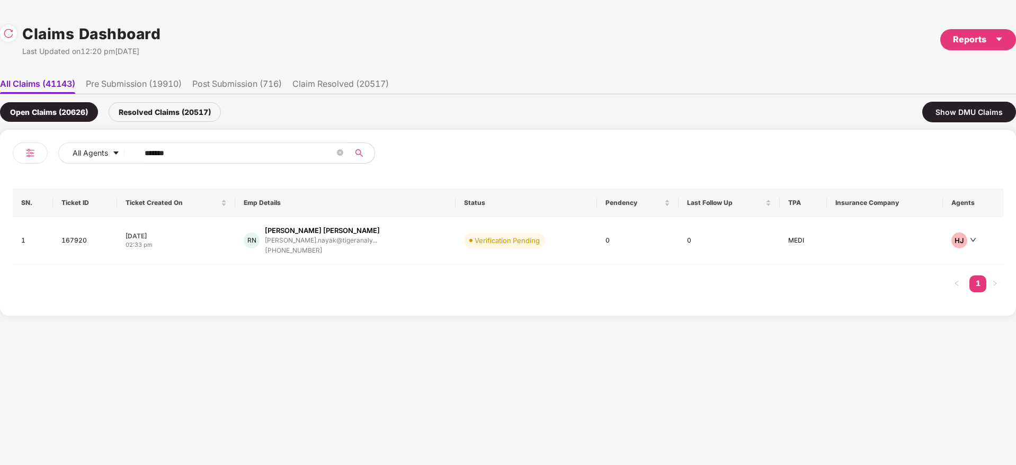
drag, startPoint x: 207, startPoint y: 151, endPoint x: 52, endPoint y: 180, distance: 157.2
click at [1, 185] on div "All Agents ****** SN. Ticket ID Ticket Created On Emp Details Status Pendency L…" at bounding box center [508, 223] width 1016 height 186
paste input "text"
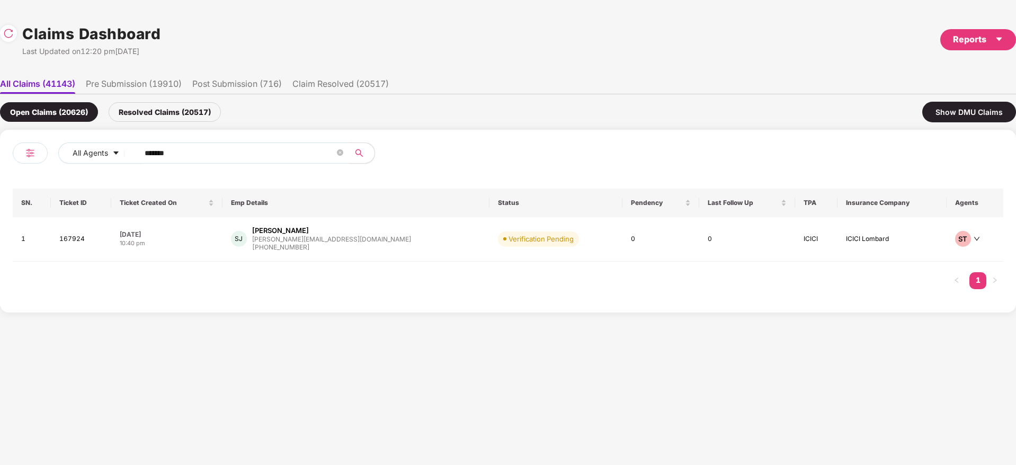
drag, startPoint x: 219, startPoint y: 155, endPoint x: 3, endPoint y: 198, distance: 220.3
click at [4, 193] on div "All Agents ****** SN. Ticket ID Ticket Created On Emp Details Status Pendency L…" at bounding box center [508, 221] width 1016 height 183
paste input "text"
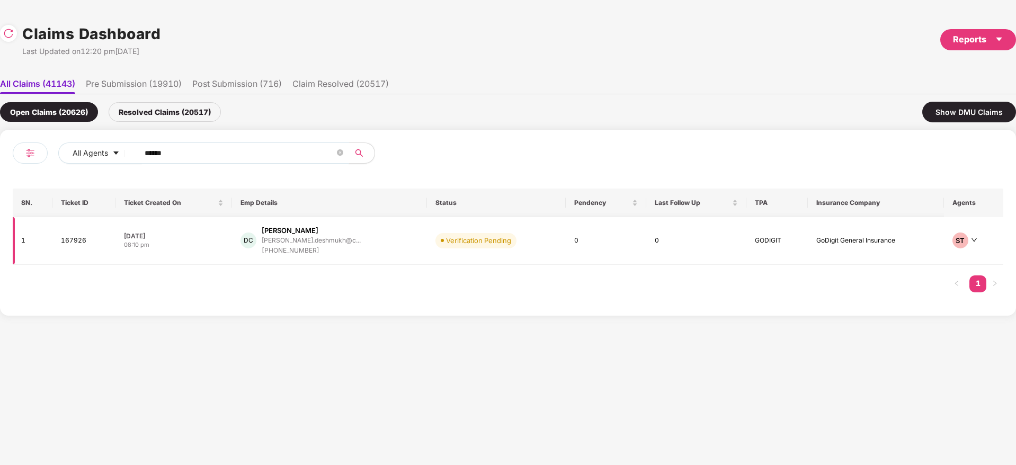
type input "******"
click at [402, 247] on div "DC [PERSON_NAME] [PERSON_NAME].deshmukh@c... [PHONE_NUMBER]" at bounding box center [328, 241] width 177 height 30
drag, startPoint x: 216, startPoint y: 148, endPoint x: 144, endPoint y: 157, distance: 72.5
click at [125, 156] on div "All Agents ******" at bounding box center [355, 152] width 594 height 21
paste input "text"
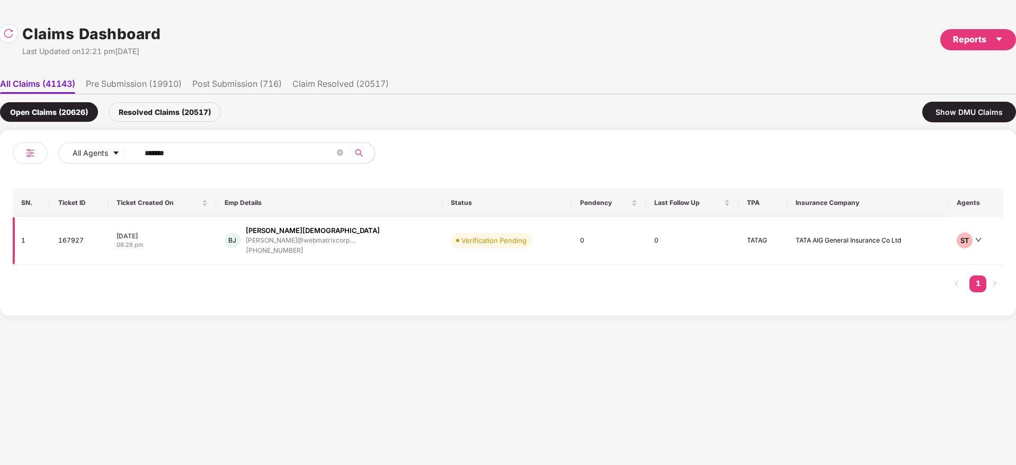
type input "******"
click at [367, 252] on div "[PERSON_NAME] [PERSON_NAME]@webmatrixcorp.... [PHONE_NUMBER]" at bounding box center [329, 241] width 209 height 30
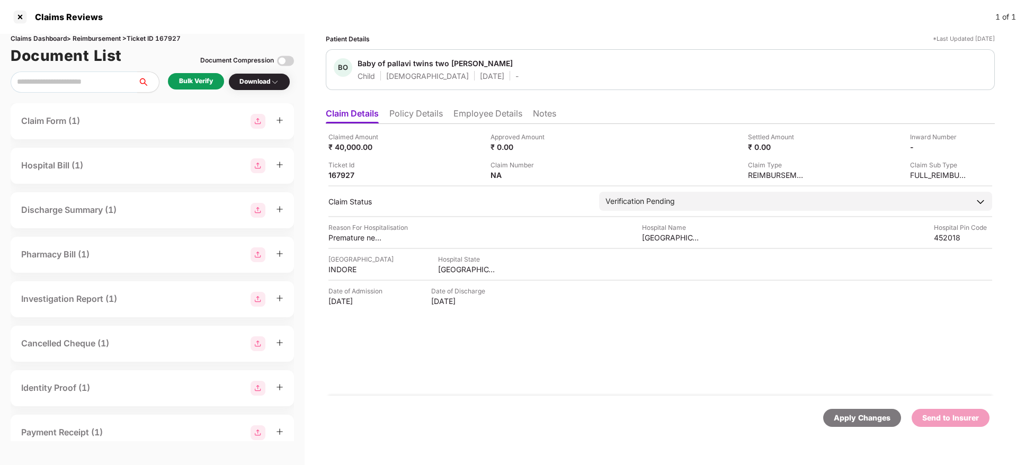
click at [423, 104] on ul "Claim Details Policy Details Employee Details Notes" at bounding box center [660, 113] width 669 height 21
click at [424, 118] on li "Policy Details" at bounding box center [415, 115] width 53 height 15
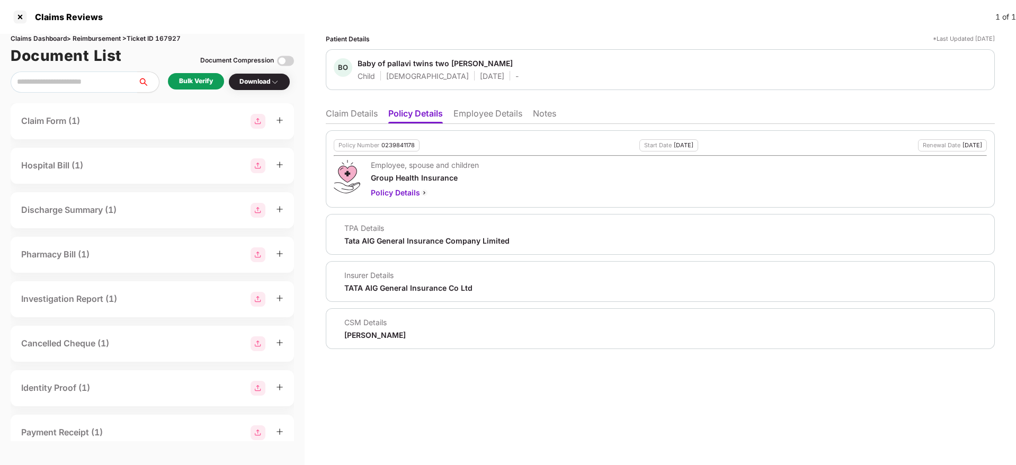
click at [368, 113] on li "Claim Details" at bounding box center [352, 115] width 52 height 15
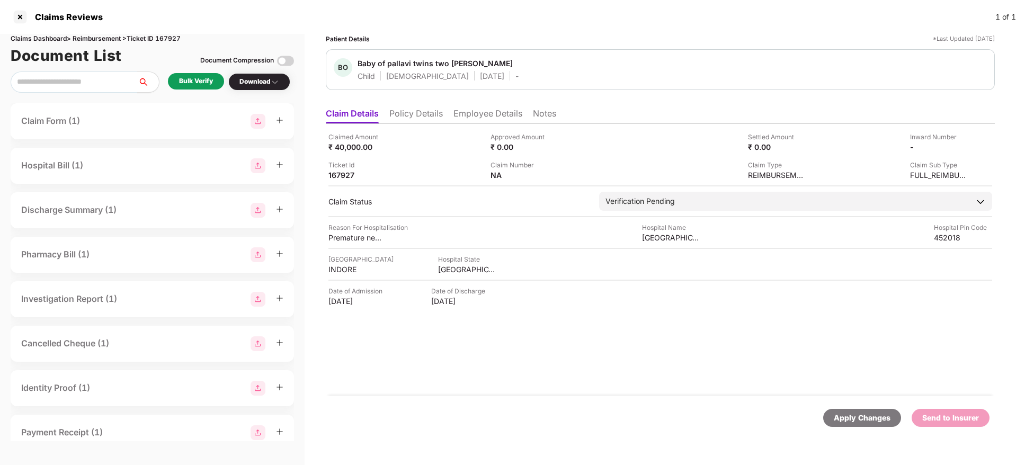
click at [469, 112] on li "Employee Details" at bounding box center [487, 115] width 69 height 15
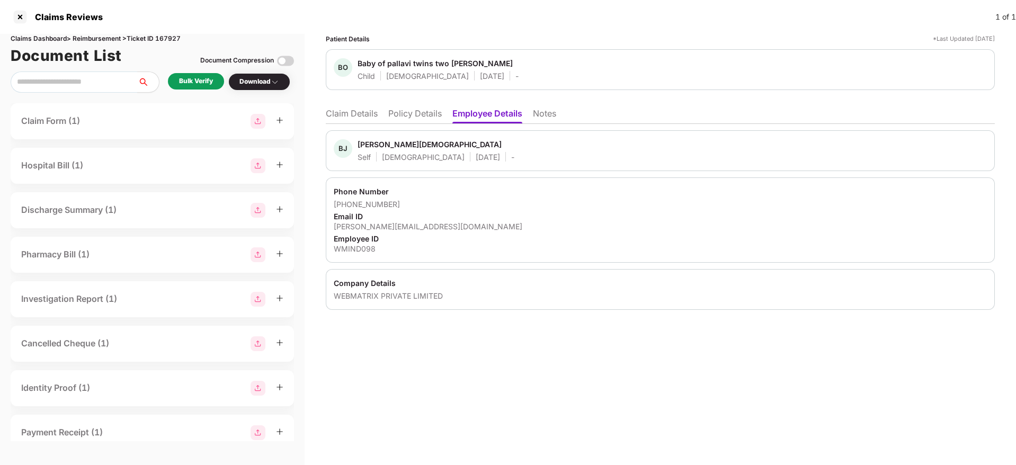
click at [544, 374] on div "Patient Details *Last Updated [DATE] BO Baby of pallavi twins two jain Child [D…" at bounding box center [660, 249] width 711 height 431
drag, startPoint x: 909, startPoint y: 232, endPoint x: 876, endPoint y: 168, distance: 71.8
click at [909, 232] on div "Phone Number [PHONE_NUMBER] Email ID [PERSON_NAME][EMAIL_ADDRESS][DOMAIN_NAME] …" at bounding box center [660, 219] width 669 height 85
click at [353, 118] on li "Claim Details" at bounding box center [352, 115] width 52 height 15
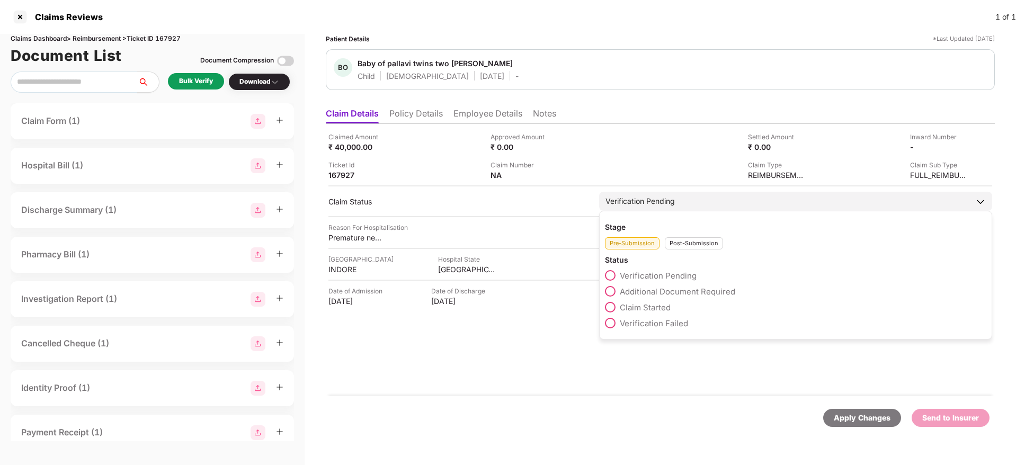
click at [655, 306] on span "Claim Started" at bounding box center [645, 307] width 51 height 10
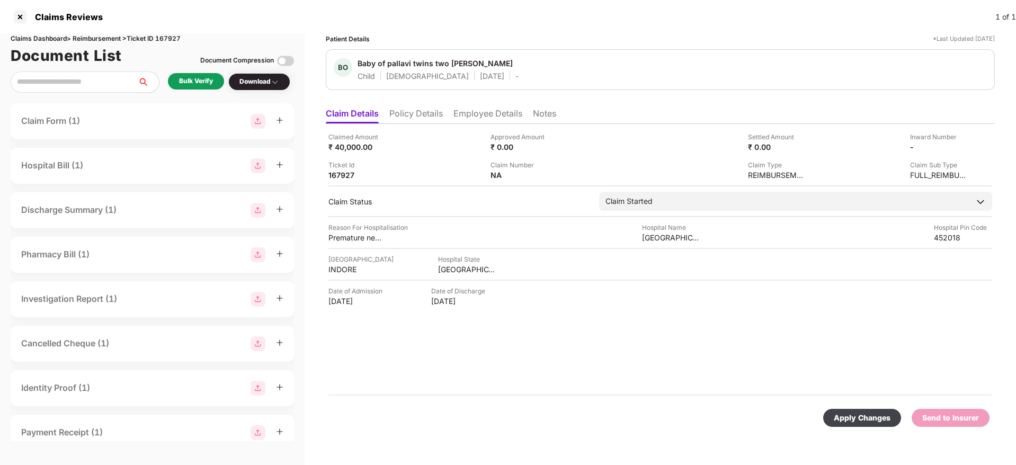
click at [848, 417] on div "Apply Changes" at bounding box center [862, 418] width 57 height 12
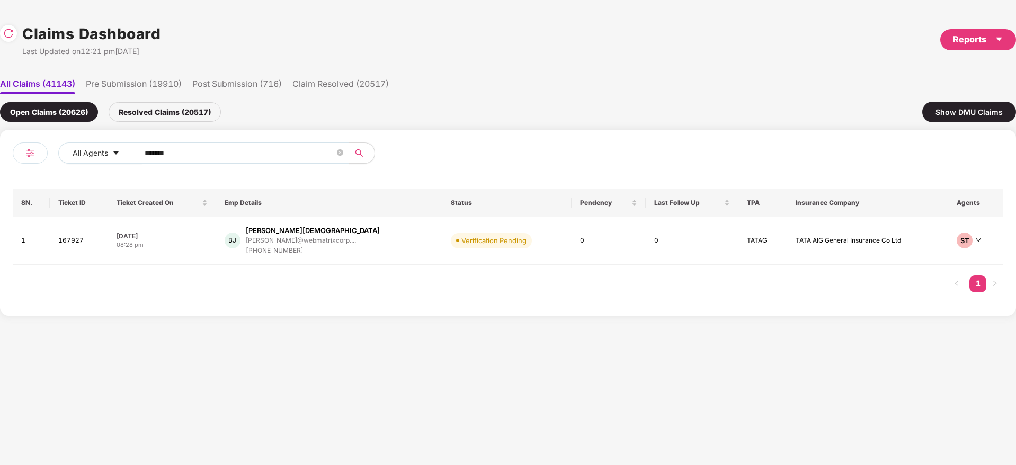
drag, startPoint x: 230, startPoint y: 153, endPoint x: 0, endPoint y: 182, distance: 232.3
click at [0, 182] on div "All Agents ****** SN. Ticket ID Ticket Created On Emp Details Status Pendency L…" at bounding box center [508, 223] width 1016 height 186
paste input "text"
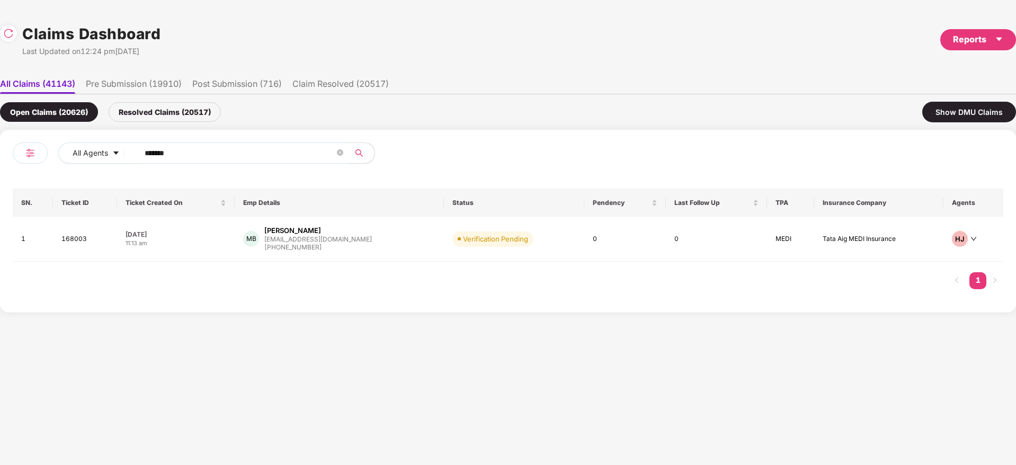
drag, startPoint x: 216, startPoint y: 156, endPoint x: 45, endPoint y: 214, distance: 180.2
click at [30, 214] on div "All Agents ****** SN. Ticket ID Ticket Created On Emp Details Status Pendency L…" at bounding box center [508, 220] width 990 height 157
paste input "text"
type input "******"
click at [381, 247] on div "DC [PERSON_NAME] [PERSON_NAME].deshmukh@c... [PHONE_NUMBER]" at bounding box center [328, 241] width 177 height 30
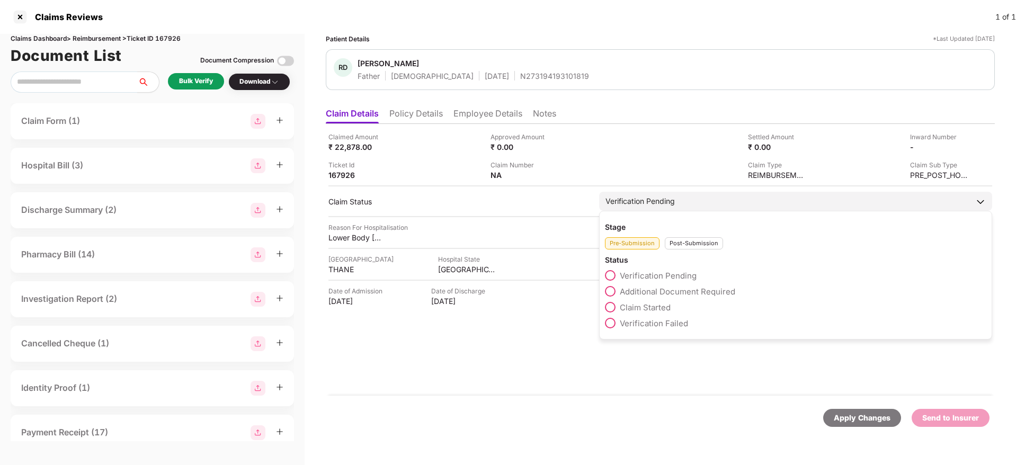
click at [659, 307] on span "Claim Started" at bounding box center [645, 307] width 51 height 10
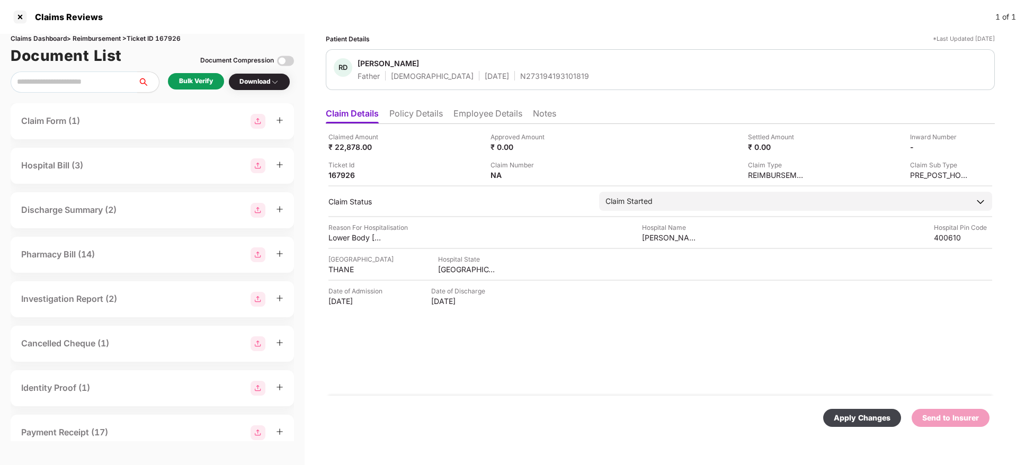
click at [875, 421] on div "Apply Changes" at bounding box center [862, 418] width 57 height 12
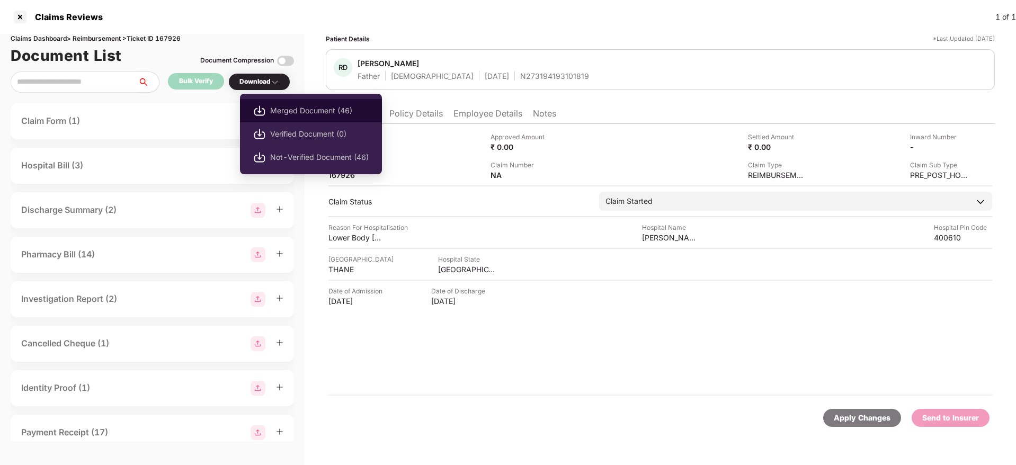
click at [306, 111] on span "Merged Document (46)" at bounding box center [319, 111] width 99 height 12
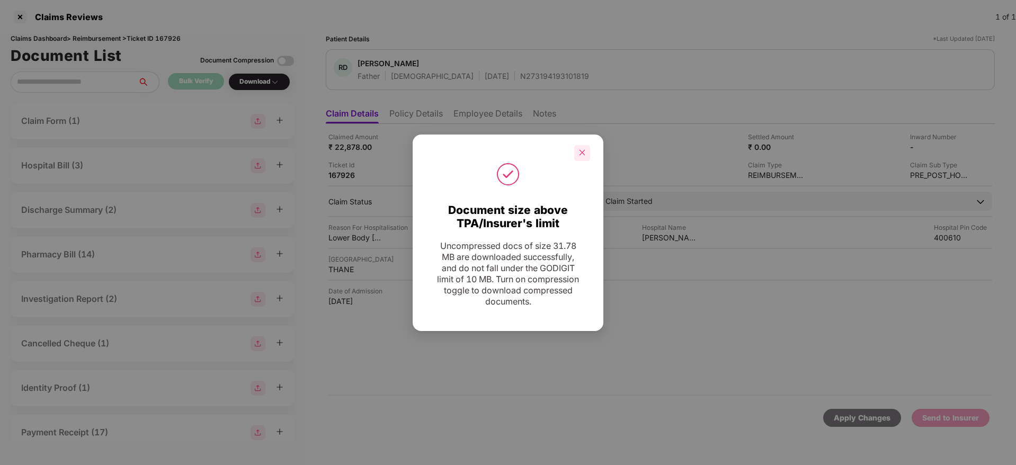
click at [584, 156] on icon "close" at bounding box center [581, 152] width 7 height 7
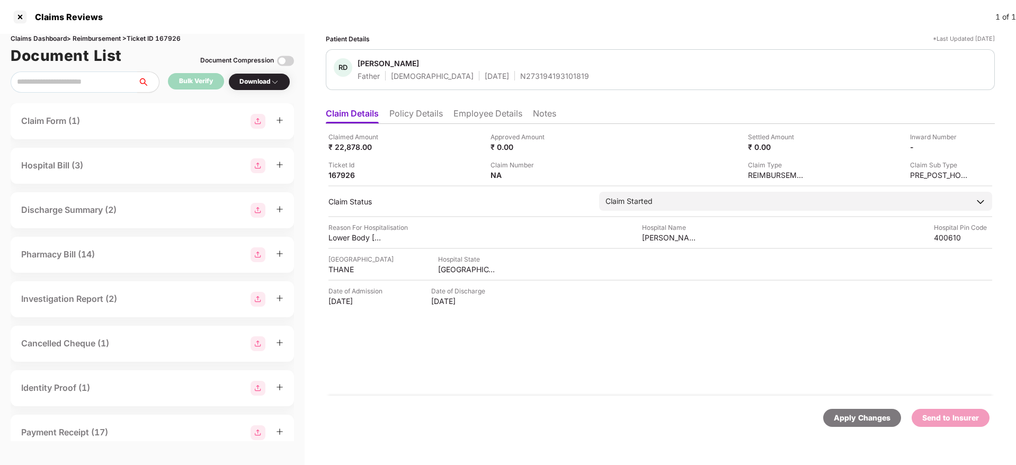
click at [503, 119] on li "Employee Details" at bounding box center [487, 115] width 69 height 15
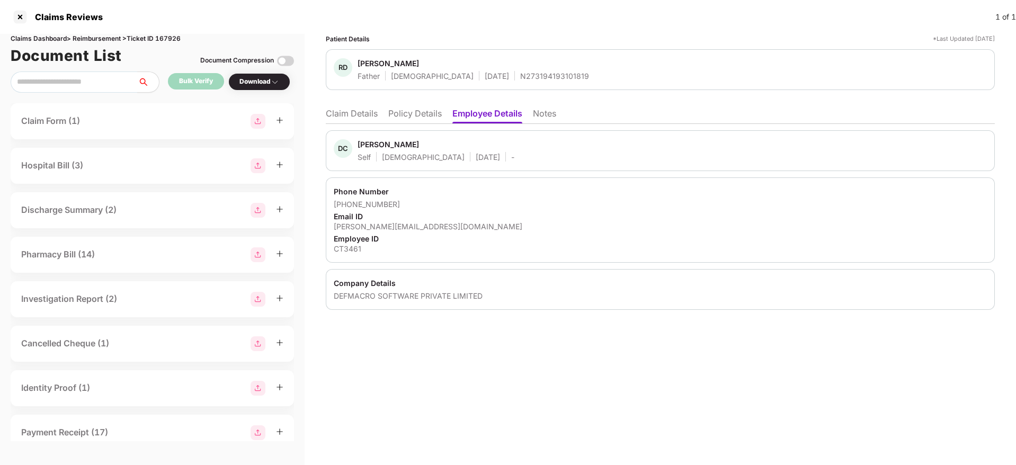
drag, startPoint x: 879, startPoint y: 256, endPoint x: 855, endPoint y: 234, distance: 33.0
click at [880, 256] on div "Phone Number [PHONE_NUMBER] Email ID [PERSON_NAME][EMAIL_ADDRESS][DOMAIN_NAME] …" at bounding box center [660, 219] width 669 height 85
click at [360, 112] on li "Claim Details" at bounding box center [352, 115] width 52 height 15
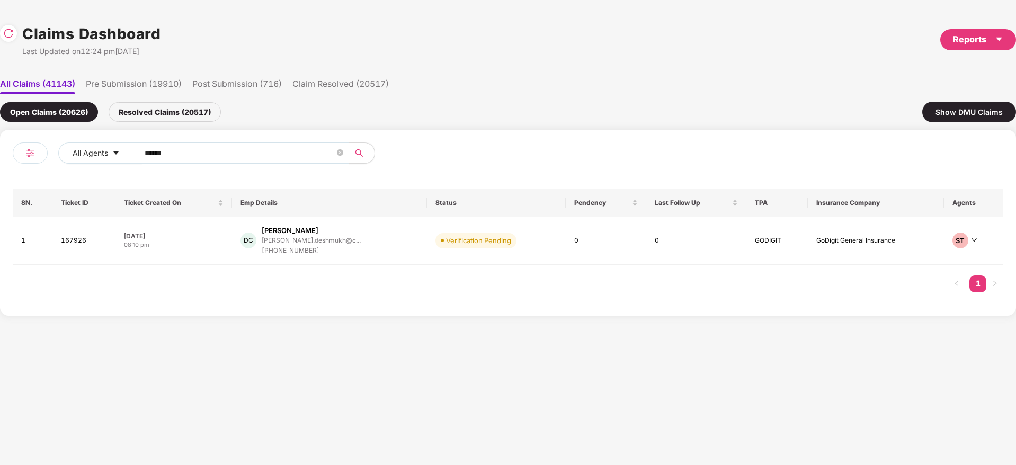
drag, startPoint x: 111, startPoint y: 153, endPoint x: 270, endPoint y: 160, distance: 159.1
click at [83, 165] on div "All Agents ******" at bounding box center [260, 157] width 495 height 30
paste input "text"
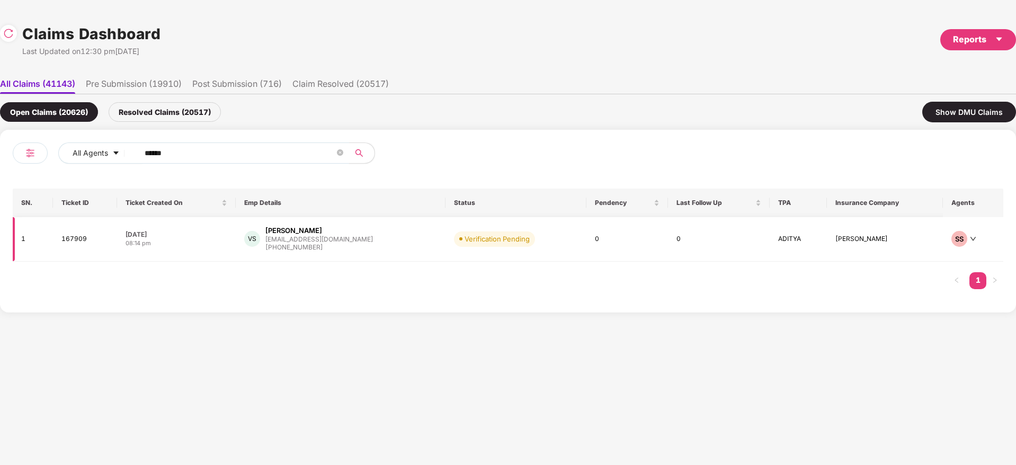
type input "******"
click at [368, 239] on div "VS [PERSON_NAME] [PERSON_NAME][EMAIL_ADDRESS][DOMAIN_NAME] [PHONE_NUMBER]" at bounding box center [340, 239] width 193 height 27
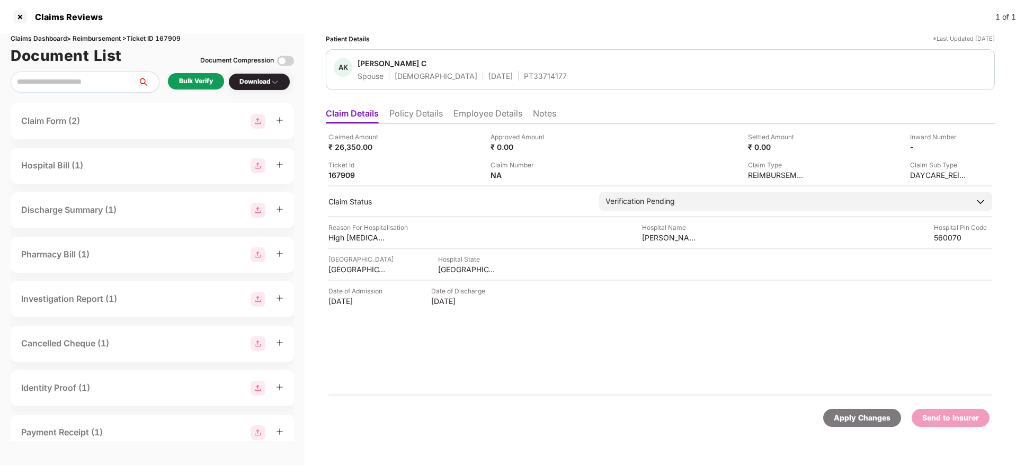
click at [420, 112] on li "Policy Details" at bounding box center [415, 115] width 53 height 15
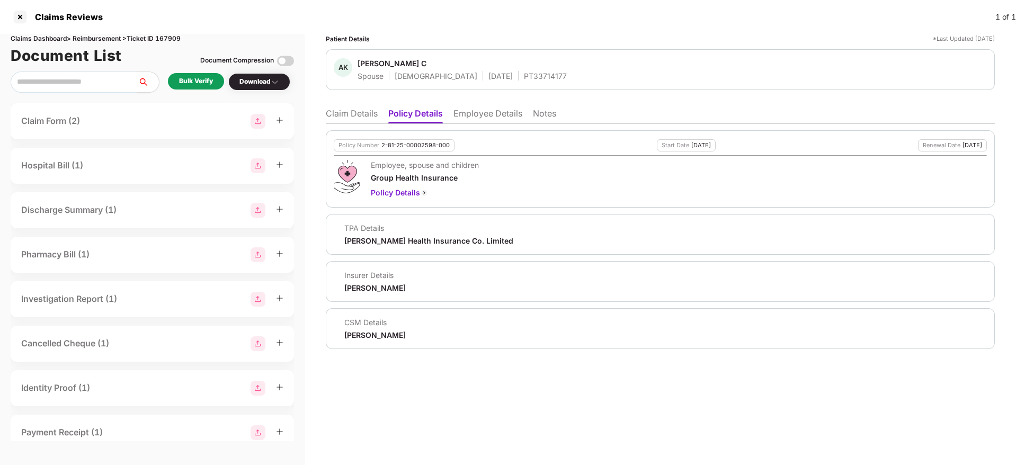
click at [366, 117] on li "Claim Details" at bounding box center [352, 115] width 52 height 15
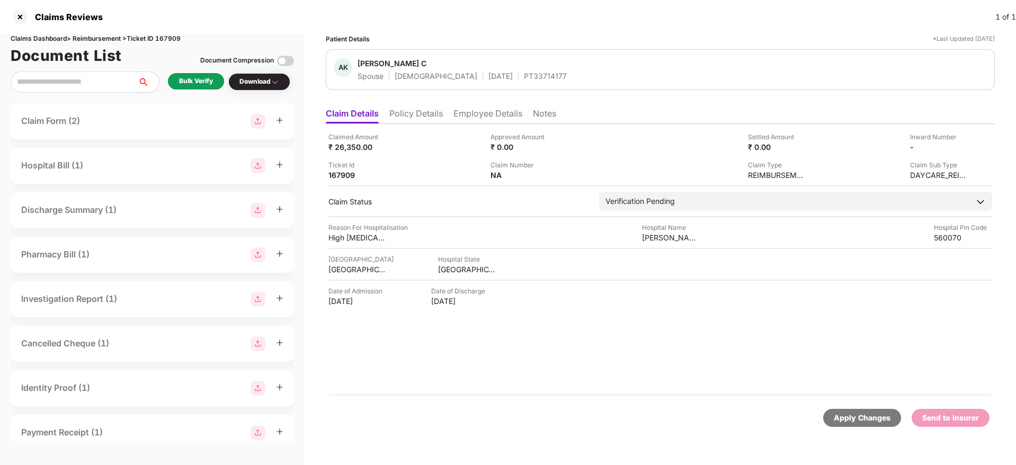
click at [463, 105] on ul "Claim Details Policy Details Employee Details Notes" at bounding box center [660, 113] width 669 height 21
click at [470, 114] on li "Employee Details" at bounding box center [487, 115] width 69 height 15
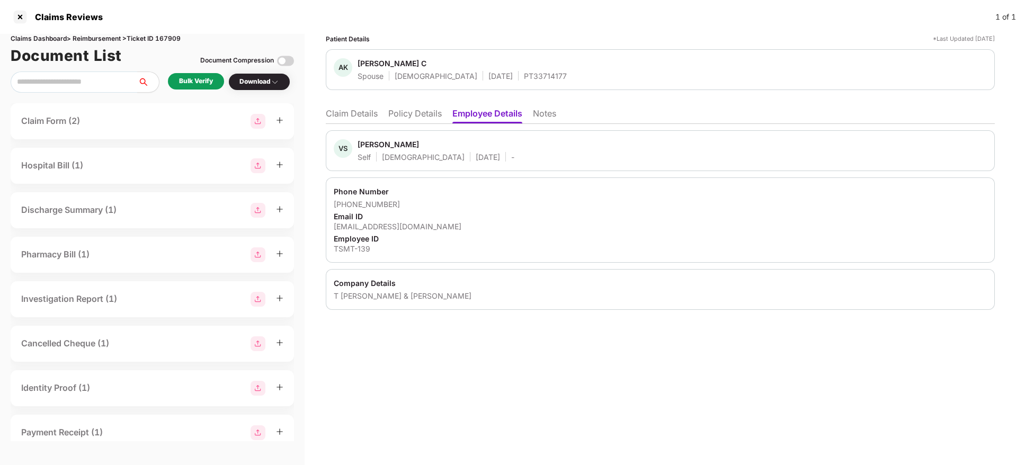
click at [353, 294] on div "T [PERSON_NAME] & [PERSON_NAME]" at bounding box center [660, 296] width 653 height 10
click at [347, 248] on div "TSMT-139" at bounding box center [660, 249] width 653 height 10
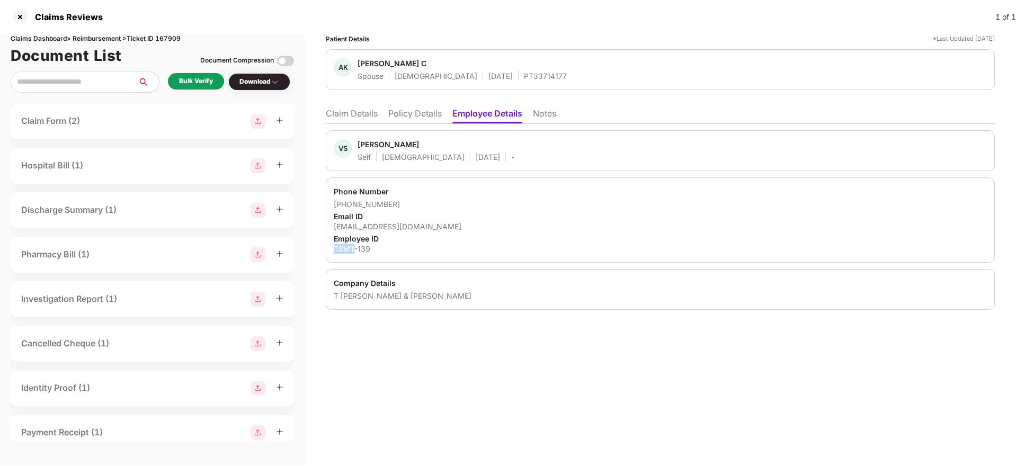
click at [347, 248] on div "TSMT-139" at bounding box center [660, 249] width 653 height 10
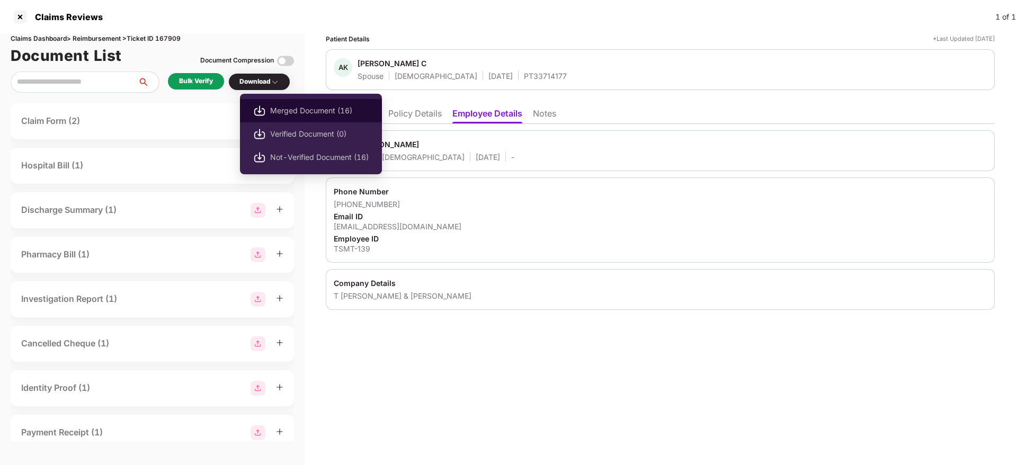
click at [299, 107] on span "Merged Document (16)" at bounding box center [319, 111] width 99 height 12
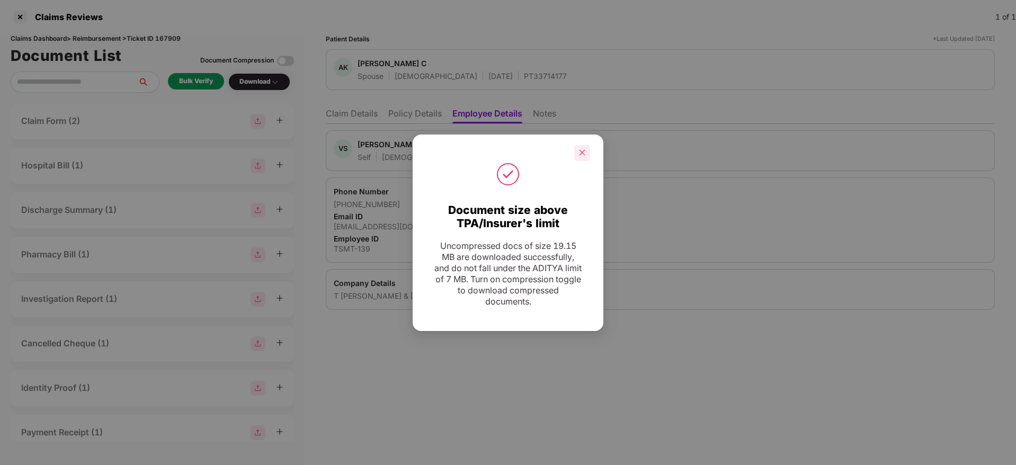
click at [585, 153] on icon "close" at bounding box center [581, 152] width 7 height 7
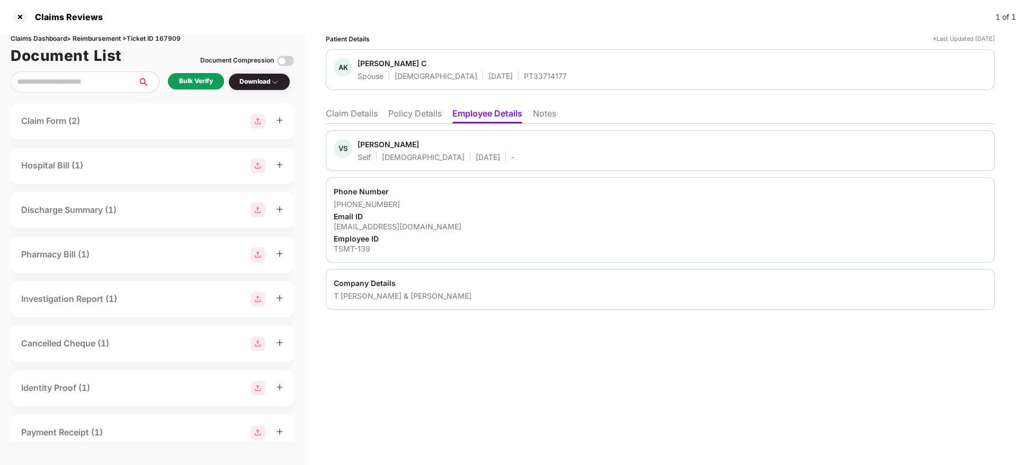
click at [884, 133] on div "VS [PERSON_NAME] Self [DEMOGRAPHIC_DATA] [DATE] -" at bounding box center [660, 150] width 669 height 41
click at [359, 116] on li "Claim Details" at bounding box center [352, 115] width 52 height 15
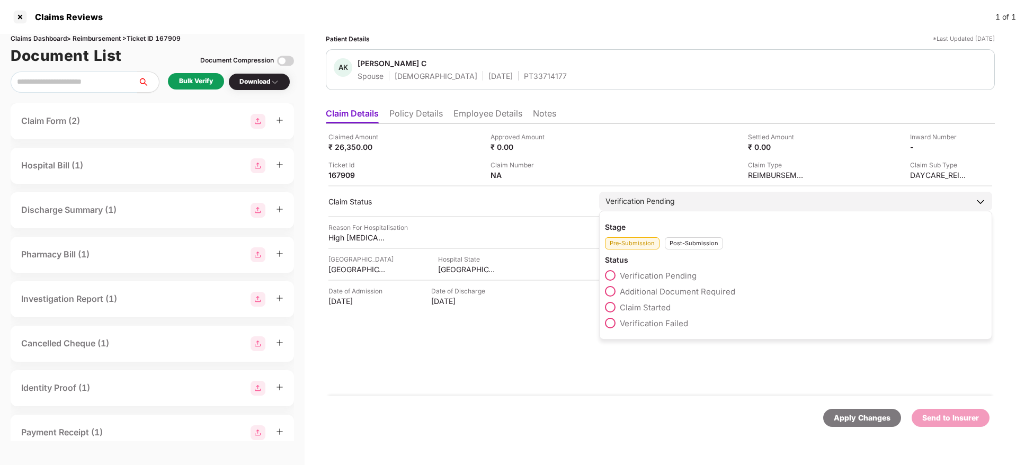
click at [664, 305] on span "Claim Started" at bounding box center [645, 307] width 51 height 10
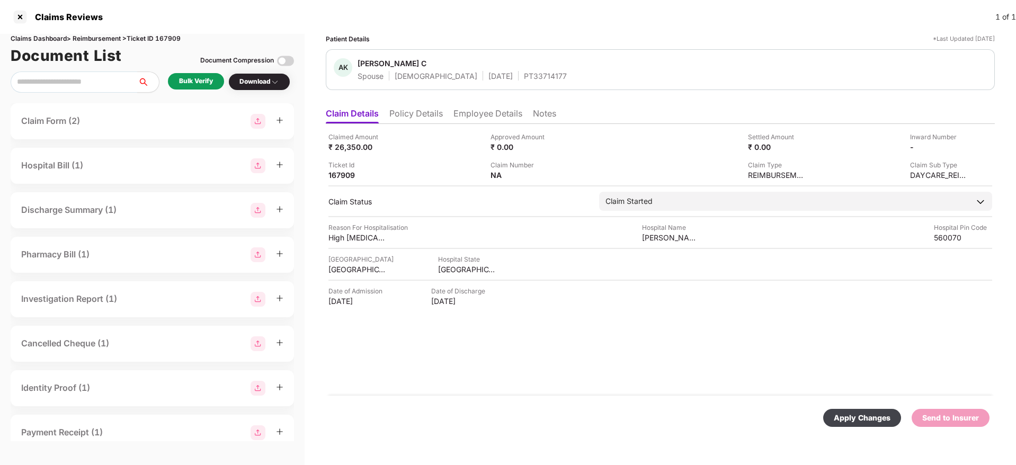
click at [879, 422] on div "Apply Changes" at bounding box center [862, 418] width 57 height 12
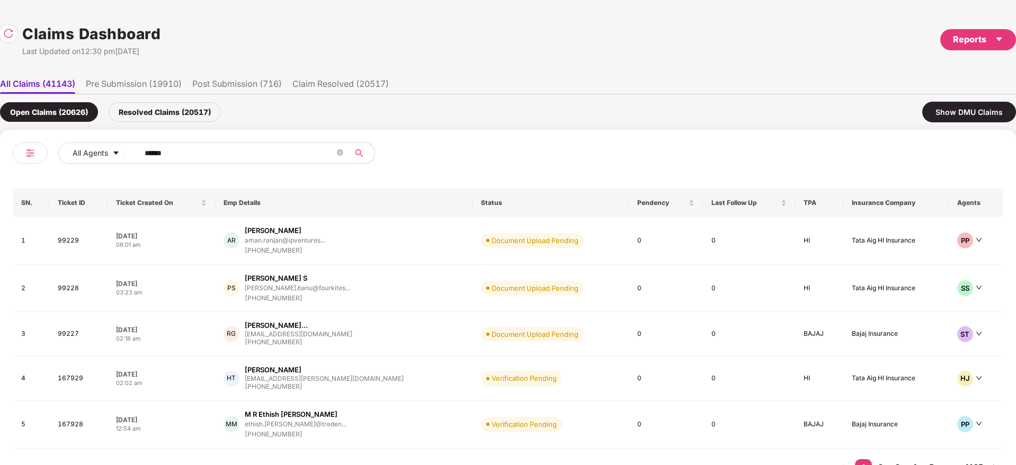
click at [36, 166] on div "All Agents ******" at bounding box center [260, 157] width 495 height 30
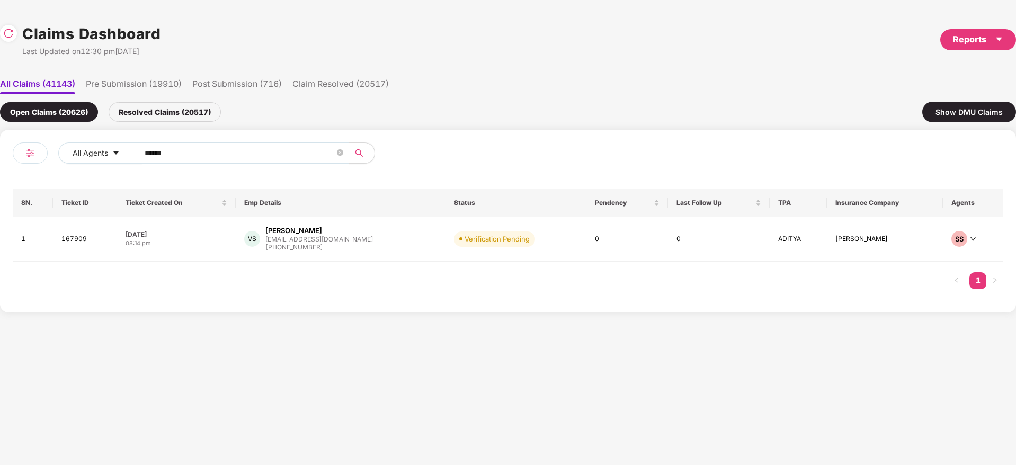
paste input "text"
type input "******"
click at [383, 248] on div "SA [PERSON_NAME] Ansari [EMAIL_ADDRESS][DOMAIN_NAME] [PHONE_NUMBER]" at bounding box center [341, 239] width 201 height 27
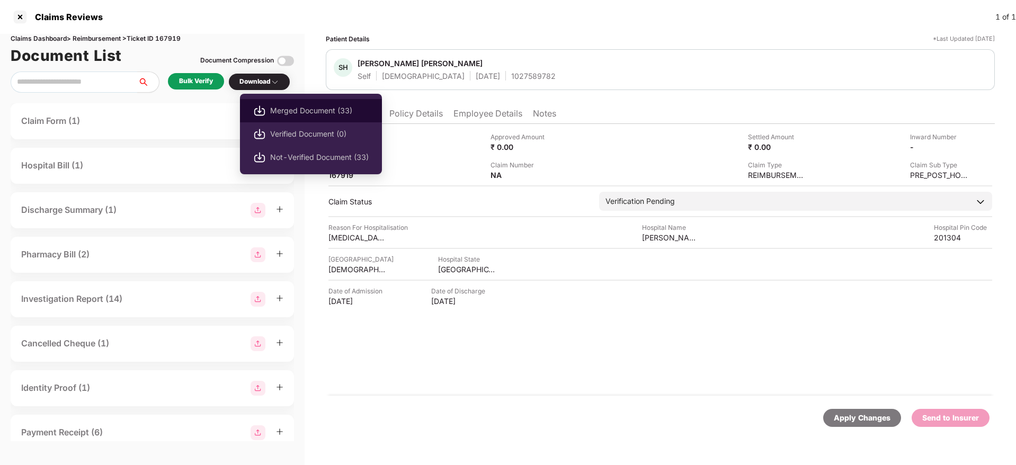
click at [298, 111] on span "Merged Document (33)" at bounding box center [319, 111] width 99 height 12
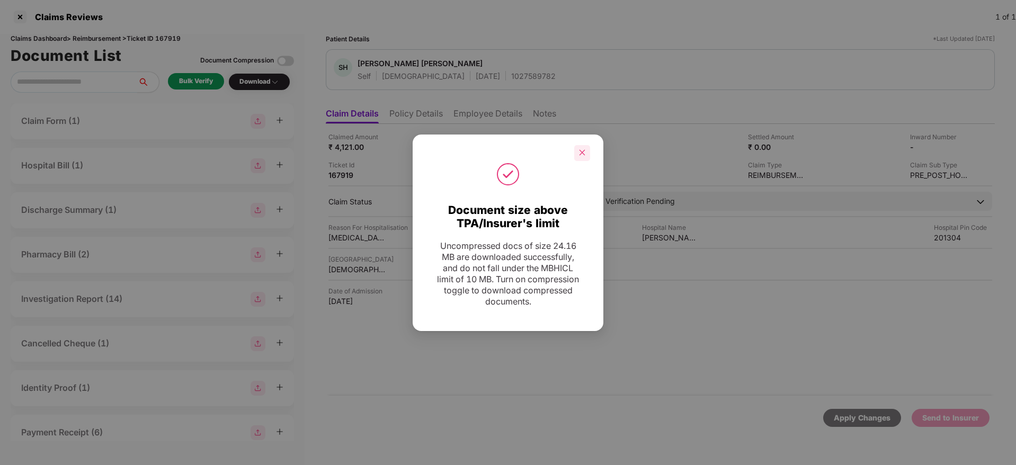
click at [582, 151] on icon "close" at bounding box center [582, 153] width 6 height 6
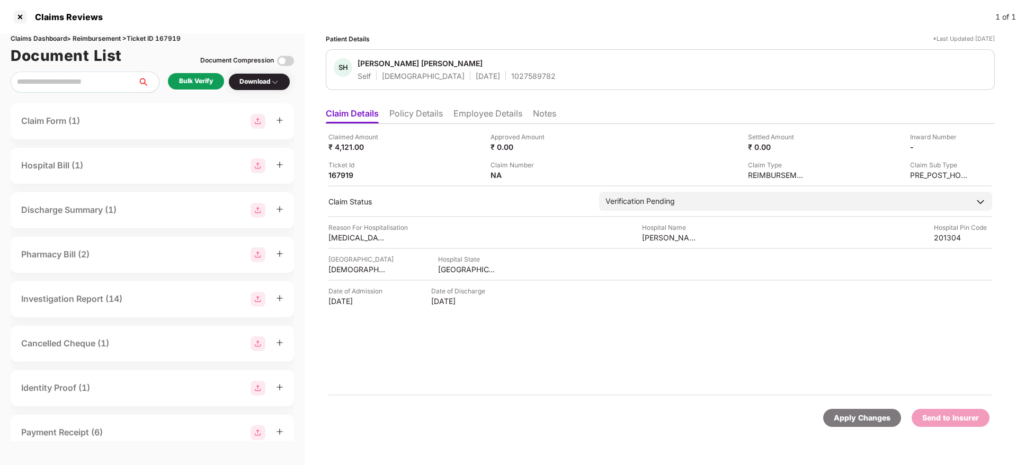
click at [488, 82] on div "SH [PERSON_NAME] [PERSON_NAME] Self [DEMOGRAPHIC_DATA] [DATE] 1027589782" at bounding box center [660, 69] width 669 height 41
click at [487, 113] on li "Employee Details" at bounding box center [487, 115] width 69 height 15
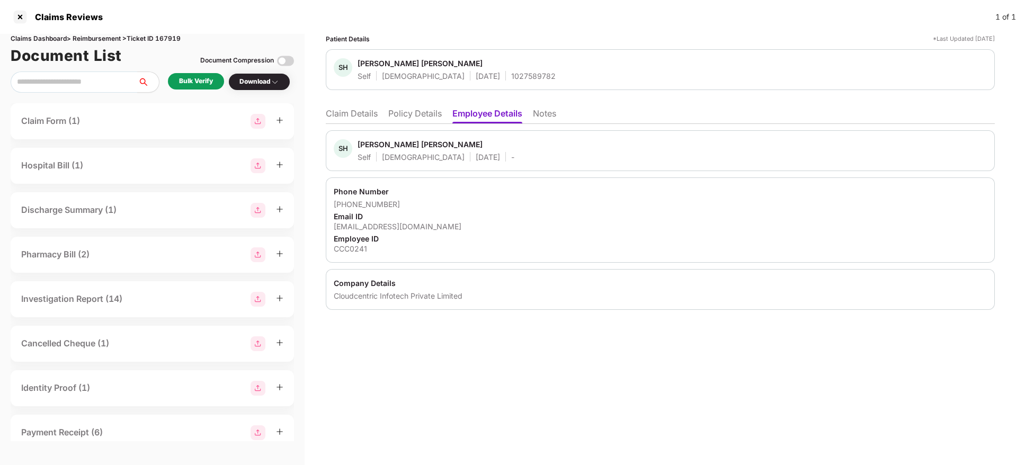
click at [361, 119] on li "Claim Details" at bounding box center [352, 115] width 52 height 15
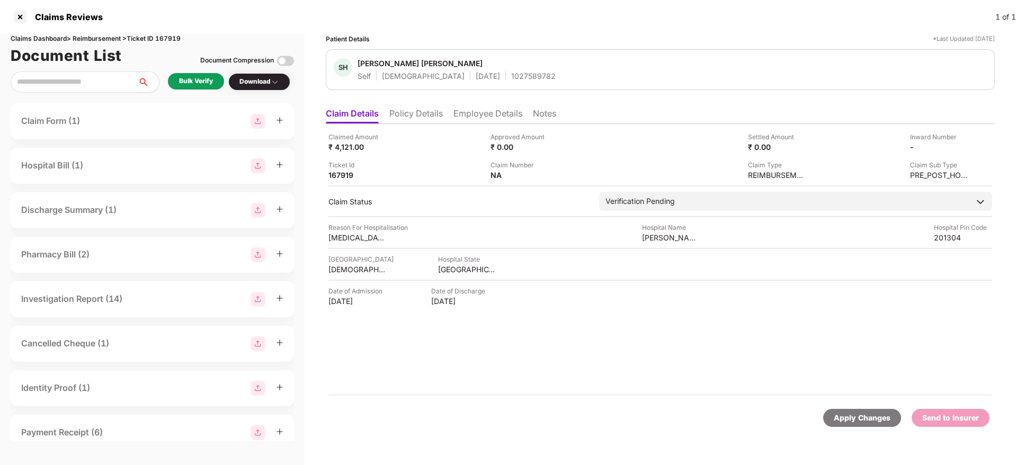
click at [510, 113] on li "Employee Details" at bounding box center [487, 115] width 69 height 15
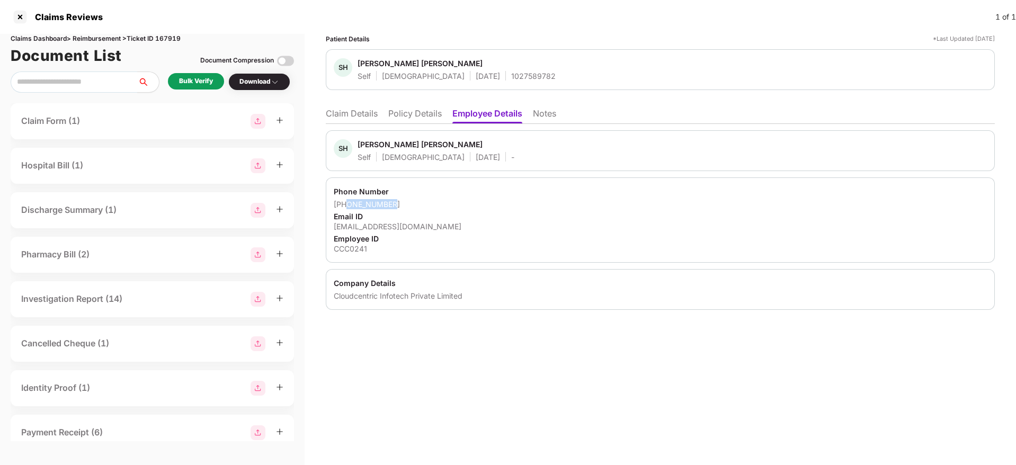
drag, startPoint x: 398, startPoint y: 203, endPoint x: 346, endPoint y: 205, distance: 52.5
click at [346, 205] on div "[PHONE_NUMBER]" at bounding box center [660, 204] width 653 height 10
click at [356, 120] on li "Claim Details" at bounding box center [352, 115] width 52 height 15
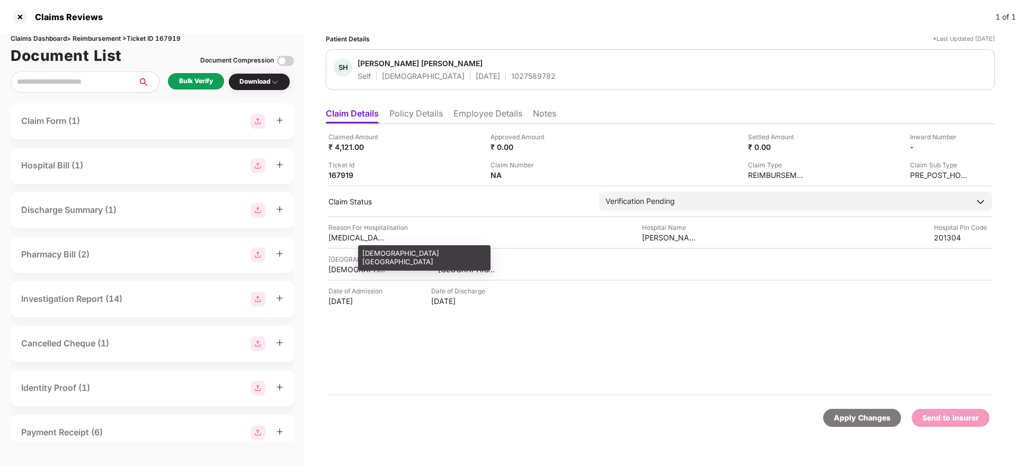
click at [360, 269] on div "[DEMOGRAPHIC_DATA][GEOGRAPHIC_DATA]" at bounding box center [357, 269] width 58 height 10
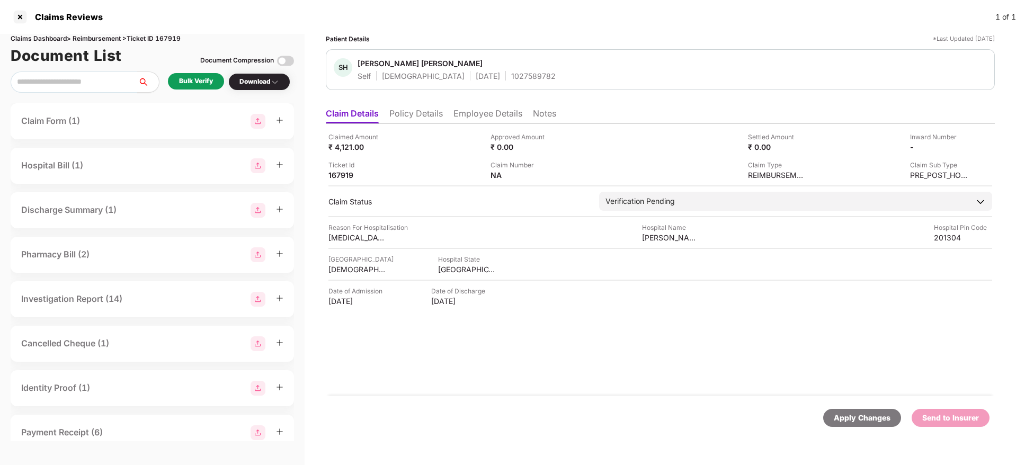
click at [651, 231] on div "Hospital Name" at bounding box center [671, 227] width 58 height 10
click at [650, 233] on div "[PERSON_NAME] Super Speciality Hospital" at bounding box center [671, 238] width 58 height 10
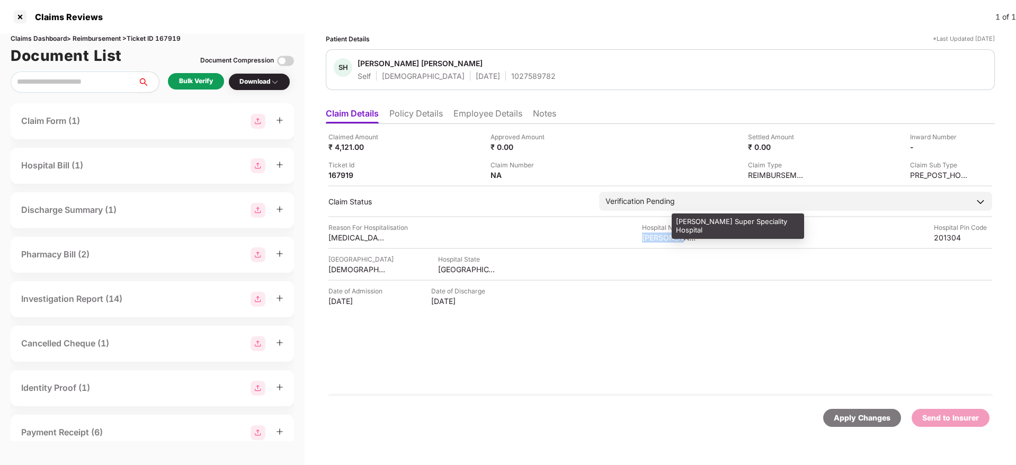
click at [650, 235] on div "[PERSON_NAME] Super Speciality Hospital" at bounding box center [671, 238] width 58 height 10
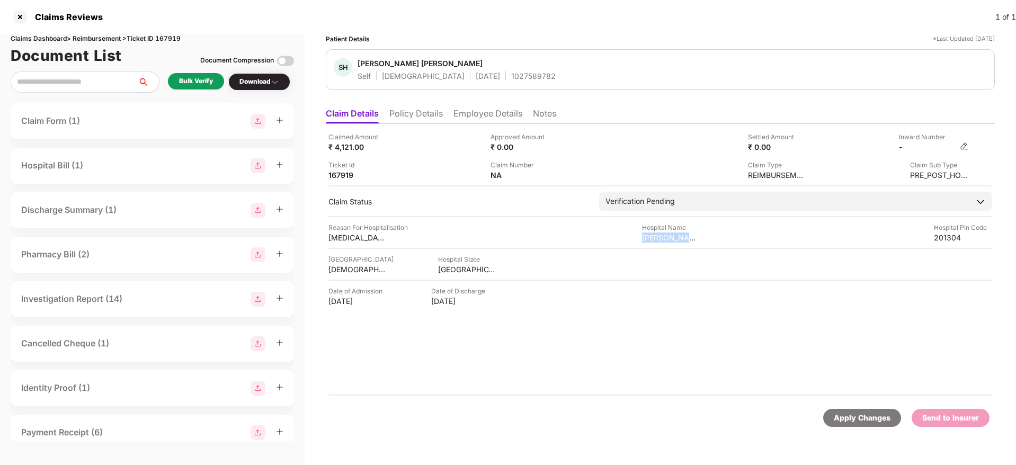
click at [963, 146] on img at bounding box center [964, 146] width 8 height 8
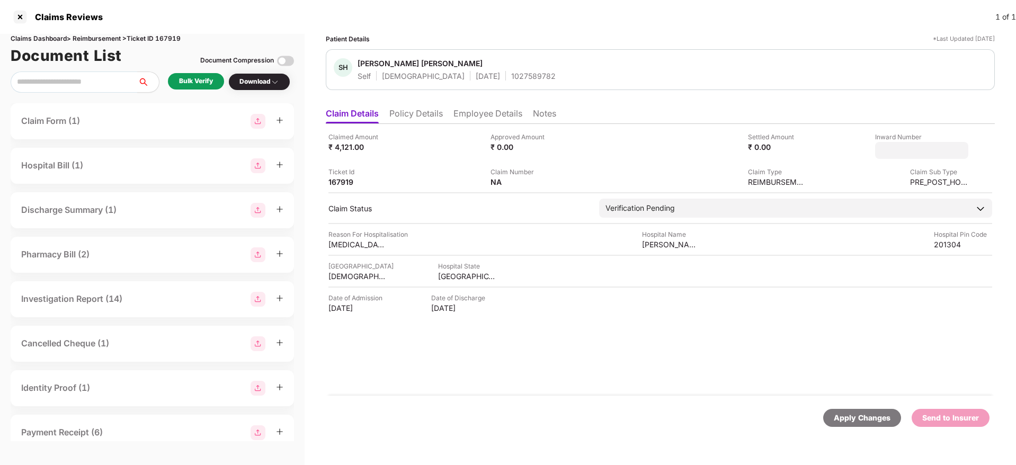
type input "**********"
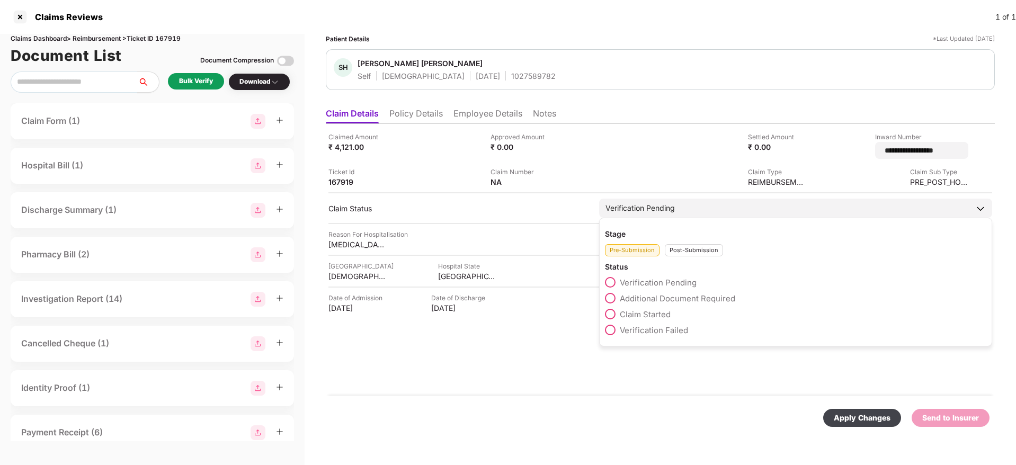
click at [704, 247] on div "Post-Submission" at bounding box center [694, 250] width 58 height 12
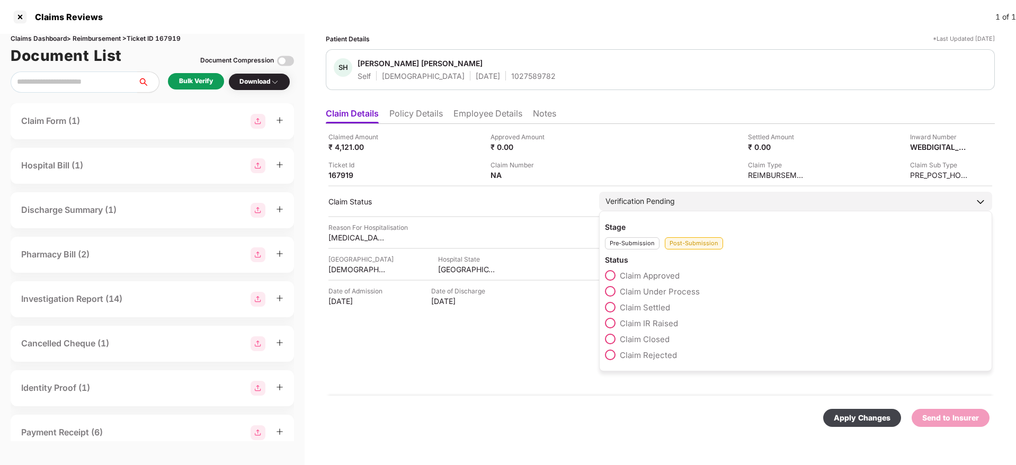
click at [643, 294] on span "Claim Under Process" at bounding box center [660, 292] width 80 height 10
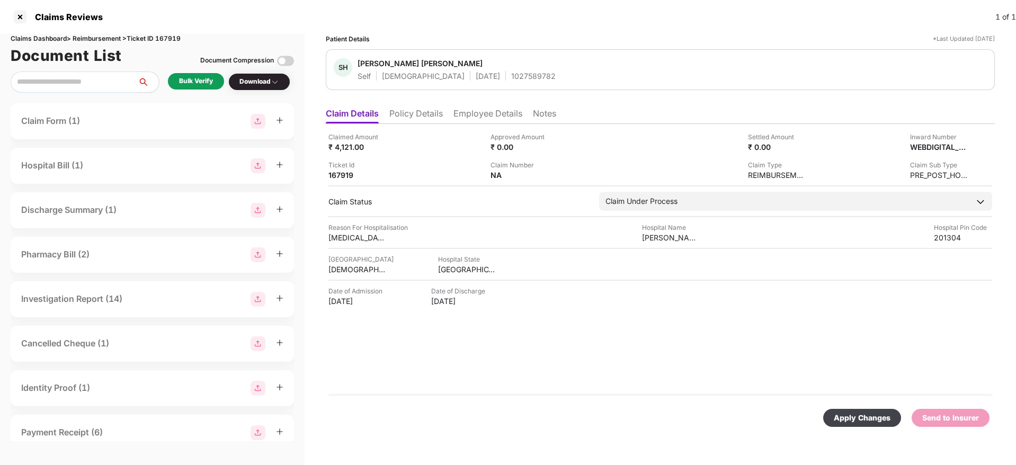
click at [865, 415] on div "Apply Changes" at bounding box center [862, 418] width 57 height 12
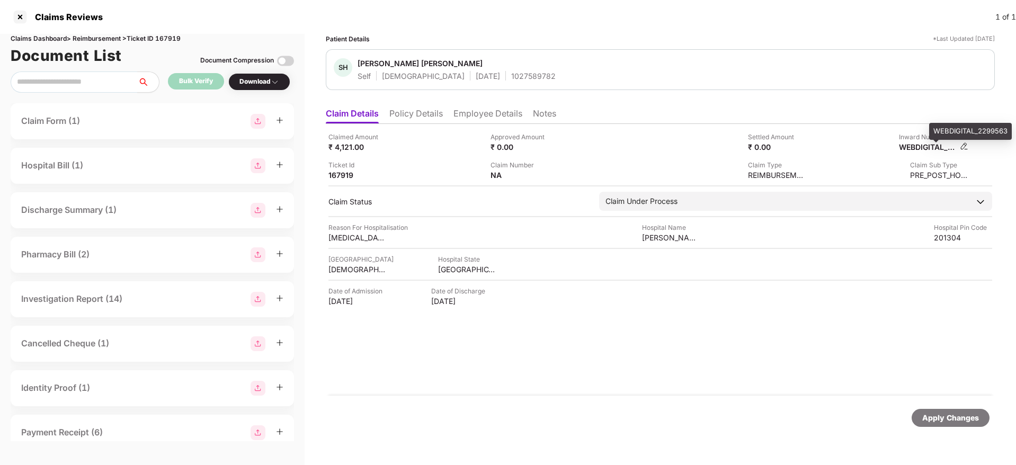
click at [922, 145] on div "WEBDIGITAL_2299563" at bounding box center [928, 147] width 58 height 10
click at [921, 145] on div "WEBDIGITAL_2299563" at bounding box center [928, 147] width 58 height 10
click at [511, 71] on div "1027589782" at bounding box center [533, 76] width 44 height 10
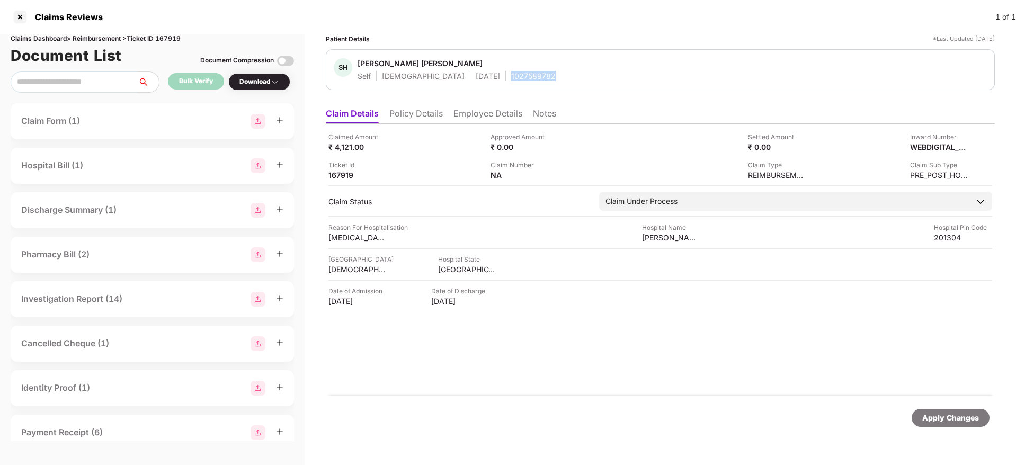
click at [511, 71] on div "1027589782" at bounding box center [533, 76] width 44 height 10
click at [404, 387] on div "Claimed Amount ₹ 4,121.00 Approved Amount ₹ 0.00 Settled Amount ₹ 0.00 Inward N…" at bounding box center [660, 260] width 669 height 272
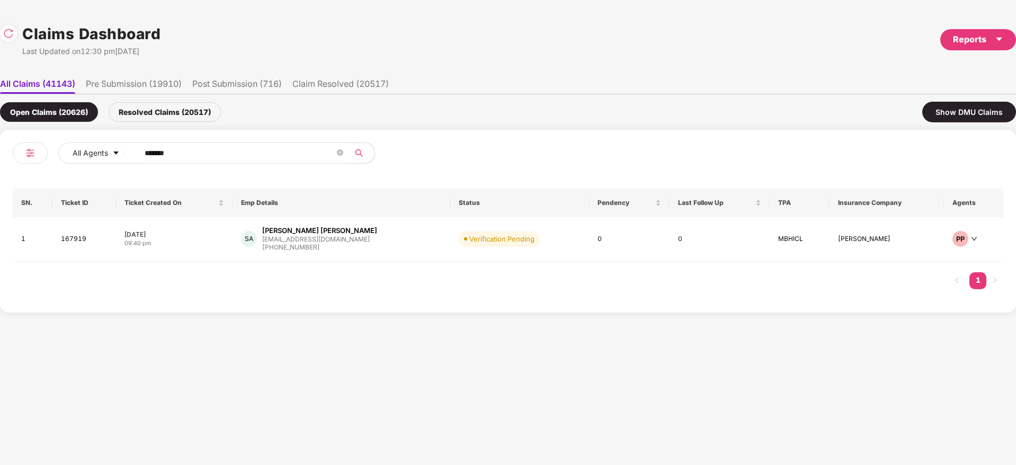
drag, startPoint x: 184, startPoint y: 157, endPoint x: 74, endPoint y: 169, distance: 111.4
click at [74, 169] on div "All Agents ******" at bounding box center [260, 157] width 495 height 30
paste input "text"
drag, startPoint x: 46, startPoint y: 143, endPoint x: 278, endPoint y: 162, distance: 232.2
click at [0, 145] on div "All Agents ****** SN. Ticket ID Ticket Created On Emp Details Status Pendency L…" at bounding box center [508, 223] width 1016 height 186
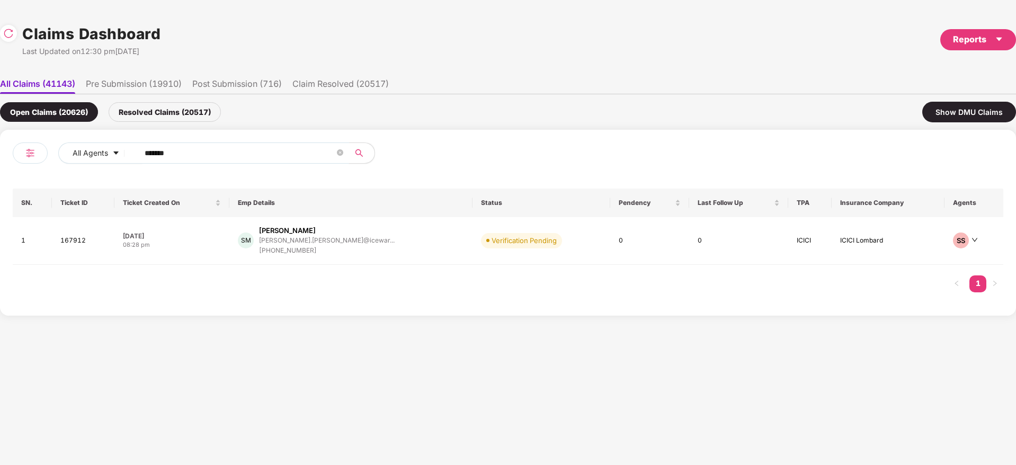
paste input "text"
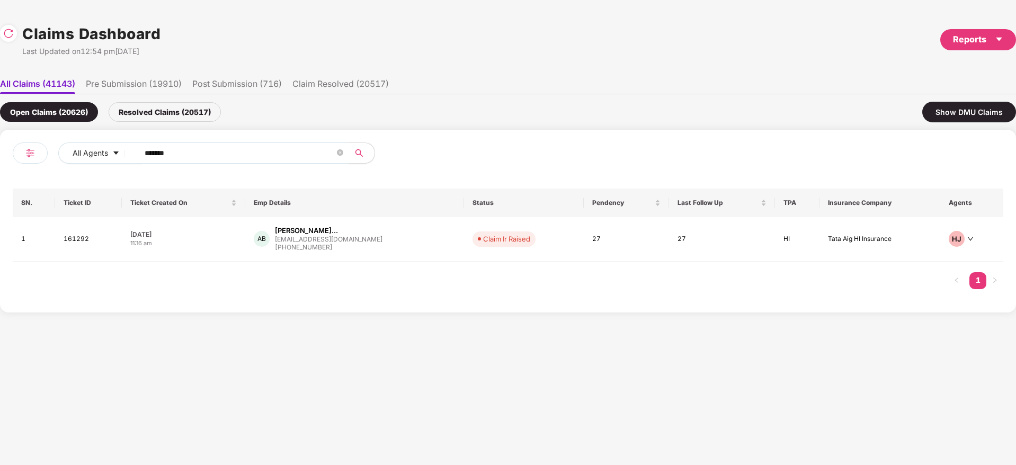
type input "******"
click at [400, 240] on div "AB [PERSON_NAME]... [EMAIL_ADDRESS][DOMAIN_NAME] [PHONE_NUMBER]" at bounding box center [355, 239] width 202 height 27
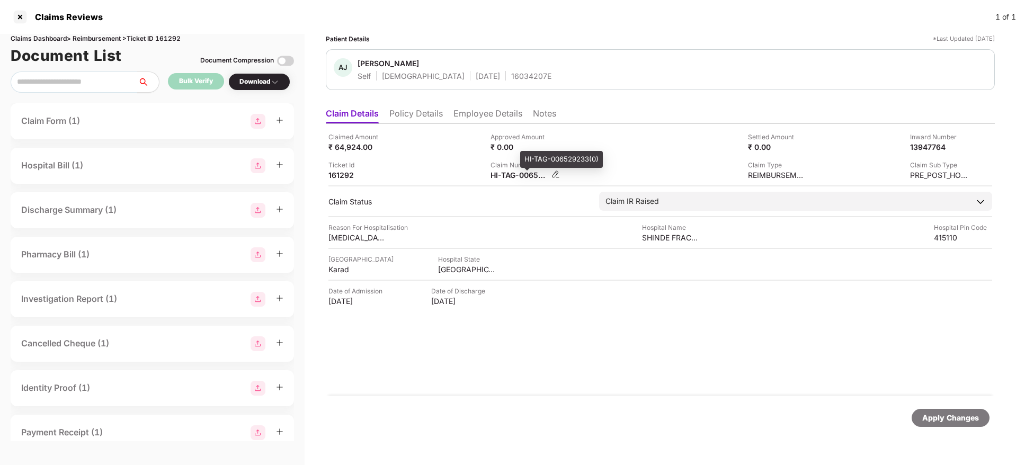
click at [505, 173] on div "HI-TAG-006529233(0)" at bounding box center [519, 175] width 58 height 10
click at [504, 173] on div "HI-TAG-006529233(0)" at bounding box center [519, 175] width 58 height 10
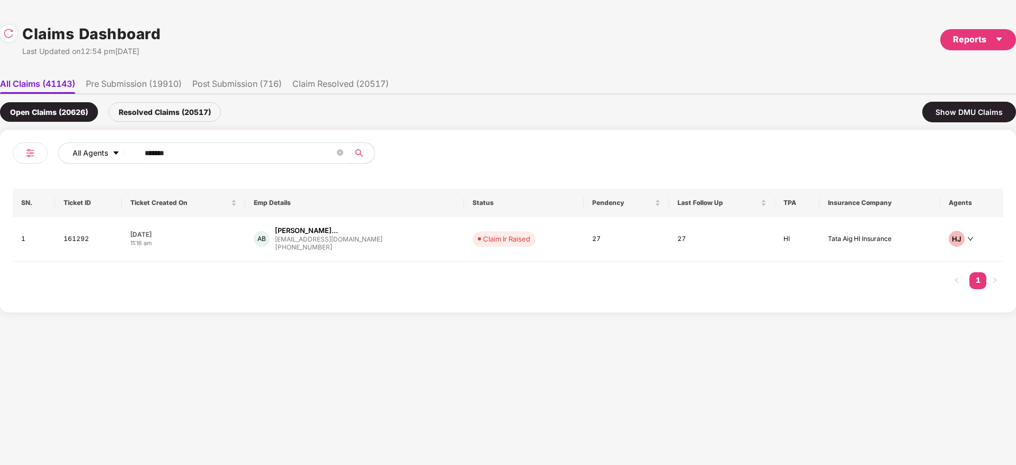
drag, startPoint x: 218, startPoint y: 158, endPoint x: 129, endPoint y: 153, distance: 88.6
click at [133, 153] on span "******" at bounding box center [240, 152] width 217 height 21
paste input "text"
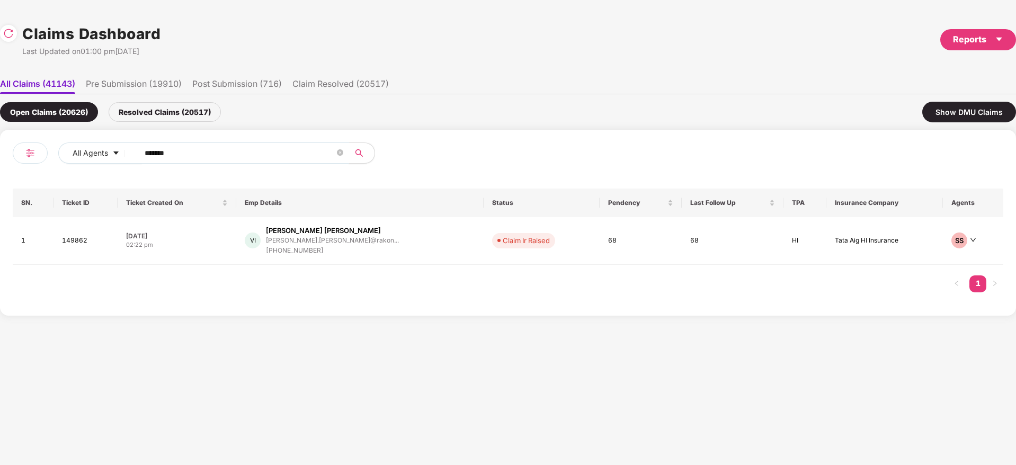
type input "******"
click at [418, 243] on div "VI [PERSON_NAME] [PERSON_NAME].[PERSON_NAME]@rakon... [PHONE_NUMBER]" at bounding box center [360, 241] width 230 height 30
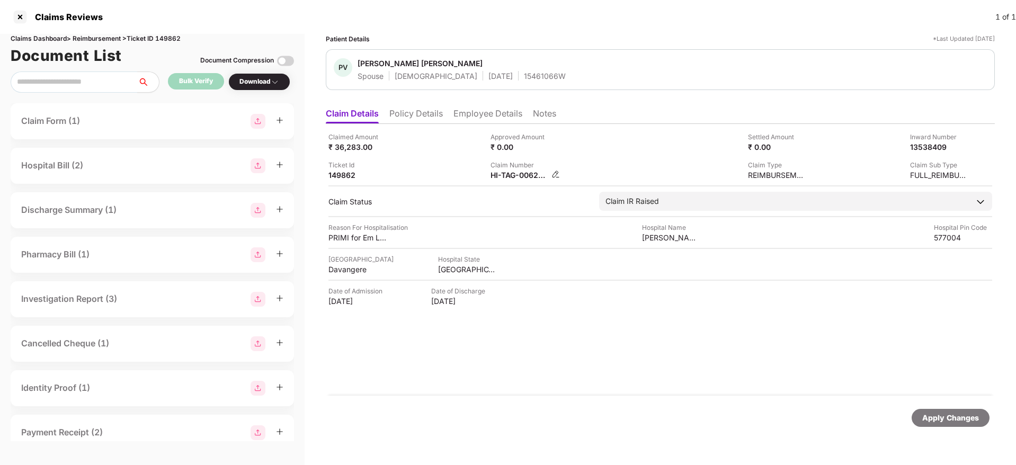
click at [502, 176] on div "HI-TAG-006282927(0)" at bounding box center [519, 175] width 58 height 10
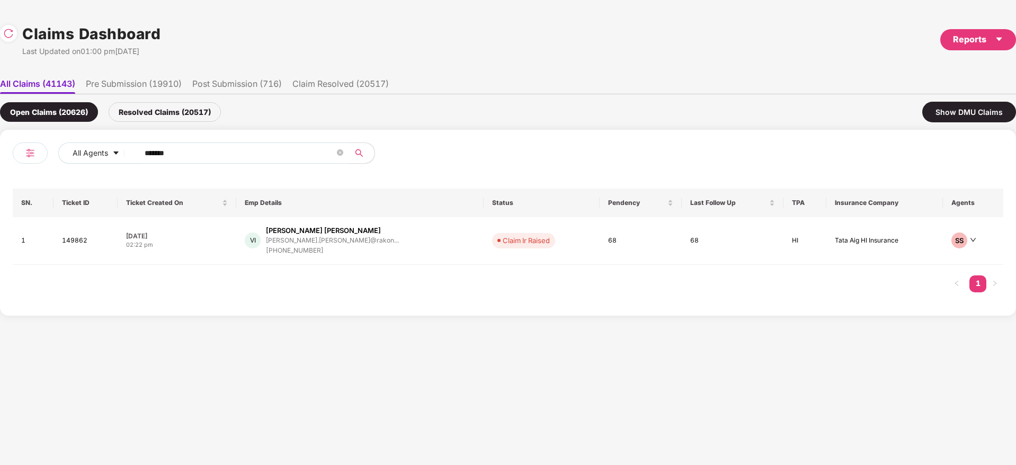
drag, startPoint x: 224, startPoint y: 153, endPoint x: 0, endPoint y: 171, distance: 224.2
click at [0, 168] on div "All Agents ****** SN. Ticket ID Ticket Created On Emp Details Status Pendency L…" at bounding box center [508, 223] width 1016 height 186
paste input "text"
type input "******"
click at [392, 248] on div "SB [PERSON_NAME] [PERSON_NAME].behera@centiro.... [PHONE_NUMBER]" at bounding box center [340, 241] width 193 height 30
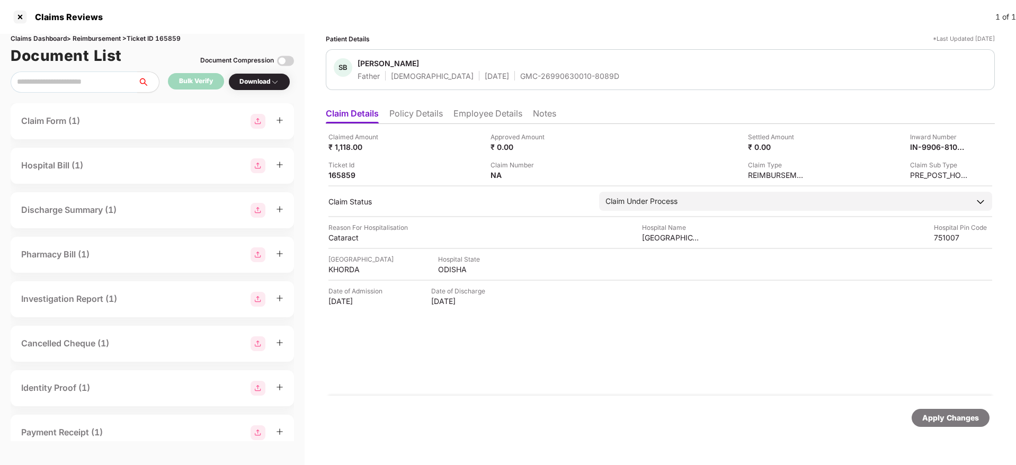
click at [508, 81] on div "SB Satyabadi Behera Father [DEMOGRAPHIC_DATA] [DATE] GMC-26990630010-8089D" at bounding box center [660, 69] width 669 height 41
click at [520, 79] on div "GMC-26990630010-8089D" at bounding box center [569, 76] width 99 height 10
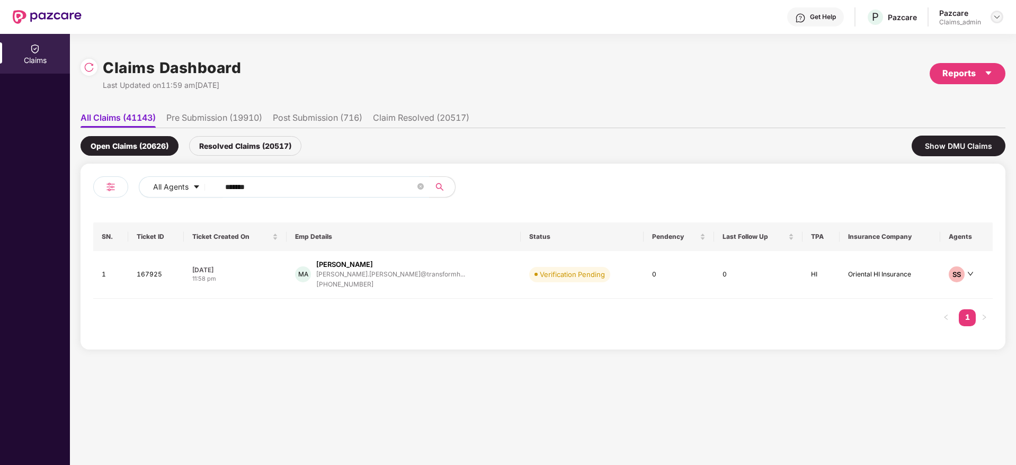
click at [999, 14] on img at bounding box center [997, 17] width 8 height 8
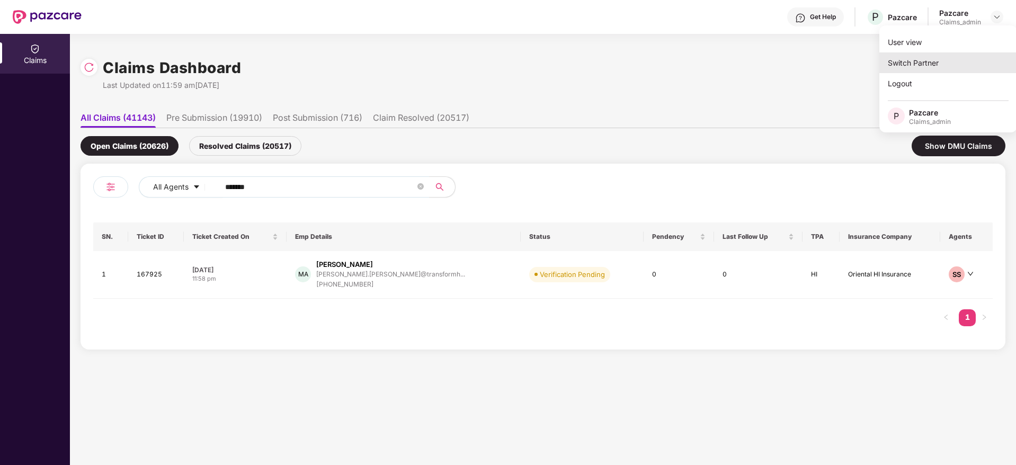
click at [932, 65] on div "Switch Partner" at bounding box center [948, 62] width 138 height 21
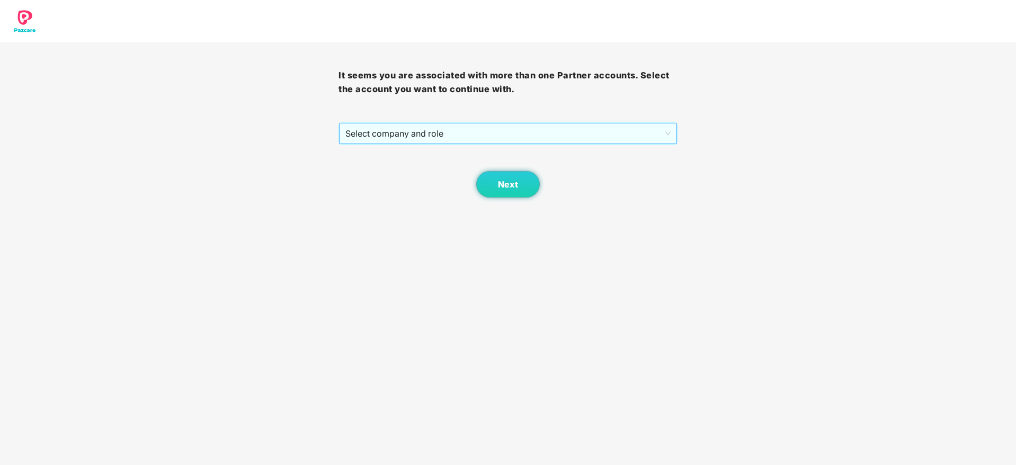
click at [593, 130] on span "Select company and role" at bounding box center [507, 133] width 325 height 20
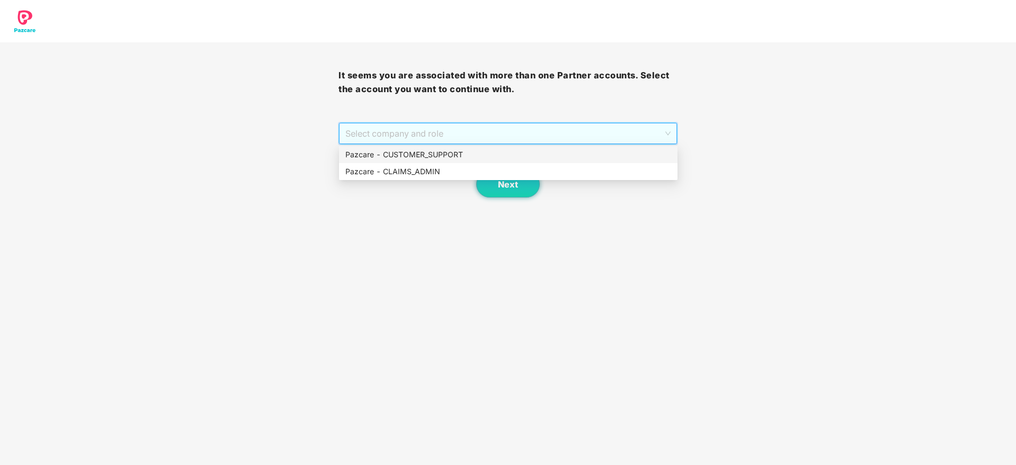
click at [491, 154] on div "Pazcare - CUSTOMER_SUPPORT" at bounding box center [508, 155] width 326 height 12
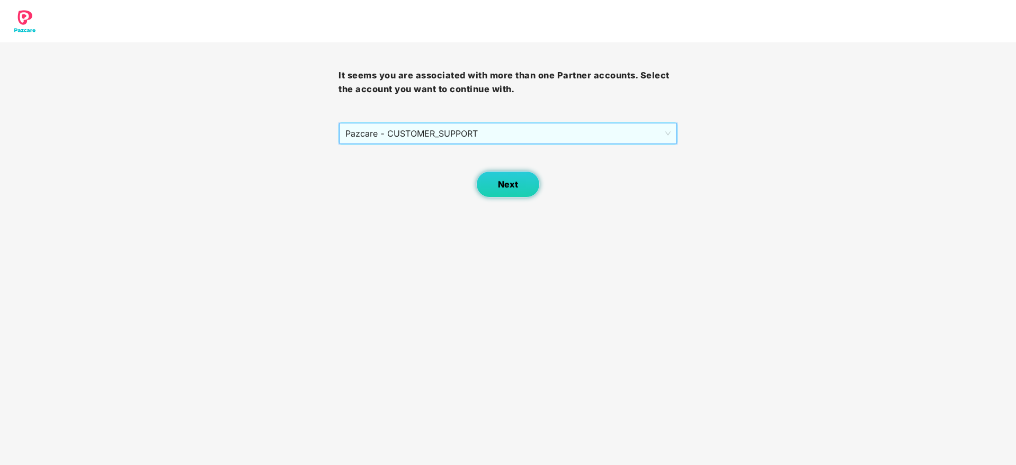
click at [503, 185] on span "Next" at bounding box center [508, 185] width 20 height 10
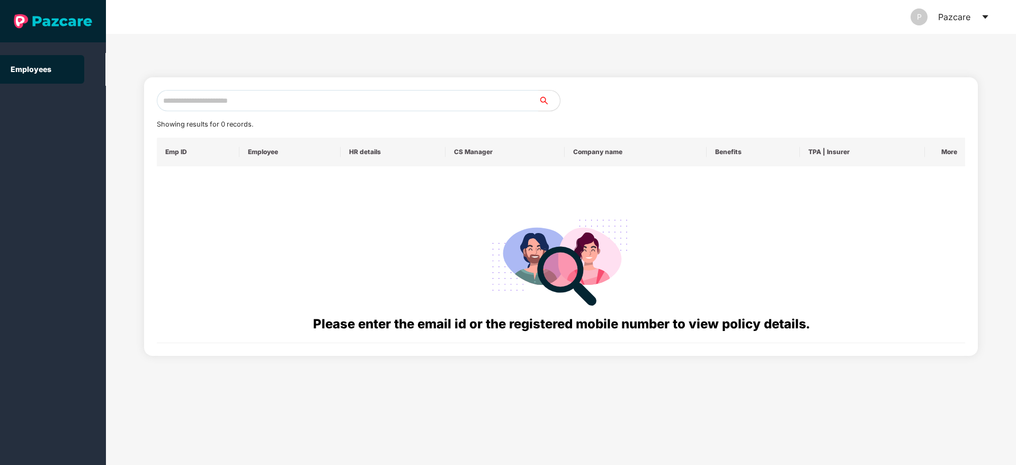
click at [961, 20] on div "Pazcare" at bounding box center [954, 17] width 32 height 34
click at [327, 97] on input "text" at bounding box center [348, 100] width 382 height 21
paste input "**********"
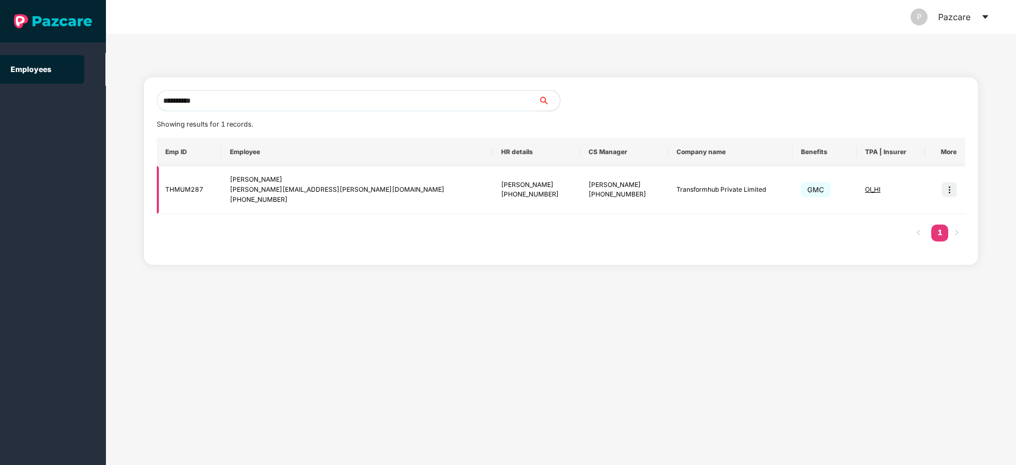
type input "**********"
click at [950, 193] on img at bounding box center [949, 189] width 15 height 15
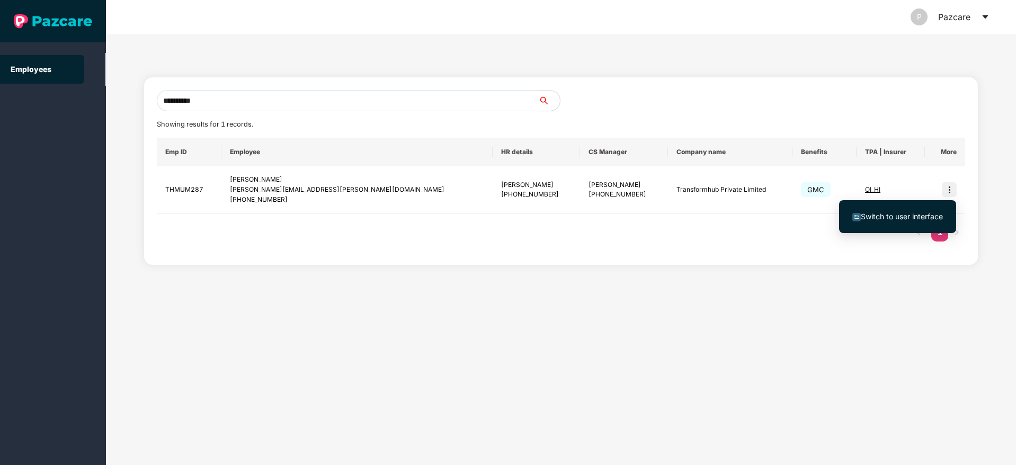
click at [899, 214] on span "Switch to user interface" at bounding box center [902, 216] width 82 height 9
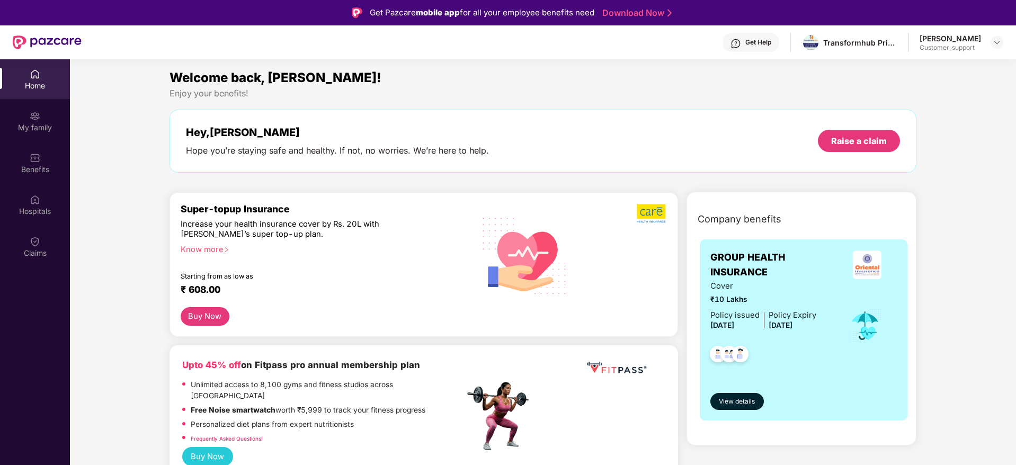
click at [771, 43] on div "Get Help" at bounding box center [758, 42] width 26 height 8
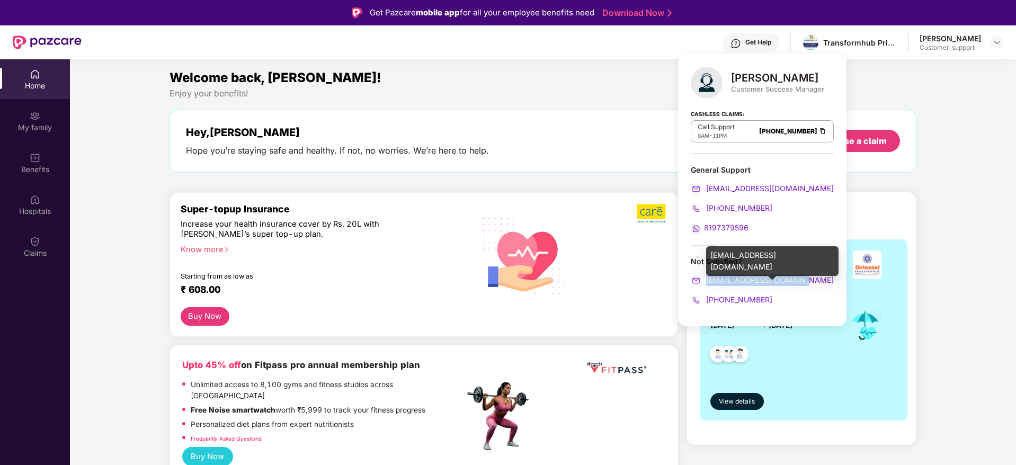
drag, startPoint x: 801, startPoint y: 282, endPoint x: 706, endPoint y: 282, distance: 95.3
click at [706, 282] on div "ravi.sharma@pazcare.com" at bounding box center [762, 280] width 143 height 12
copy span "ravi.sharma@pazcare.com"
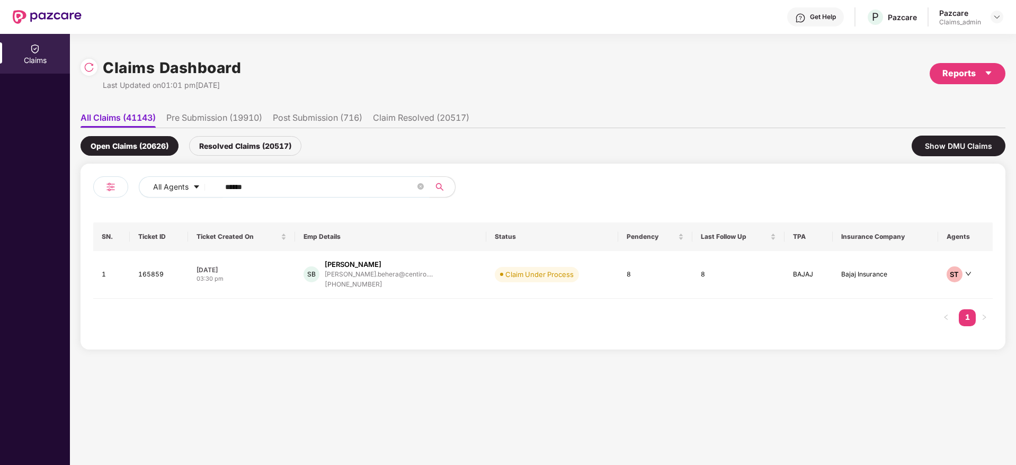
drag, startPoint x: 279, startPoint y: 191, endPoint x: 334, endPoint y: 209, distance: 58.5
click at [234, 187] on input "******" at bounding box center [320, 187] width 190 height 16
type input "*"
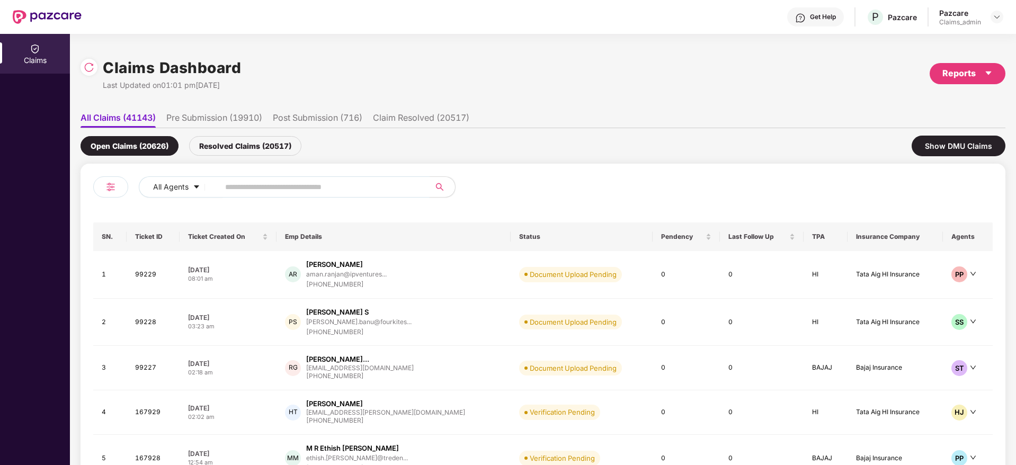
paste input "******"
type input "******"
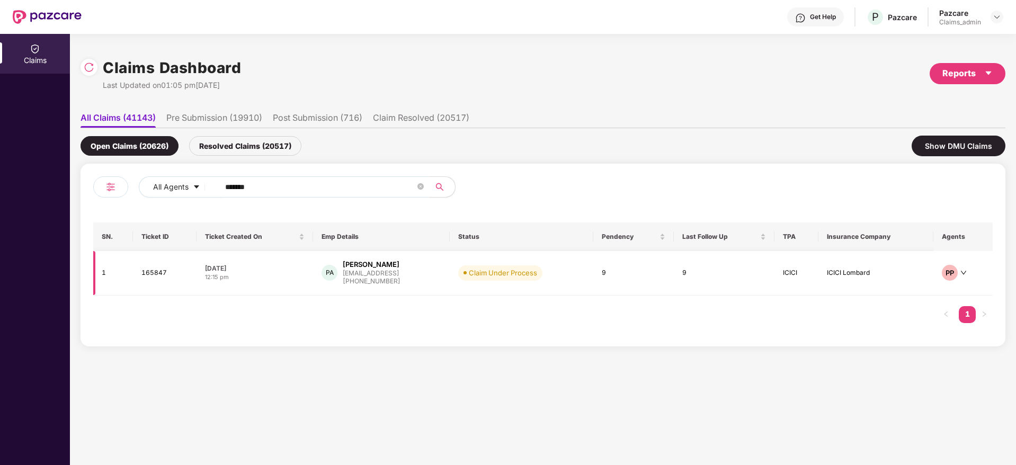
click at [419, 284] on div "PA [PERSON_NAME] [PERSON_NAME][EMAIL_ADDRESS] [PHONE_NUMBER]" at bounding box center [380, 273] width 119 height 27
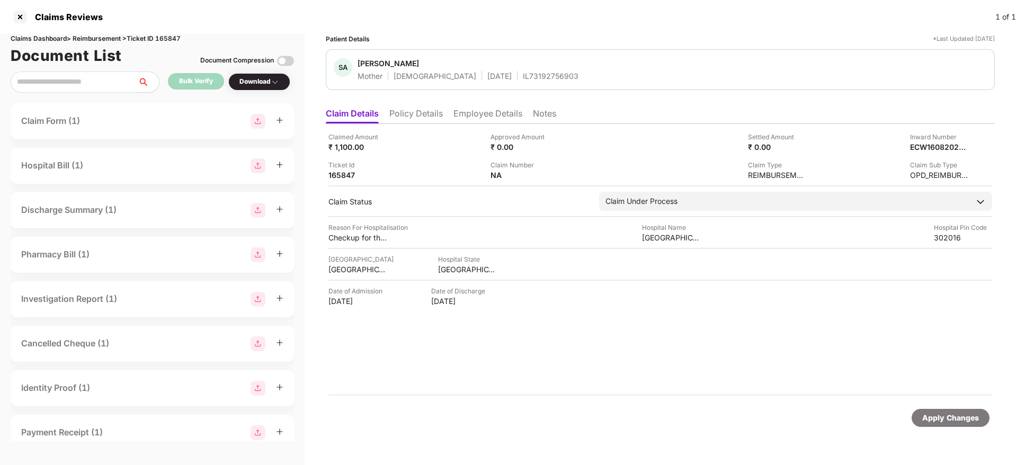
click at [523, 71] on div "IL73192756903" at bounding box center [551, 76] width 56 height 10
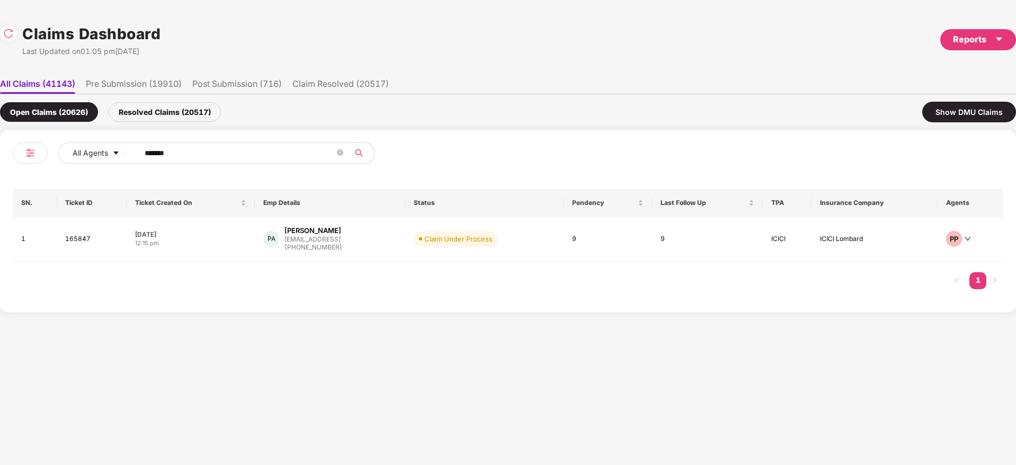
drag, startPoint x: 189, startPoint y: 155, endPoint x: 3, endPoint y: 160, distance: 186.5
click at [0, 158] on div "All Agents ****** SN. Ticket ID Ticket Created On Emp Details Status Pendency L…" at bounding box center [508, 221] width 1016 height 183
paste input "text"
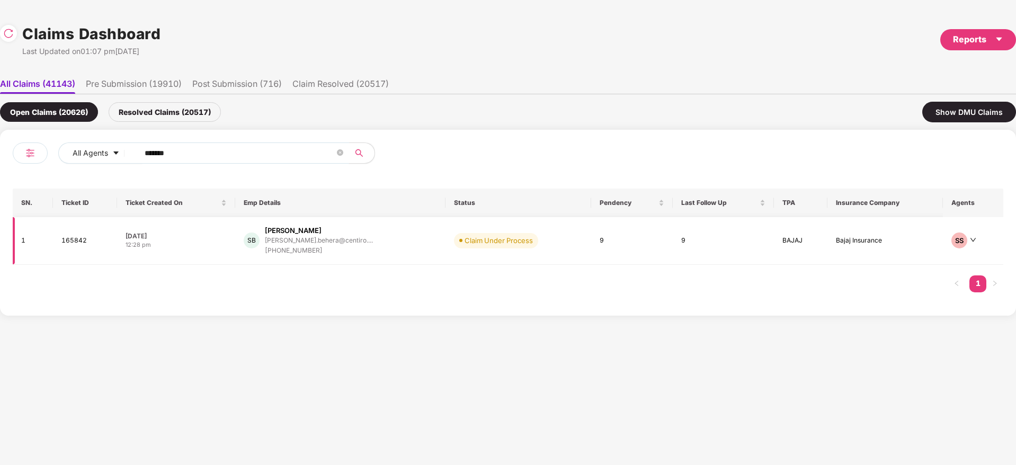
type input "******"
click at [372, 252] on div "SB [PERSON_NAME] [PERSON_NAME].behera@centiro.... [PHONE_NUMBER]" at bounding box center [340, 241] width 193 height 30
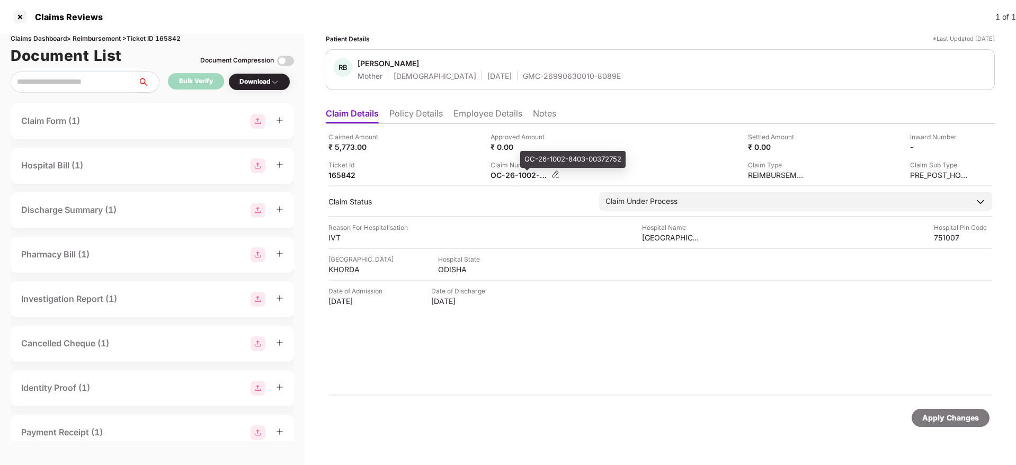
click at [499, 172] on div "OC-26-1002-8403-00372752" at bounding box center [519, 175] width 58 height 10
copy div
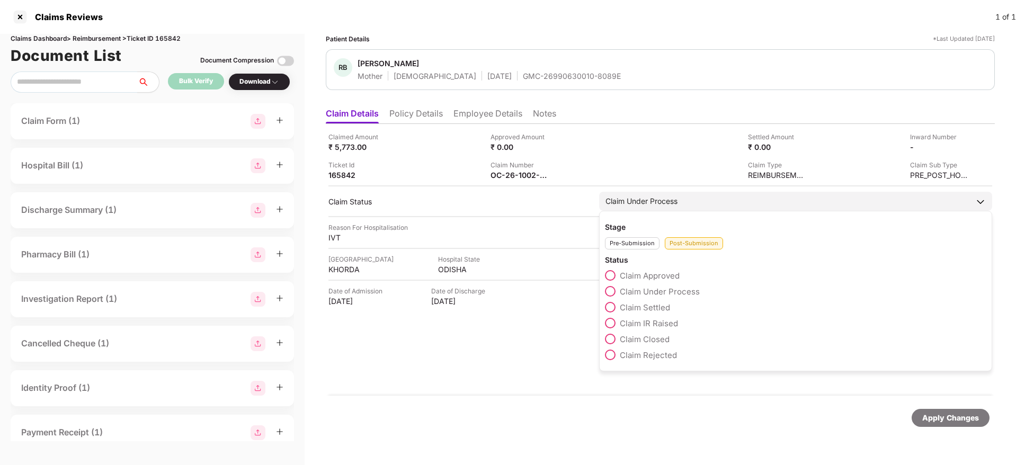
click at [664, 306] on span "Claim Settled" at bounding box center [645, 307] width 50 height 10
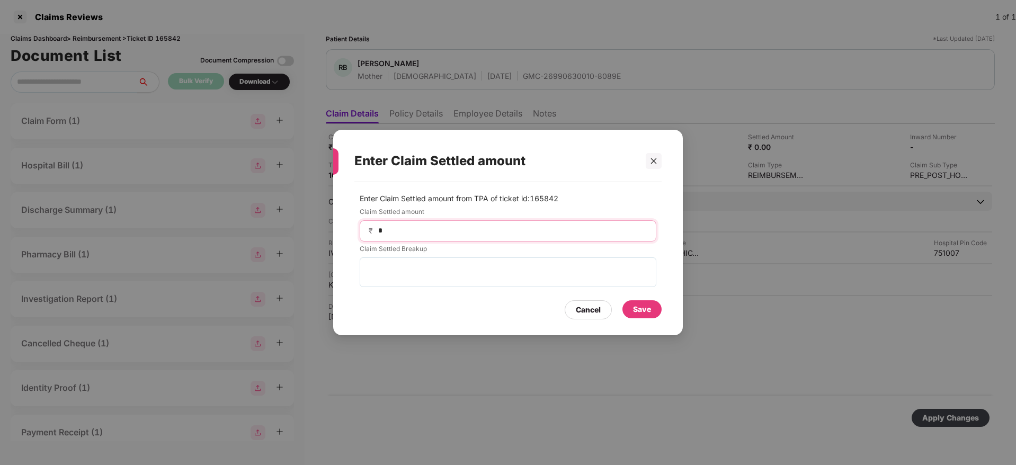
click at [456, 231] on input "*" at bounding box center [512, 230] width 270 height 11
type input "****"
click at [646, 309] on div "Save" at bounding box center [642, 309] width 18 height 12
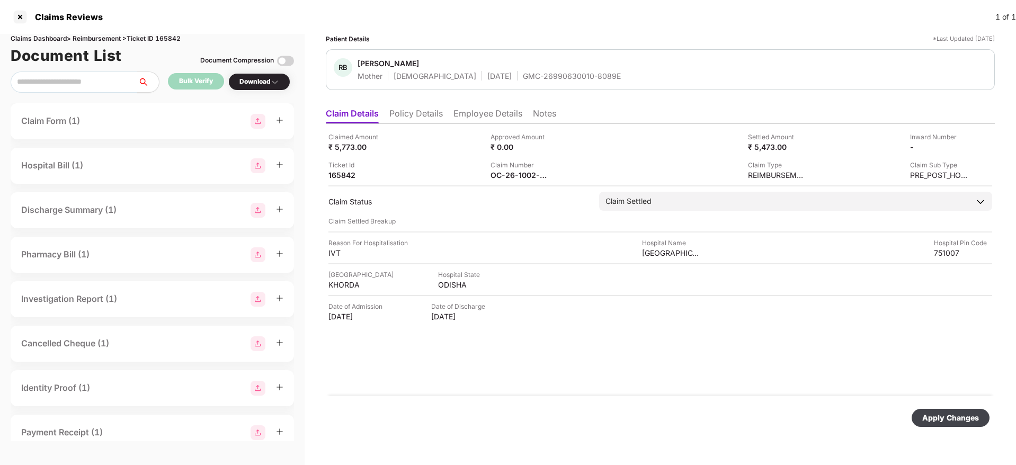
click at [974, 416] on div "Apply Changes" at bounding box center [950, 418] width 57 height 12
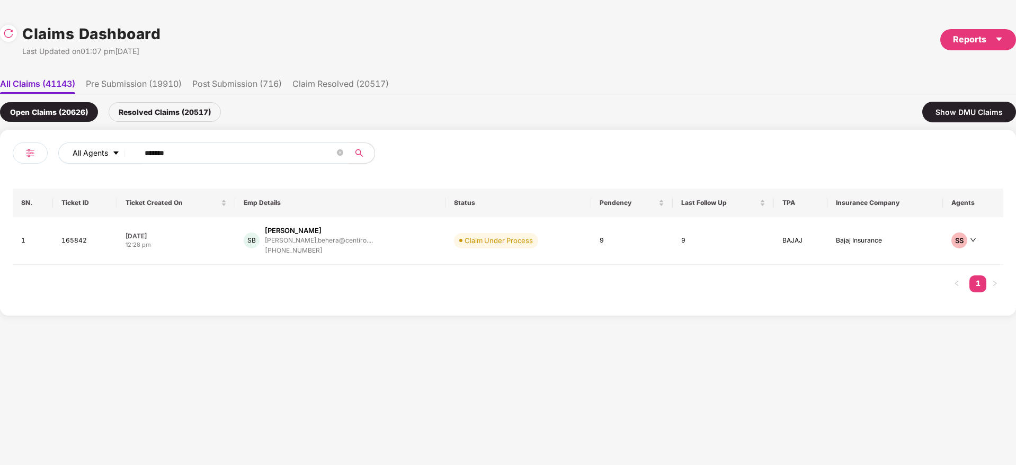
drag, startPoint x: 200, startPoint y: 153, endPoint x: 82, endPoint y: 159, distance: 118.3
click at [1, 155] on div "All Agents ****** SN. Ticket ID Ticket Created On Emp Details Status Pendency L…" at bounding box center [508, 223] width 1016 height 186
paste input "text"
type input "******"
click at [398, 239] on div "[PERSON_NAME] [PERSON_NAME]... shashikantkautekar@gma... [PHONE_NUMBER]" at bounding box center [334, 241] width 165 height 30
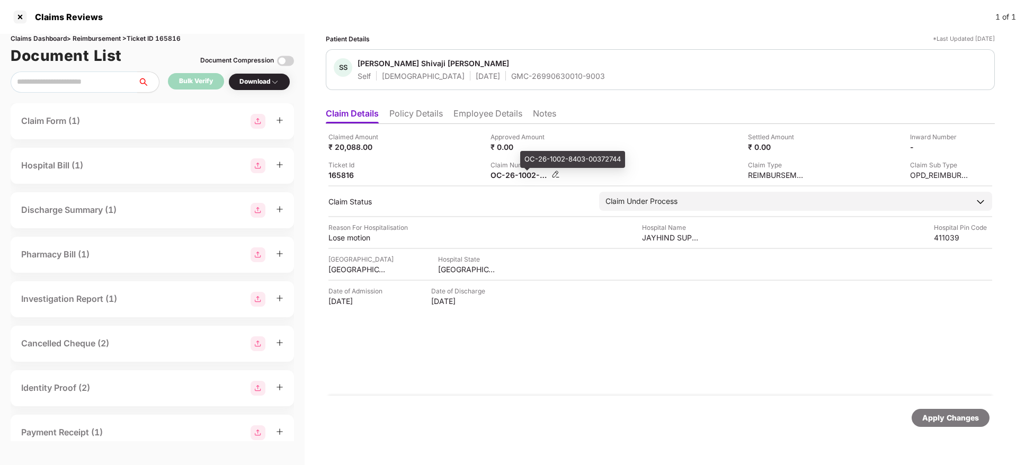
click at [504, 177] on div "OC-26-1002-8403-00372744" at bounding box center [519, 175] width 58 height 10
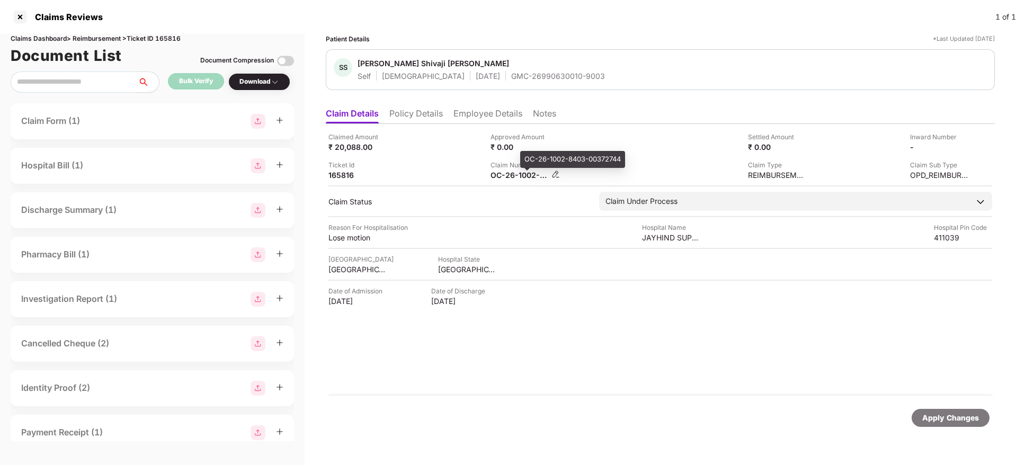
copy div
